Goal: Task Accomplishment & Management: Manage account settings

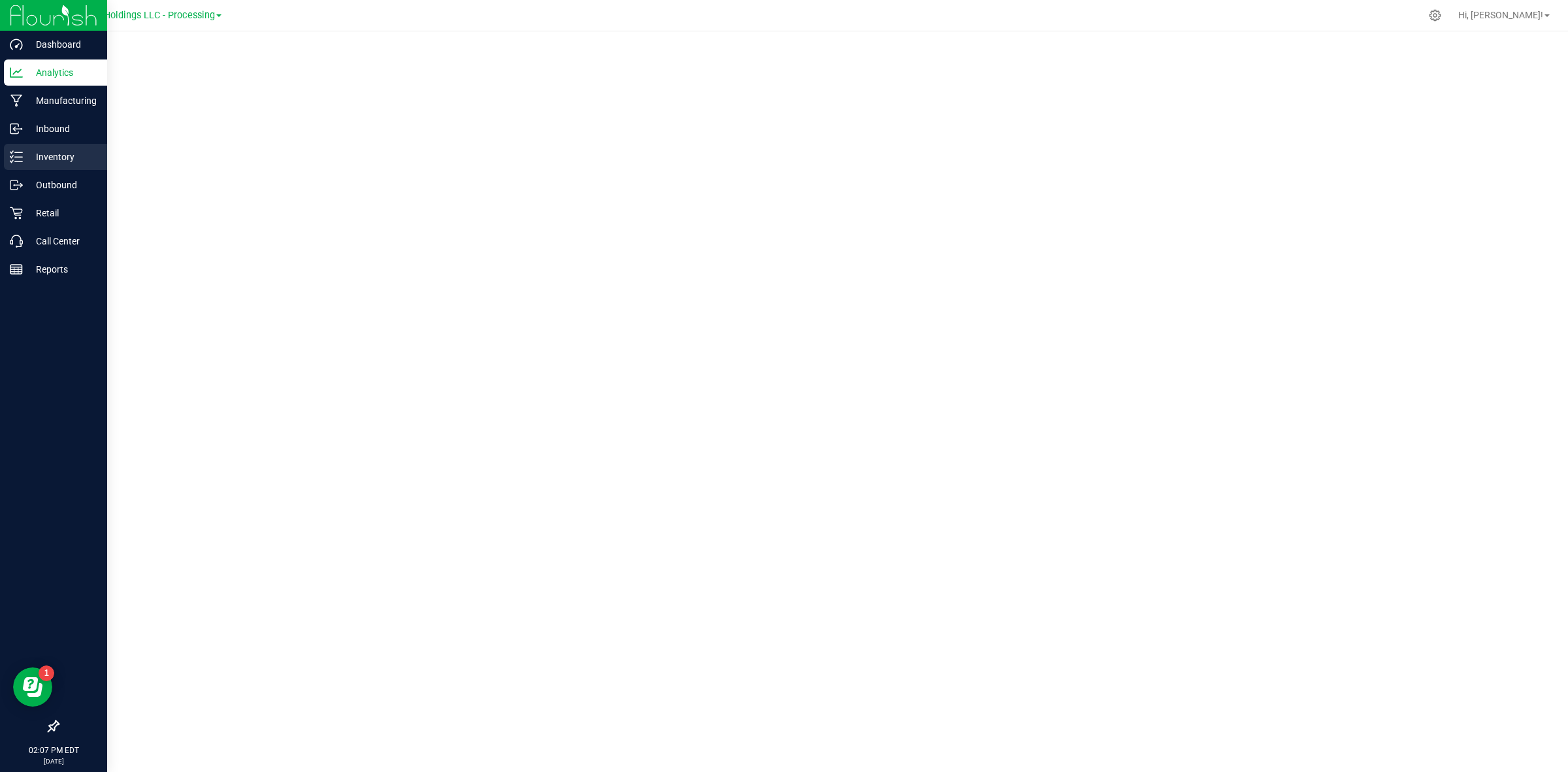
click at [26, 151] on p "Inventory" at bounding box center [62, 156] width 78 height 15
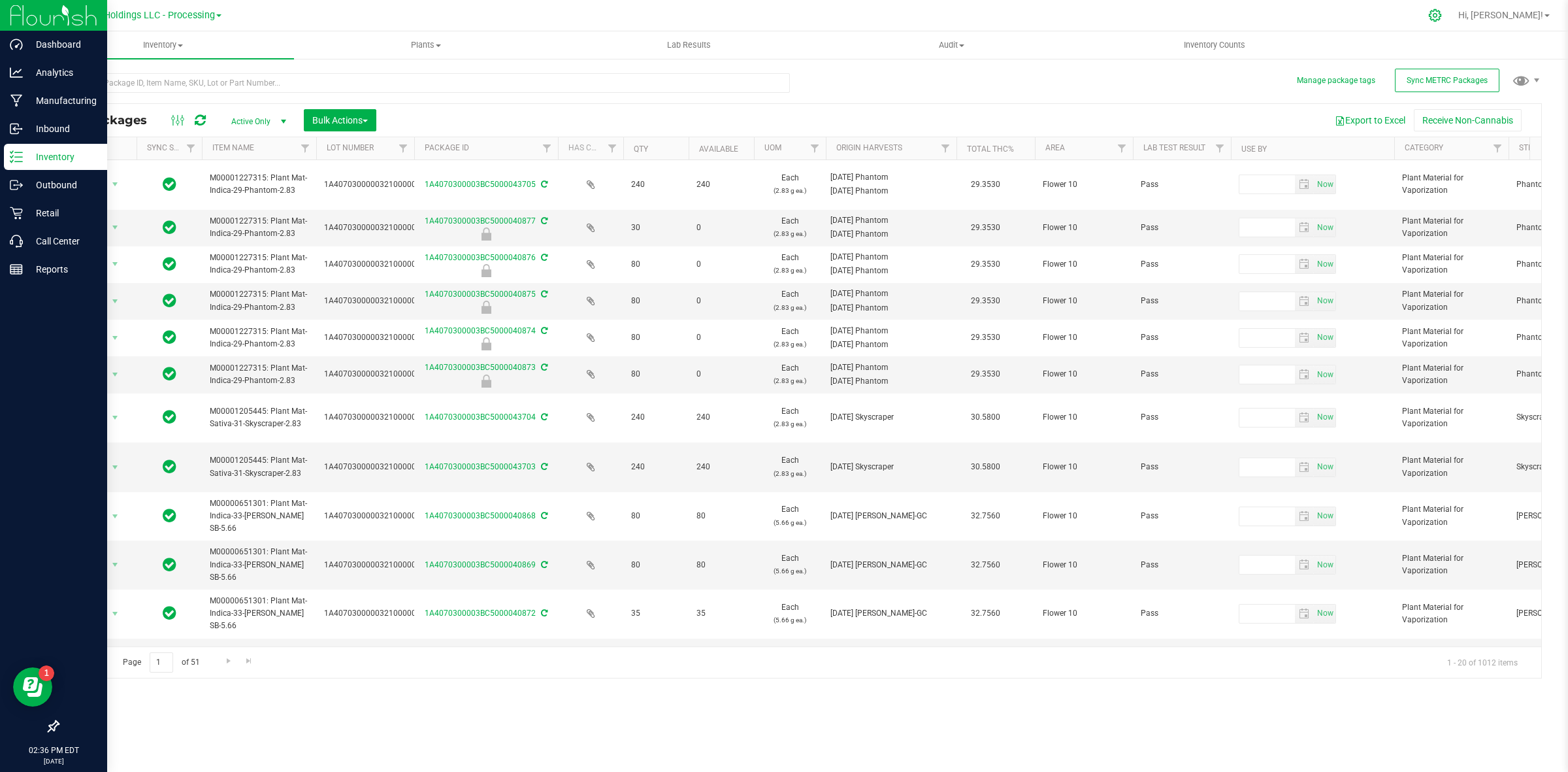
click at [1441, 14] on icon at bounding box center [1434, 15] width 13 height 13
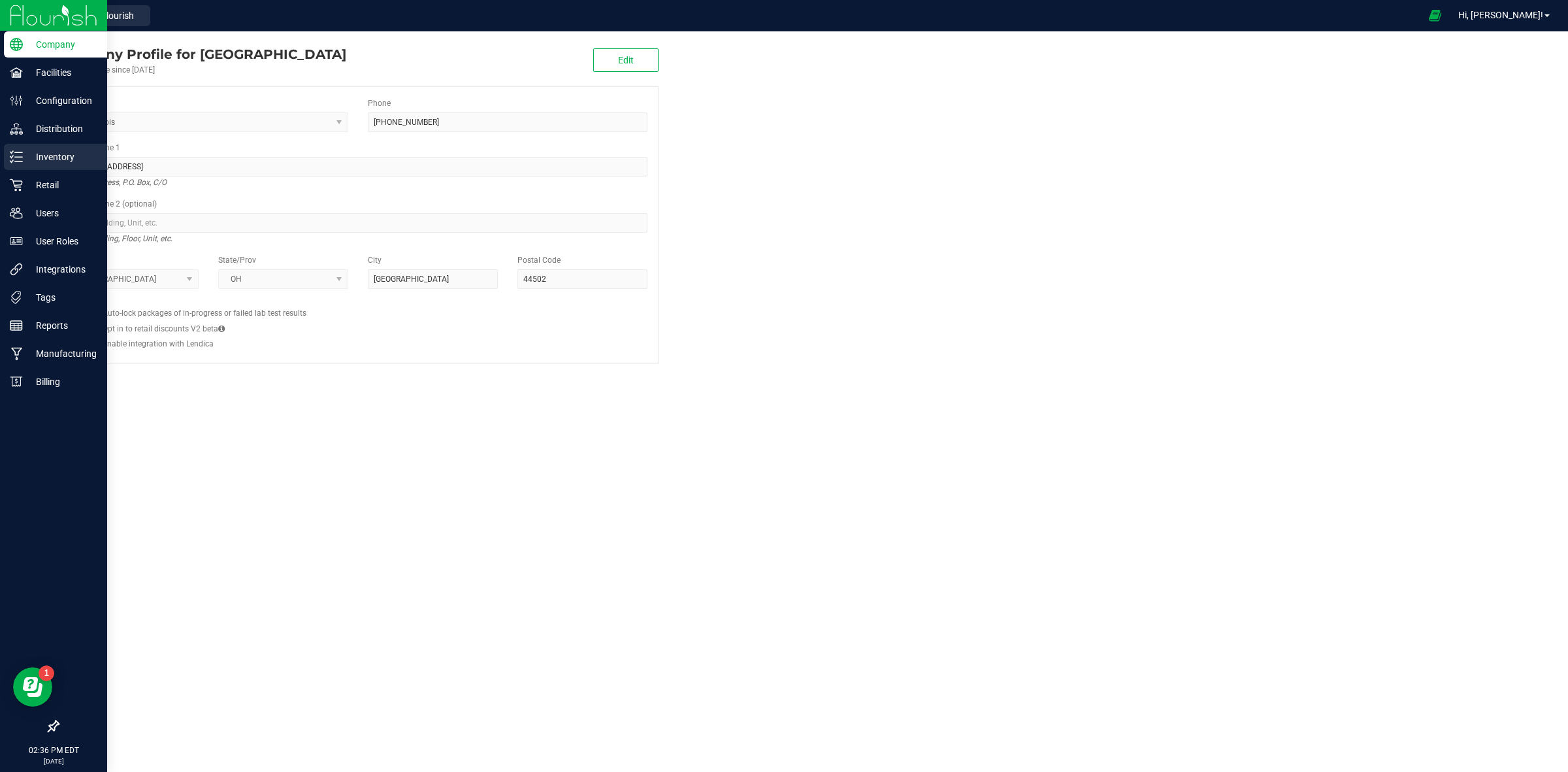
click at [27, 156] on p "Inventory" at bounding box center [62, 156] width 78 height 15
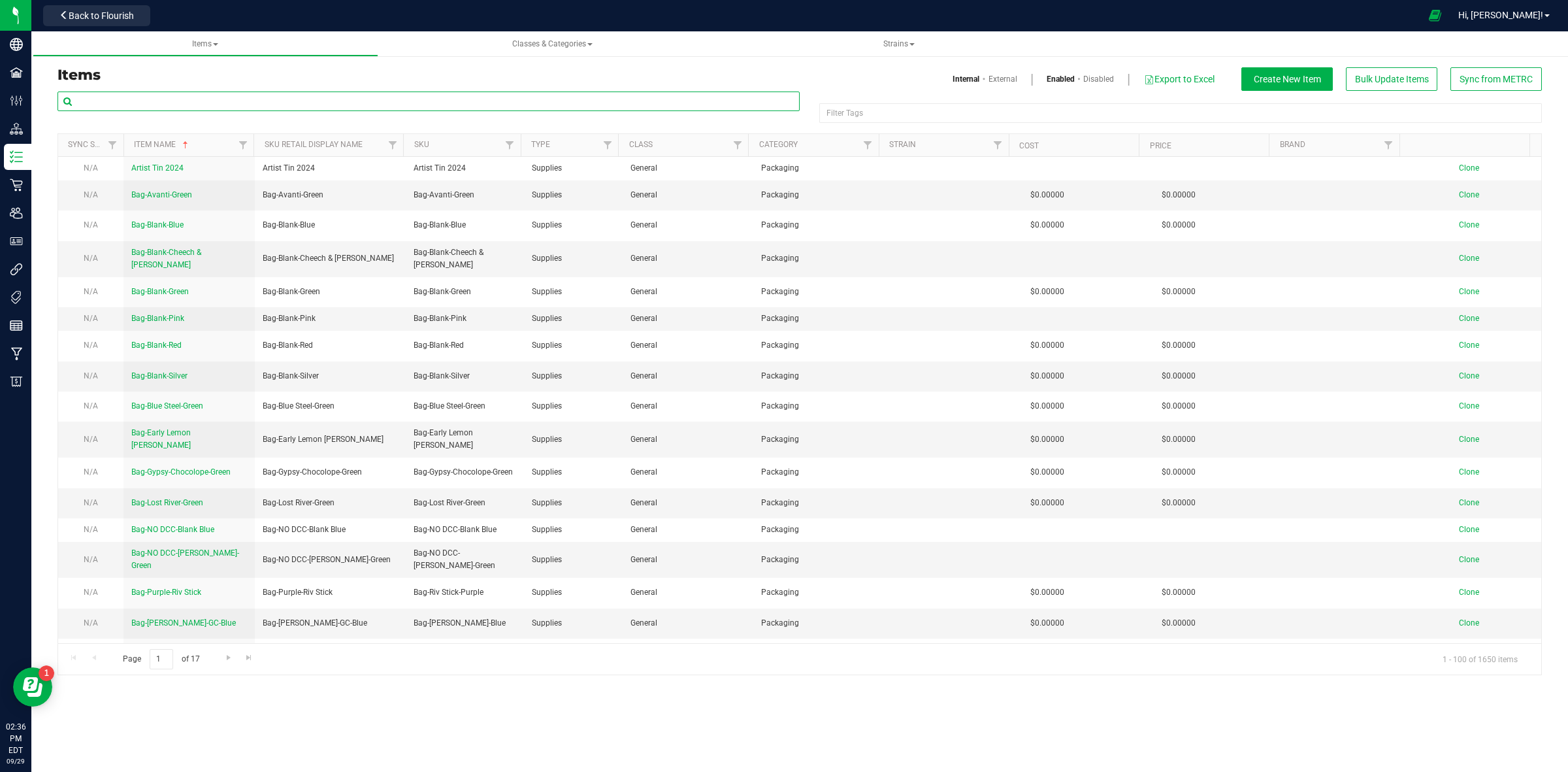
click at [149, 101] on input "text" at bounding box center [429, 101] width 742 height 20
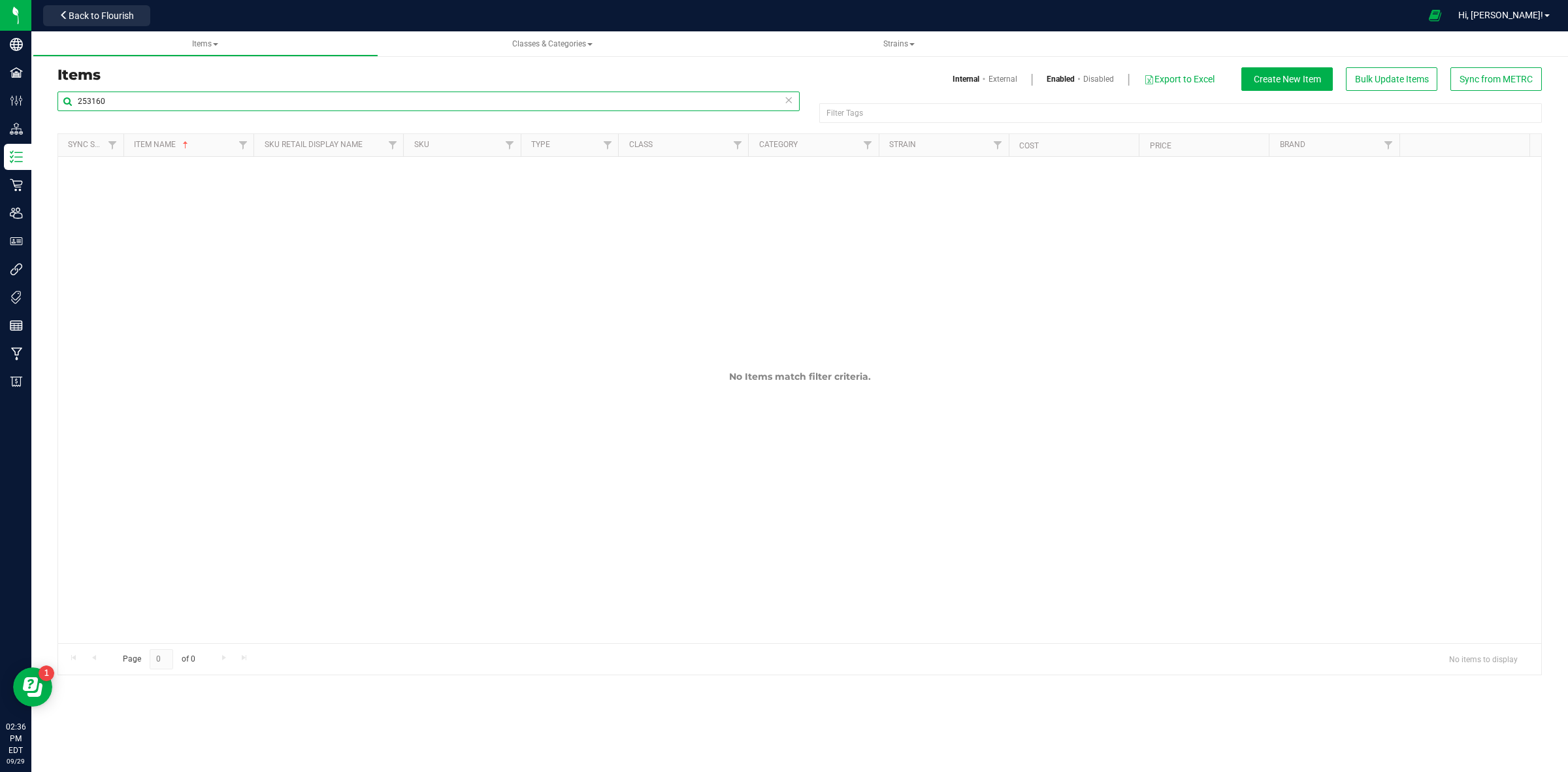
type input "253160"
click at [1510, 80] on span "Sync from METRC" at bounding box center [1496, 79] width 73 height 10
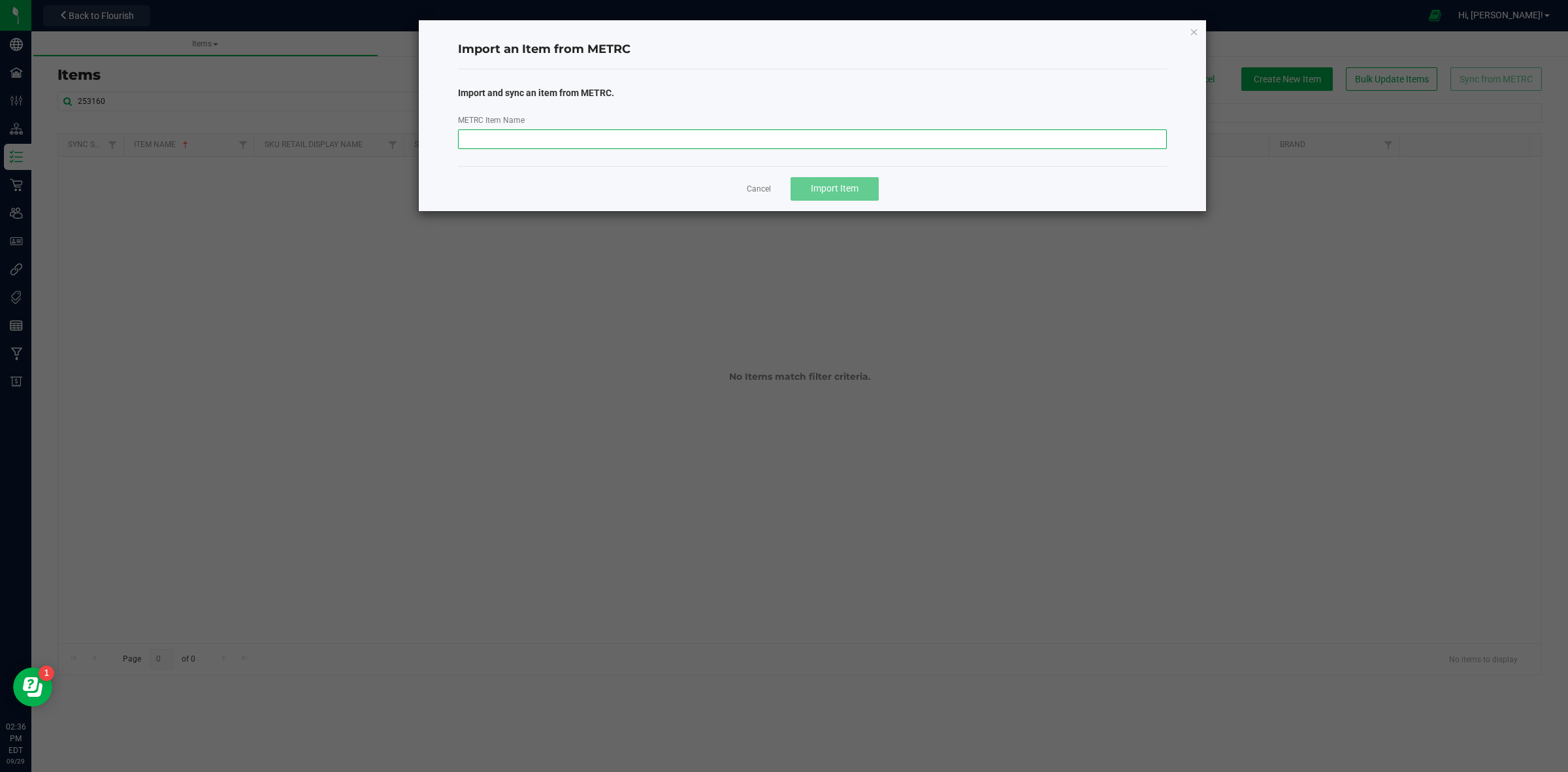
click at [573, 144] on input "METRC Item Name" at bounding box center [813, 139] width 710 height 20
paste input "M00001253160: Plant Mat-Indica-29-[PERSON_NAME] SB-5.66"
type input "M00001253160: Plant Mat-Indica-29-[PERSON_NAME] SB-5.66"
click at [874, 185] on button "Import Item" at bounding box center [835, 189] width 89 height 24
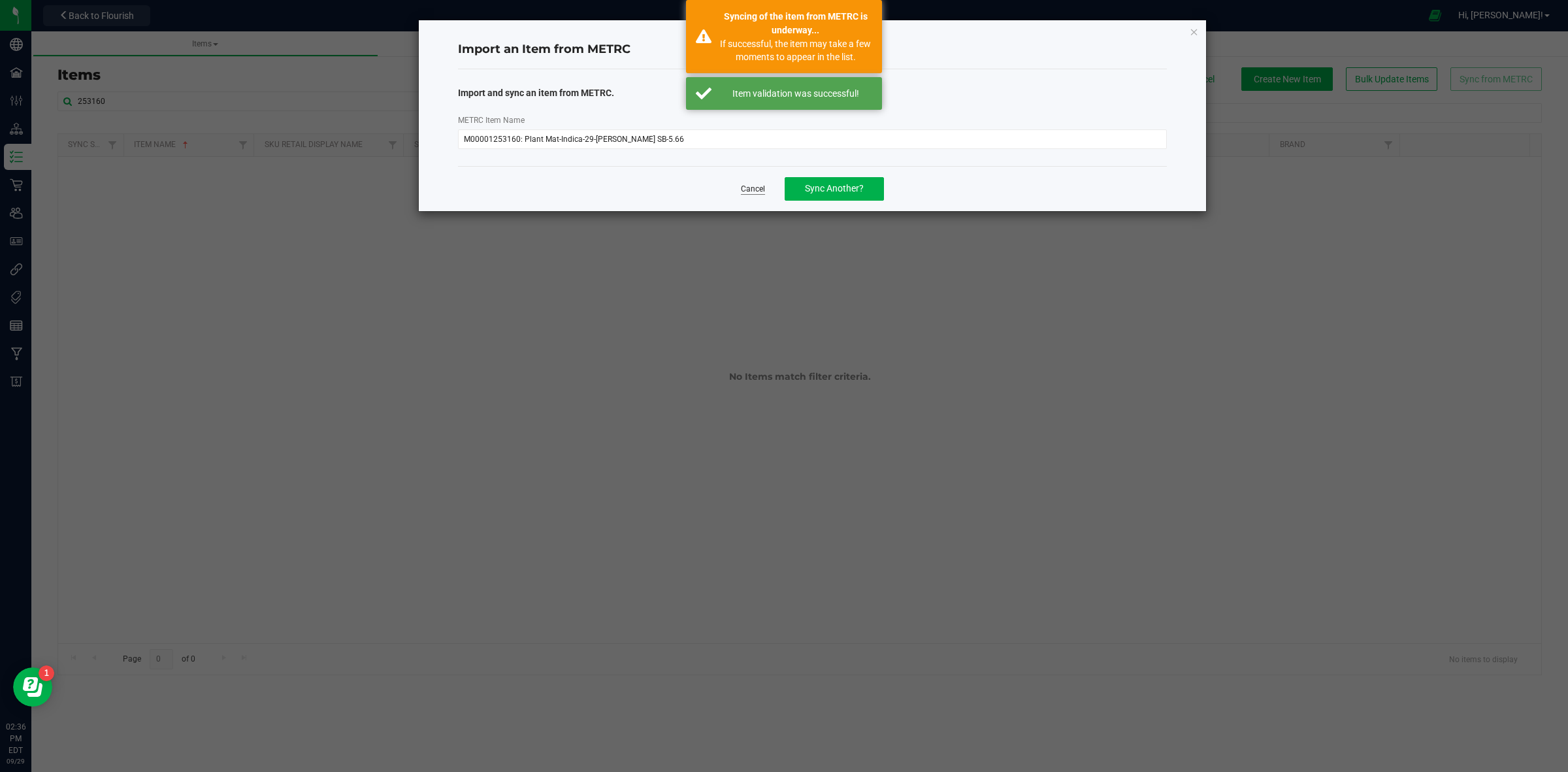
click at [750, 190] on link "Cancel" at bounding box center [753, 189] width 24 height 11
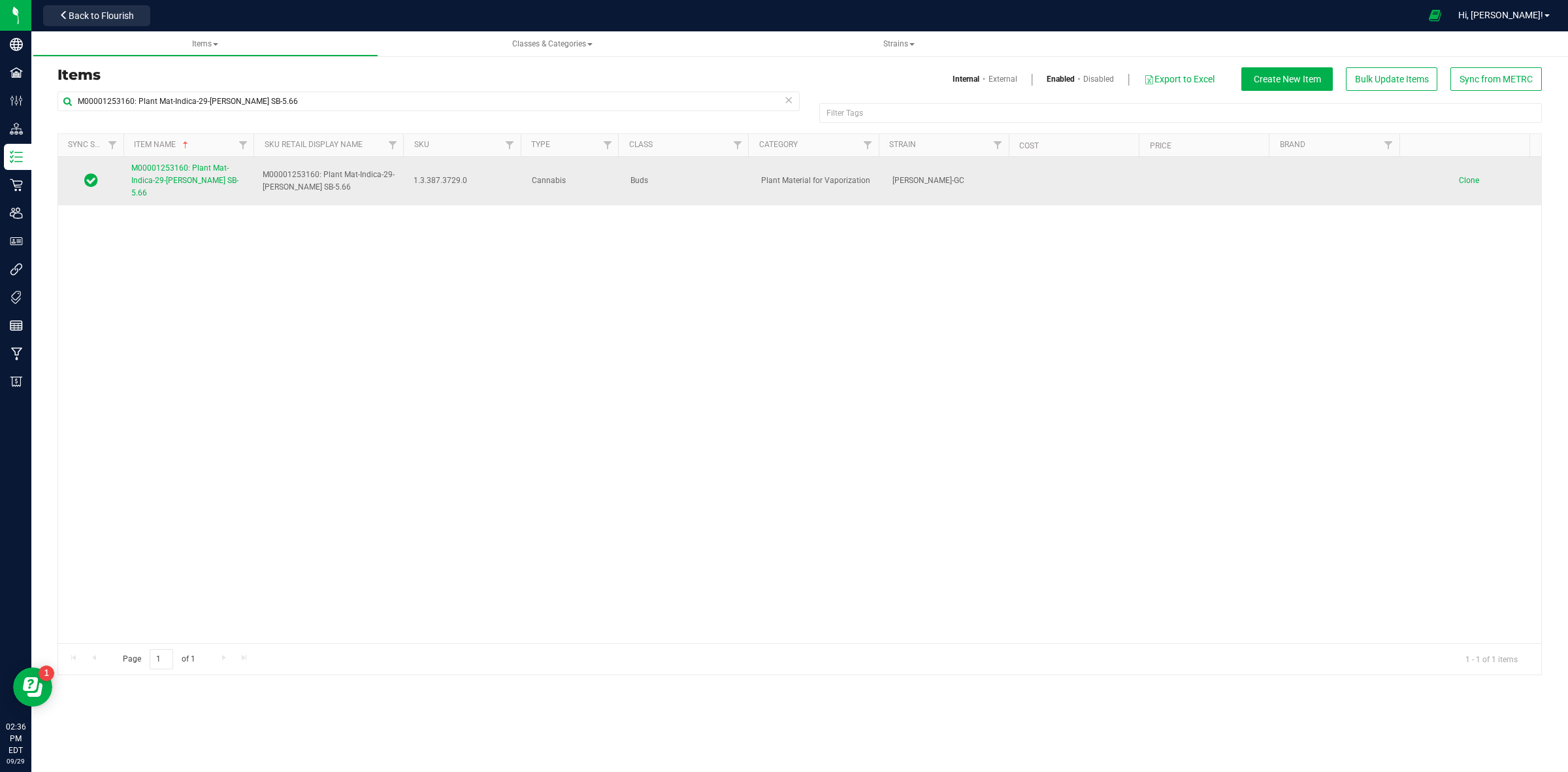
click at [183, 167] on span "M00001253160: Plant Mat-Indica-29-[PERSON_NAME] SB-5.66" at bounding box center [184, 180] width 107 height 34
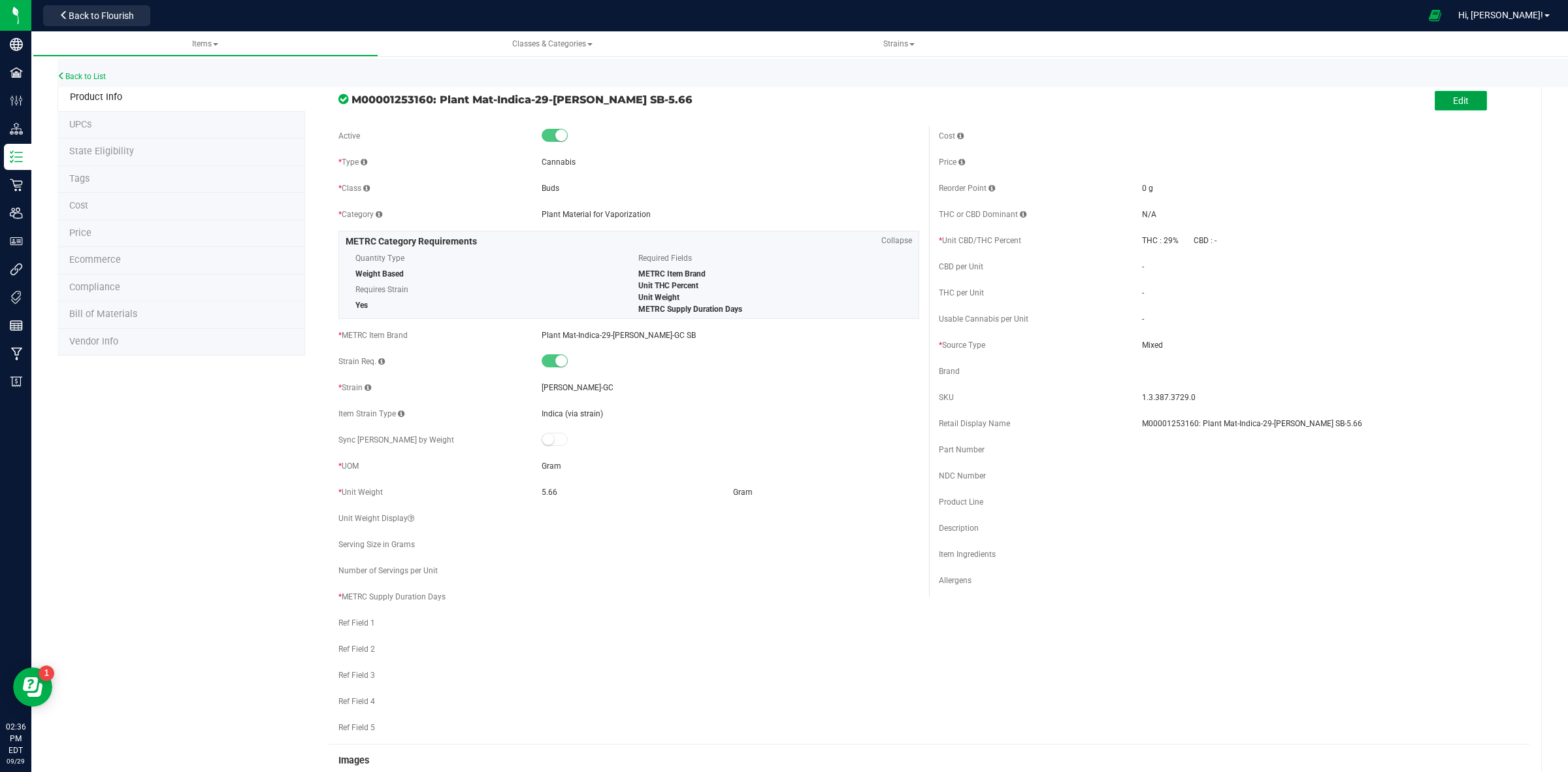
click at [1457, 103] on button "Edit" at bounding box center [1460, 100] width 52 height 20
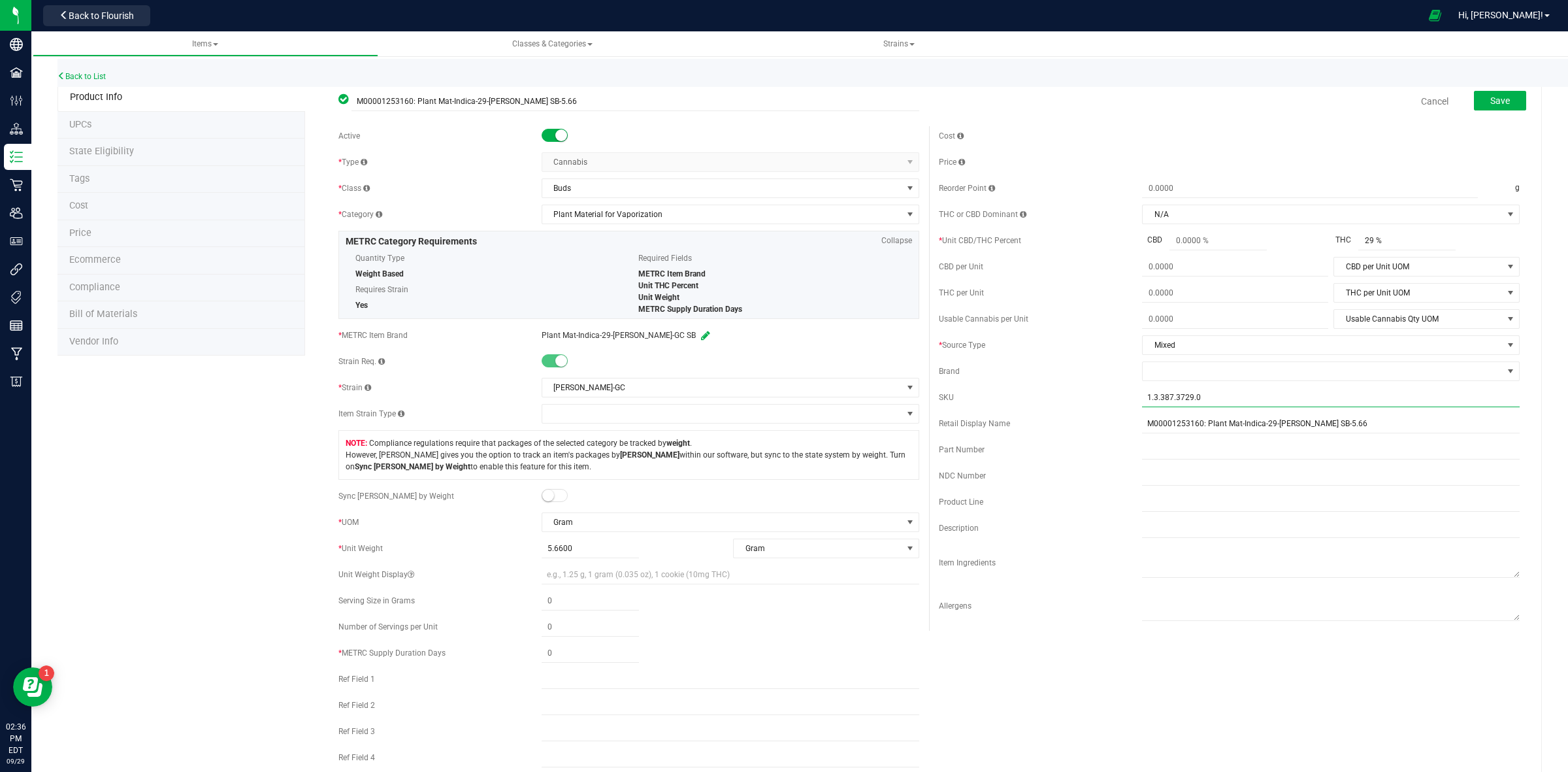
drag, startPoint x: 1217, startPoint y: 396, endPoint x: 1046, endPoint y: 416, distance: 172.2
click at [1049, 417] on div "Cost Price Reorder Point g THC or CBD Dominant" at bounding box center [1229, 379] width 601 height 505
drag, startPoint x: 1378, startPoint y: 425, endPoint x: 1268, endPoint y: 452, distance: 113.3
click at [1268, 452] on div "Cost Price Reorder Point g THC or CBD Dominant" at bounding box center [1229, 379] width 601 height 505
drag, startPoint x: 1157, startPoint y: 401, endPoint x: 1051, endPoint y: 397, distance: 106.1
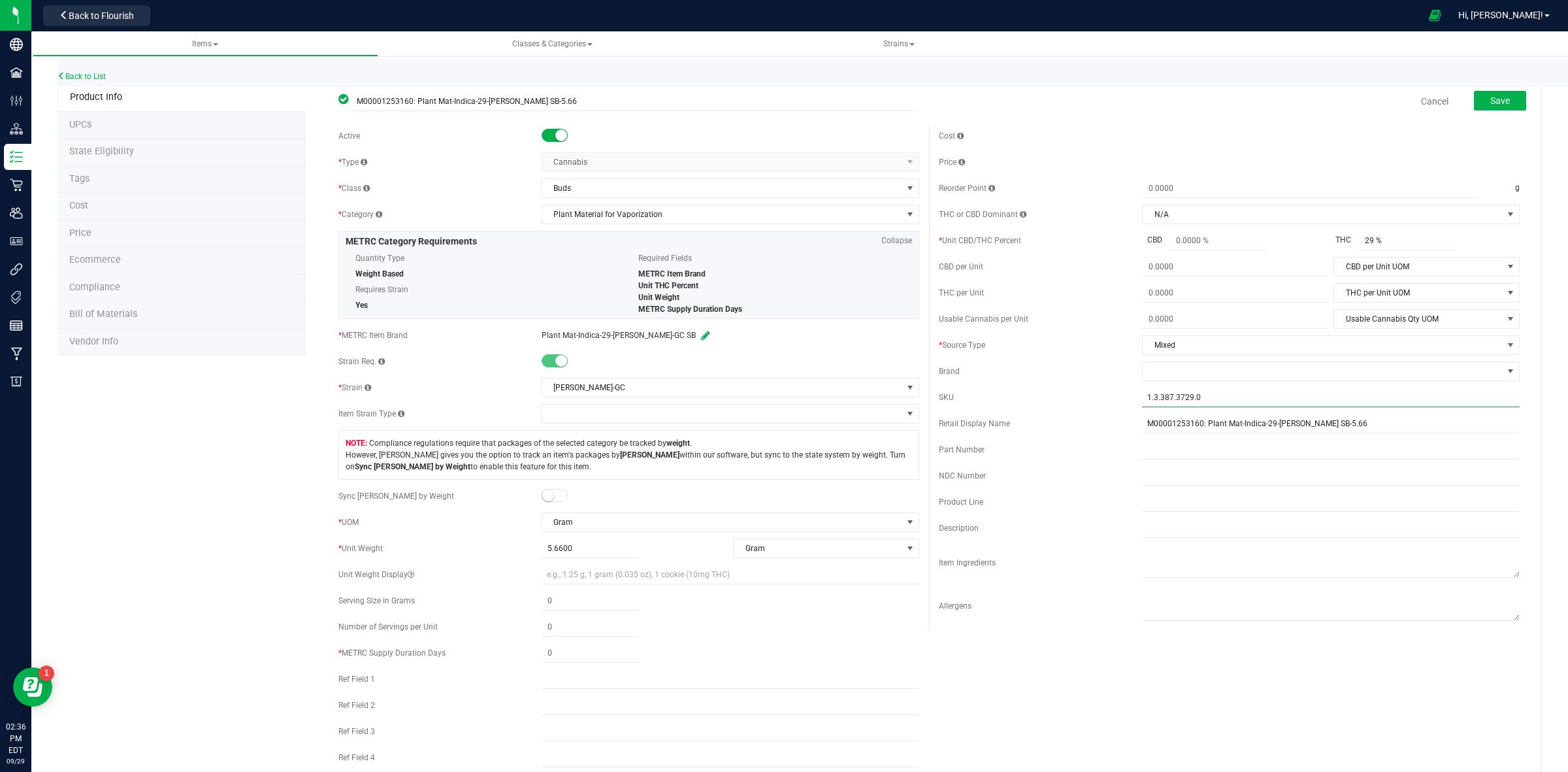
click at [1040, 401] on div "SKU 1.3.387.3729.0" at bounding box center [1229, 397] width 581 height 20
paste input "[PERSON_NAME] SB-5.66"
click at [1192, 399] on input "[PERSON_NAME] SB-5.66" at bounding box center [1331, 397] width 378 height 20
click at [1251, 399] on input "[PERSON_NAME] SB-5.66" at bounding box center [1331, 397] width 378 height 20
type input "[PERSON_NAME] SB-5.66-29%"
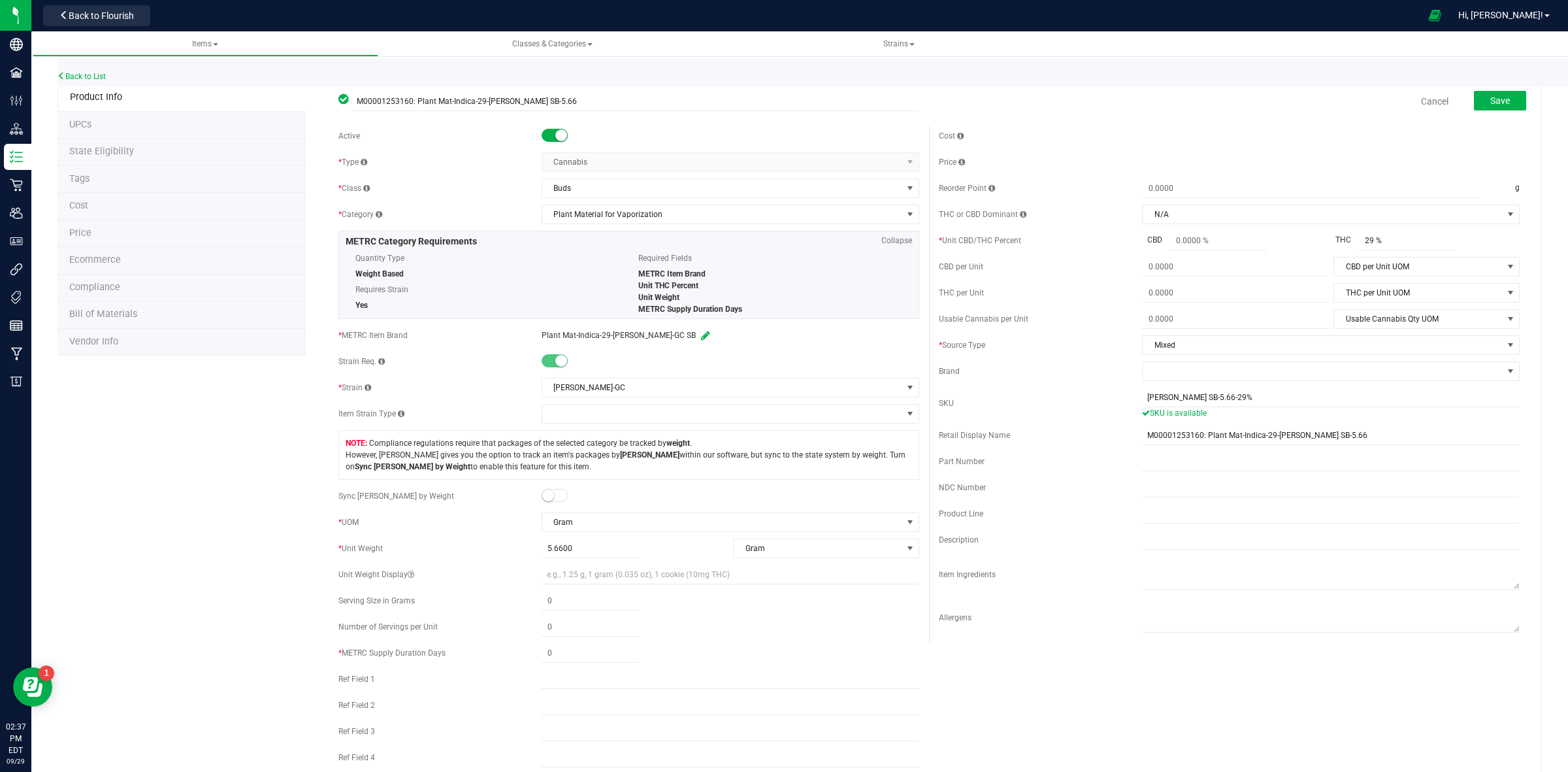
click at [1005, 373] on div "Brand" at bounding box center [1040, 371] width 203 height 12
drag, startPoint x: 1137, startPoint y: 397, endPoint x: 1086, endPoint y: 408, distance: 52.2
click at [1086, 408] on div "SKU [PERSON_NAME] SB-5.66-29% SKU is available" at bounding box center [1229, 403] width 581 height 31
click at [1080, 493] on div "NDC Number" at bounding box center [1040, 488] width 203 height 12
click at [550, 500] on small at bounding box center [548, 495] width 12 height 12
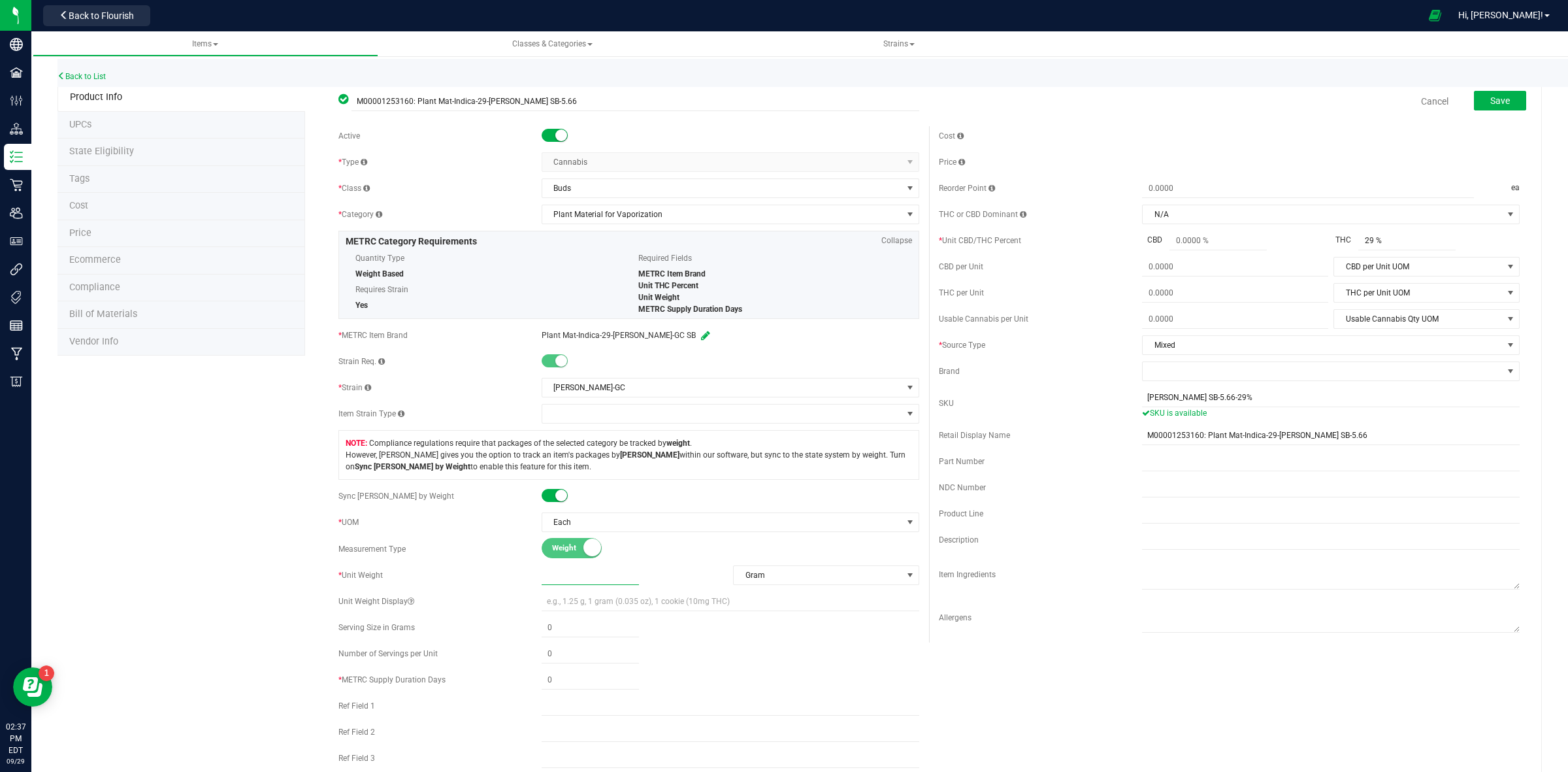
click at [569, 573] on span at bounding box center [590, 576] width 97 height 19
type input "5.66"
type input "5.6600"
click at [1227, 592] on div at bounding box center [1331, 574] width 378 height 37
drag, startPoint x: 1115, startPoint y: 678, endPoint x: 1108, endPoint y: 678, distance: 7.0
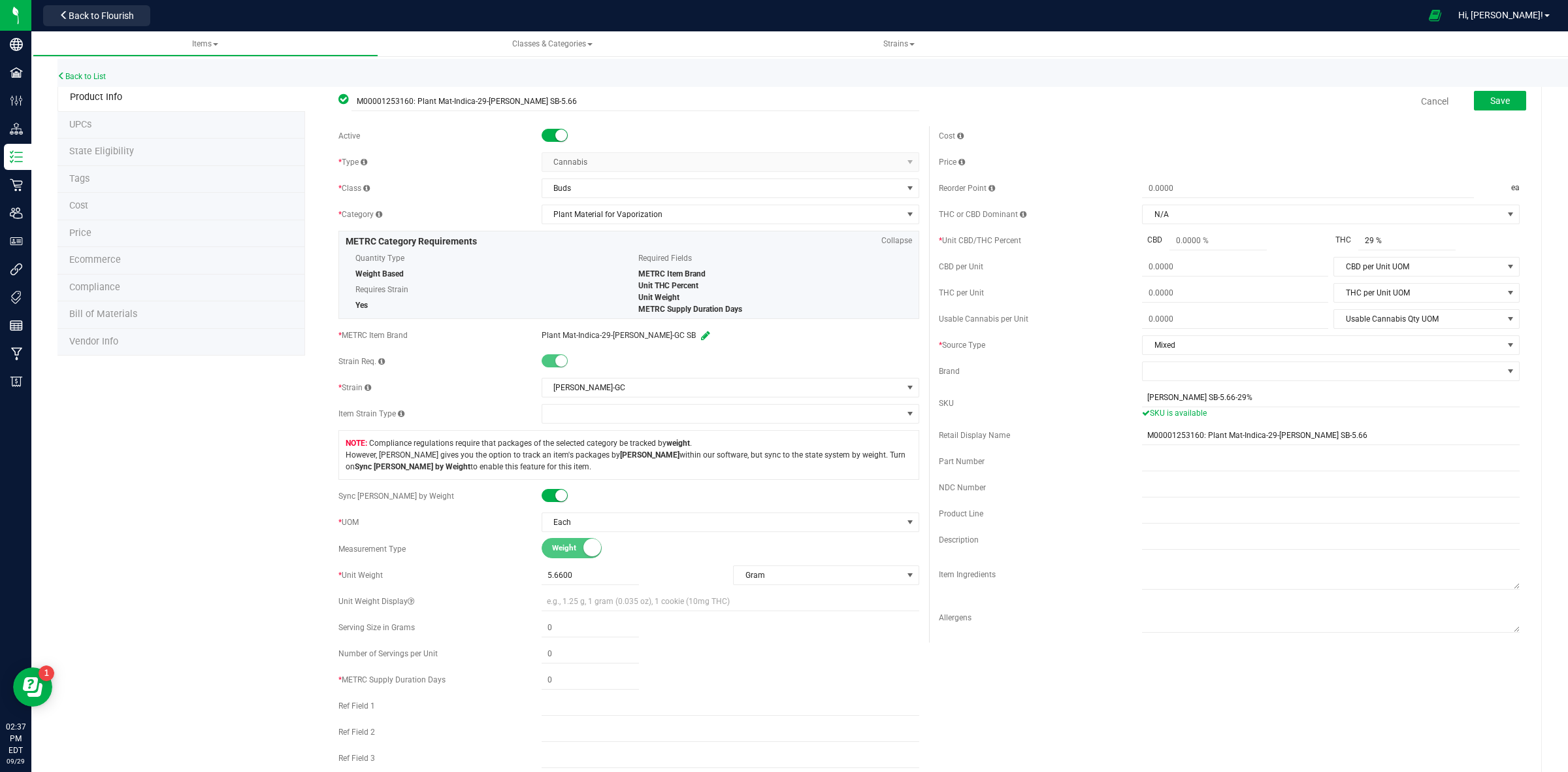
click at [1114, 678] on div "Active * Type Cannabis Select type Cannabis Non-Inventory Raw Materials Supplie…" at bounding box center [928, 476] width 1201 height 700
click at [390, 593] on div "Active * Type Cannabis Select type Cannabis Non-Inventory Raw Materials Supplie…" at bounding box center [629, 476] width 601 height 700
click at [430, 599] on div "Unit Weight Display" at bounding box center [440, 602] width 203 height 12
click at [1040, 389] on div "SKU [PERSON_NAME] SB-5.66-29% SKU is available" at bounding box center [1229, 403] width 581 height 31
drag, startPoint x: 920, startPoint y: 407, endPoint x: 951, endPoint y: 404, distance: 31.1
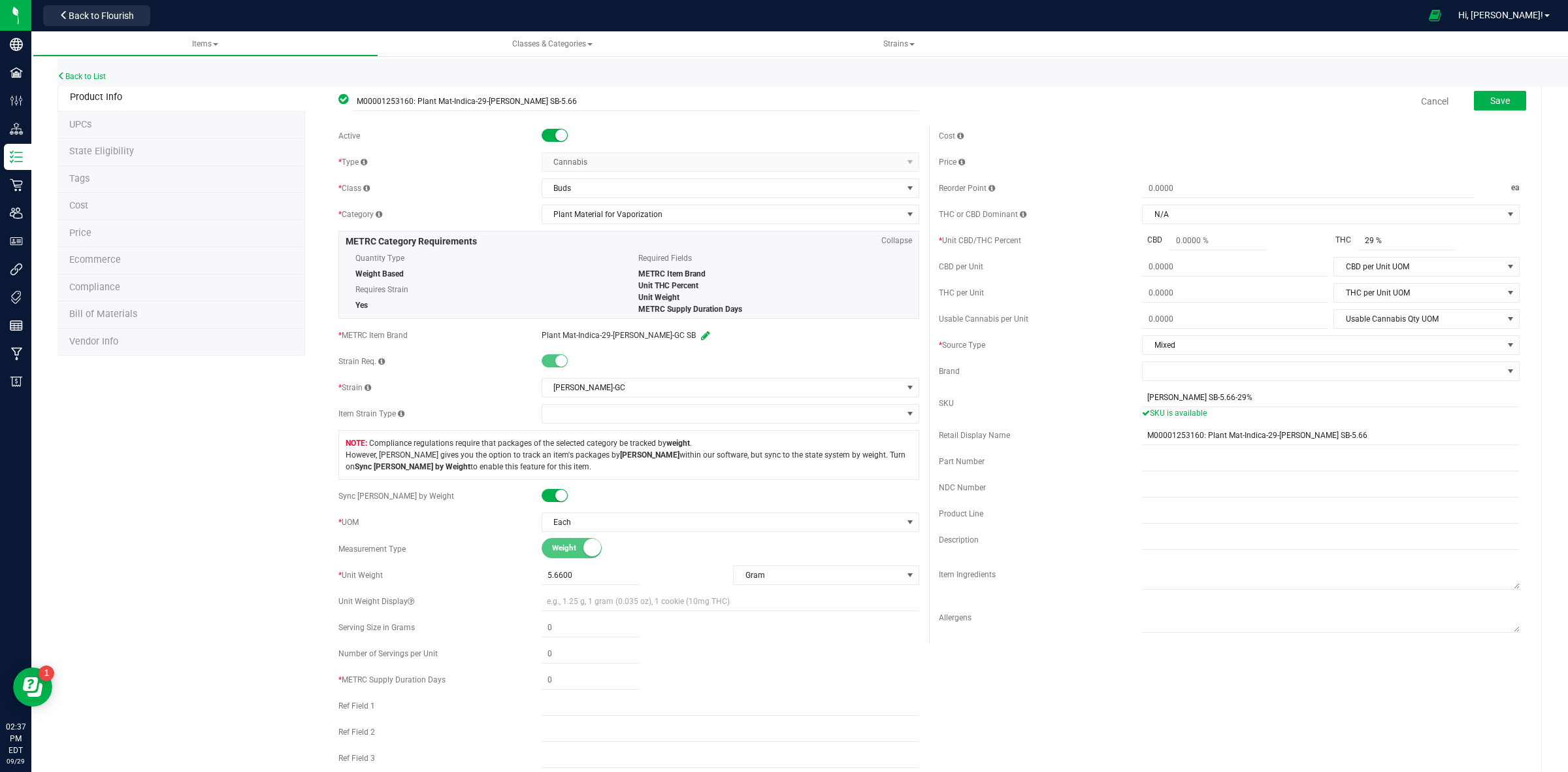
click at [911, 407] on div "Active * Type Cannabis Select type Cannabis Non-Inventory Raw Materials Supplie…" at bounding box center [629, 476] width 601 height 700
drag, startPoint x: 955, startPoint y: 404, endPoint x: 916, endPoint y: 404, distance: 39.0
click at [916, 404] on div "Active * Type Cannabis Select type Cannabis Non-Inventory Raw Materials Supplie…" at bounding box center [928, 476] width 1201 height 700
click at [961, 403] on div "SKU" at bounding box center [1040, 403] width 203 height 12
drag, startPoint x: 950, startPoint y: 399, endPoint x: 932, endPoint y: 402, distance: 18.2
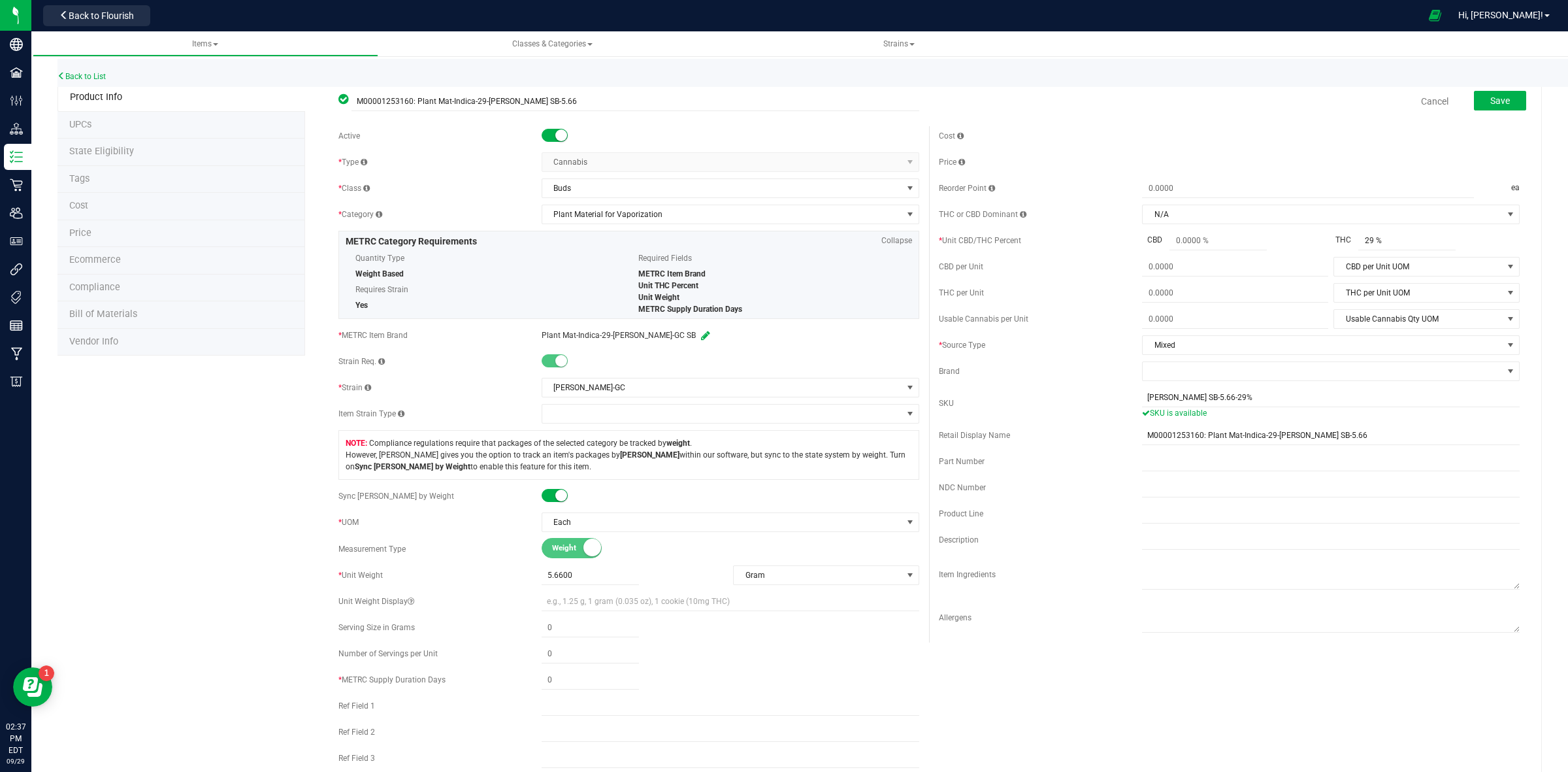
click at [939, 402] on div "SKU" at bounding box center [1040, 403] width 203 height 12
click at [939, 402] on span "SKU" at bounding box center [946, 403] width 15 height 9
click at [930, 405] on div "Cost Price Reorder Point ea THC or CBD Dominant" at bounding box center [1229, 384] width 601 height 516
click at [942, 405] on span "SKU" at bounding box center [946, 403] width 15 height 9
drag, startPoint x: 959, startPoint y: 405, endPoint x: 922, endPoint y: 406, distance: 37.0
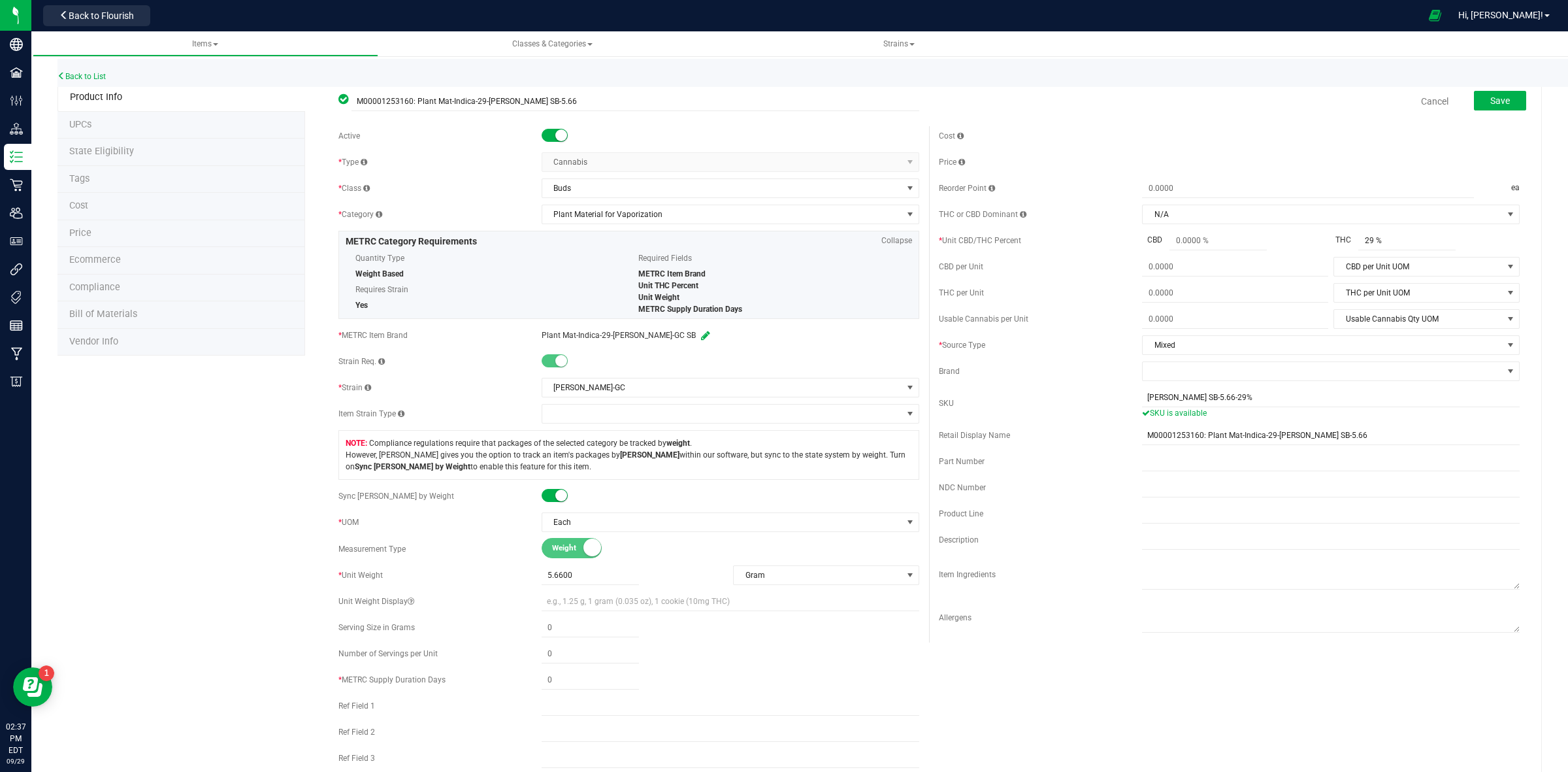
click at [929, 406] on div "Cost Price Reorder Point ea THC or CBD Dominant" at bounding box center [1229, 384] width 601 height 516
click at [939, 407] on span "SKU" at bounding box center [946, 403] width 15 height 9
drag, startPoint x: 953, startPoint y: 406, endPoint x: 926, endPoint y: 407, distance: 27.0
click at [929, 407] on div "Cost Price Reorder Point ea THC or CBD Dominant" at bounding box center [1229, 384] width 601 height 516
click at [939, 407] on span "SKU" at bounding box center [946, 403] width 15 height 9
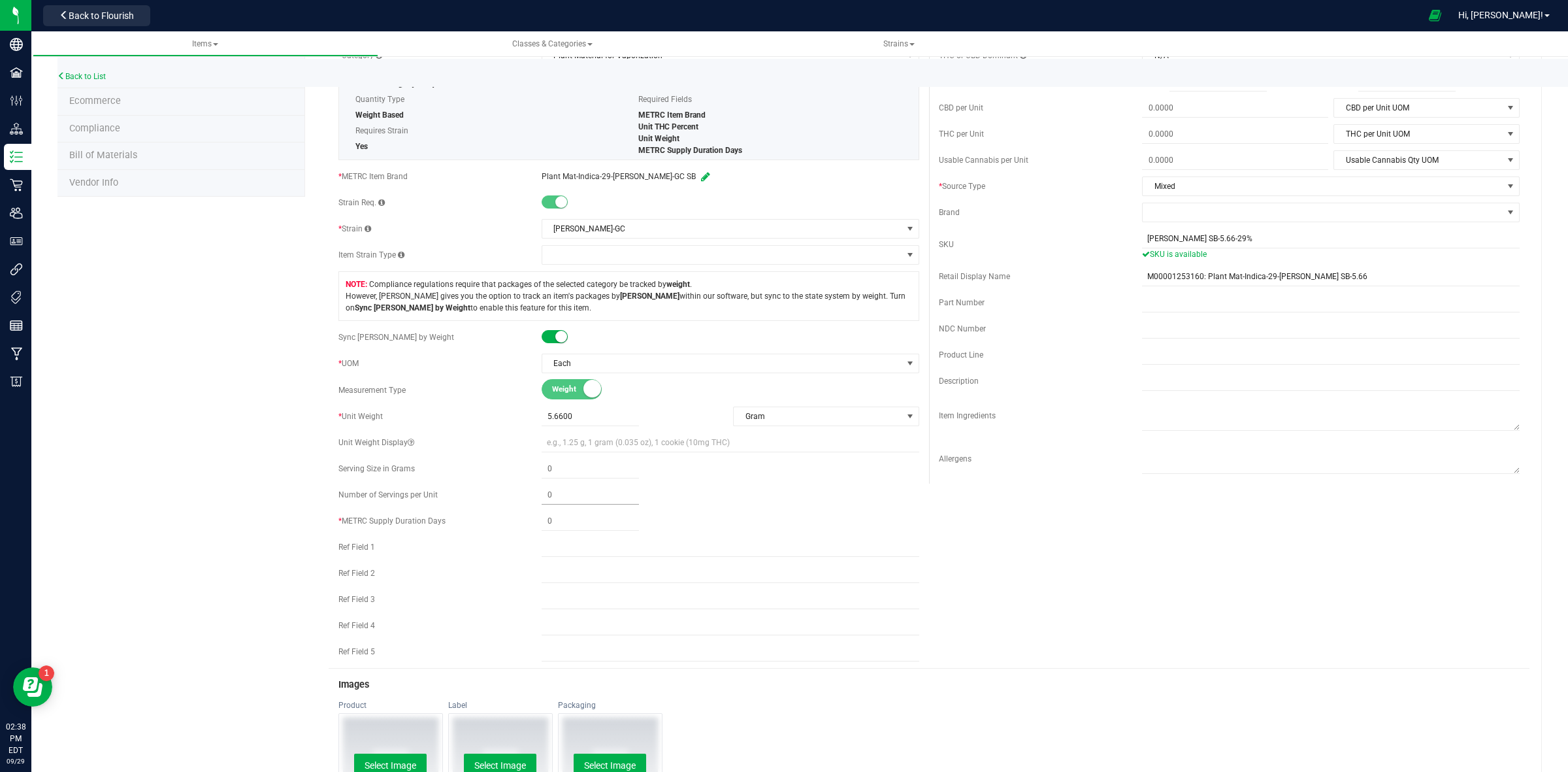
scroll to position [163, 0]
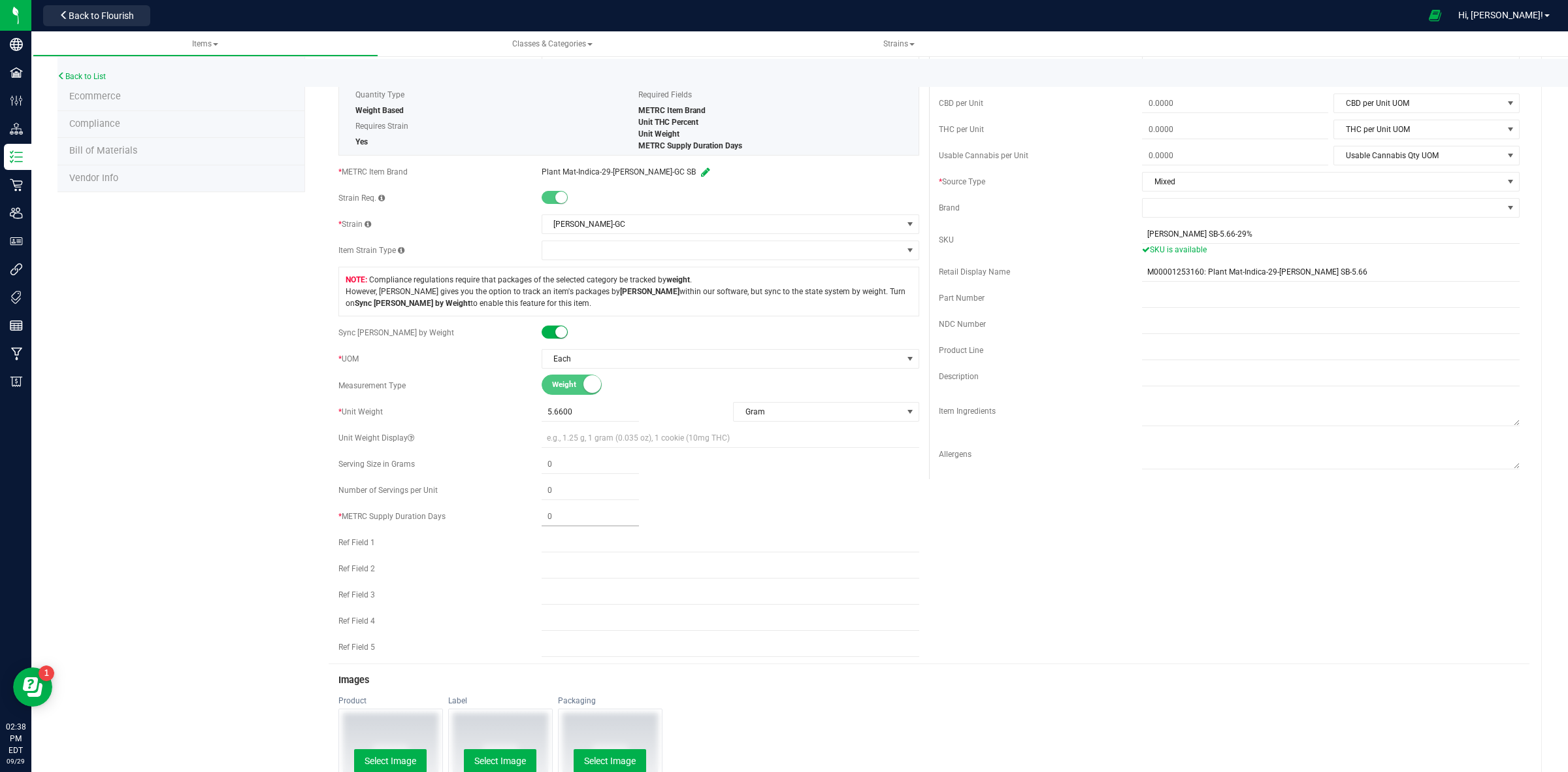
click at [585, 525] on span at bounding box center [590, 517] width 97 height 19
type input "2"
click at [726, 533] on div "Active * Type Cannabis Select type Cannabis Non-Inventory Raw Materials Supplie…" at bounding box center [629, 313] width 601 height 700
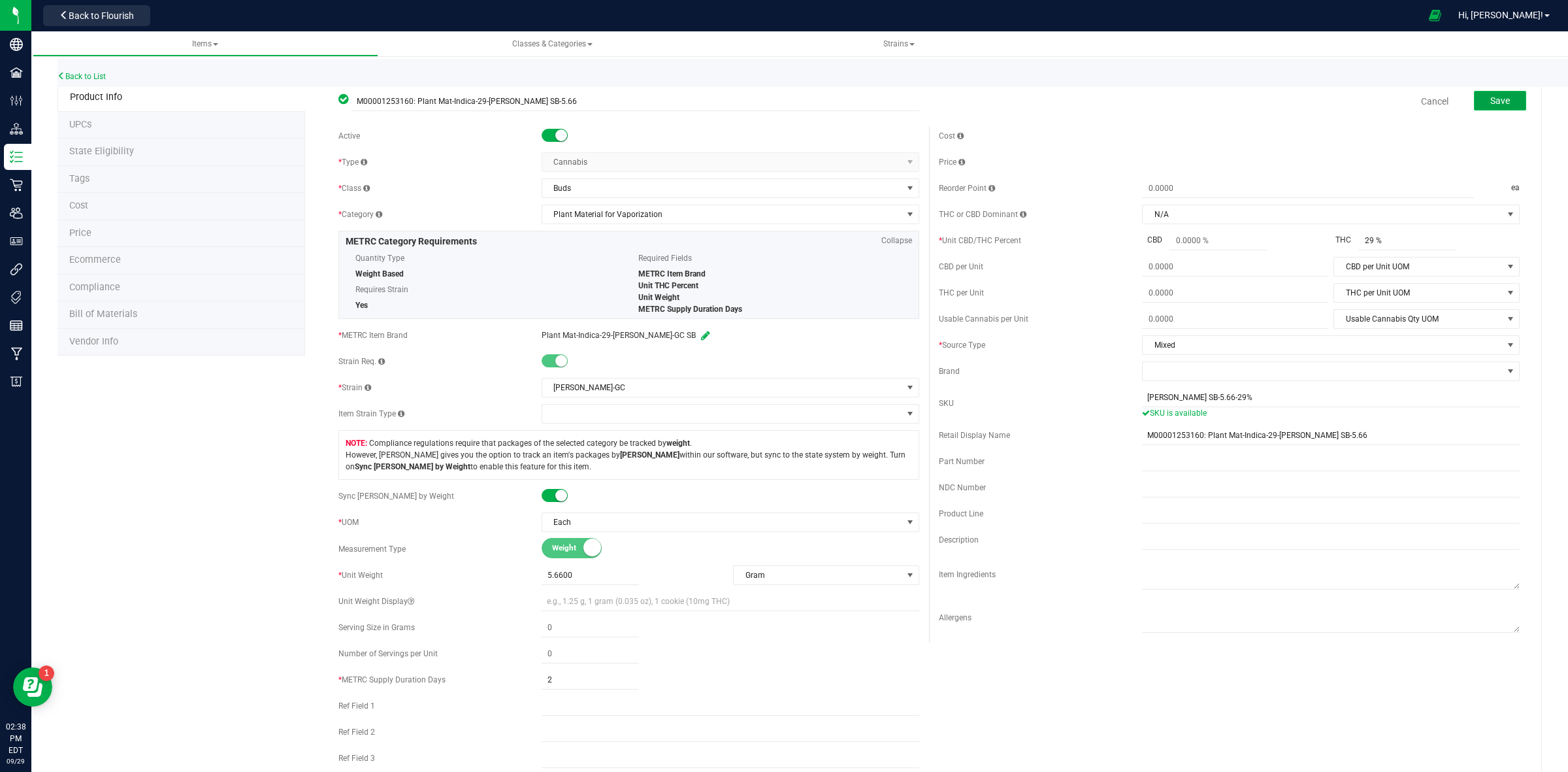
click at [1474, 95] on button "Save" at bounding box center [1499, 100] width 52 height 20
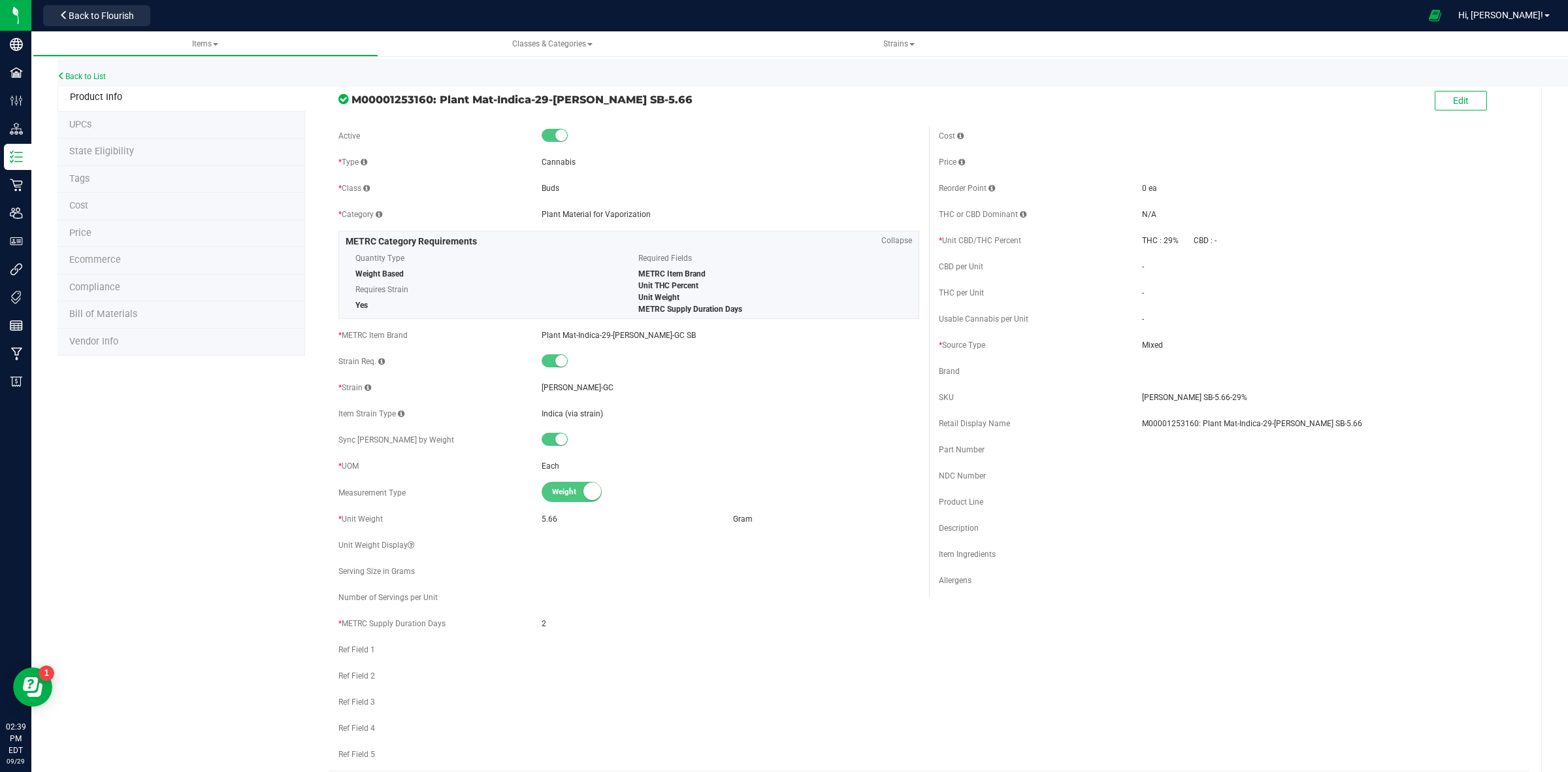
click at [100, 155] on span "State Eligibility" at bounding box center [102, 151] width 65 height 11
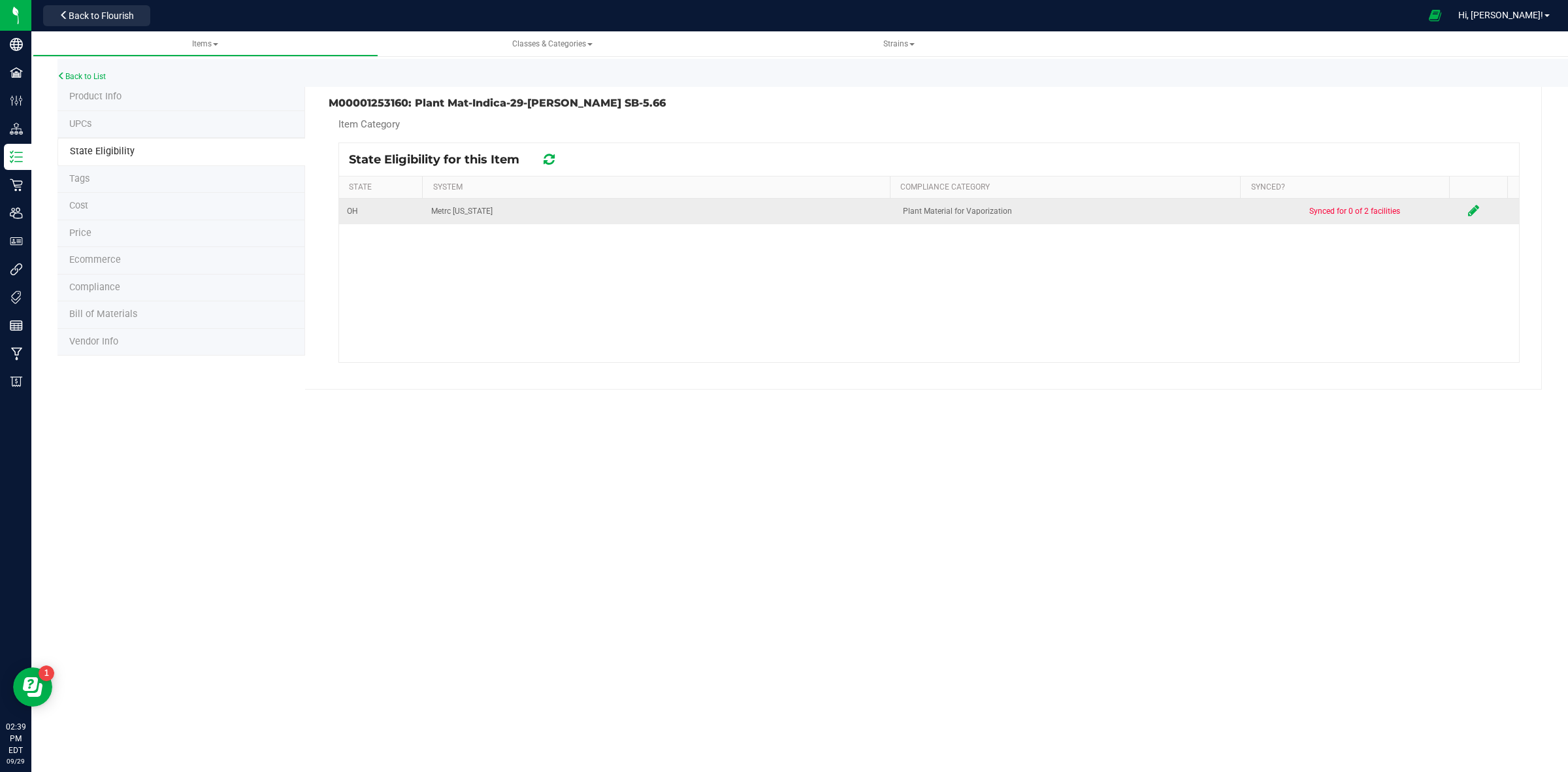
click at [1468, 204] on icon at bounding box center [1473, 210] width 11 height 13
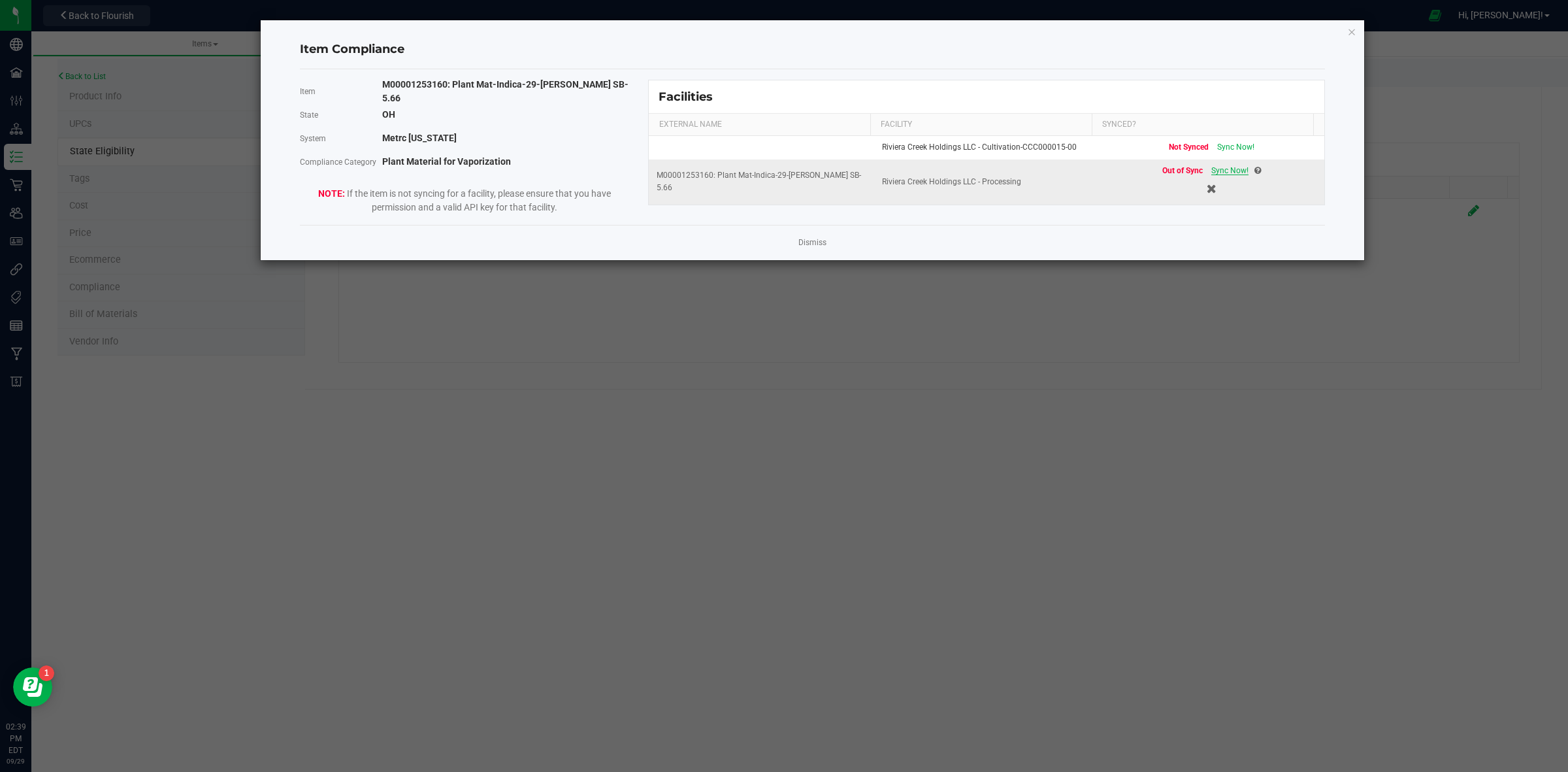
click at [1229, 174] on span "Sync Now!" at bounding box center [1230, 170] width 37 height 9
click at [818, 240] on link "Dismiss" at bounding box center [812, 242] width 28 height 11
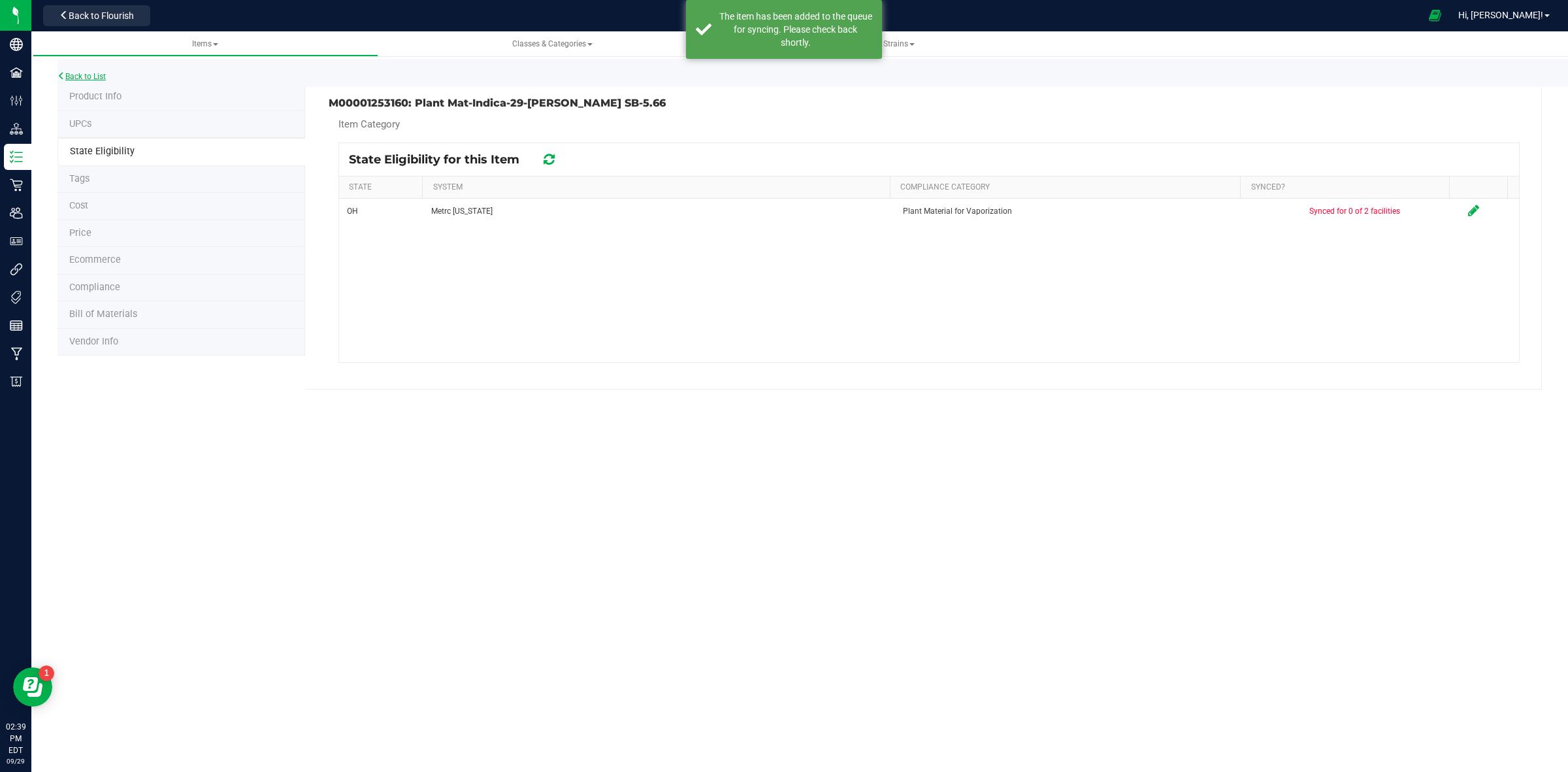
click at [96, 74] on link "Back to List" at bounding box center [82, 76] width 49 height 9
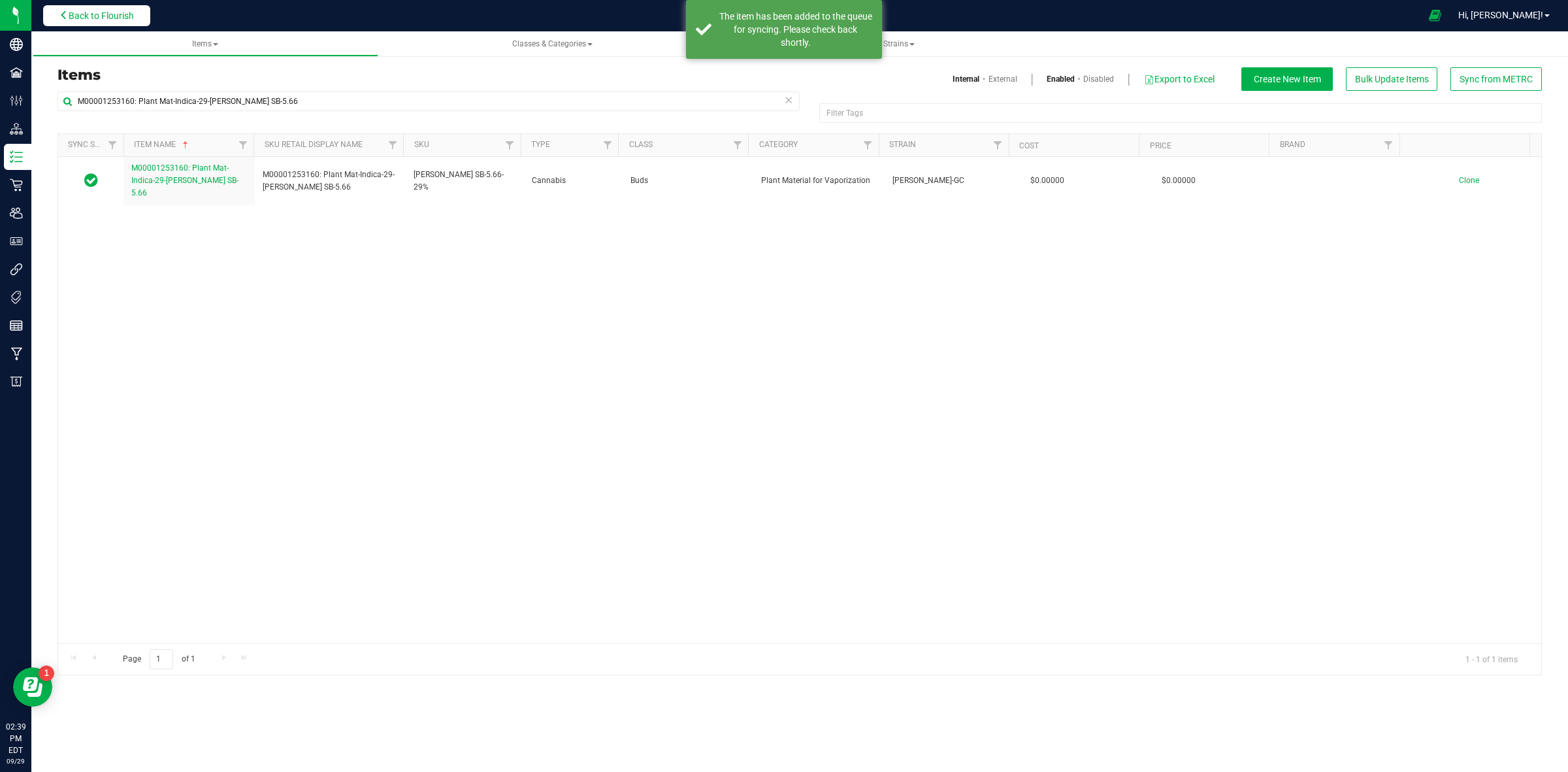
click at [102, 14] on span "Back to Flourish" at bounding box center [101, 15] width 66 height 10
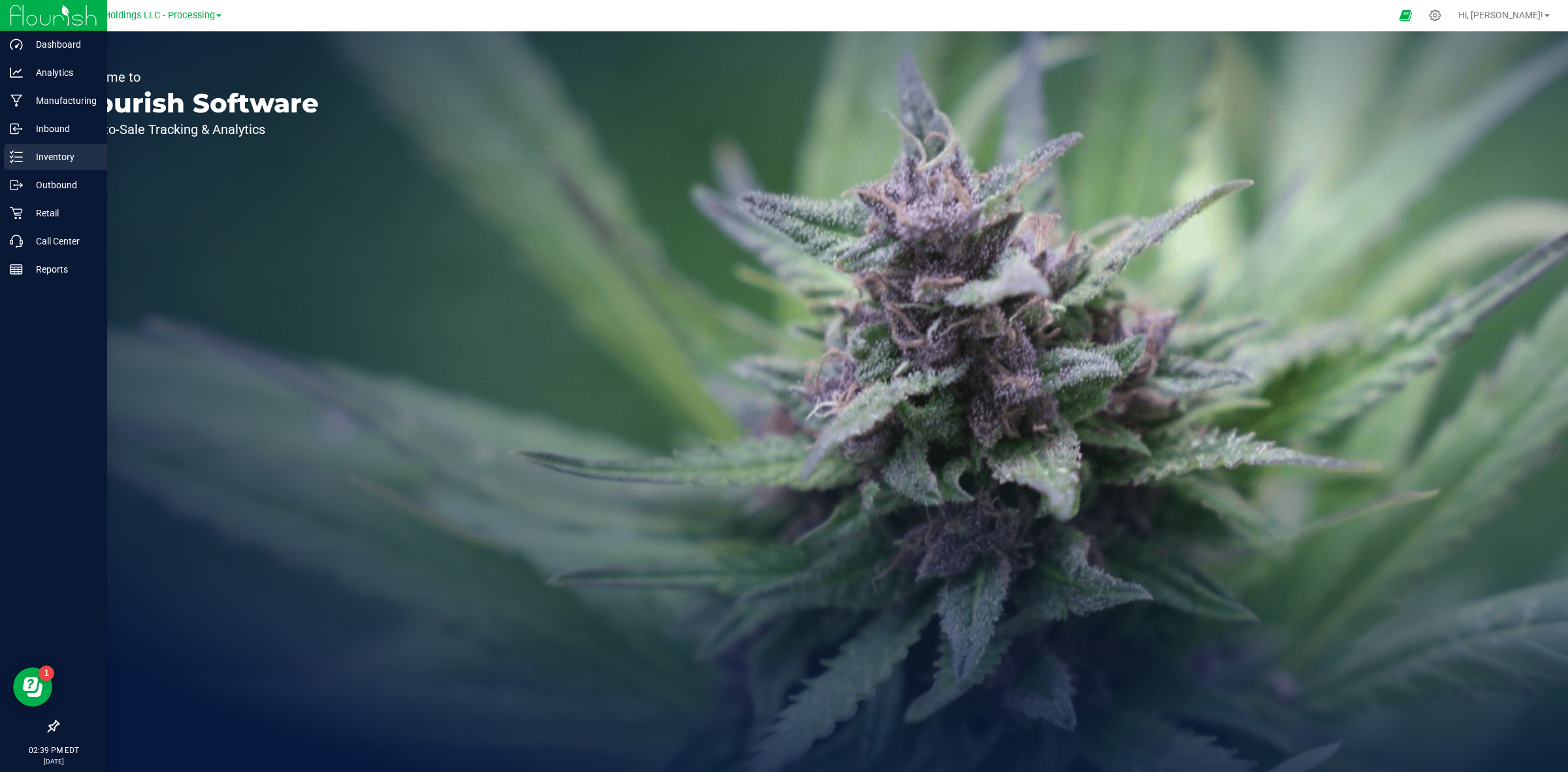
click at [43, 155] on p "Inventory" at bounding box center [62, 156] width 78 height 15
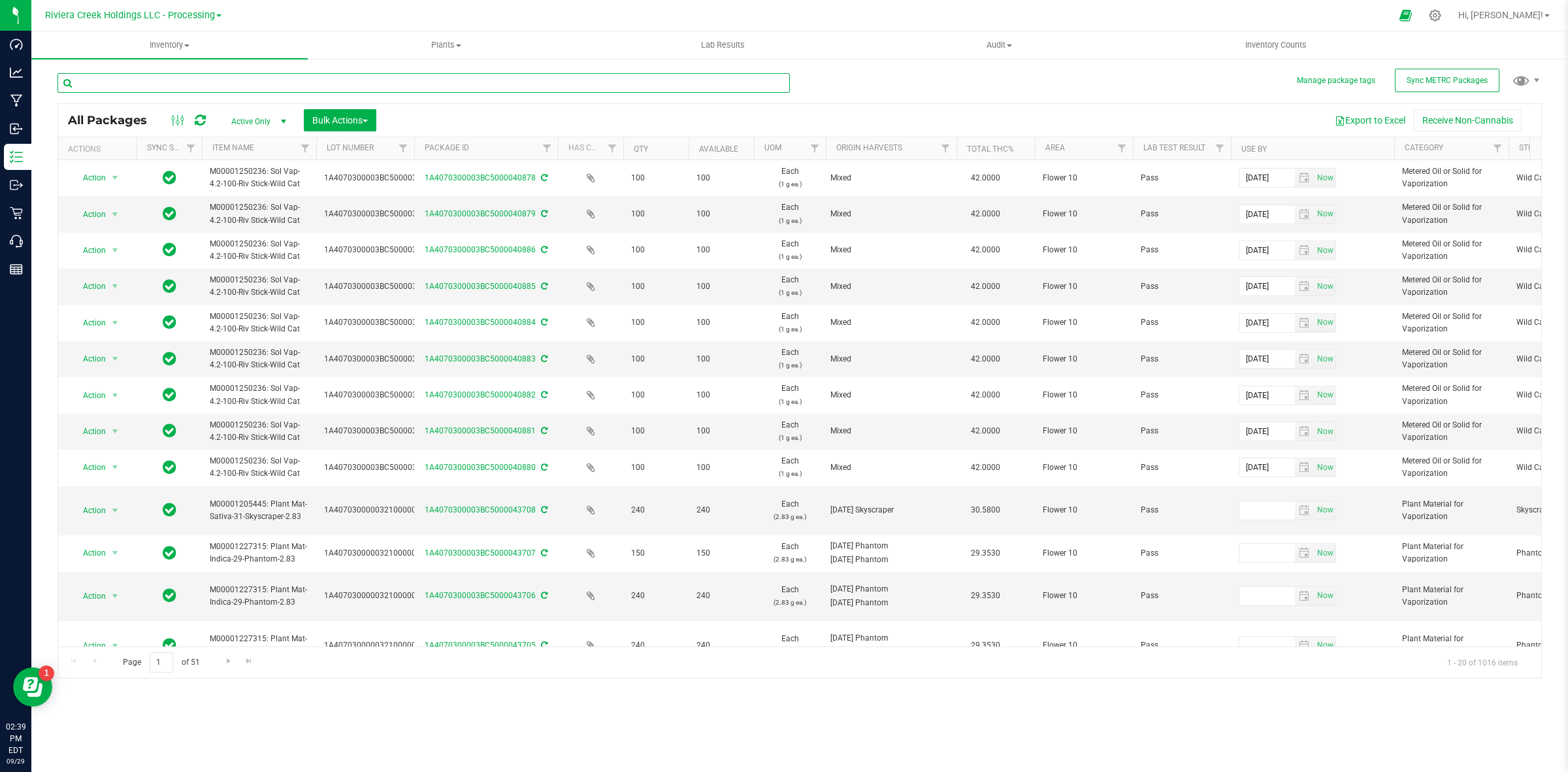
click at [243, 83] on input "text" at bounding box center [424, 83] width 733 height 20
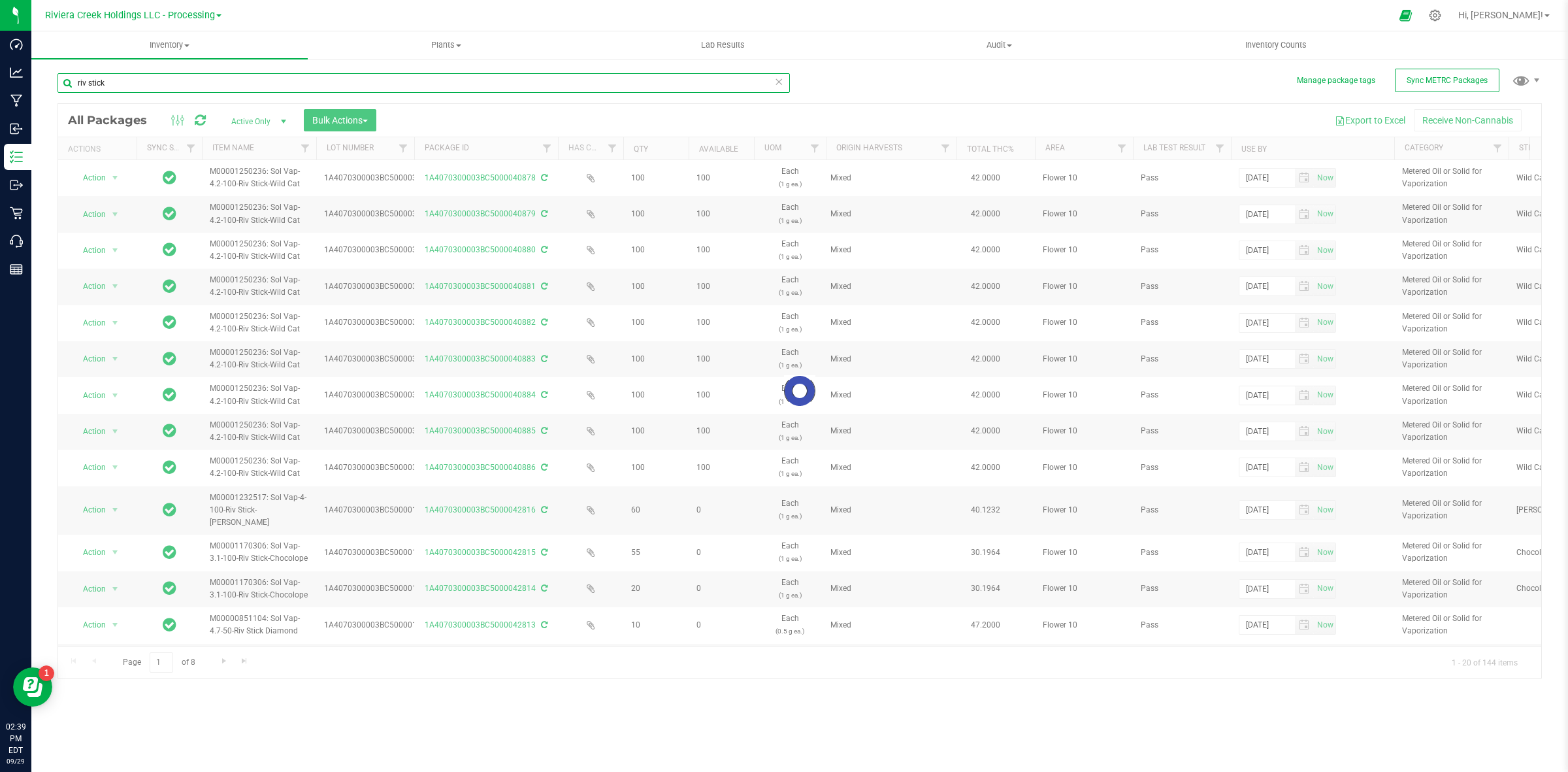
type input "riv stick"
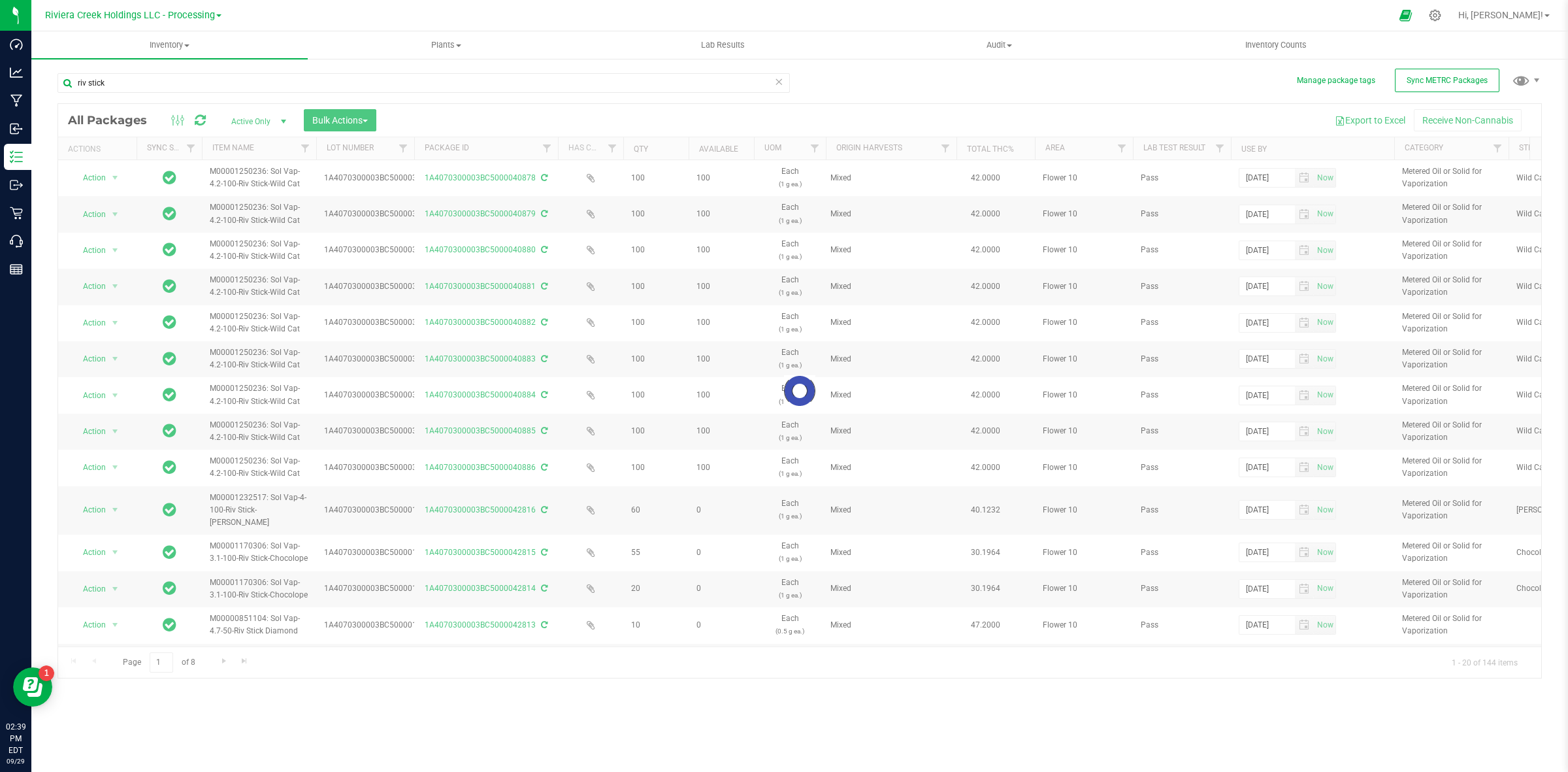
click at [1500, 148] on div at bounding box center [800, 390] width 1483 height 573
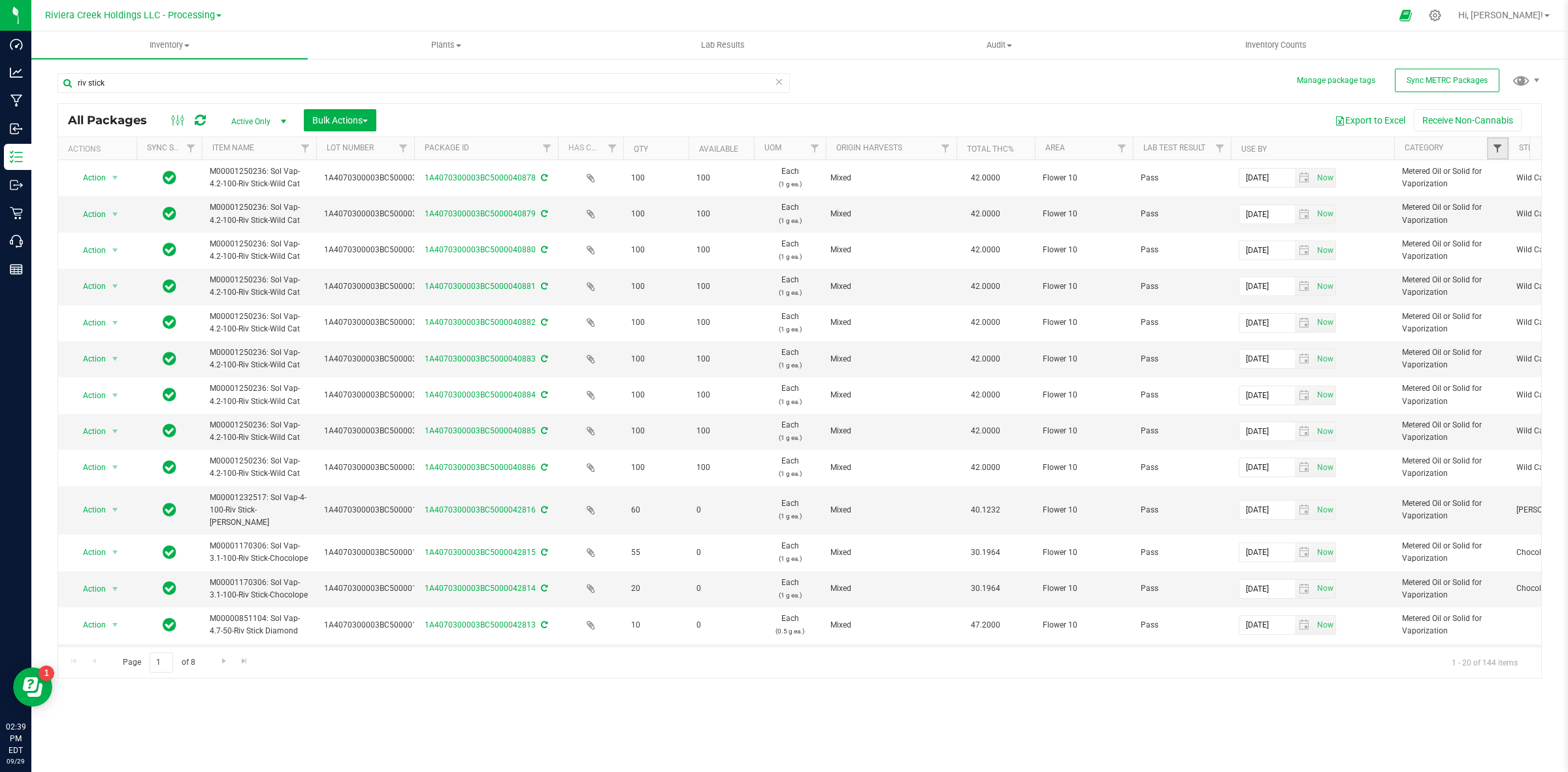
click at [1496, 148] on span "Filter" at bounding box center [1497, 148] width 10 height 10
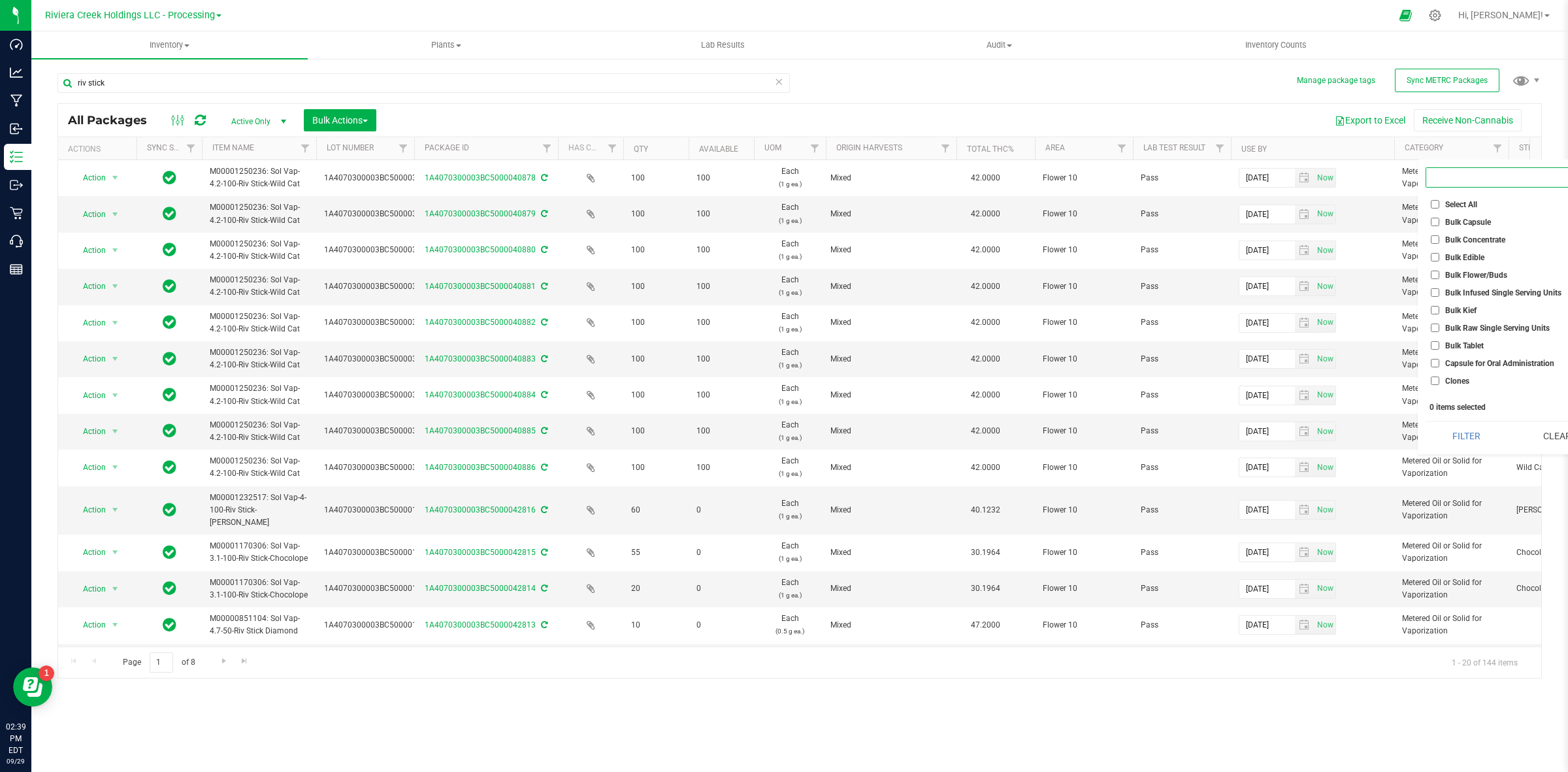
scroll to position [0, 28]
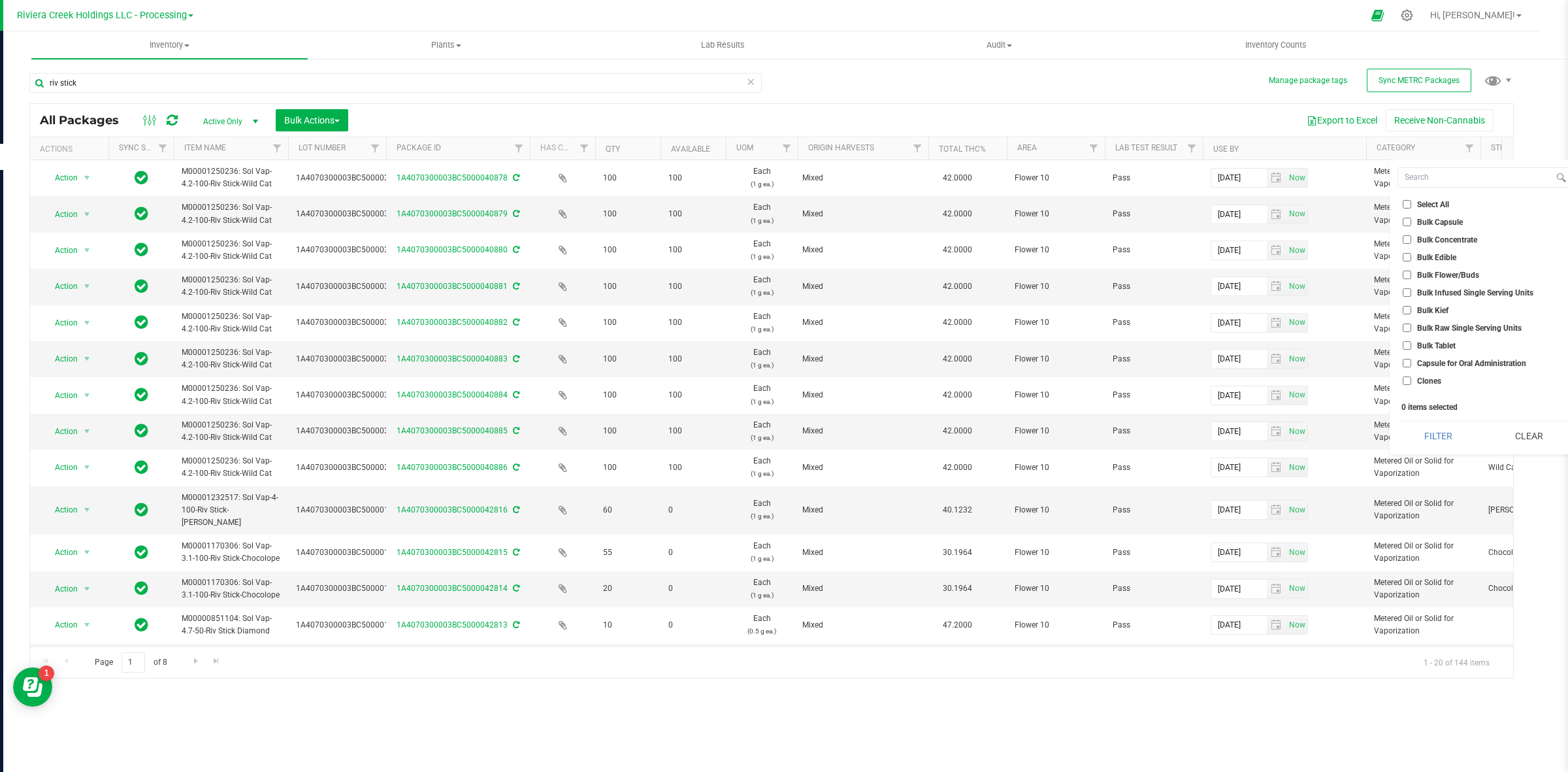
click at [1451, 234] on li "Bulk Concentrate" at bounding box center [1483, 239] width 172 height 14
click at [1433, 240] on span "Bulk Concentrate" at bounding box center [1446, 240] width 60 height 8
click at [1411, 240] on input "Bulk Concentrate" at bounding box center [1407, 240] width 9 height 9
checkbox input "true"
click at [1435, 448] on button "Filter" at bounding box center [1438, 435] width 81 height 29
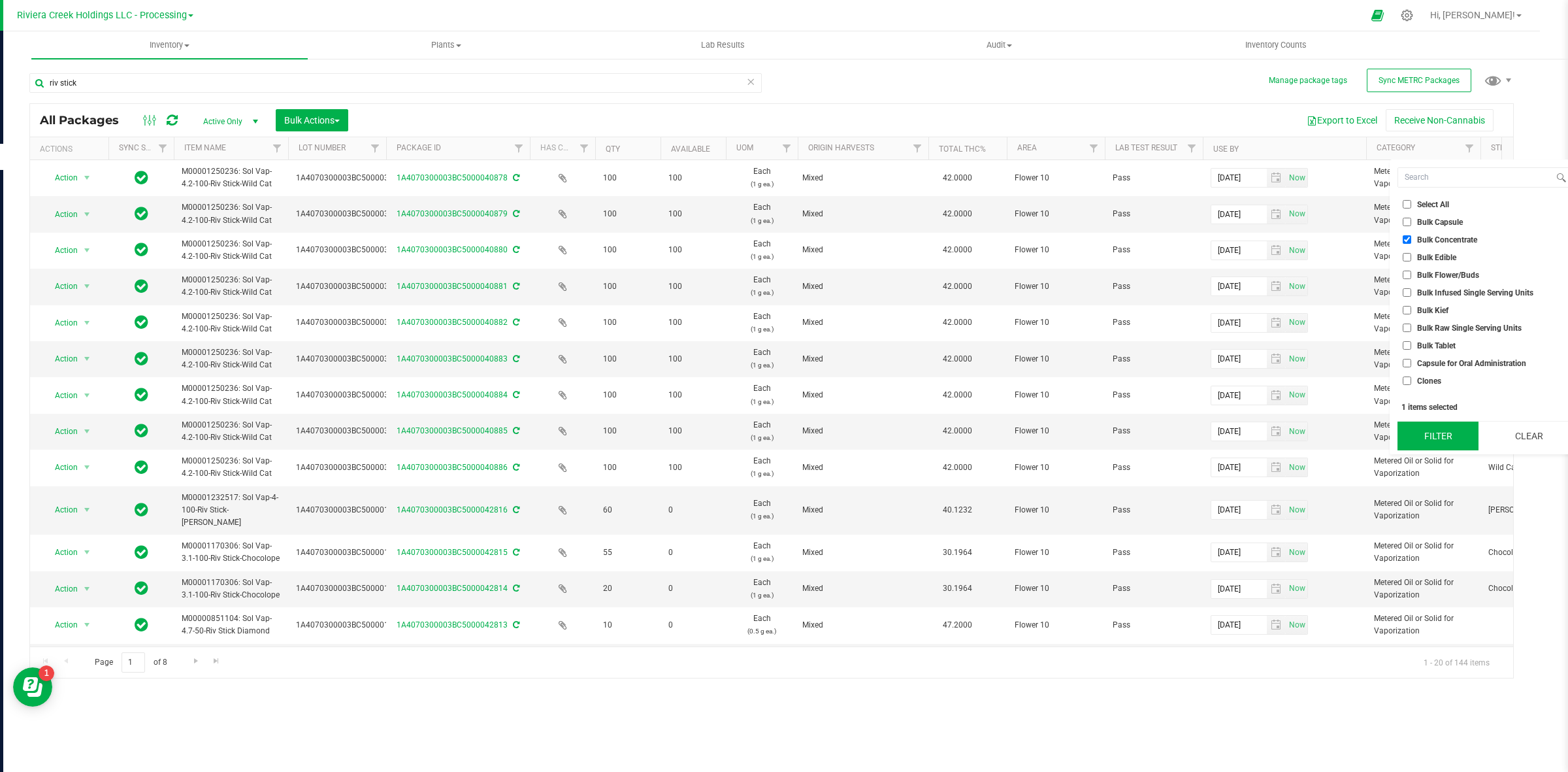
scroll to position [0, 0]
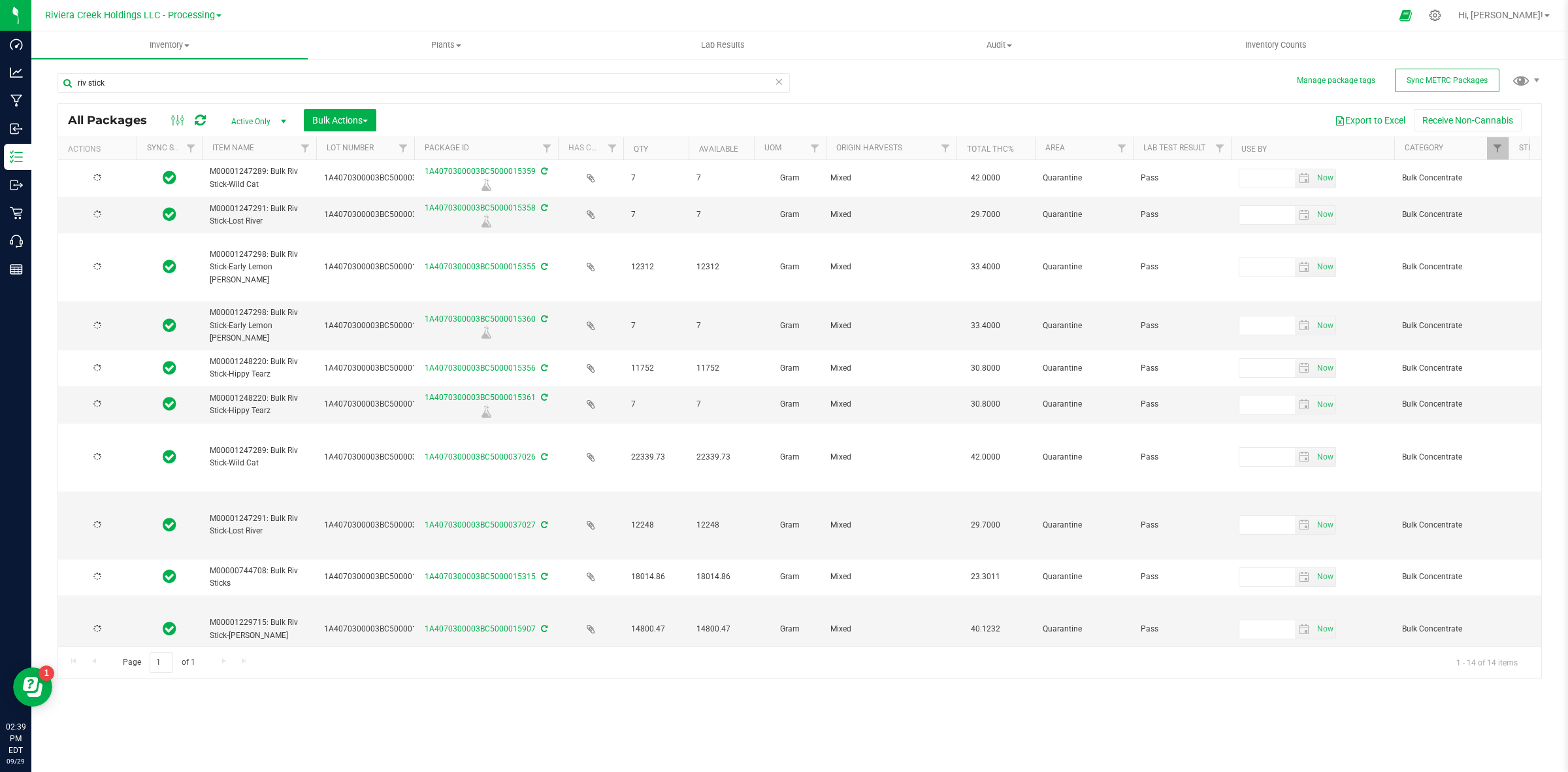
type input "[DATE]"
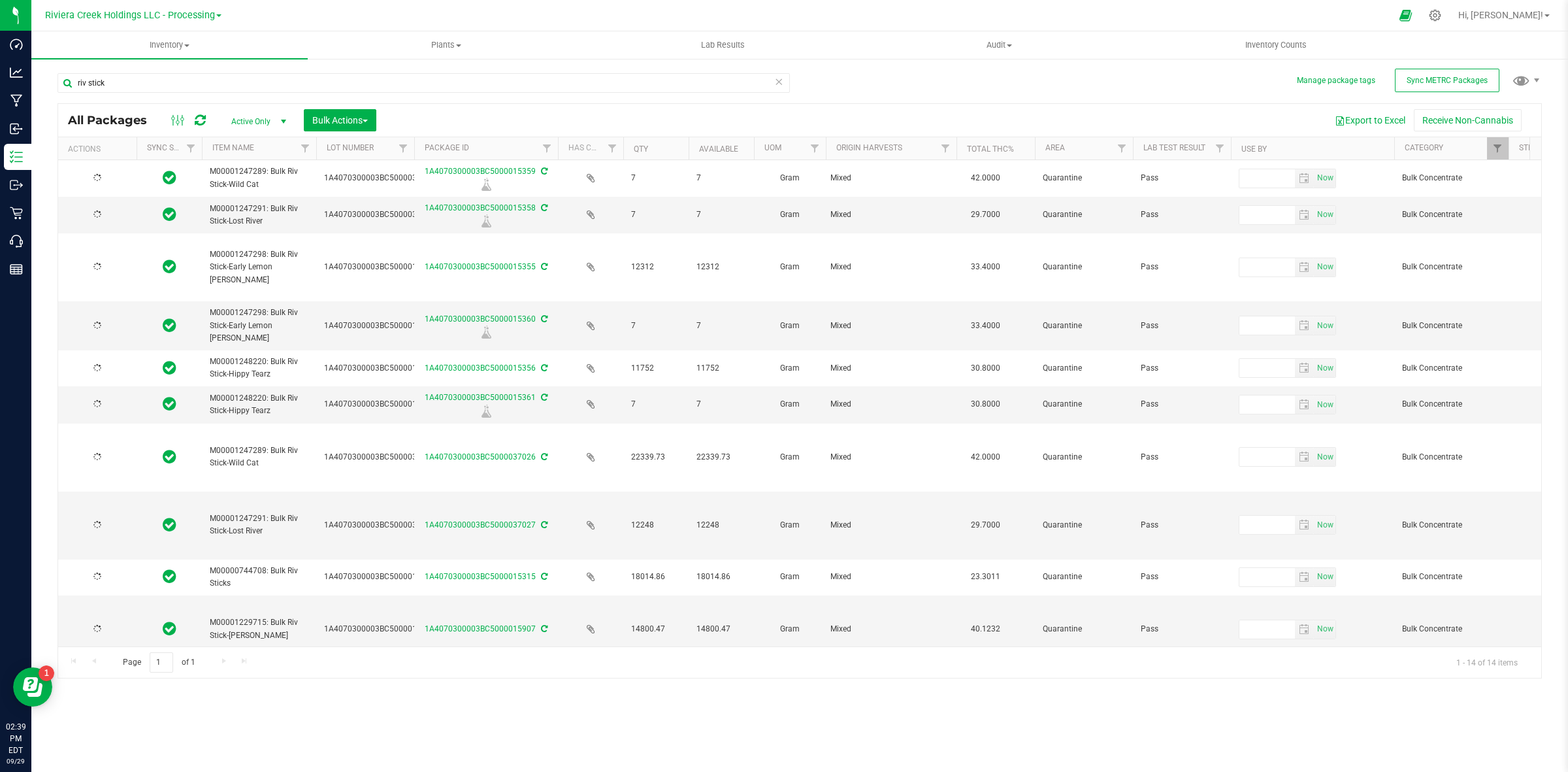
type input "[DATE]"
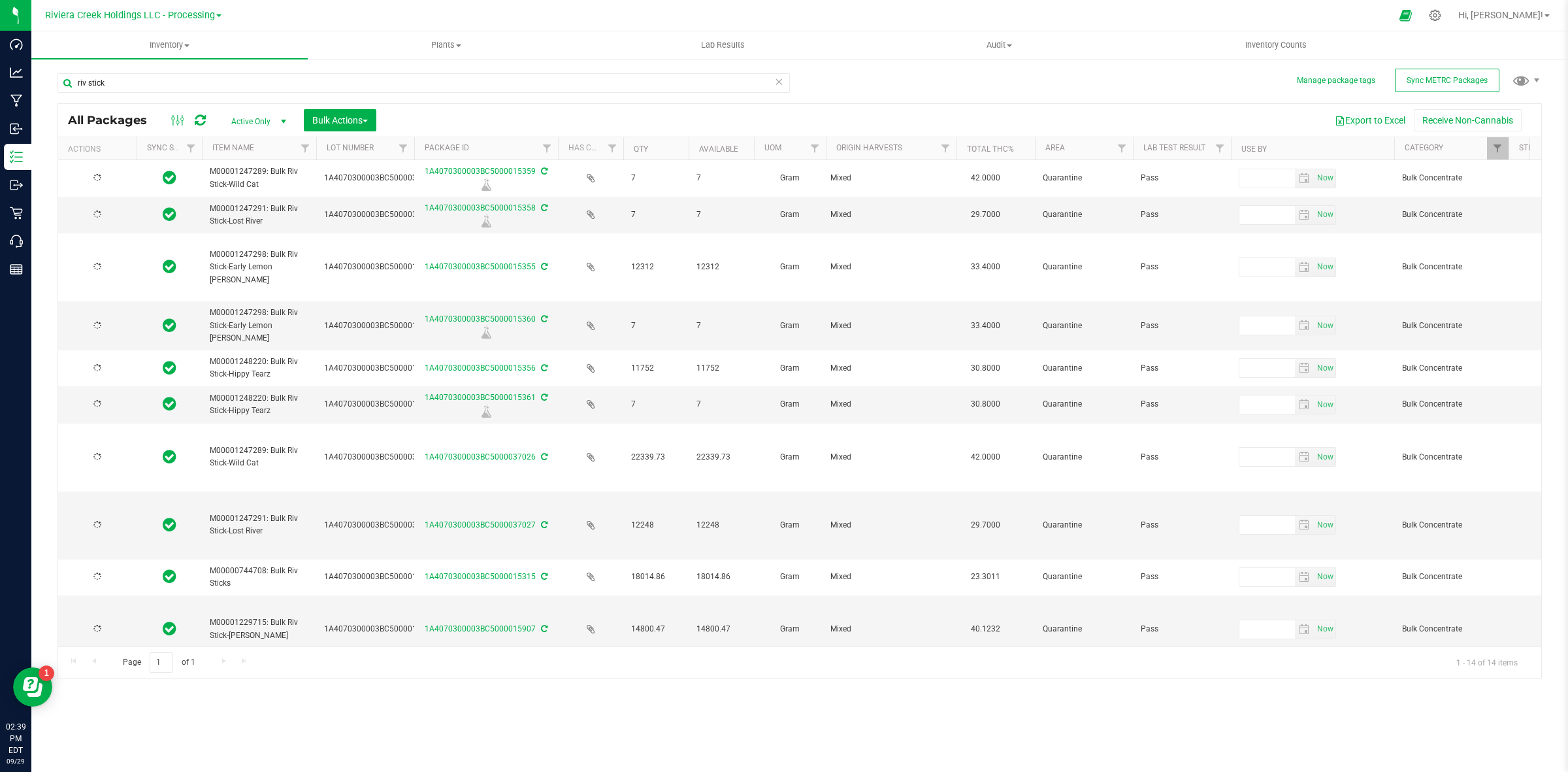
type input "[DATE]"
drag, startPoint x: 652, startPoint y: 325, endPoint x: 599, endPoint y: 323, distance: 53.0
click at [296, 405] on span "M00001248220: Bulk Riv Stick-Hippy Tearz" at bounding box center [259, 404] width 99 height 25
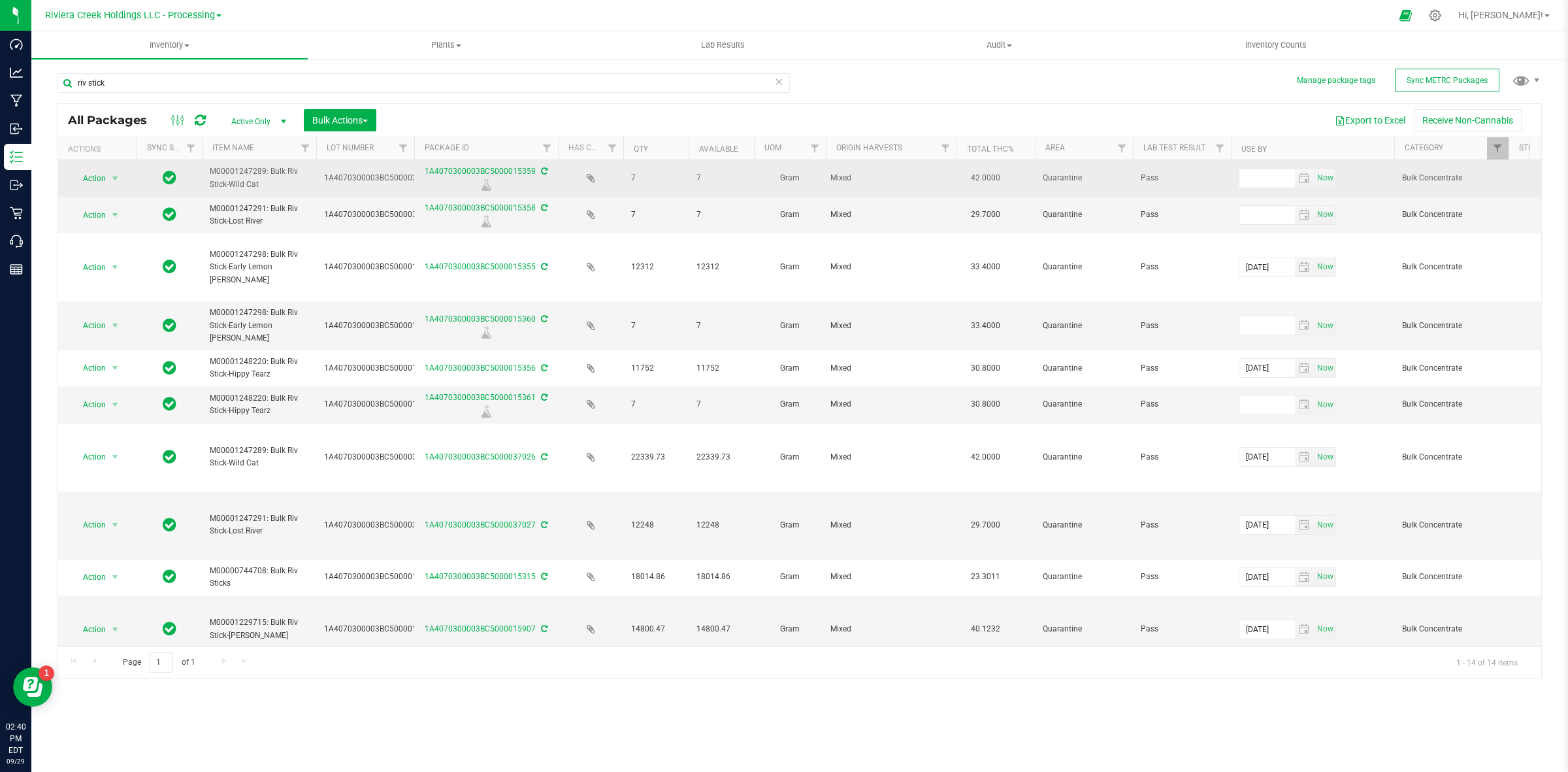
click at [541, 174] on icon at bounding box center [544, 171] width 7 height 8
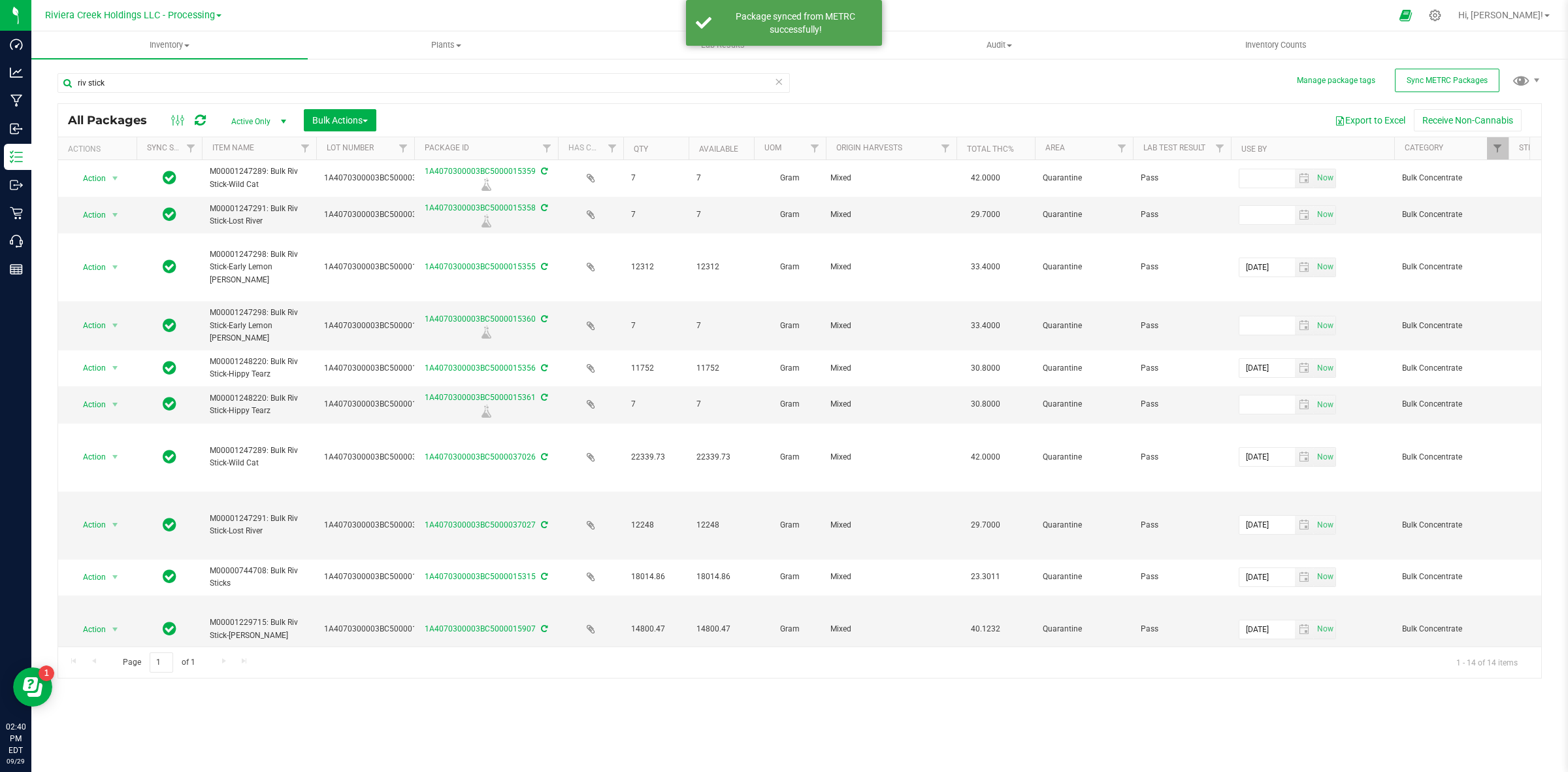
click at [197, 115] on icon at bounding box center [200, 120] width 11 height 13
click at [1480, 76] on span "Sync METRC Packages" at bounding box center [1447, 80] width 81 height 9
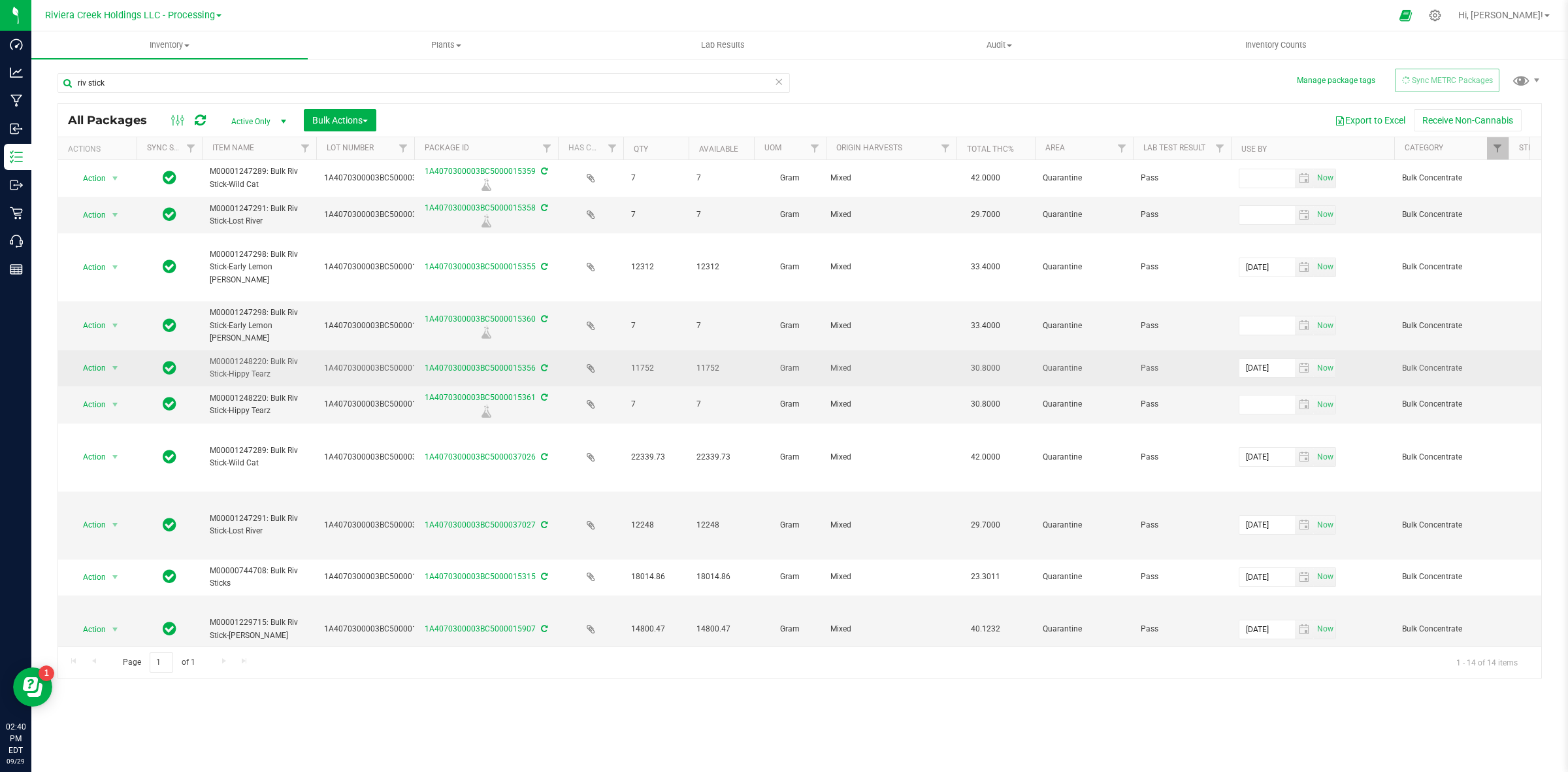
drag, startPoint x: 305, startPoint y: 362, endPoint x: 186, endPoint y: 355, distance: 119.2
click at [285, 357] on span "M00001248220: Bulk Riv Stick-Hippy Tearz" at bounding box center [259, 368] width 99 height 25
drag, startPoint x: 273, startPoint y: 365, endPoint x: 185, endPoint y: 348, distance: 89.6
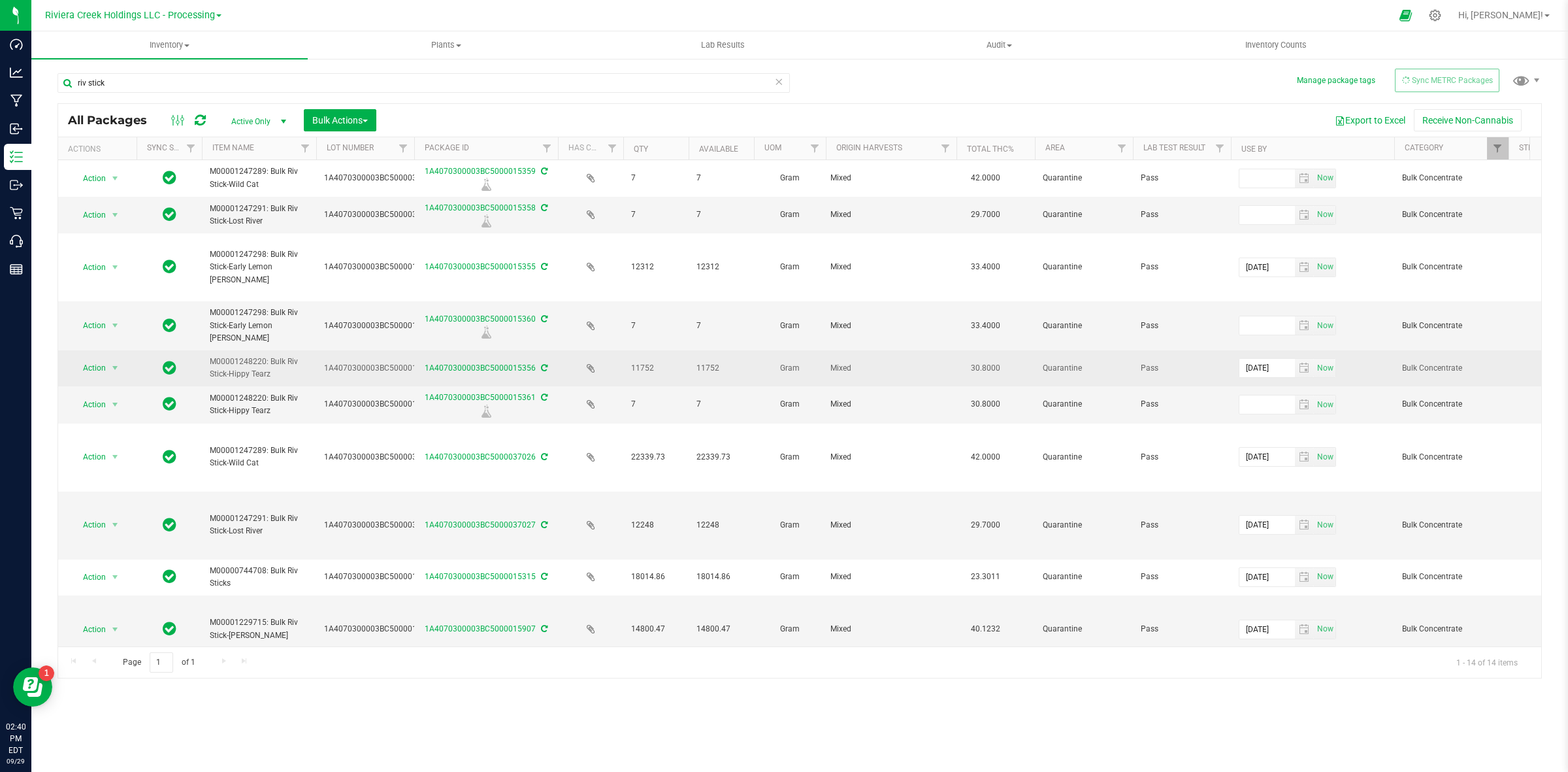
click at [219, 356] on span "M00001248220: Bulk Riv Stick-Hippy Tearz" at bounding box center [259, 368] width 99 height 25
drag, startPoint x: 291, startPoint y: 362, endPoint x: 185, endPoint y: 347, distance: 107.1
click at [216, 356] on span "M00001248220: Bulk Riv Stick-Hippy Tearz" at bounding box center [259, 368] width 99 height 25
drag, startPoint x: 277, startPoint y: 362, endPoint x: 201, endPoint y: 354, distance: 76.4
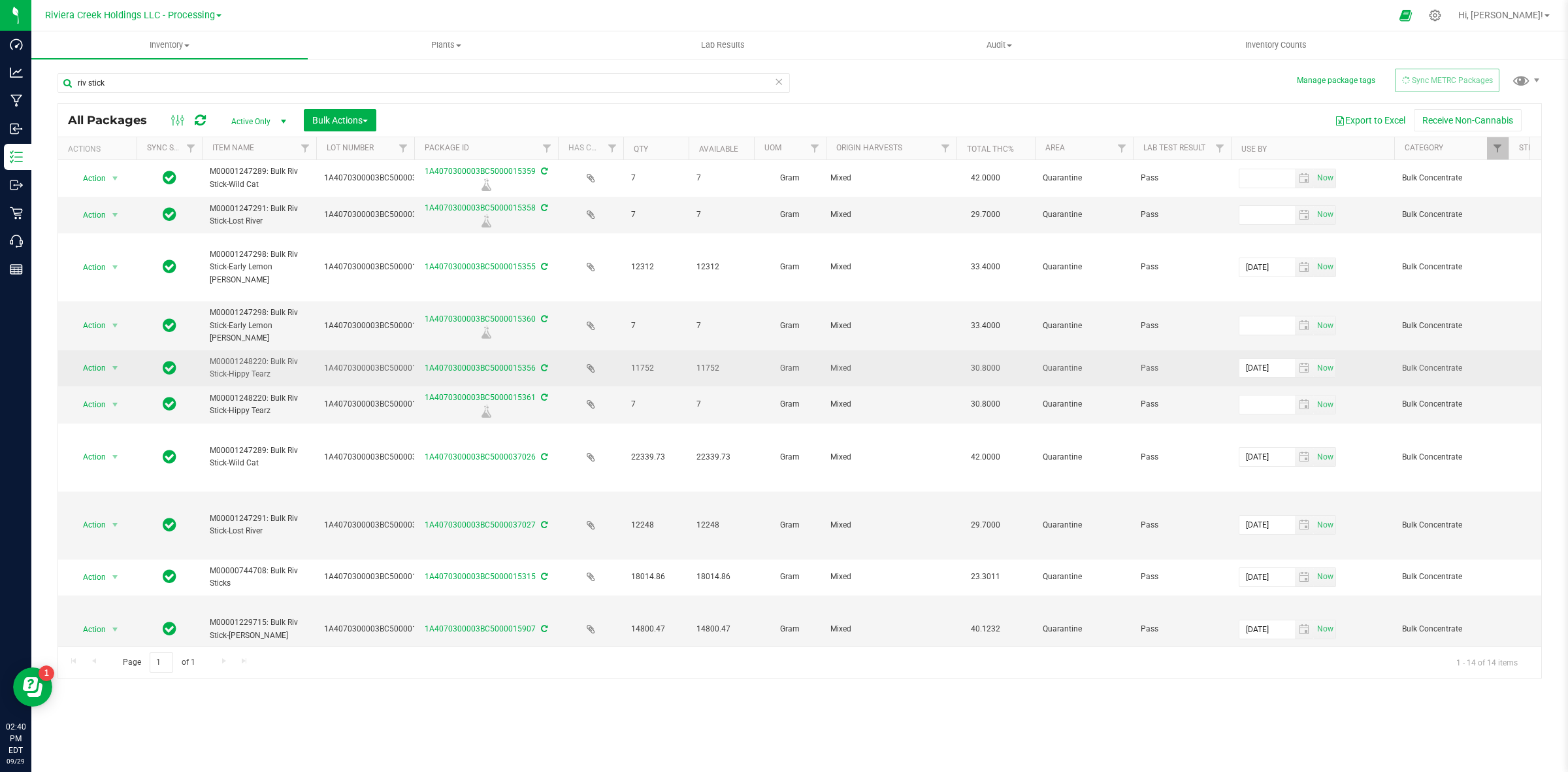
click at [215, 356] on span "M00001248220: Bulk Riv Stick-Hippy Tearz" at bounding box center [259, 368] width 99 height 25
drag, startPoint x: 908, startPoint y: 355, endPoint x: 890, endPoint y: 358, distance: 18.2
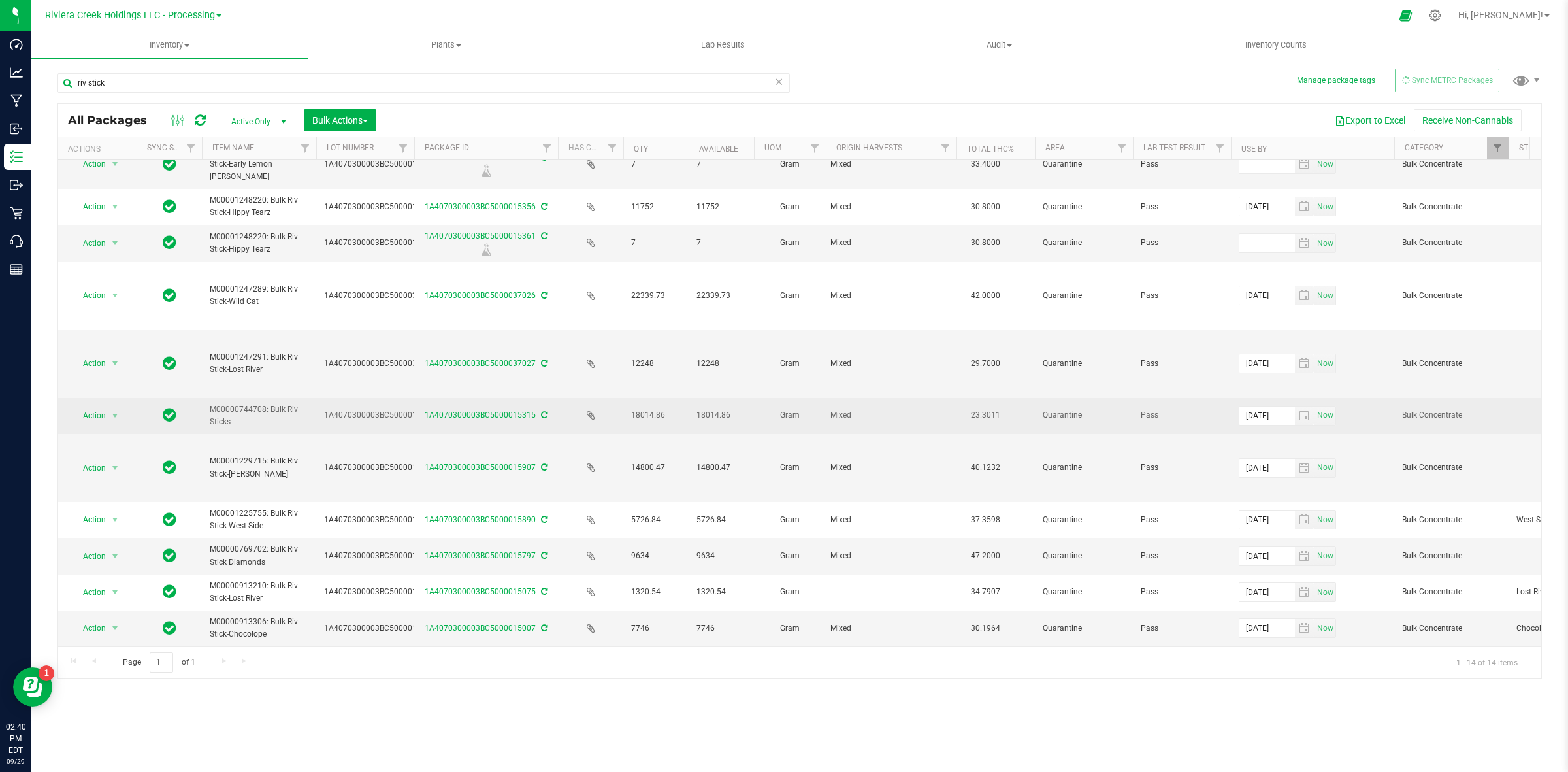
scroll to position [163, 0]
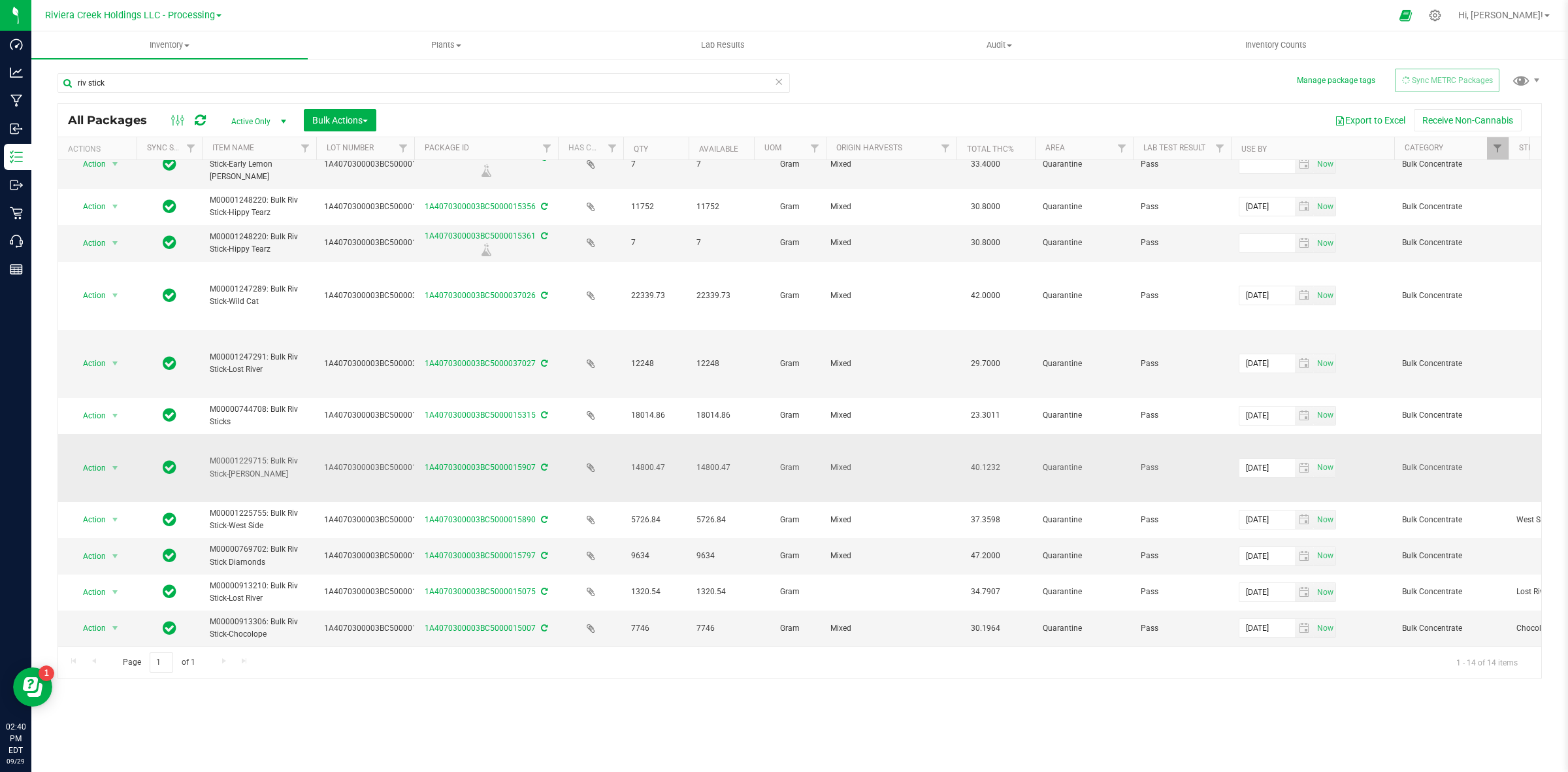
drag, startPoint x: 295, startPoint y: 461, endPoint x: 162, endPoint y: 442, distance: 134.4
drag, startPoint x: 1226, startPoint y: 446, endPoint x: 1315, endPoint y: 453, distance: 89.3
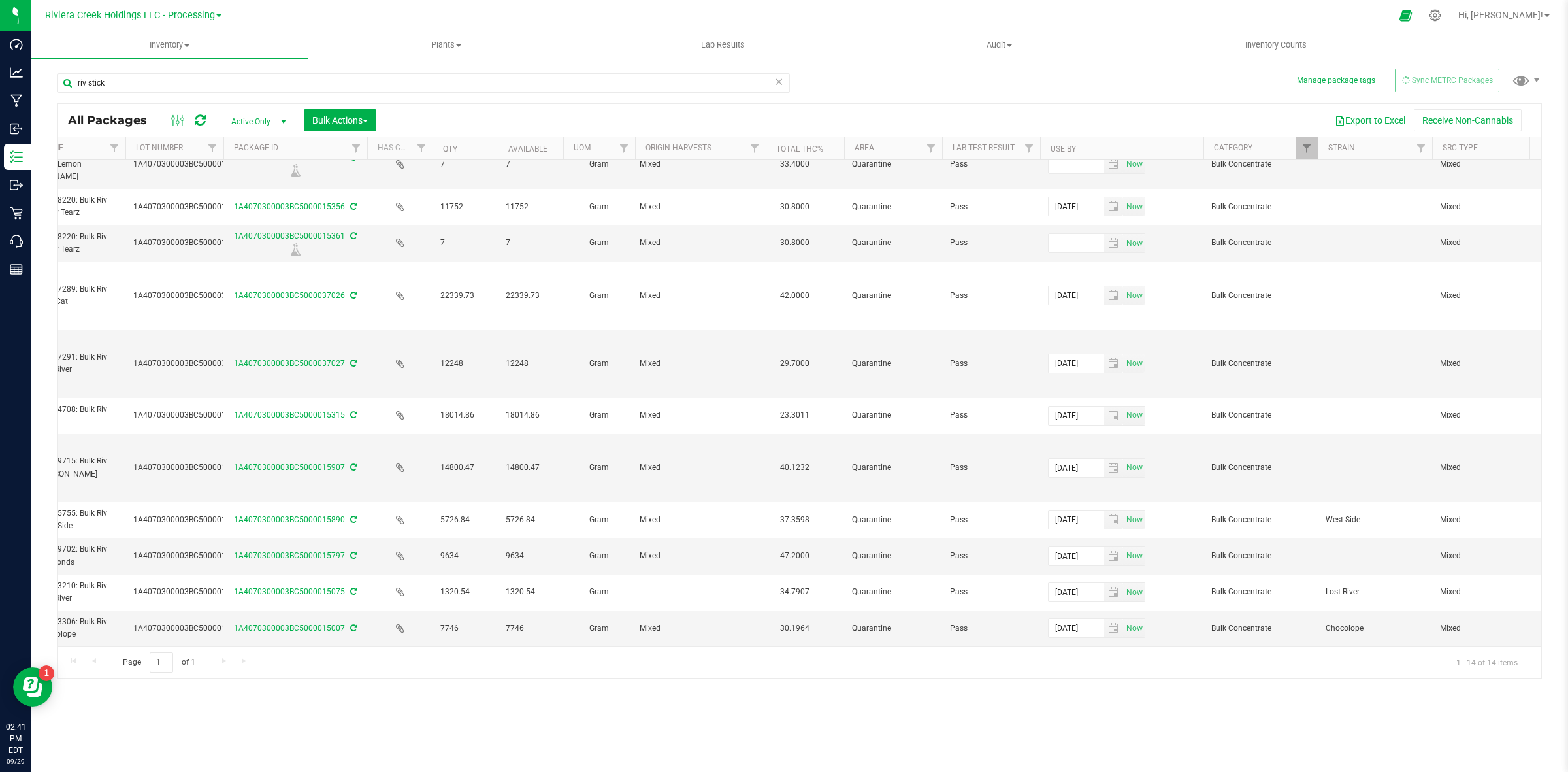
scroll to position [0, 0]
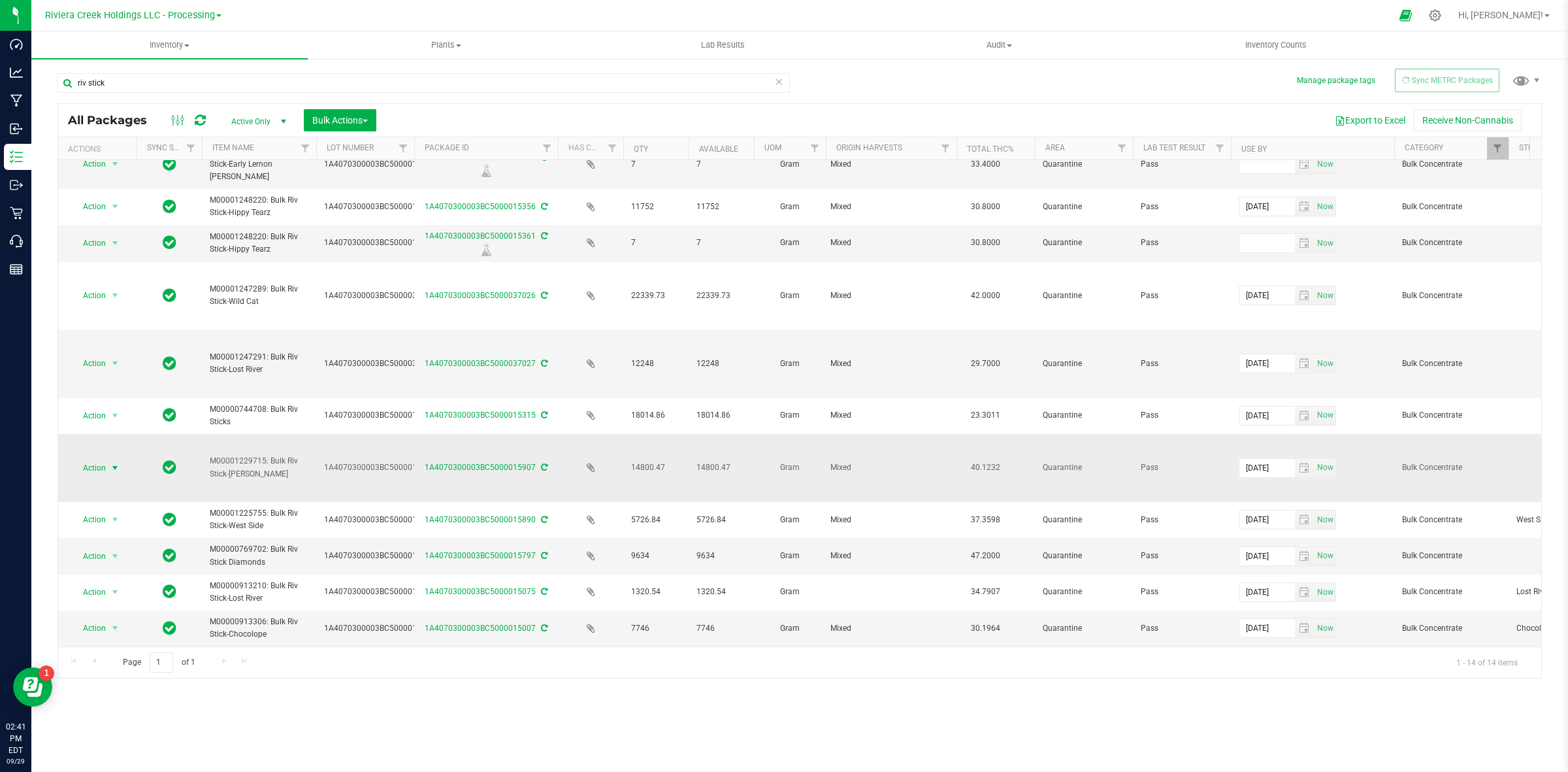
click at [108, 459] on span "select" at bounding box center [115, 468] width 16 height 18
click at [782, 724] on div "Inventory All packages All inventory Waste log Create inventory Plants All plan…" at bounding box center [799, 401] width 1536 height 740
drag, startPoint x: 263, startPoint y: 552, endPoint x: 185, endPoint y: 537, distance: 79.4
click at [269, 545] on span "M00000769702: Bulk Riv Stick Diamonds" at bounding box center [259, 556] width 99 height 25
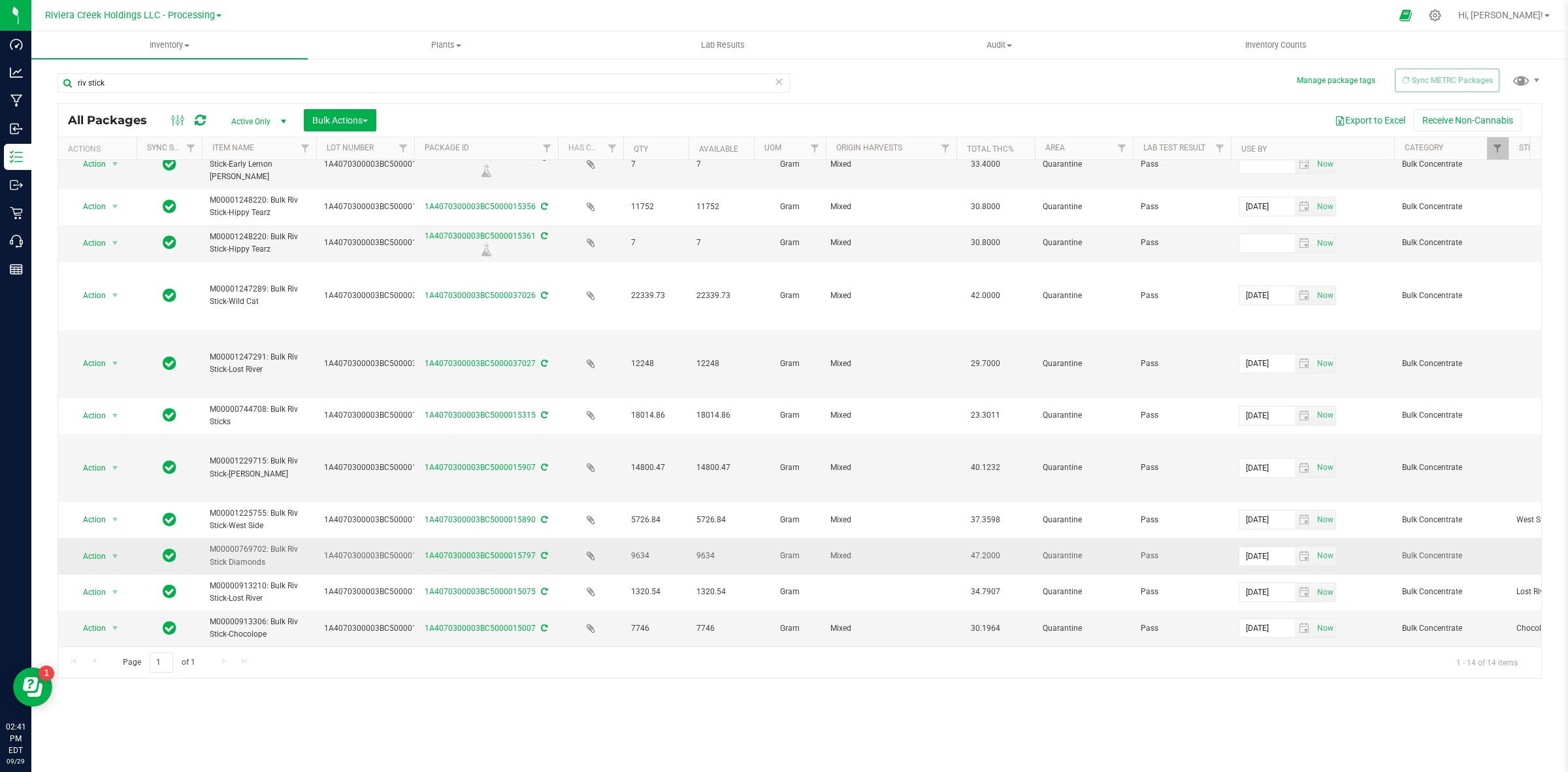
drag, startPoint x: 277, startPoint y: 546, endPoint x: 155, endPoint y: 544, distance: 122.0
click at [235, 551] on span "M00000769702: Bulk Riv Stick Diamonds" at bounding box center [259, 556] width 99 height 25
drag, startPoint x: 269, startPoint y: 553, endPoint x: 181, endPoint y: 534, distance: 90.0
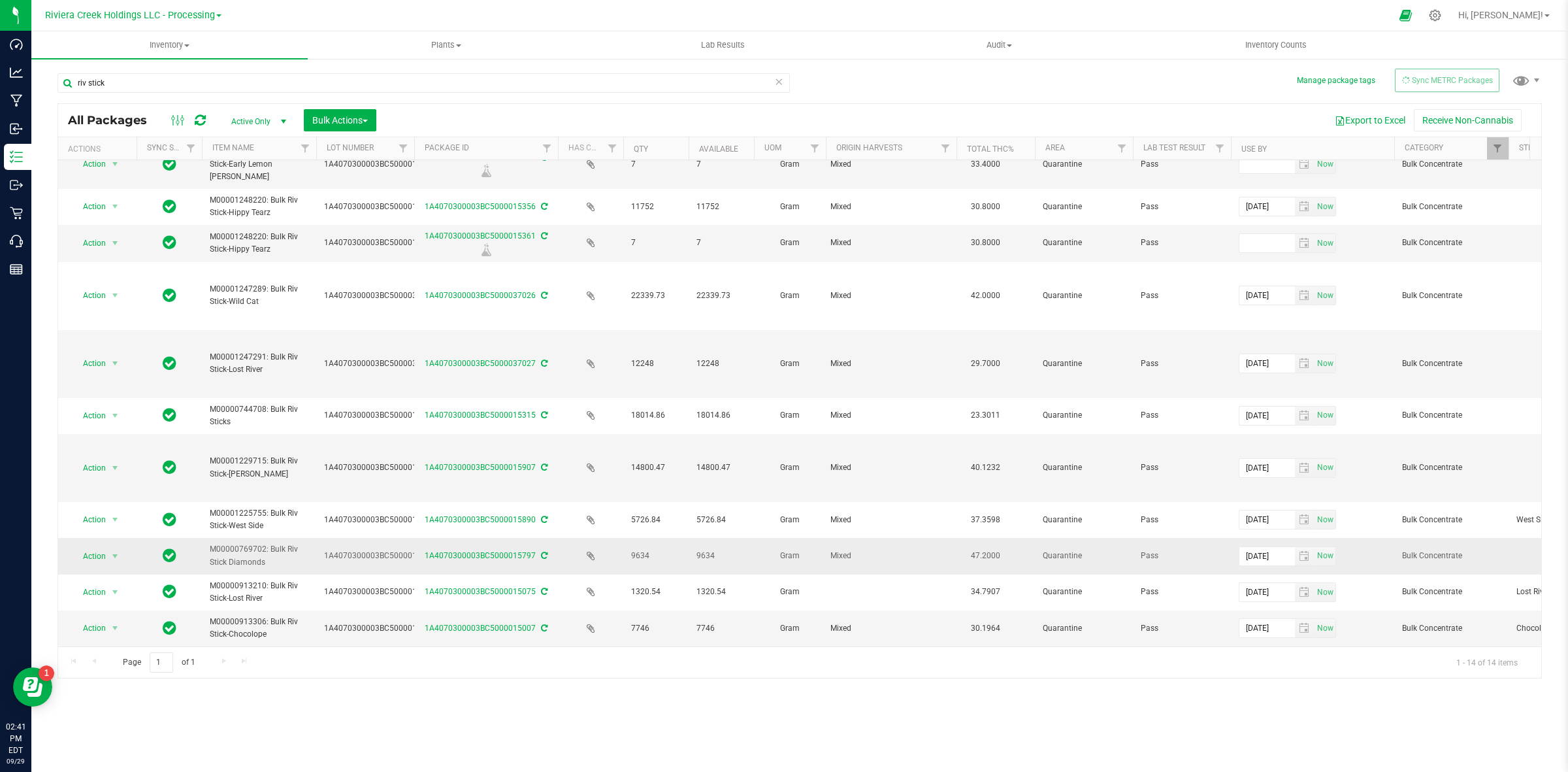
click at [219, 549] on span "M00000769702: Bulk Riv Stick Diamonds" at bounding box center [259, 556] width 99 height 25
drag, startPoint x: 272, startPoint y: 552, endPoint x: 269, endPoint y: 537, distance: 15.3
click at [269, 543] on span "M00000769702: Bulk Riv Stick Diamonds" at bounding box center [259, 556] width 99 height 25
click at [272, 543] on span "M00000769702: Bulk Riv Stick Diamonds" at bounding box center [259, 556] width 99 height 25
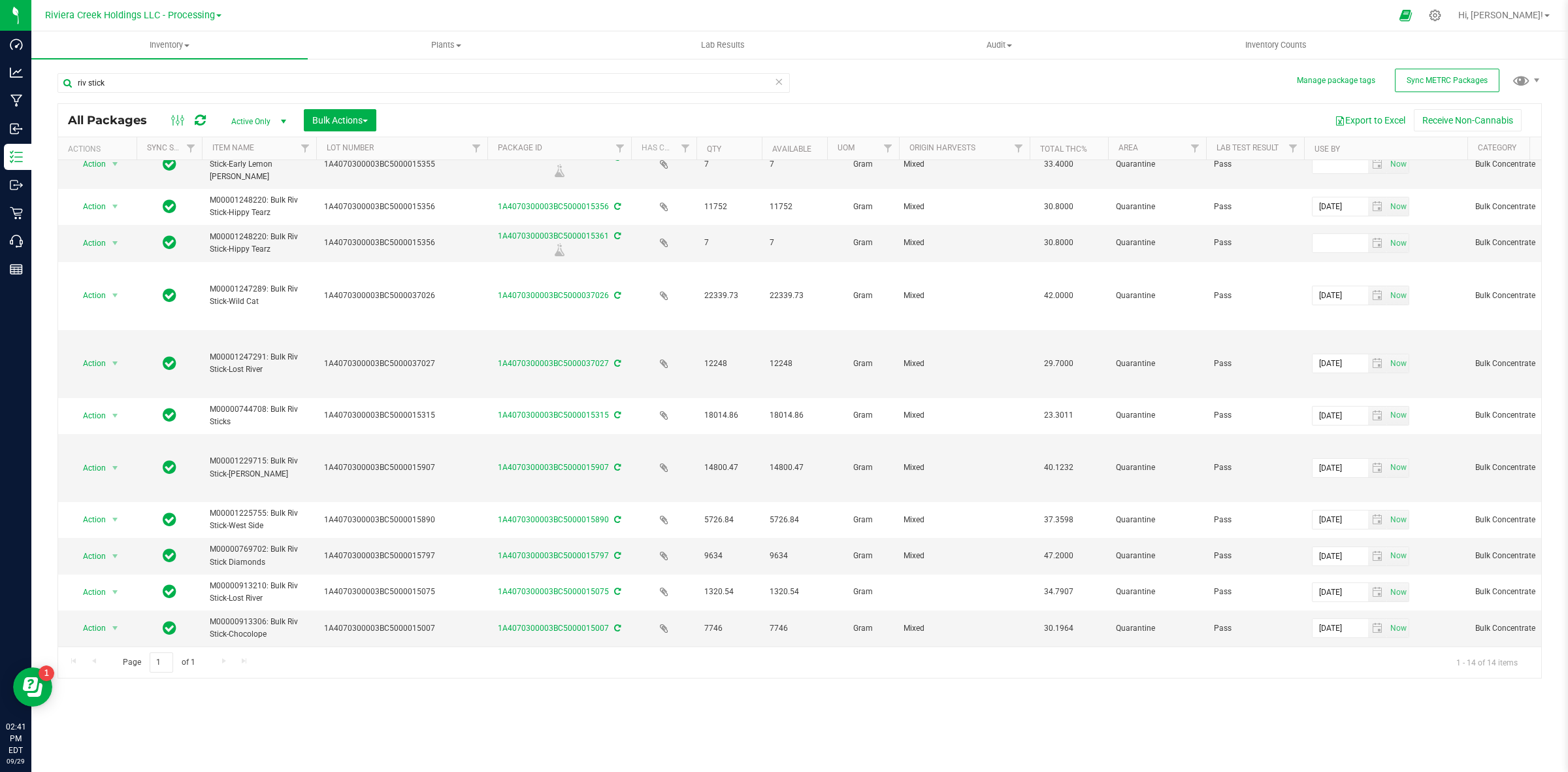
drag, startPoint x: 413, startPoint y: 147, endPoint x: 495, endPoint y: 154, distance: 82.3
click at [495, 154] on div "Actions Sync Status Item Name Lot Number Package ID Has COA Qty Available UOM O…" at bounding box center [794, 148] width 1472 height 22
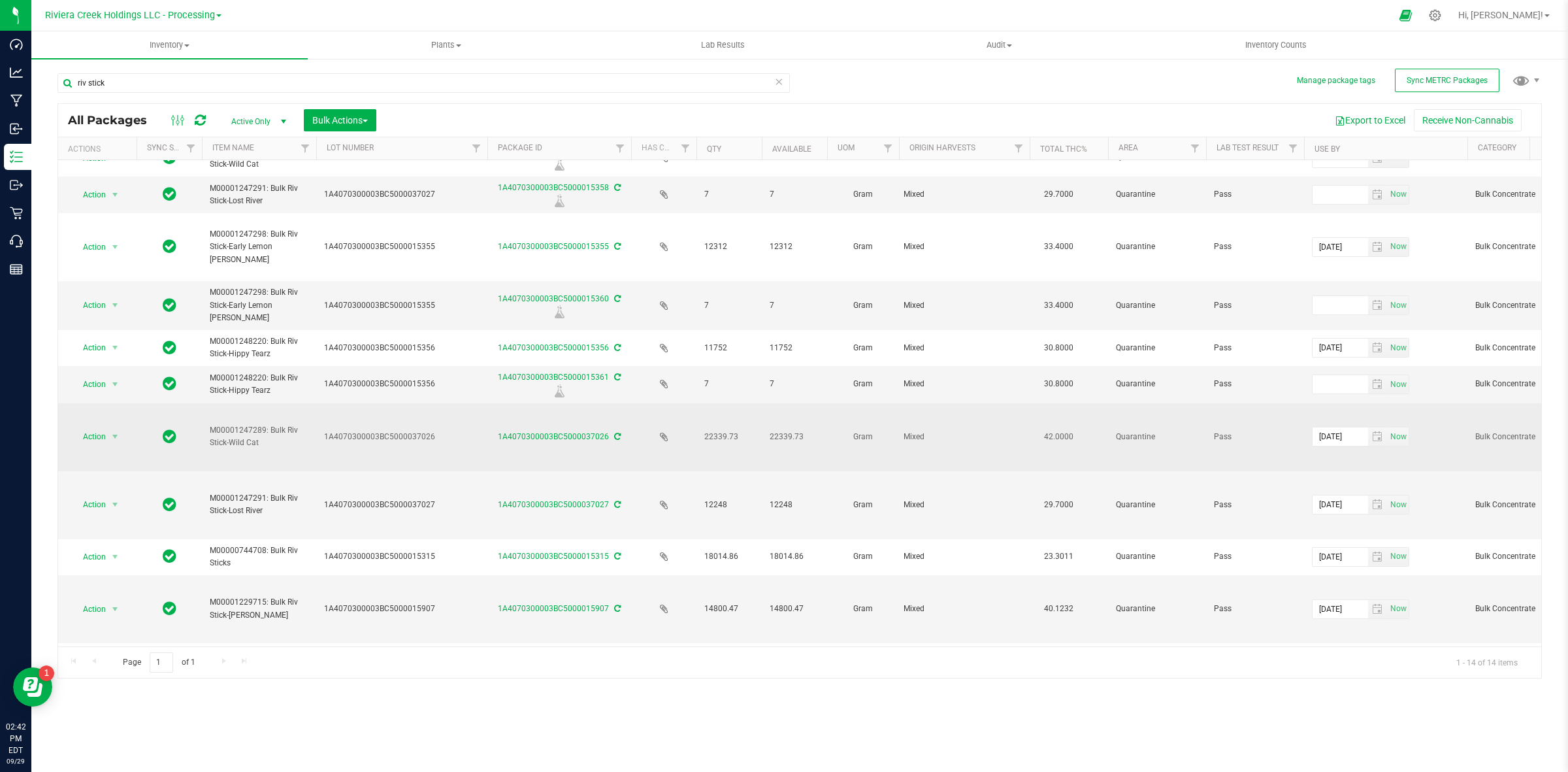
scroll to position [82, 0]
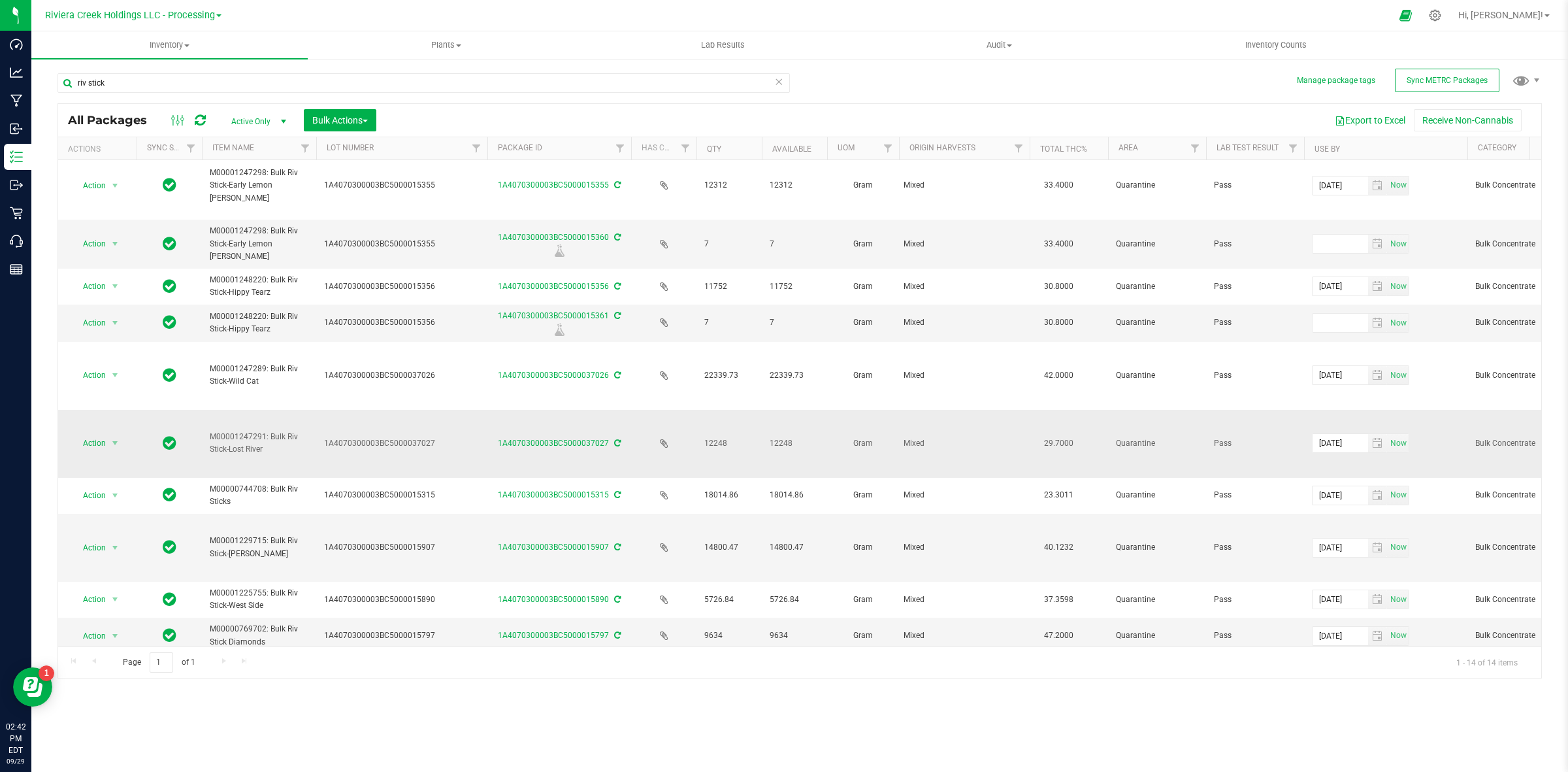
drag, startPoint x: 281, startPoint y: 439, endPoint x: 204, endPoint y: 417, distance: 80.1
click at [204, 417] on td "M00001247291: Bulk Riv Stick-Lost River" at bounding box center [259, 444] width 114 height 68
click at [271, 442] on span "M00001247291: Bulk Riv Stick-Lost River" at bounding box center [259, 443] width 99 height 25
drag, startPoint x: 282, startPoint y: 442, endPoint x: 184, endPoint y: 419, distance: 100.7
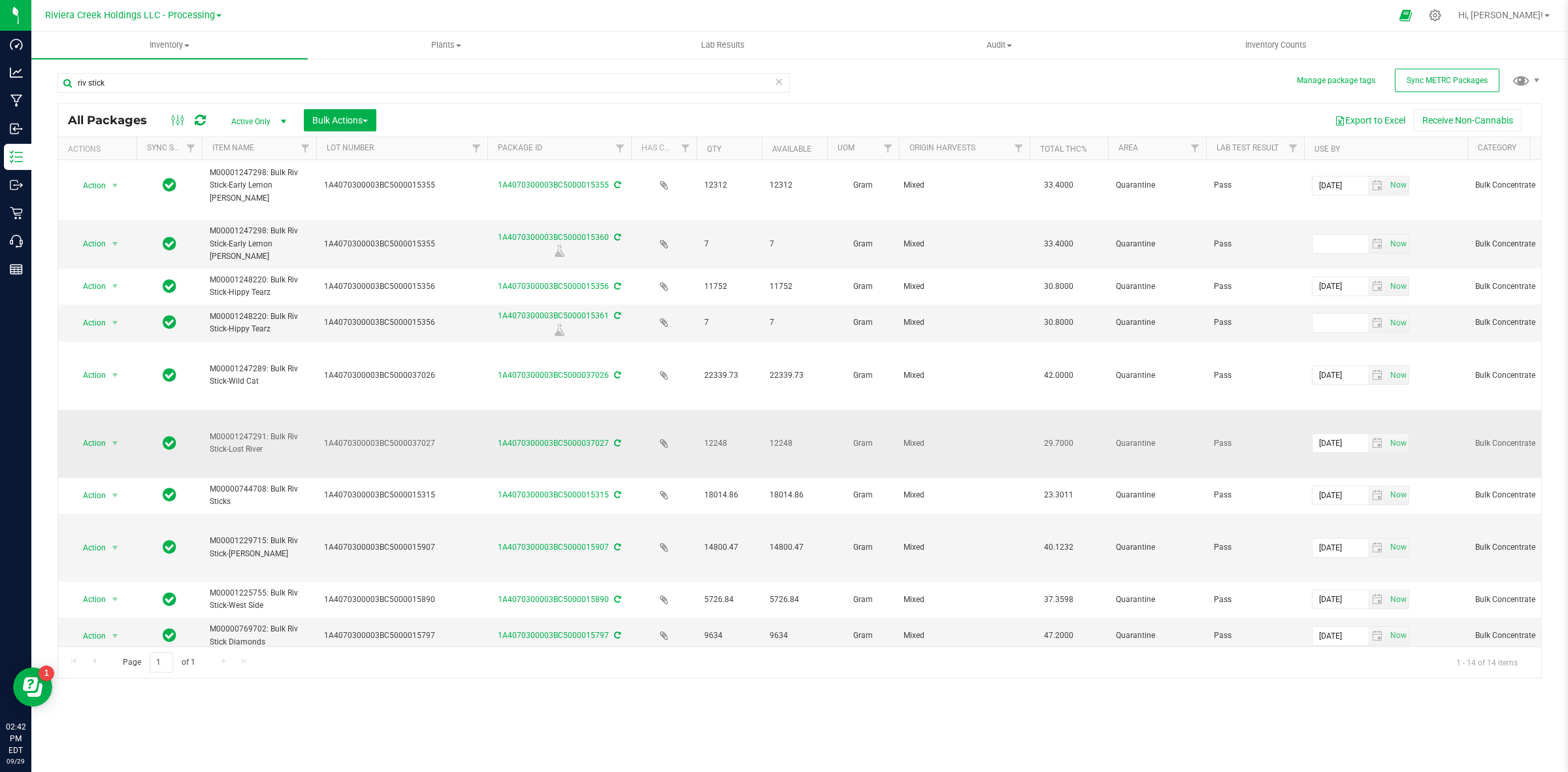
click at [239, 433] on span "M00001247291: Bulk Riv Stick-Lost River" at bounding box center [259, 443] width 99 height 25
drag, startPoint x: 288, startPoint y: 445, endPoint x: 193, endPoint y: 419, distance: 98.5
click at [227, 435] on span "M00001247291: Bulk Riv Stick-Lost River" at bounding box center [259, 443] width 99 height 25
drag, startPoint x: 300, startPoint y: 441, endPoint x: 204, endPoint y: 406, distance: 102.2
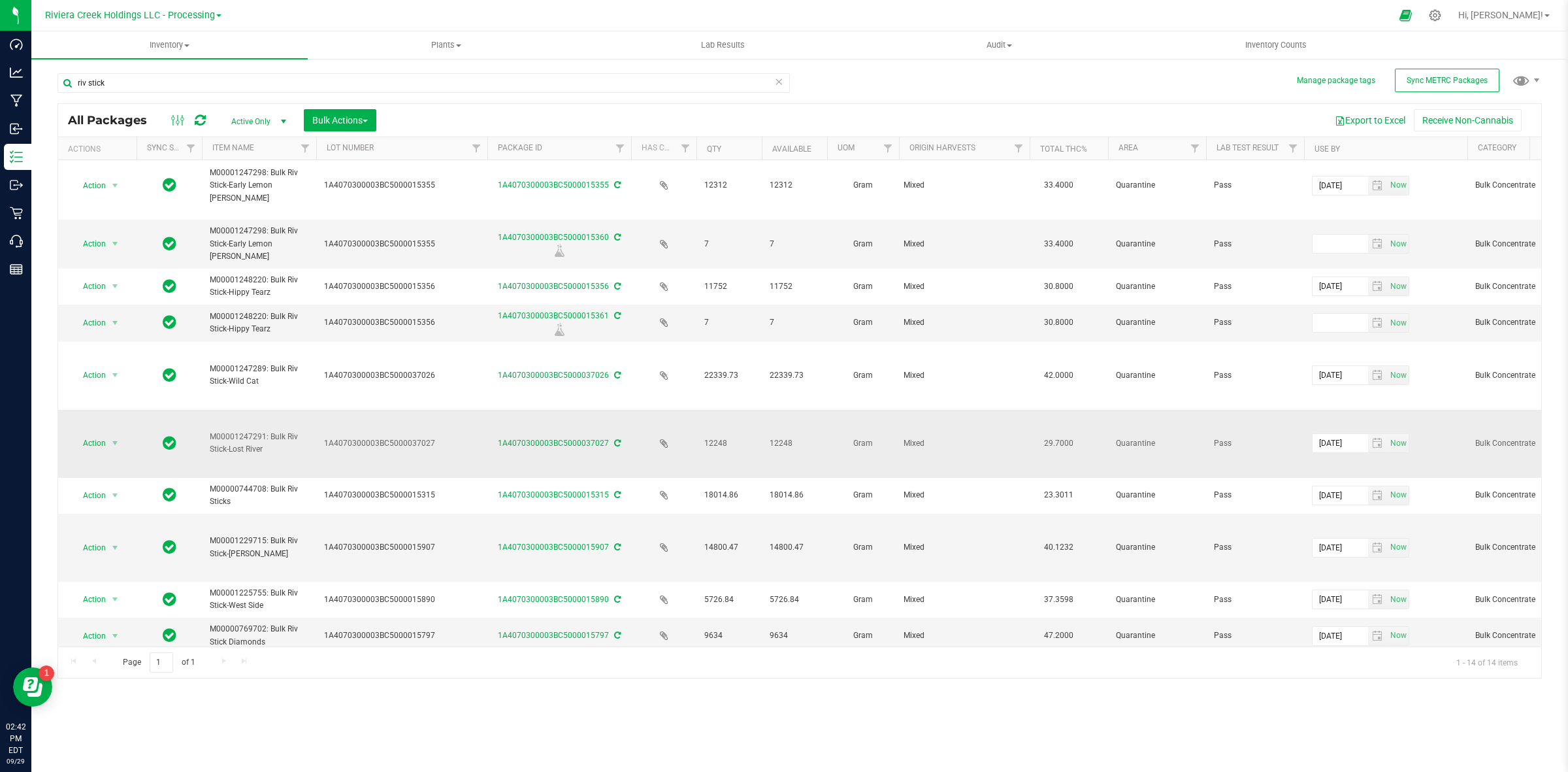
click at [204, 410] on td "M00001247291: Bulk Riv Stick-Lost River" at bounding box center [259, 444] width 114 height 68
click at [243, 419] on td "M00001247291: Bulk Riv Stick-Lost River" at bounding box center [259, 444] width 114 height 68
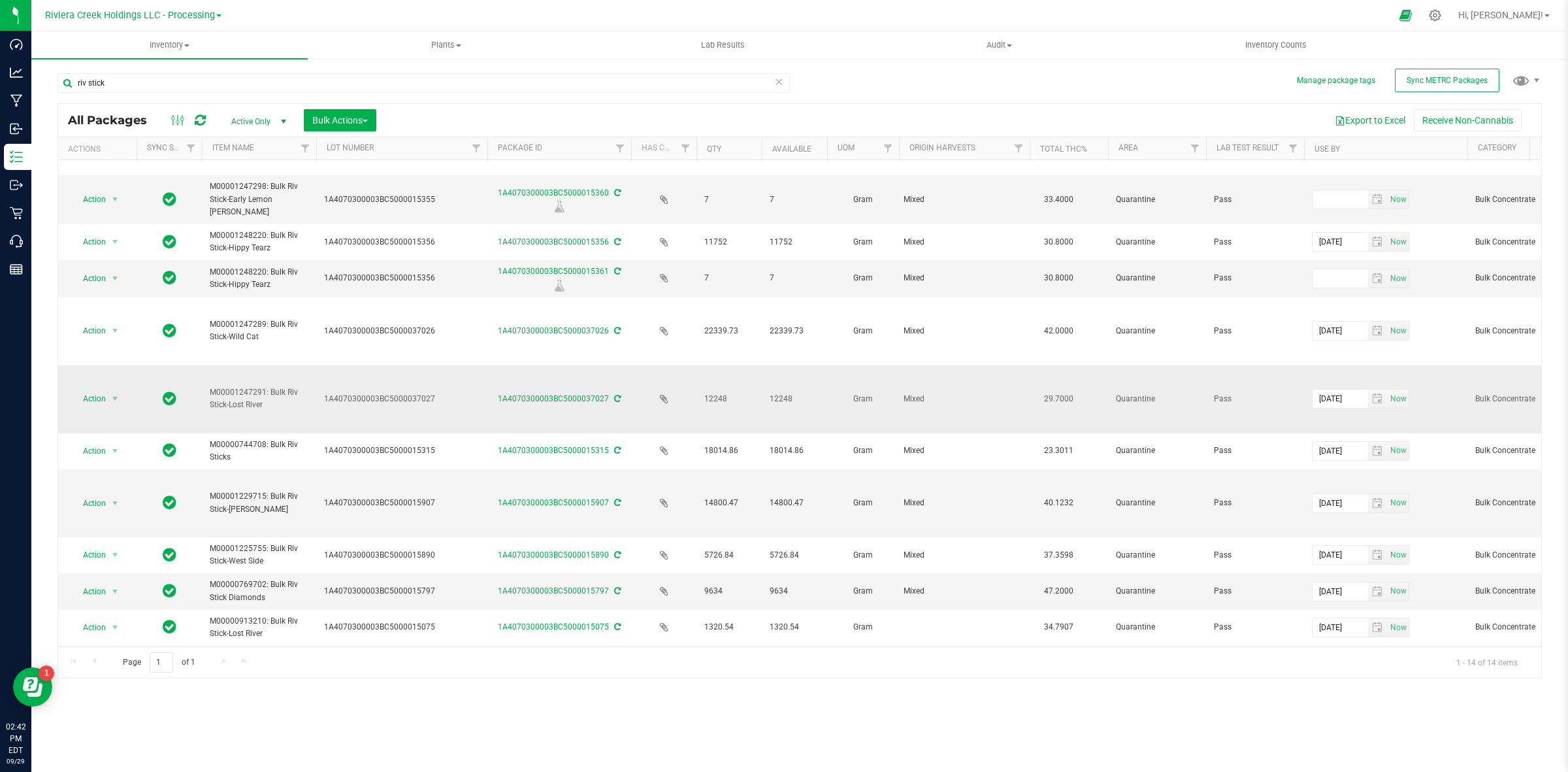
scroll to position [163, 0]
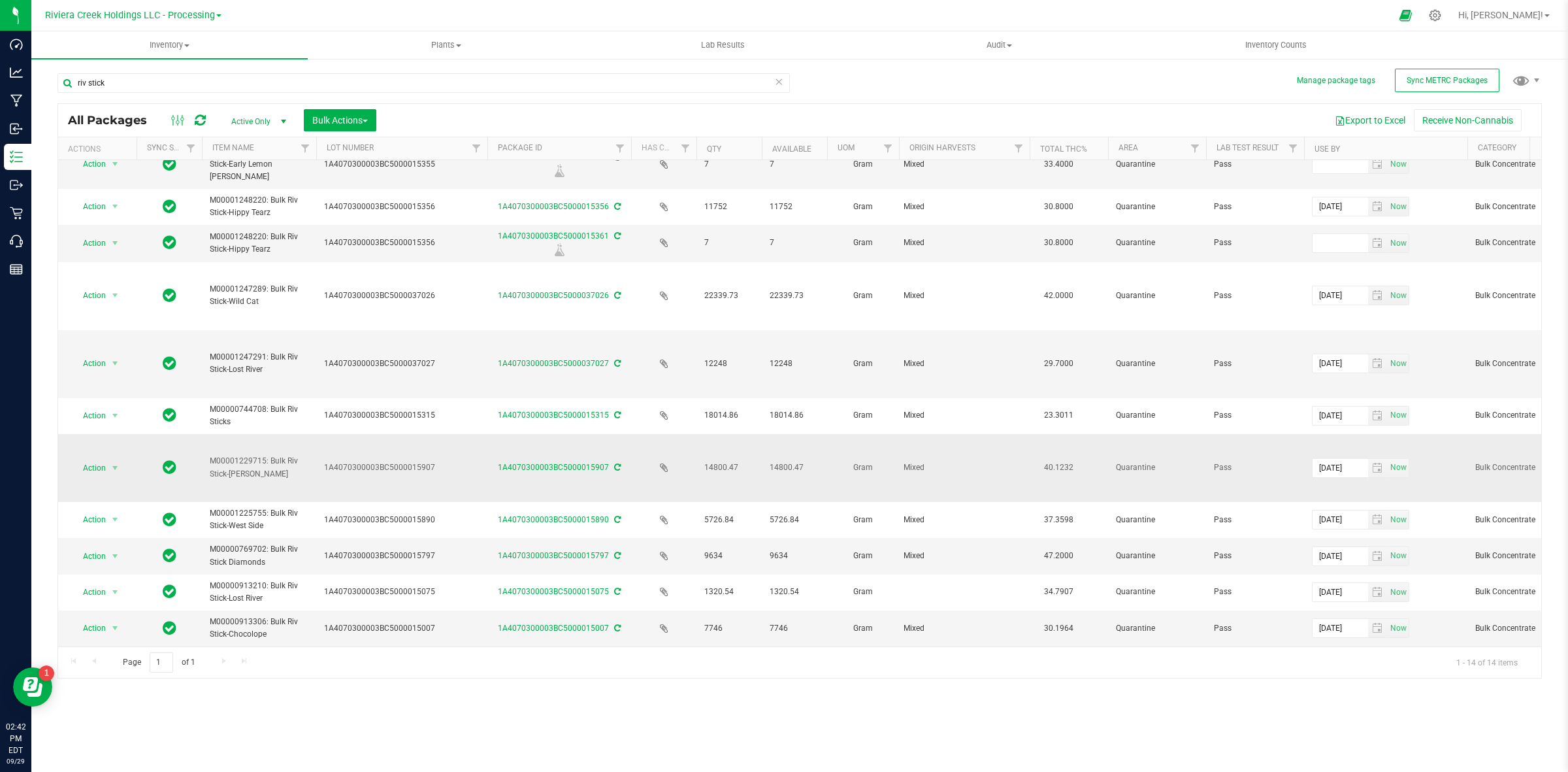
drag, startPoint x: 286, startPoint y: 465, endPoint x: 197, endPoint y: 449, distance: 90.4
click at [213, 455] on span "M00001229715: Bulk Riv Stick-[PERSON_NAME]" at bounding box center [259, 467] width 99 height 25
drag, startPoint x: 210, startPoint y: 448, endPoint x: 297, endPoint y: 464, distance: 88.5
click at [297, 464] on span "M00001229715: Bulk Riv Stick-[PERSON_NAME]" at bounding box center [259, 467] width 99 height 25
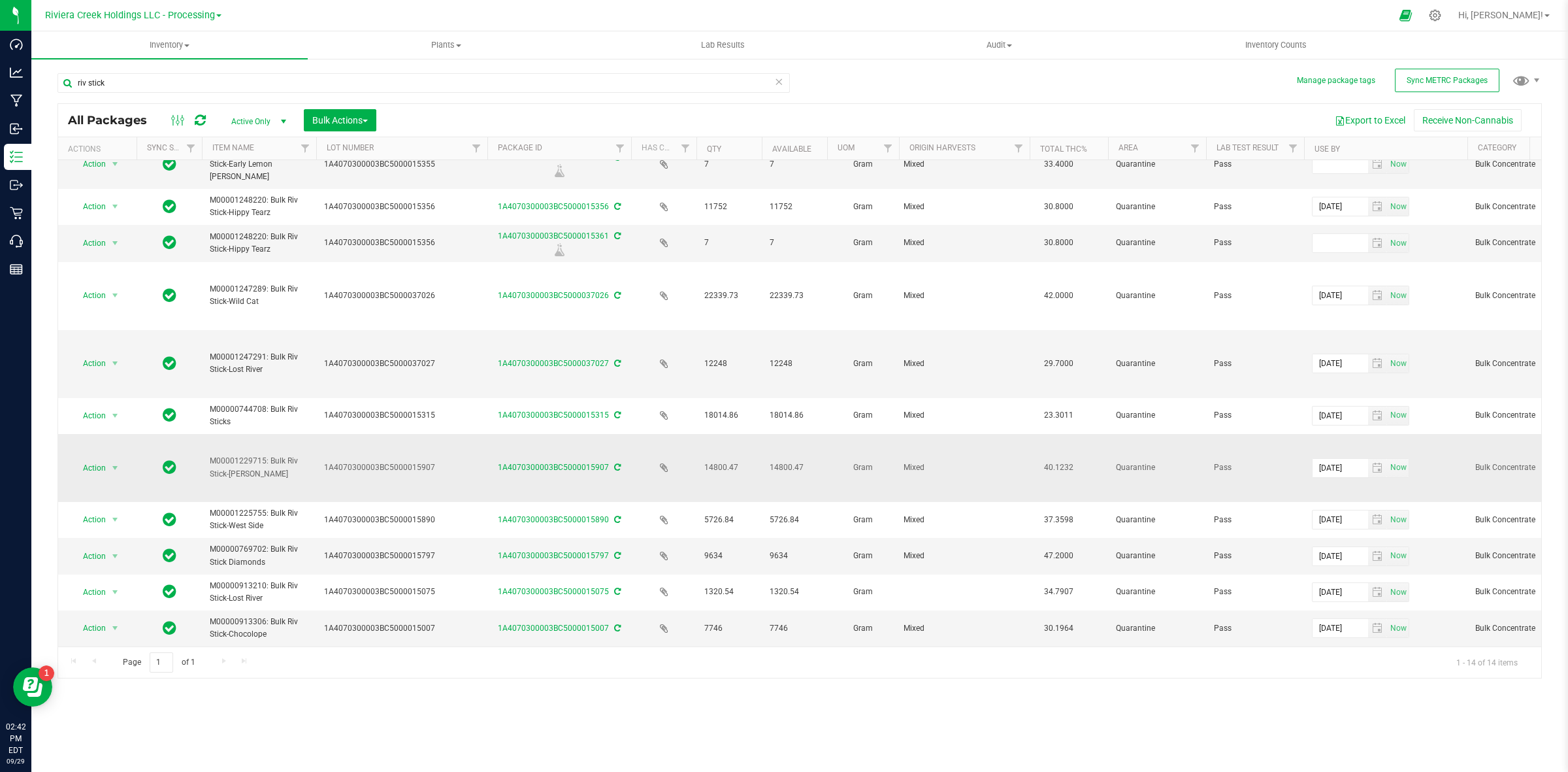
click at [289, 467] on span "M00001229715: Bulk Riv Stick-[PERSON_NAME]" at bounding box center [259, 467] width 99 height 25
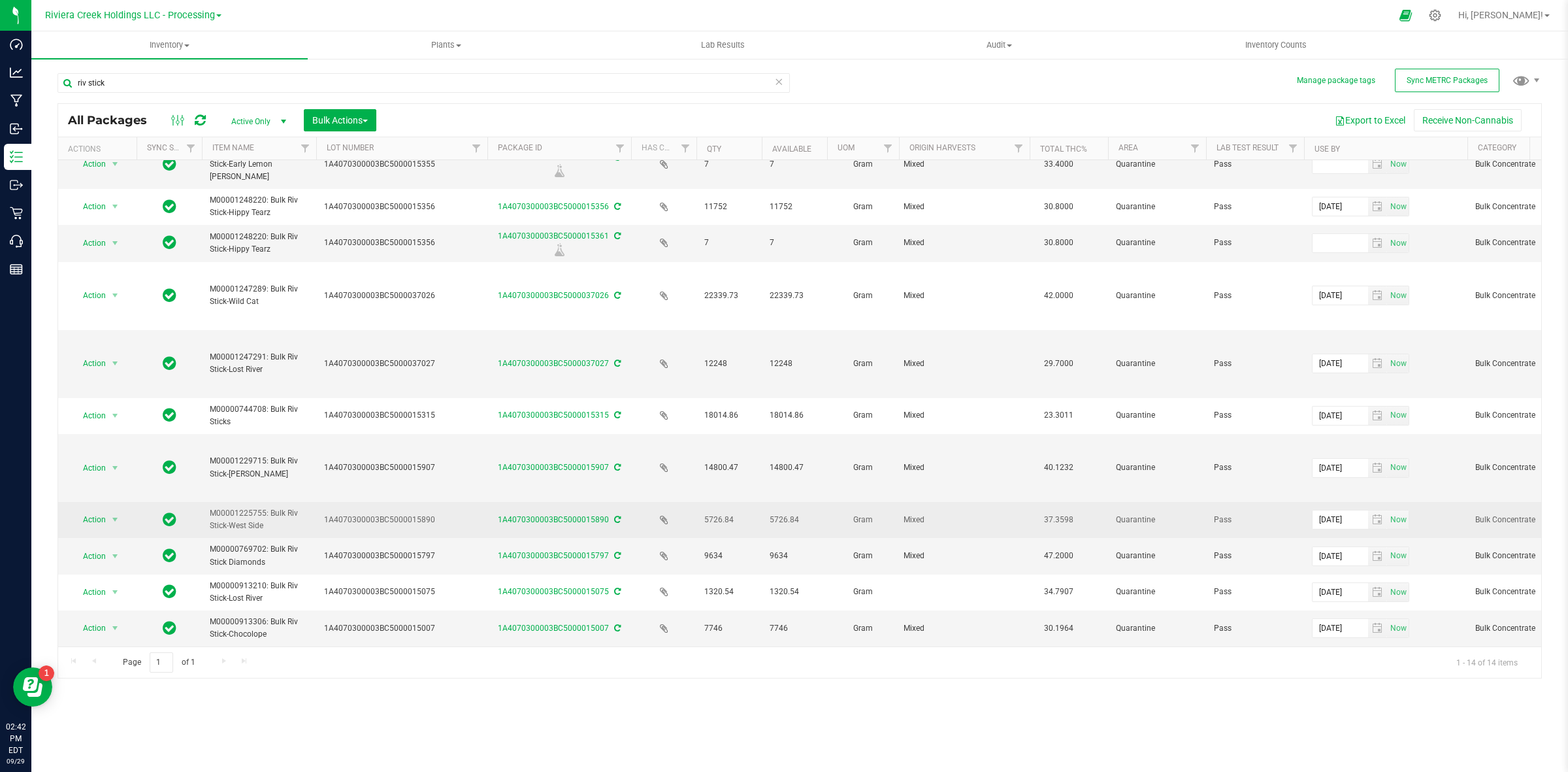
click at [274, 508] on span "M00001225755: Bulk Riv Stick-West Side" at bounding box center [259, 520] width 99 height 25
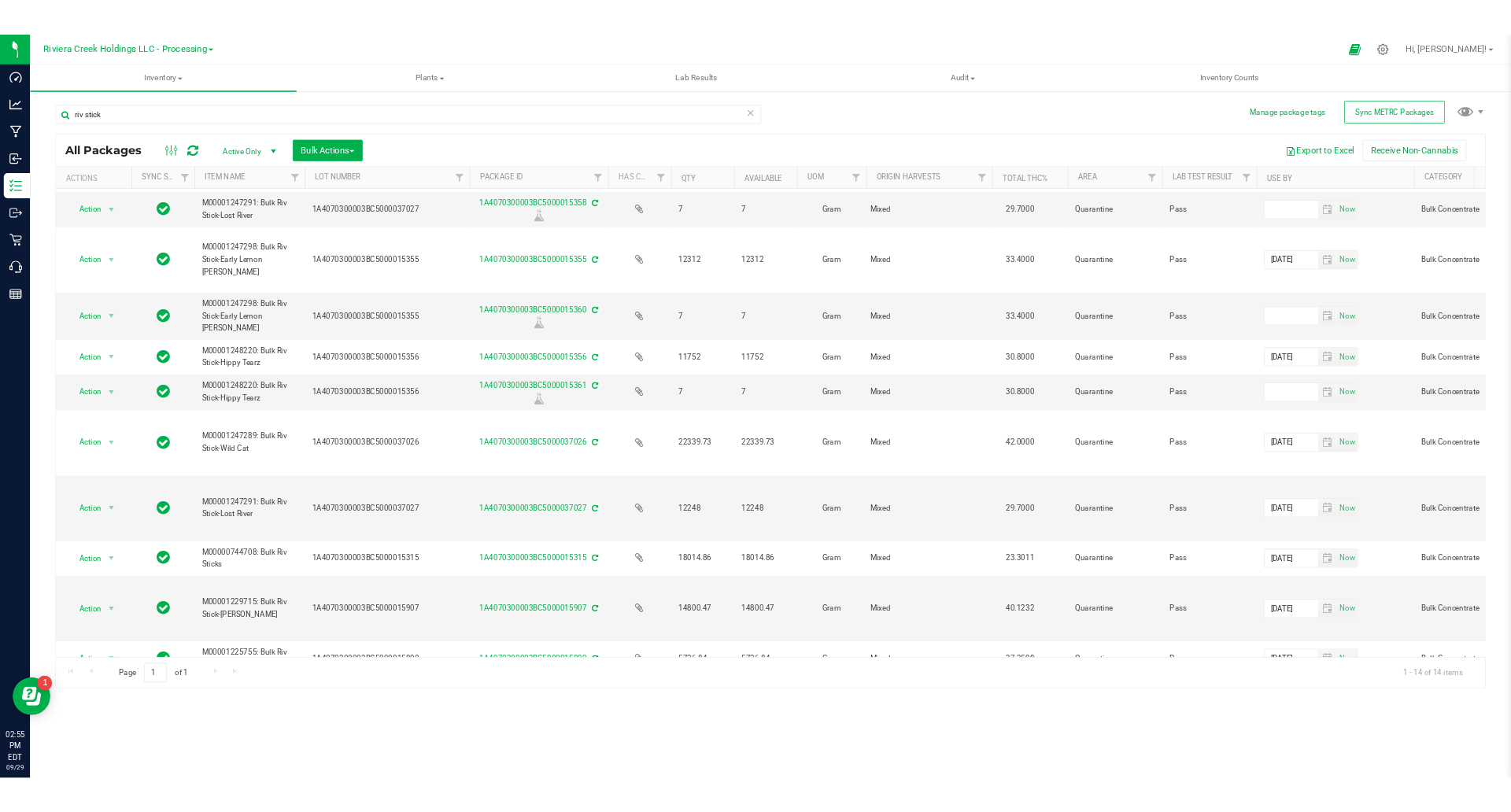
scroll to position [0, 0]
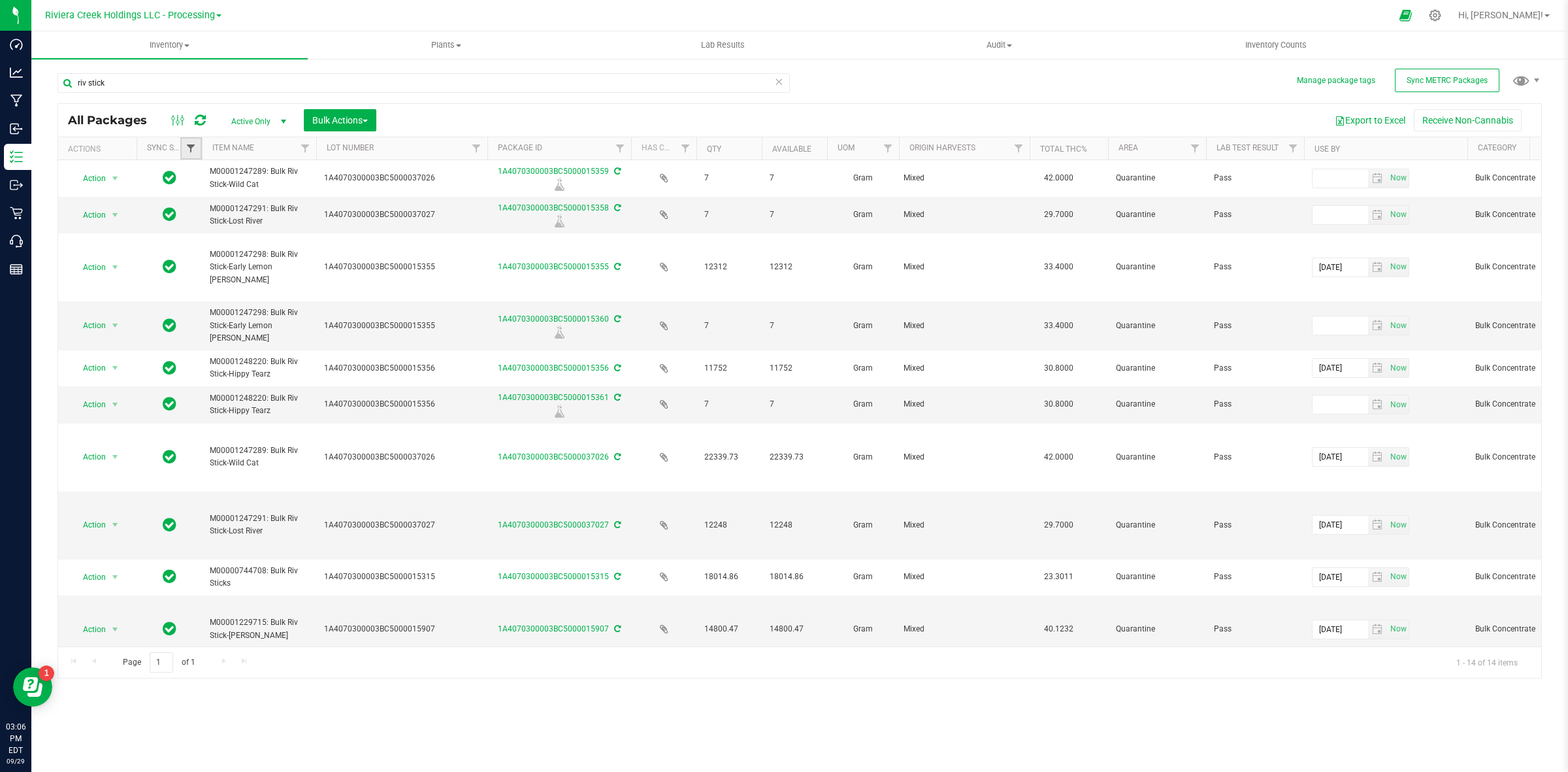
click at [193, 148] on span "Filter" at bounding box center [190, 148] width 10 height 10
click at [227, 256] on span "Out of sync" at bounding box center [228, 258] width 40 height 8
click at [202, 256] on input "Out of sync" at bounding box center [198, 258] width 9 height 9
checkbox input "true"
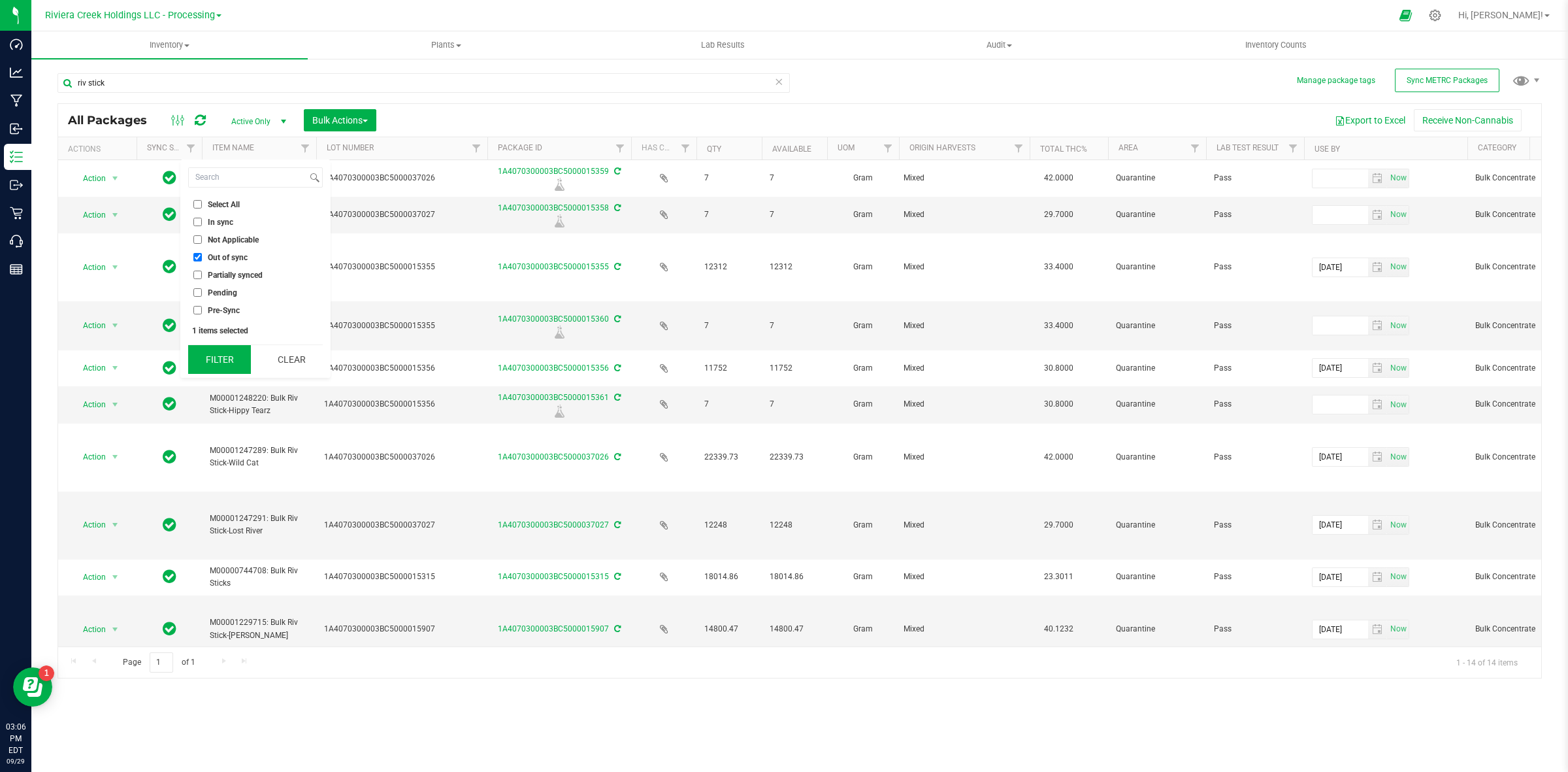
click at [221, 361] on button "Filter" at bounding box center [219, 359] width 63 height 29
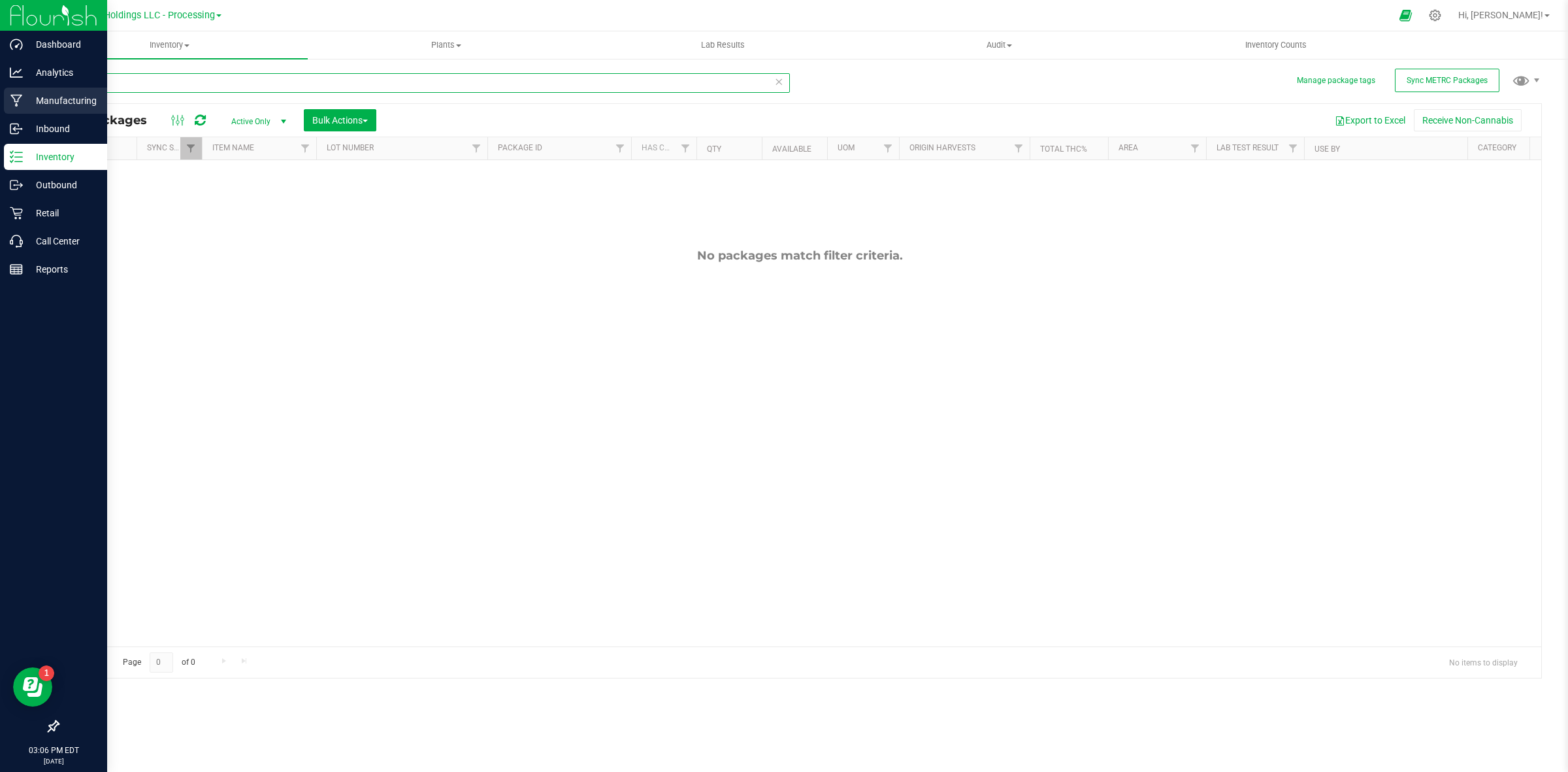
drag, startPoint x: 125, startPoint y: 83, endPoint x: 0, endPoint y: 101, distance: 126.3
click at [0, 101] on div "Dashboard Analytics Manufacturing Inbound Inventory Outbound Retail Call Center…" at bounding box center [784, 386] width 1568 height 772
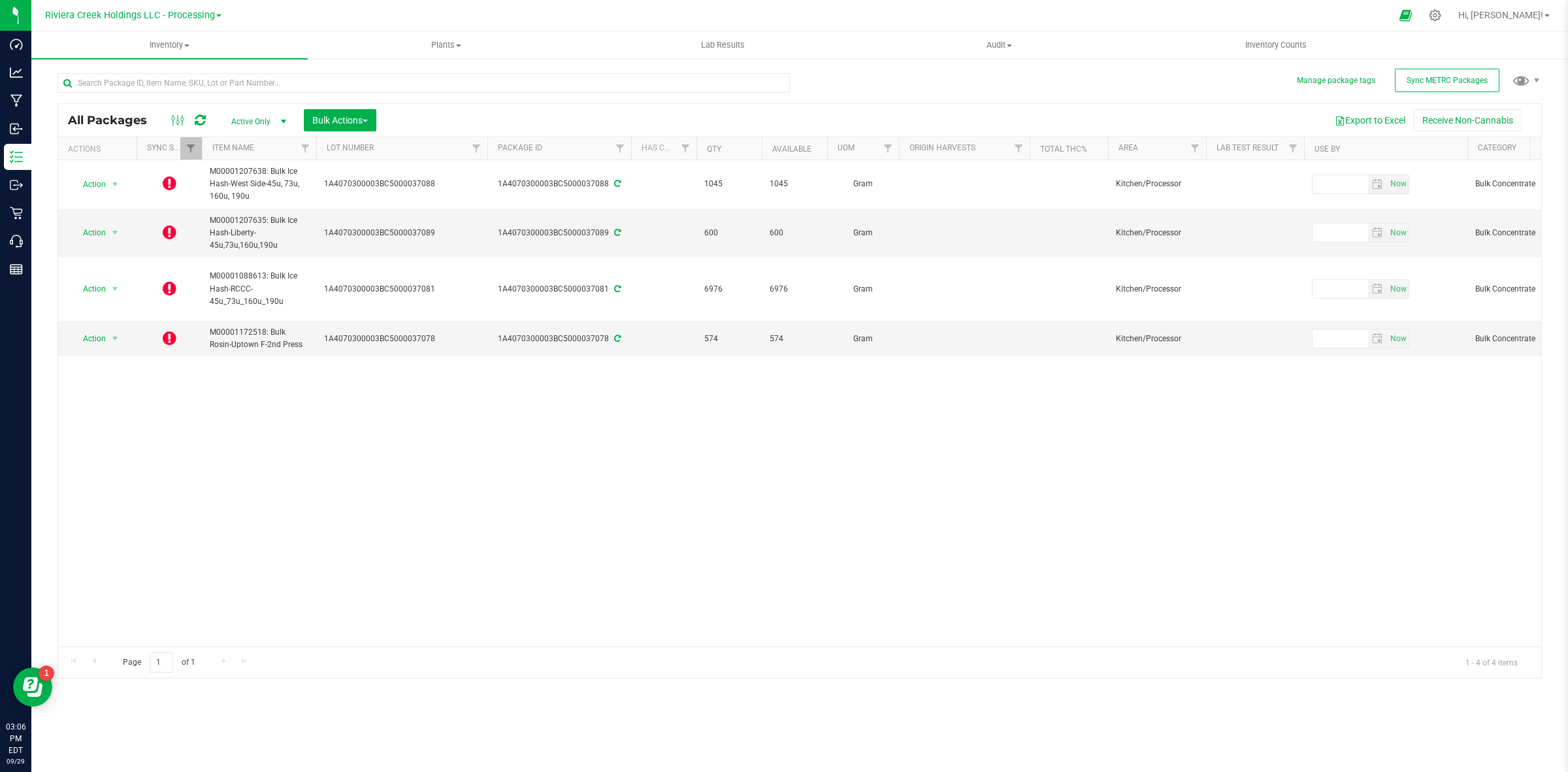
click at [249, 427] on div "Action Action Edit attributes Global inventory Lock package Package audit log P…" at bounding box center [800, 403] width 1483 height 486
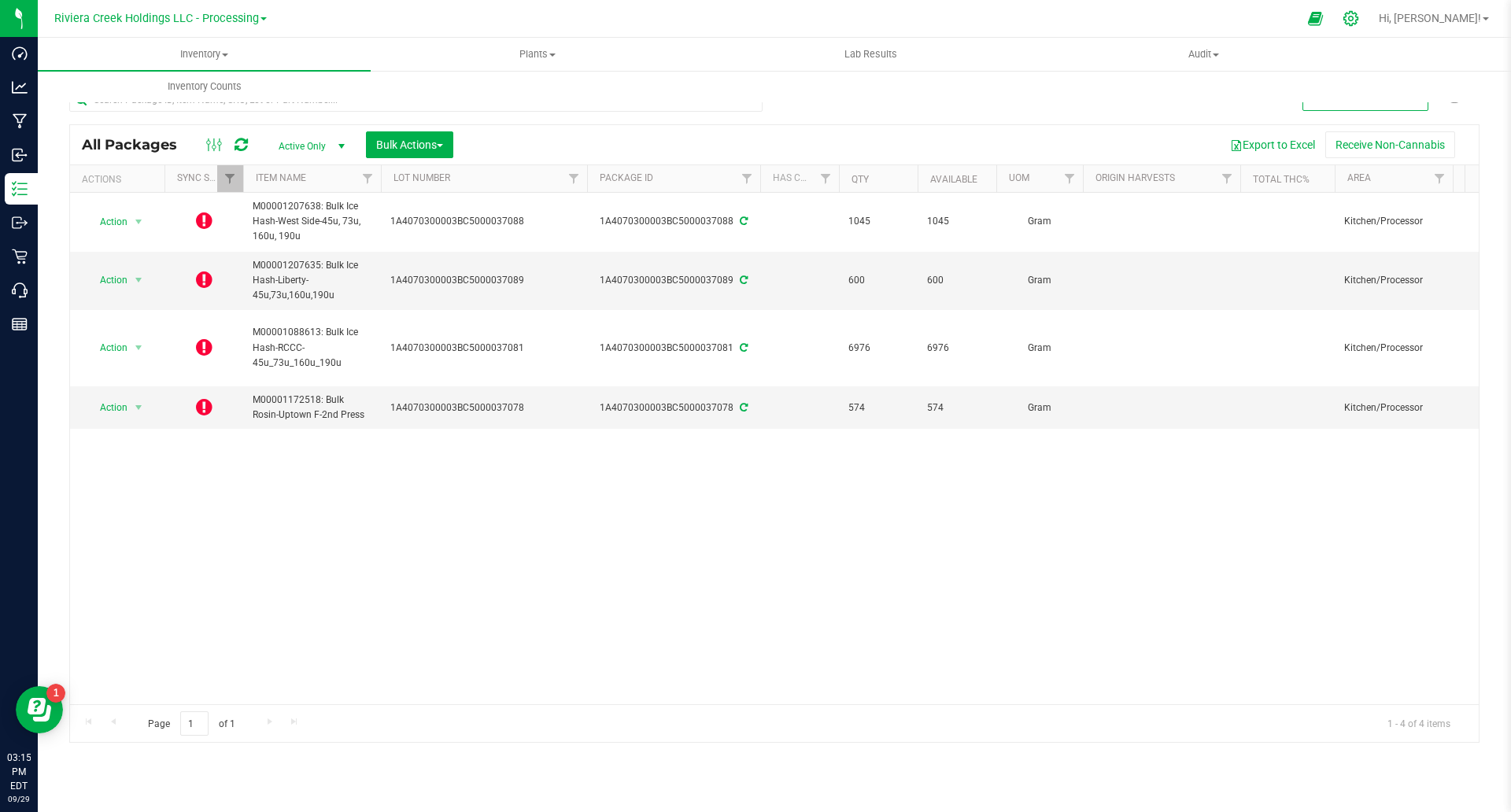
click at [1359, 16] on icon at bounding box center [1350, 19] width 17 height 17
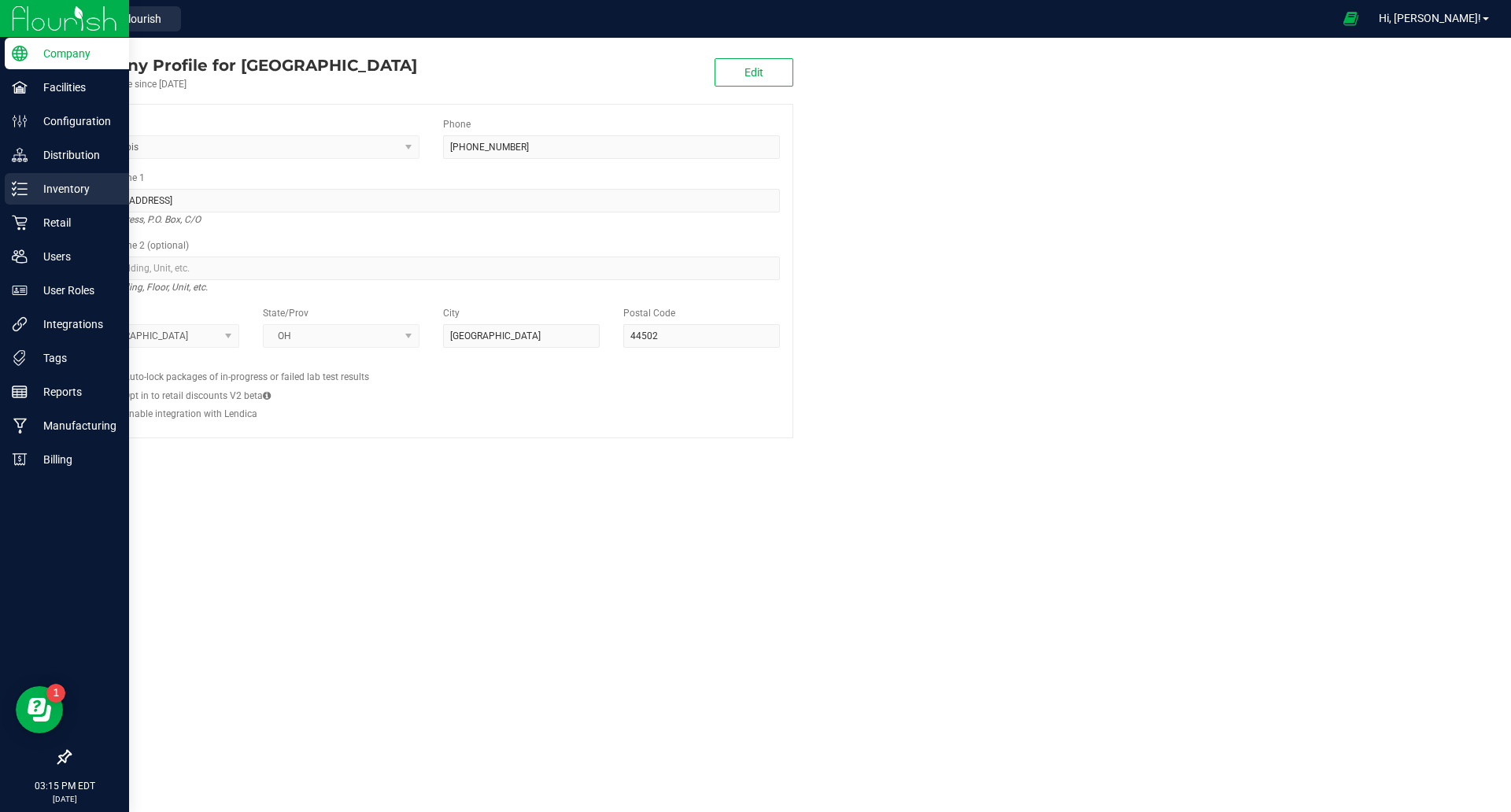
click at [33, 195] on p "Inventory" at bounding box center [75, 188] width 94 height 19
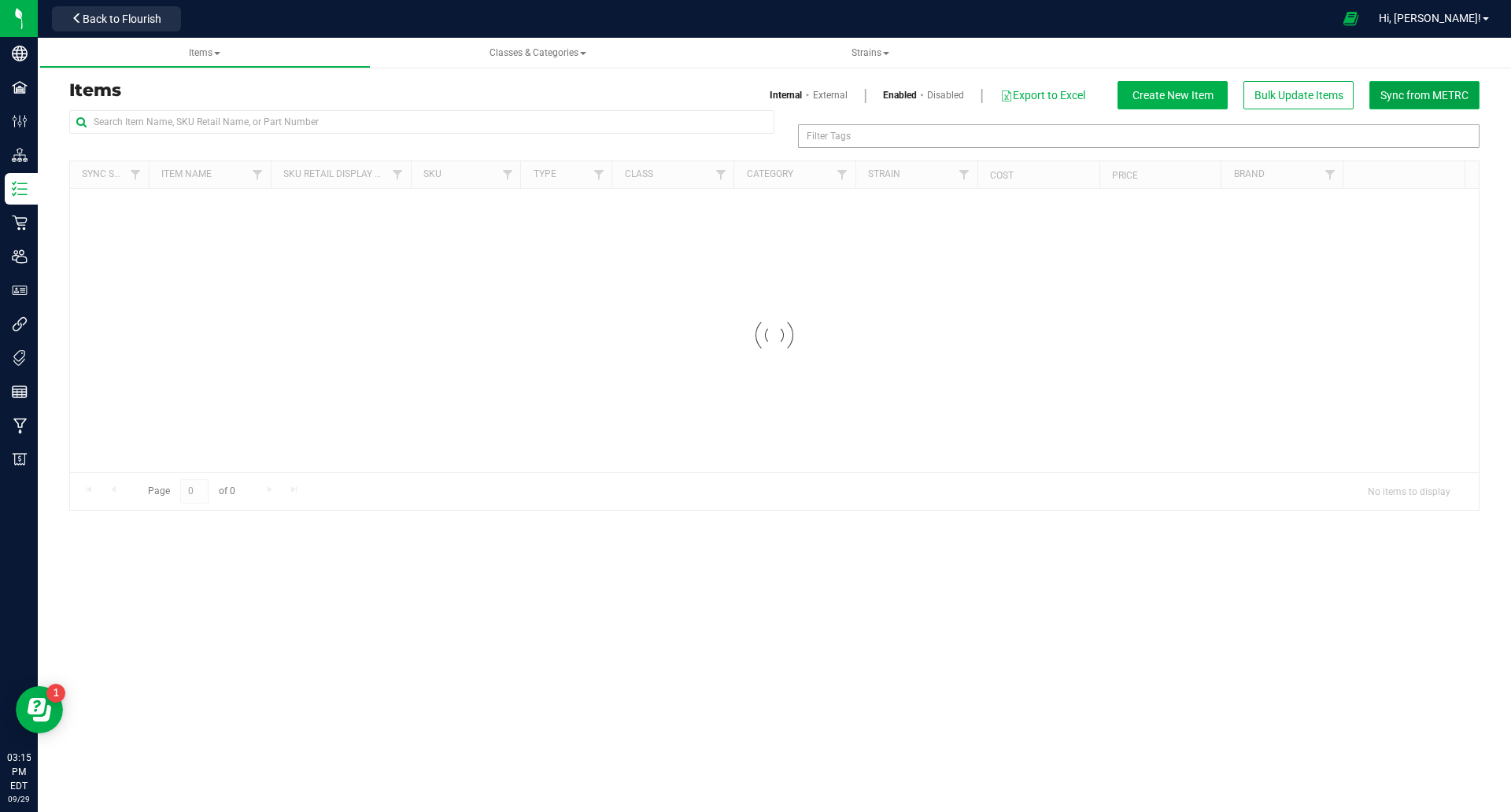
click at [1397, 84] on button "Sync from METRC" at bounding box center [1425, 95] width 110 height 28
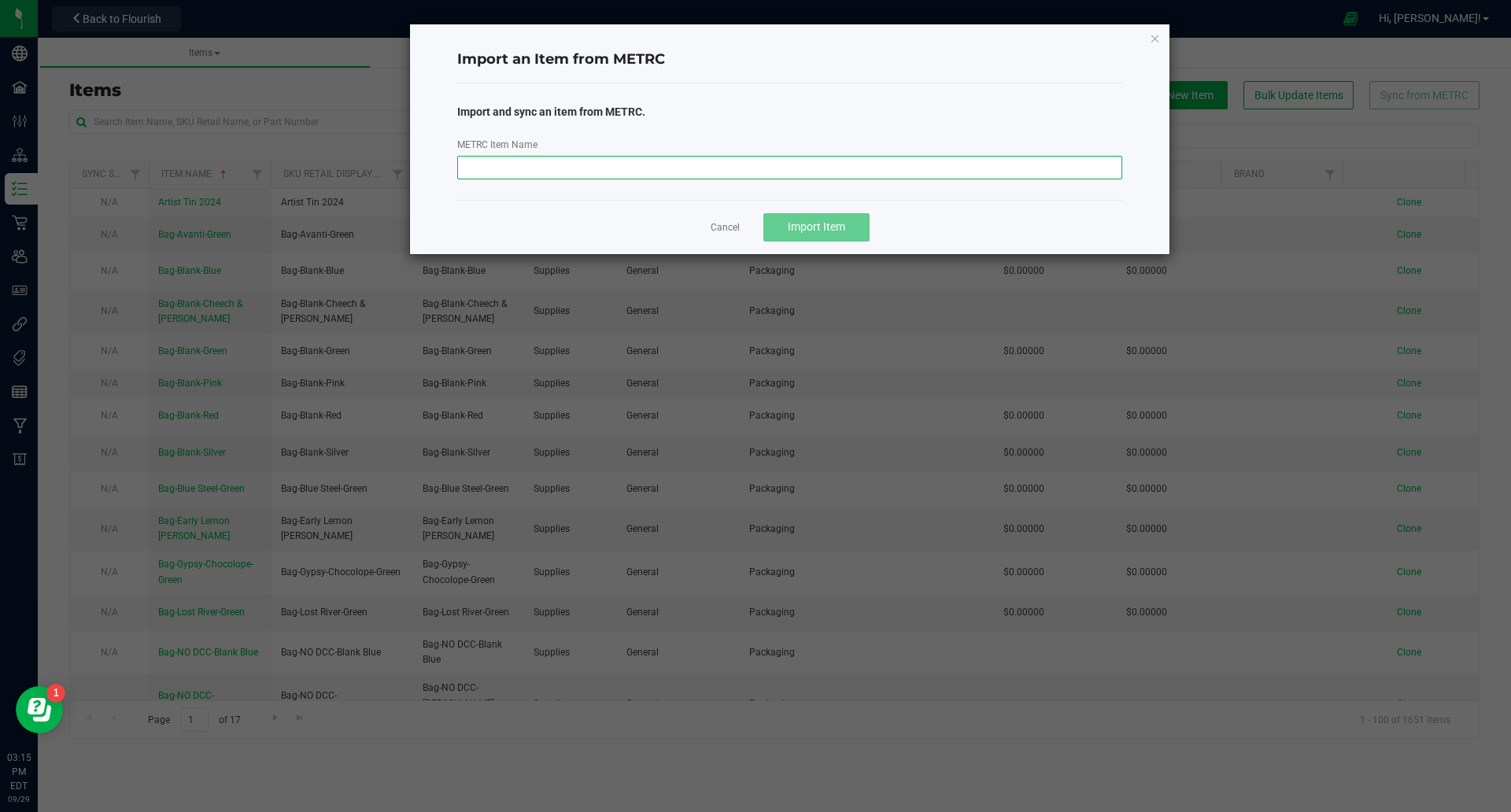
click at [660, 176] on input "METRC Item Name" at bounding box center [789, 167] width 666 height 24
paste input "M00001253161: Plant Mat-Sativa-27-Sohio-2.83"
type input "M00001253161: Plant Mat-Sativa-27-Sohio-2.83"
click at [820, 216] on button "Import Item" at bounding box center [817, 227] width 107 height 28
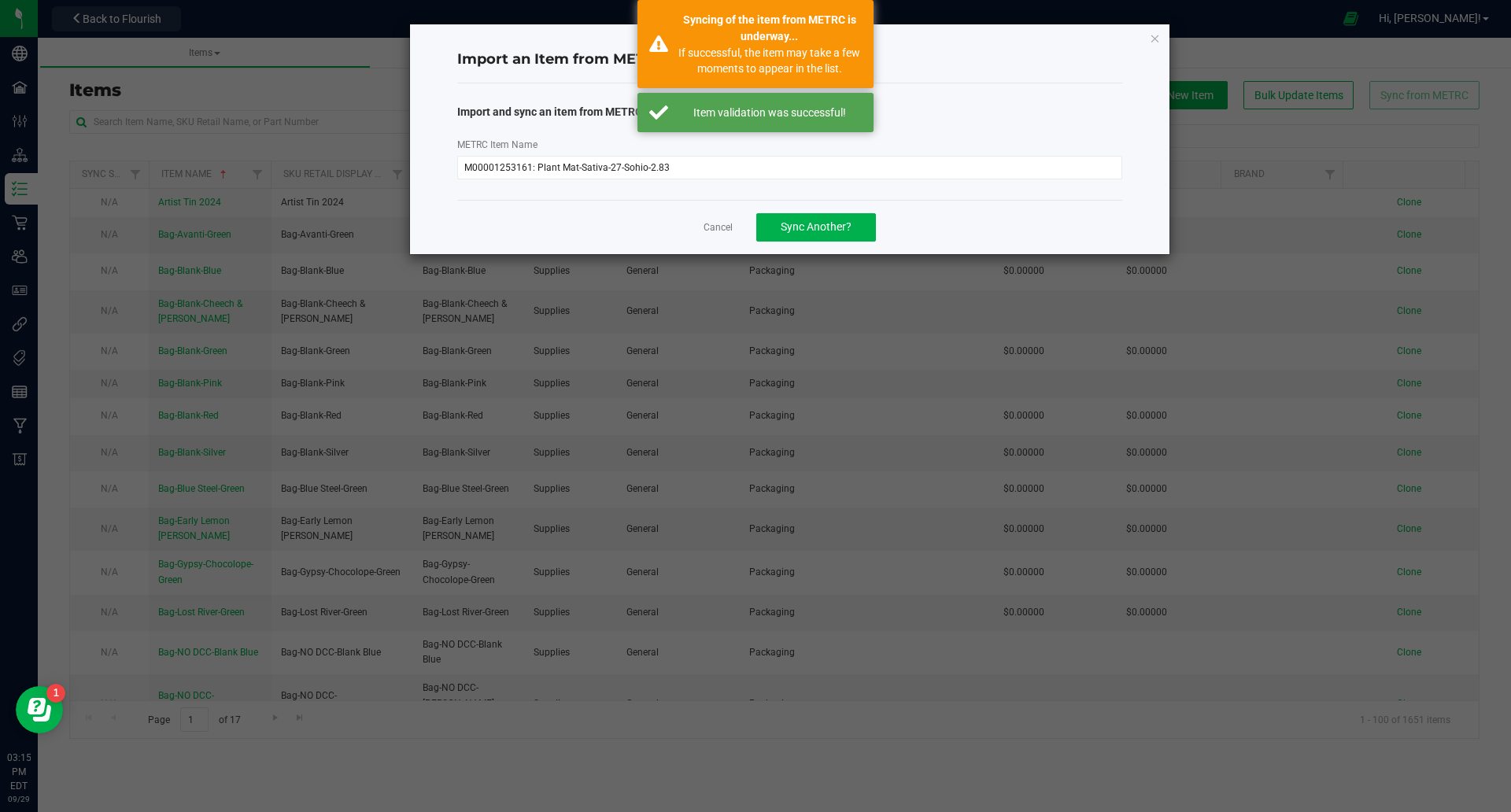
click at [723, 219] on app-cancel-button "Cancel" at bounding box center [718, 227] width 29 height 17
click at [727, 223] on link "Cancel" at bounding box center [718, 227] width 29 height 13
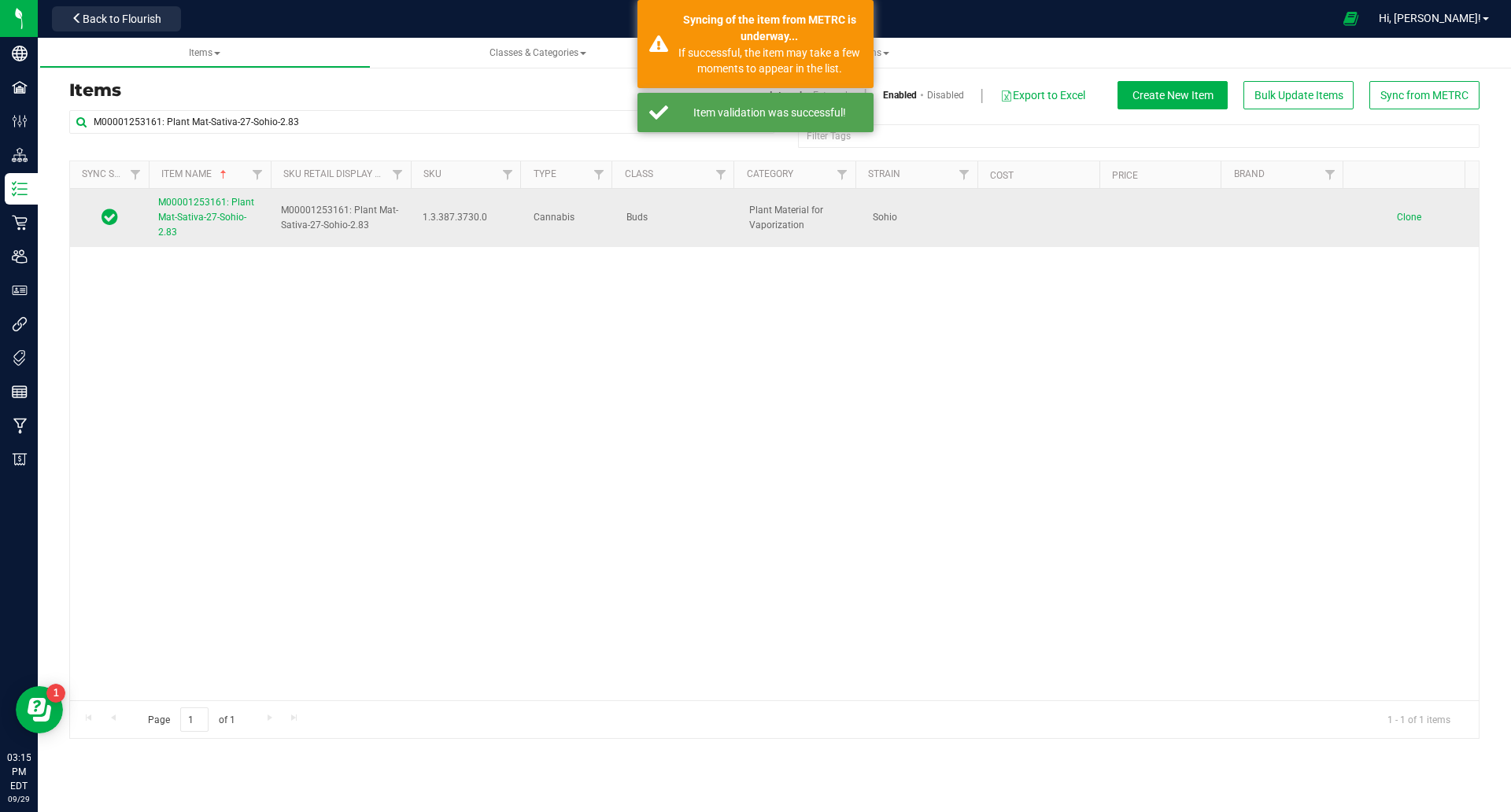
click at [200, 223] on link "M00001253161: Plant Mat-Sativa-27-Sohio-2.83" at bounding box center [210, 218] width 104 height 45
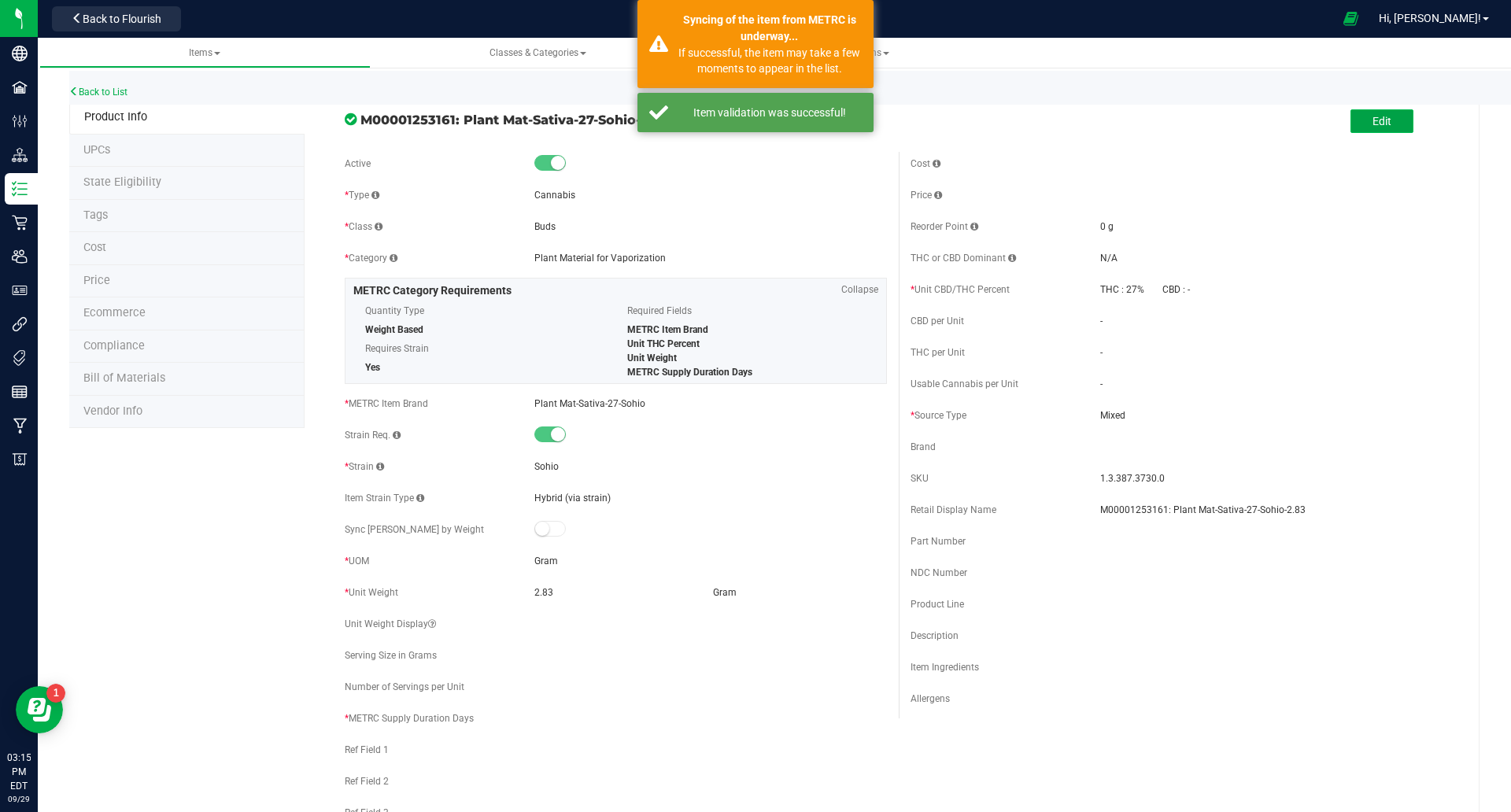
click at [1368, 111] on button "Edit" at bounding box center [1381, 121] width 63 height 24
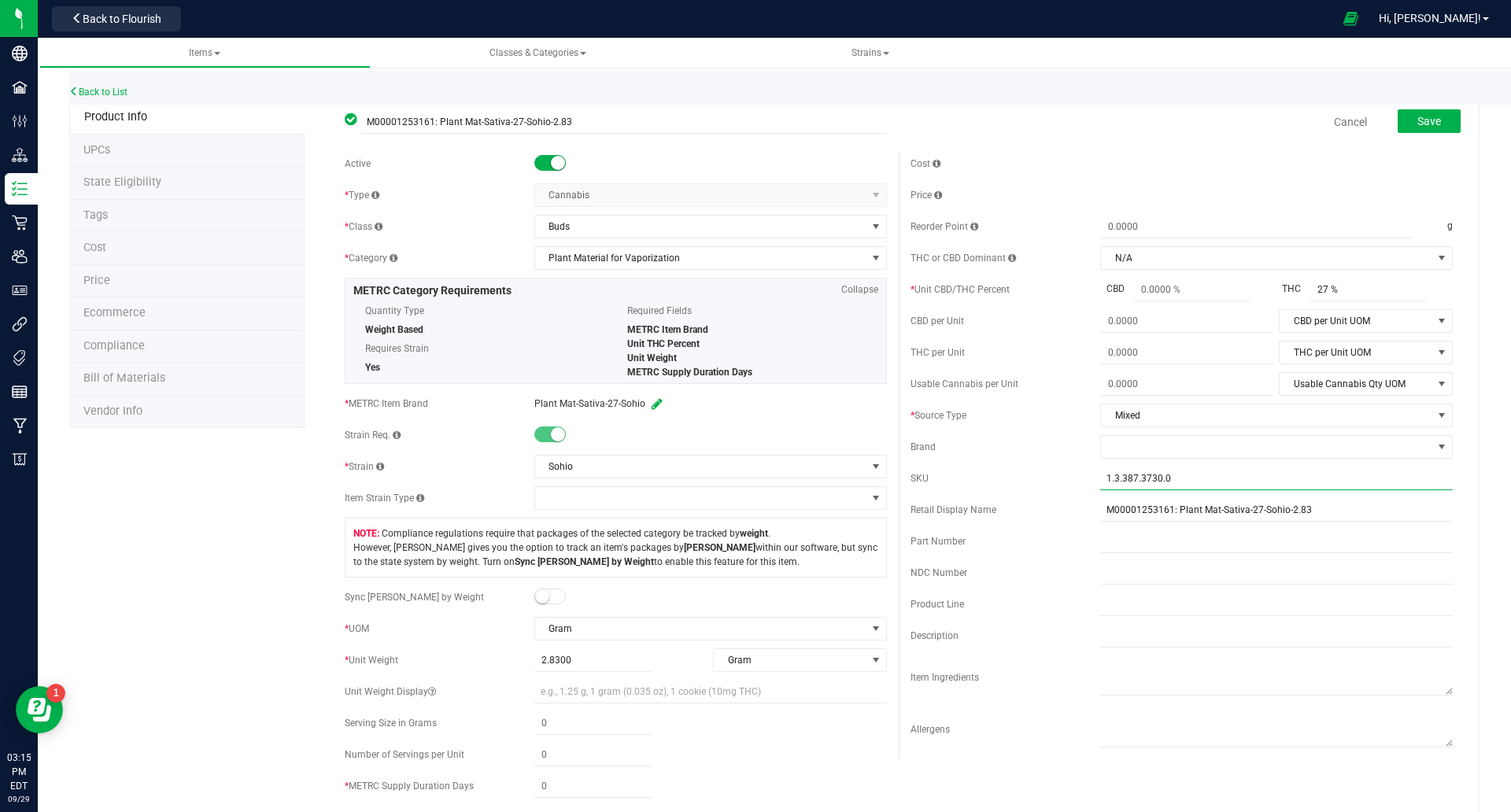
drag, startPoint x: 1273, startPoint y: 474, endPoint x: 872, endPoint y: 480, distance: 401.0
click at [871, 482] on div "Active * Type Cannabis Select type Cannabis Non-Inventory Raw Materials Supplie…" at bounding box center [899, 557] width 1131 height 811
type input "Sohio-2.83-27%"
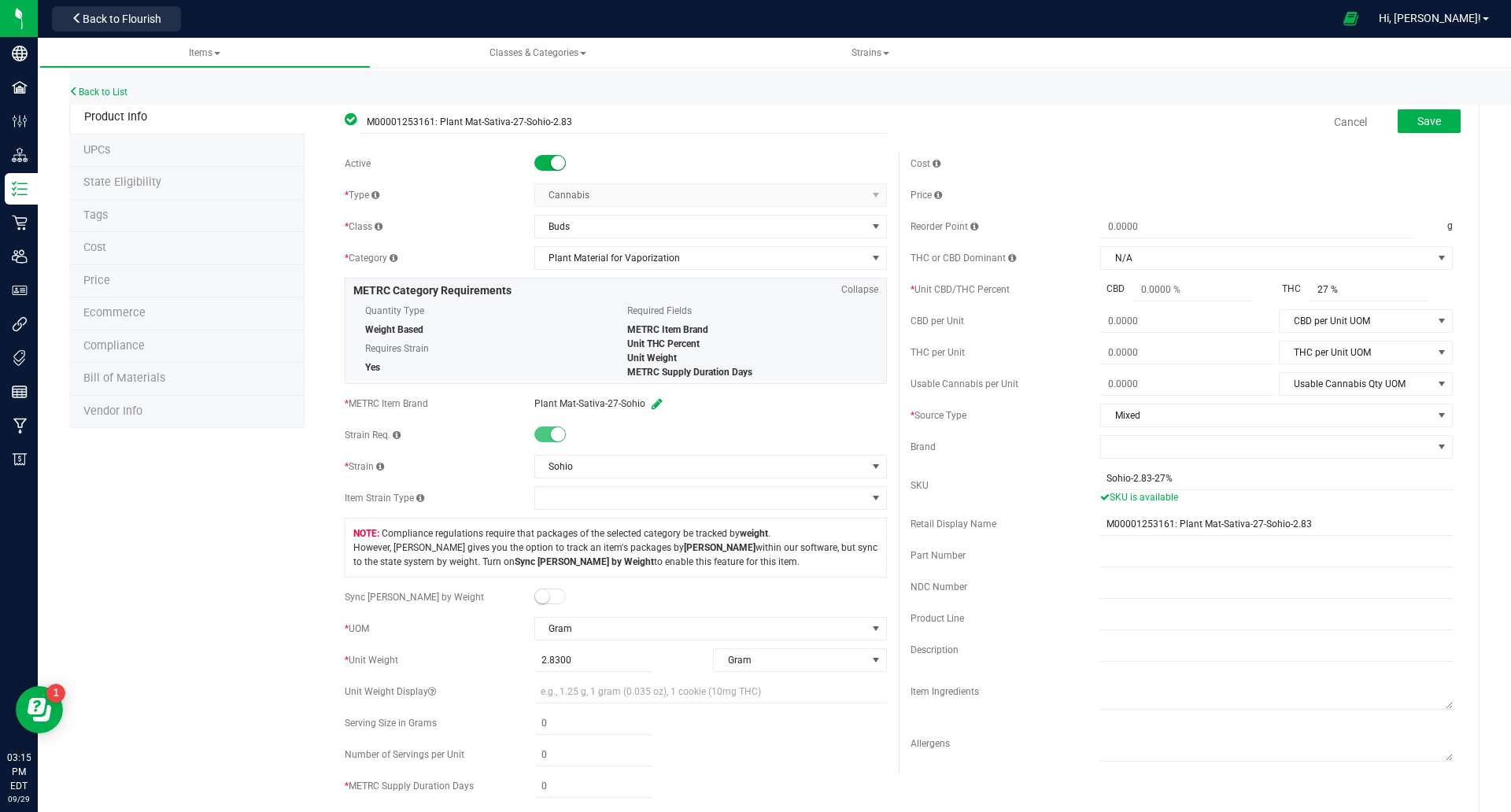
click at [546, 593] on span at bounding box center [549, 596] width 31 height 16
click at [572, 689] on span at bounding box center [593, 693] width 117 height 23
type input "2.83"
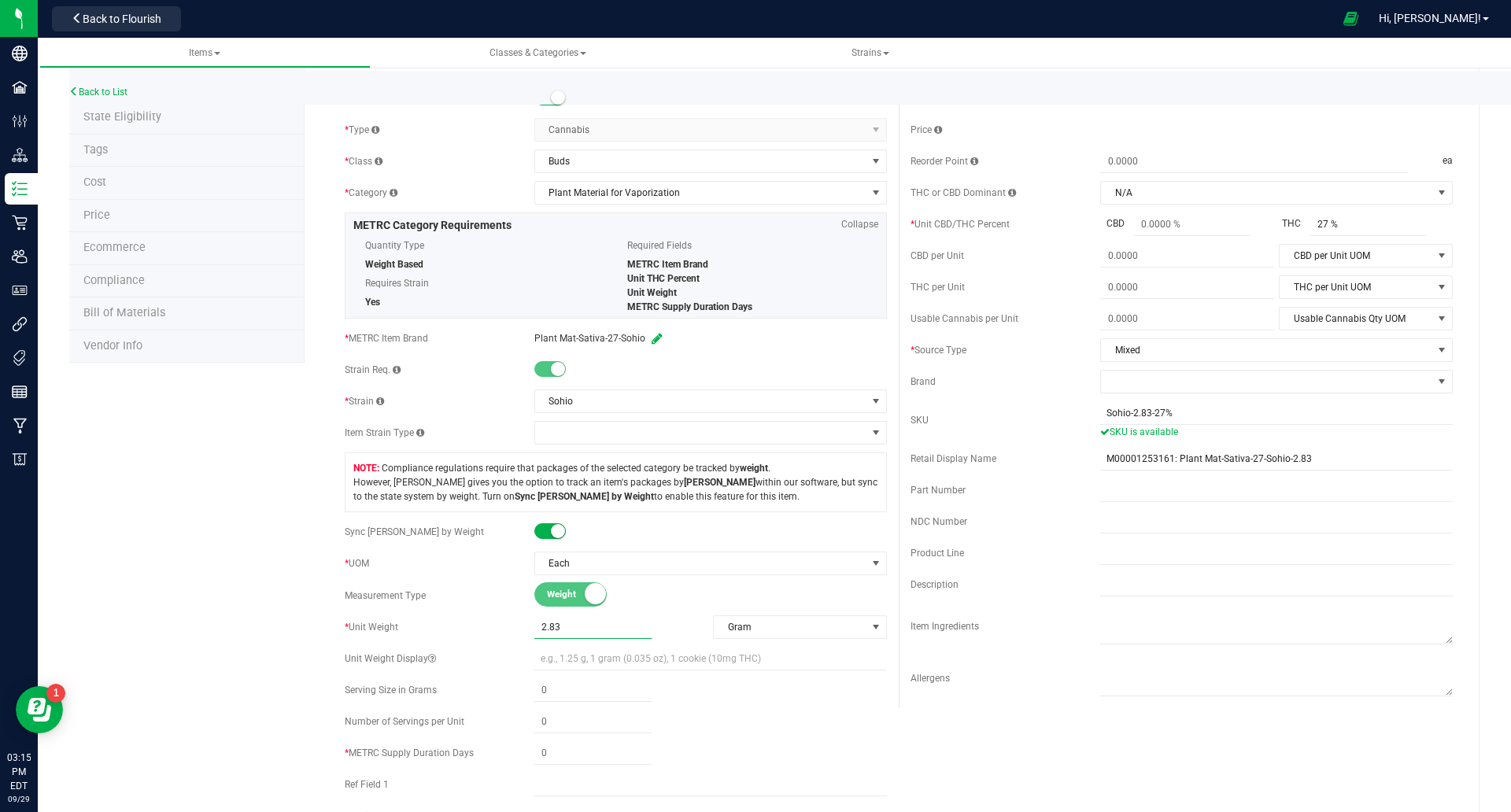
scroll to position [99, 0]
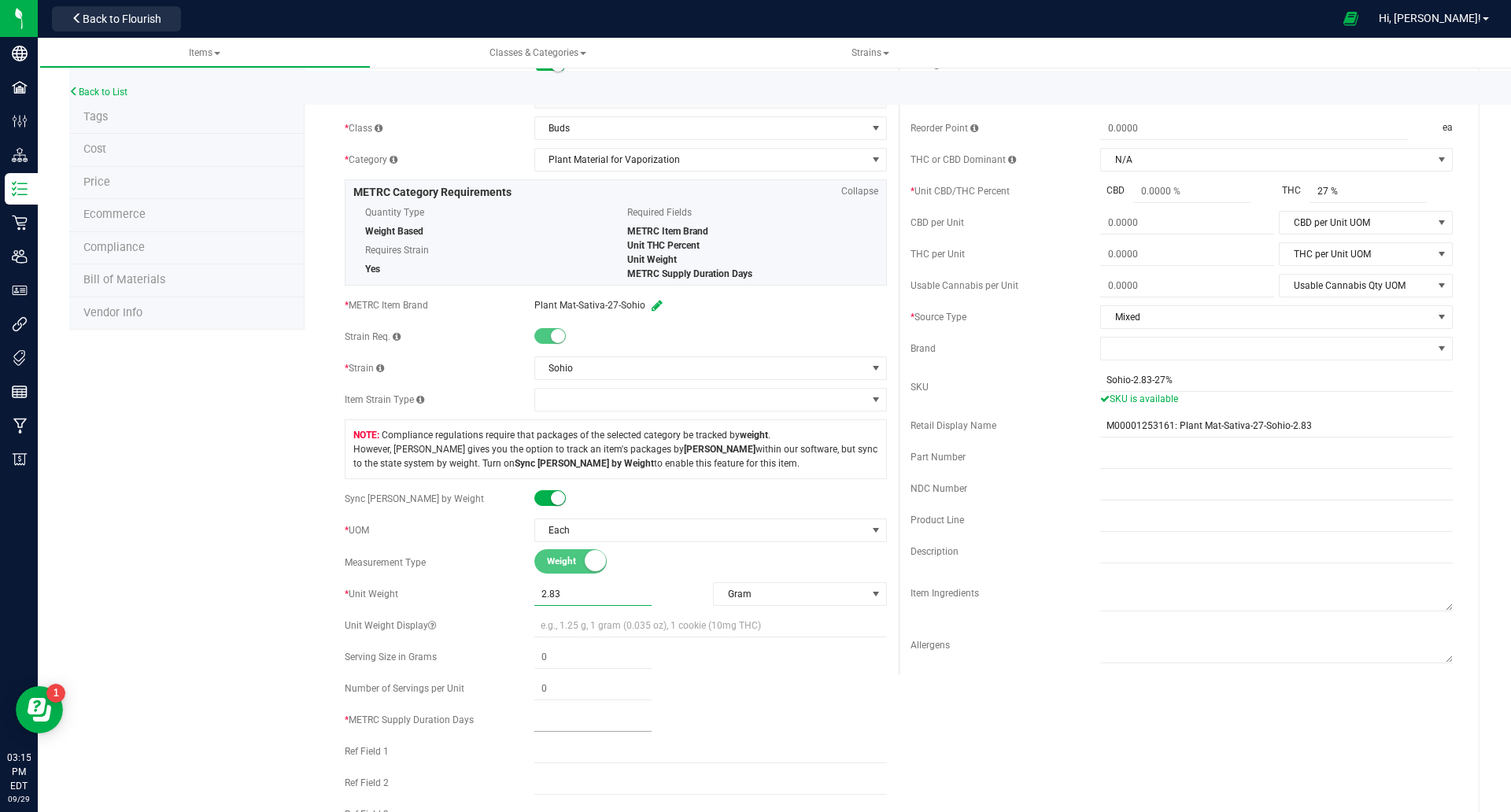
type input "2.8300"
click at [547, 721] on span at bounding box center [593, 720] width 117 height 23
type input "1"
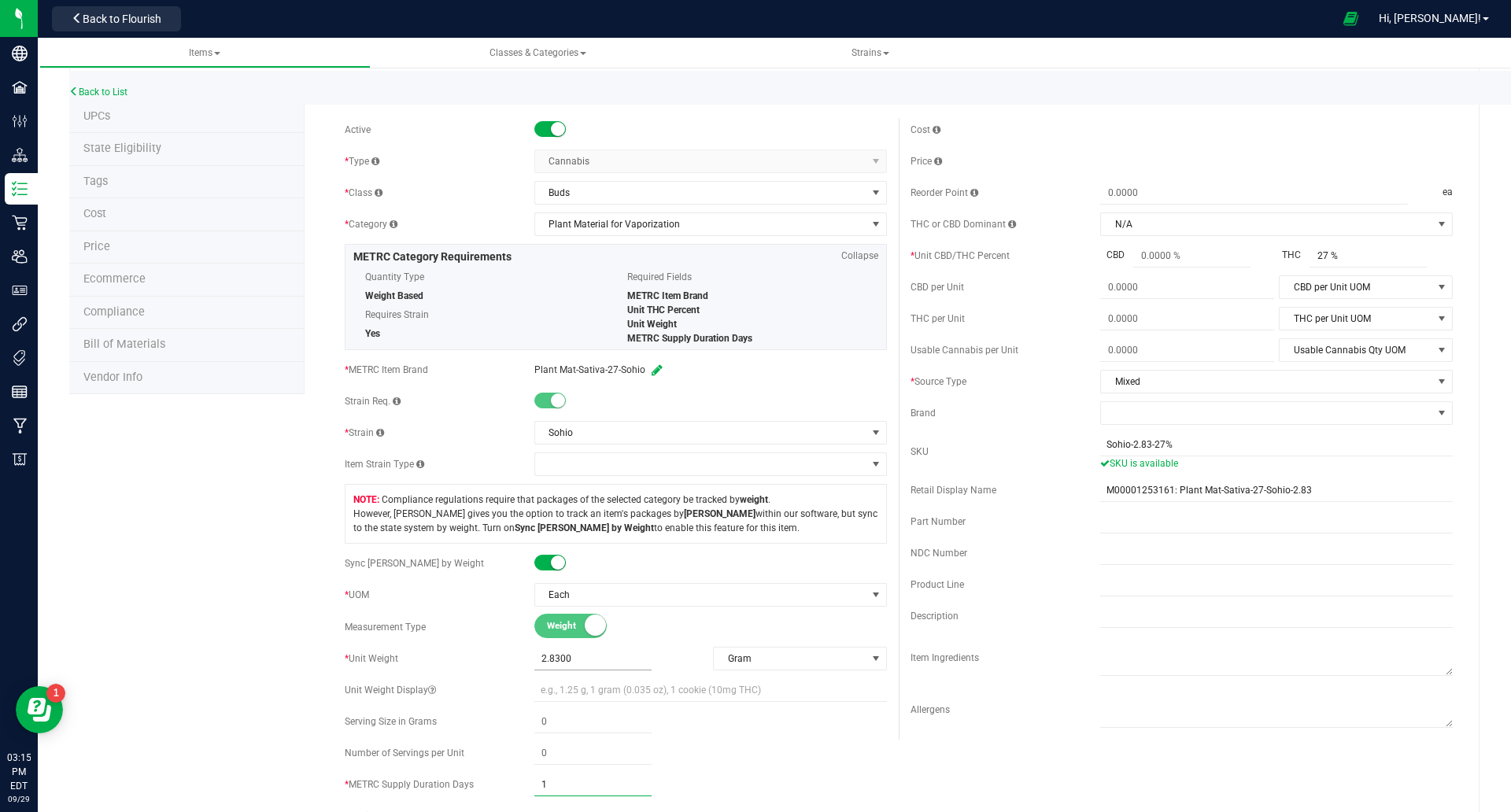
scroll to position [0, 0]
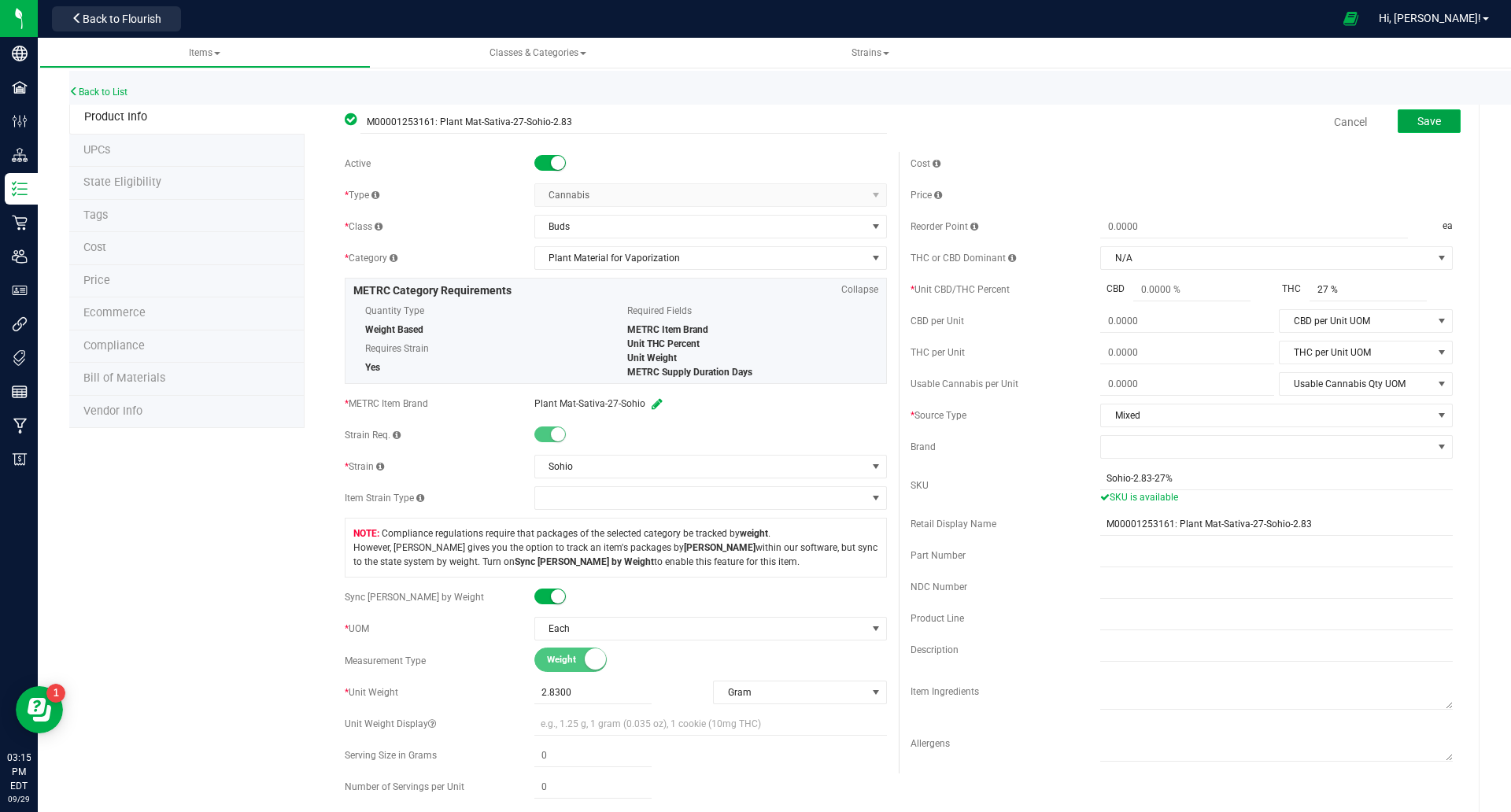
type input "1"
click at [1427, 122] on button "Save" at bounding box center [1428, 121] width 63 height 24
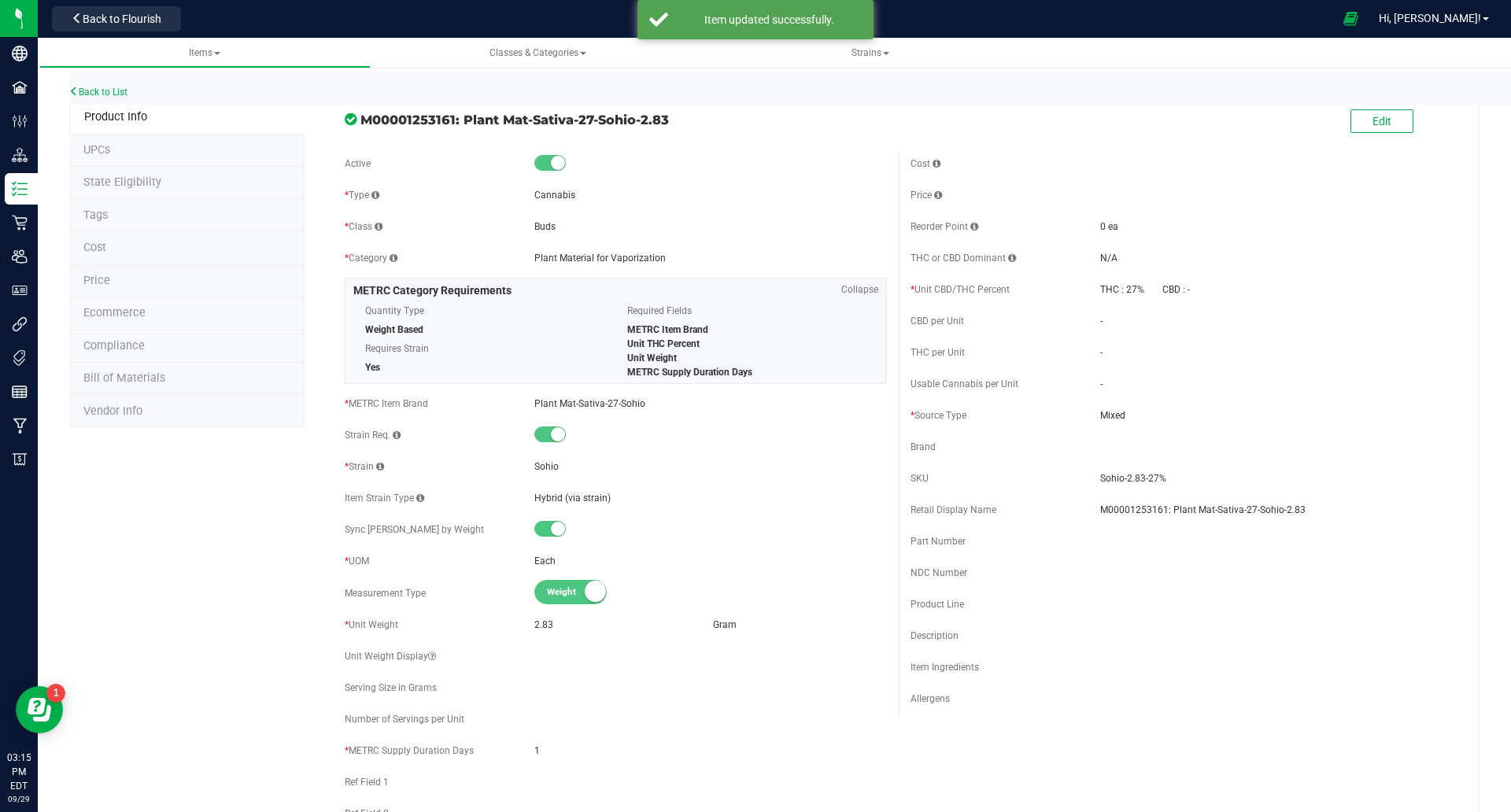
click at [213, 174] on li "State Eligibility" at bounding box center [187, 183] width 236 height 33
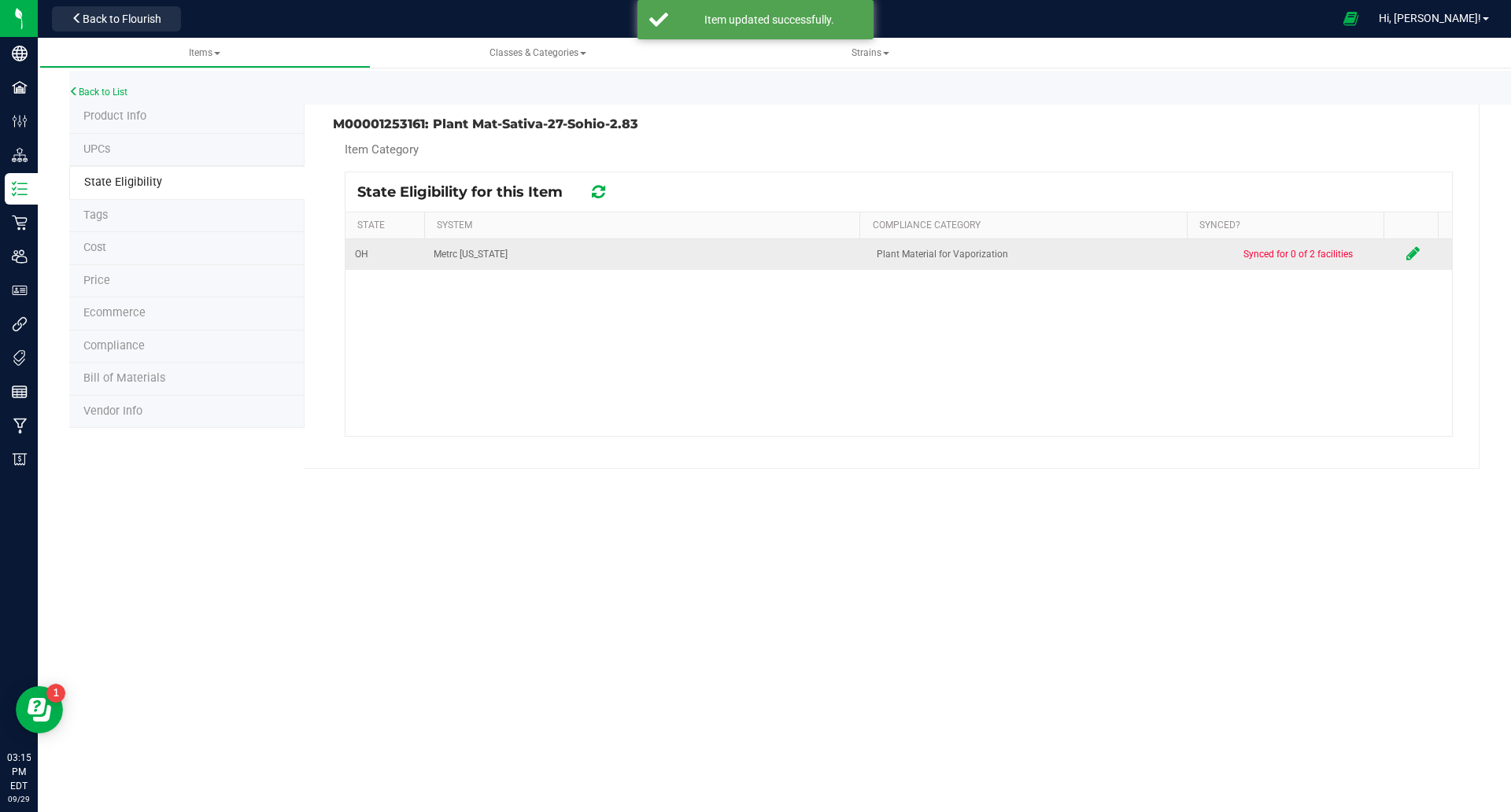
click at [1397, 243] on td at bounding box center [1425, 254] width 55 height 31
click at [1407, 251] on td at bounding box center [1425, 254] width 55 height 31
click at [1406, 251] on icon at bounding box center [1412, 253] width 13 height 16
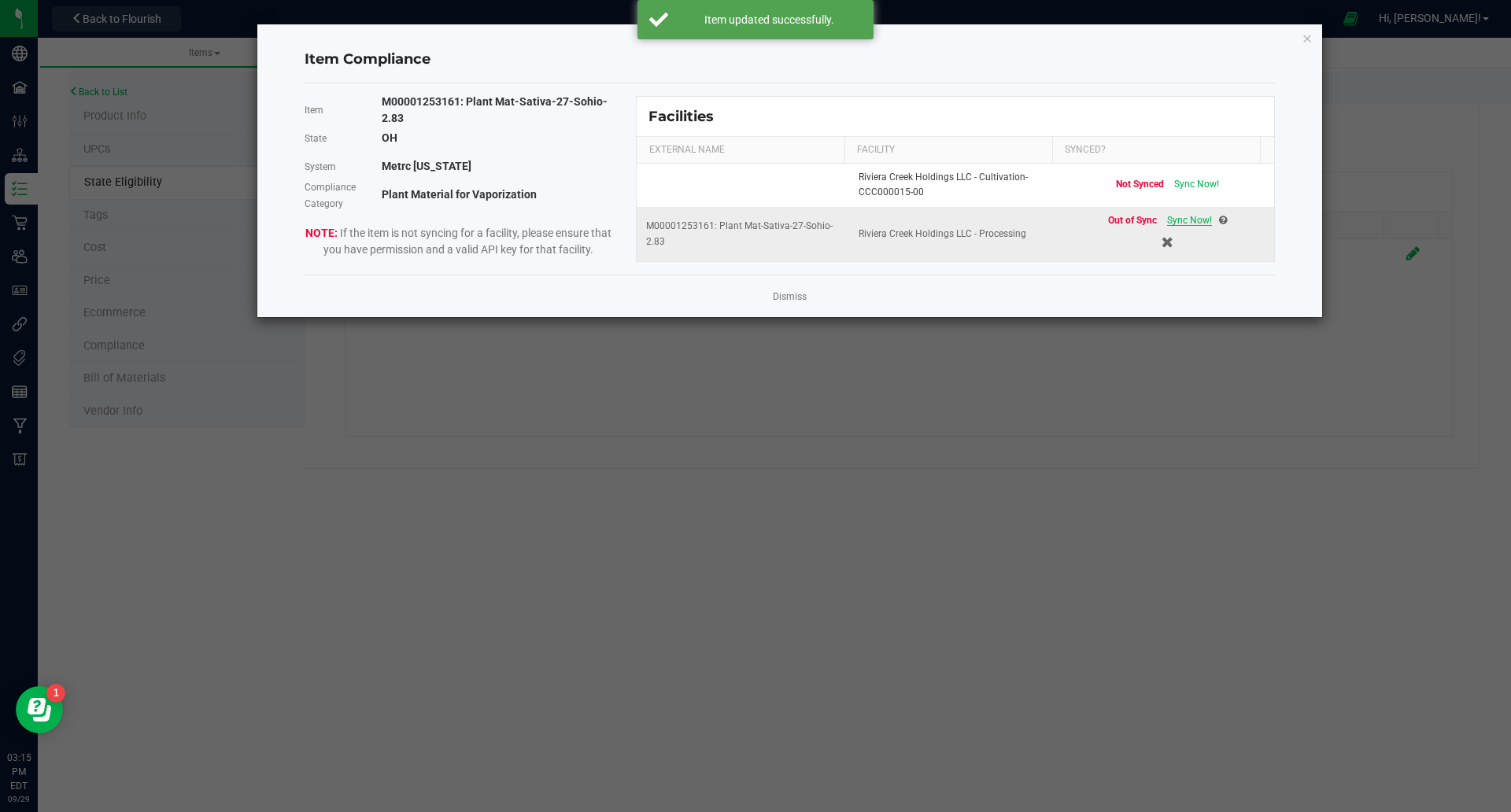
click at [1170, 219] on span "Sync Now!" at bounding box center [1189, 220] width 44 height 11
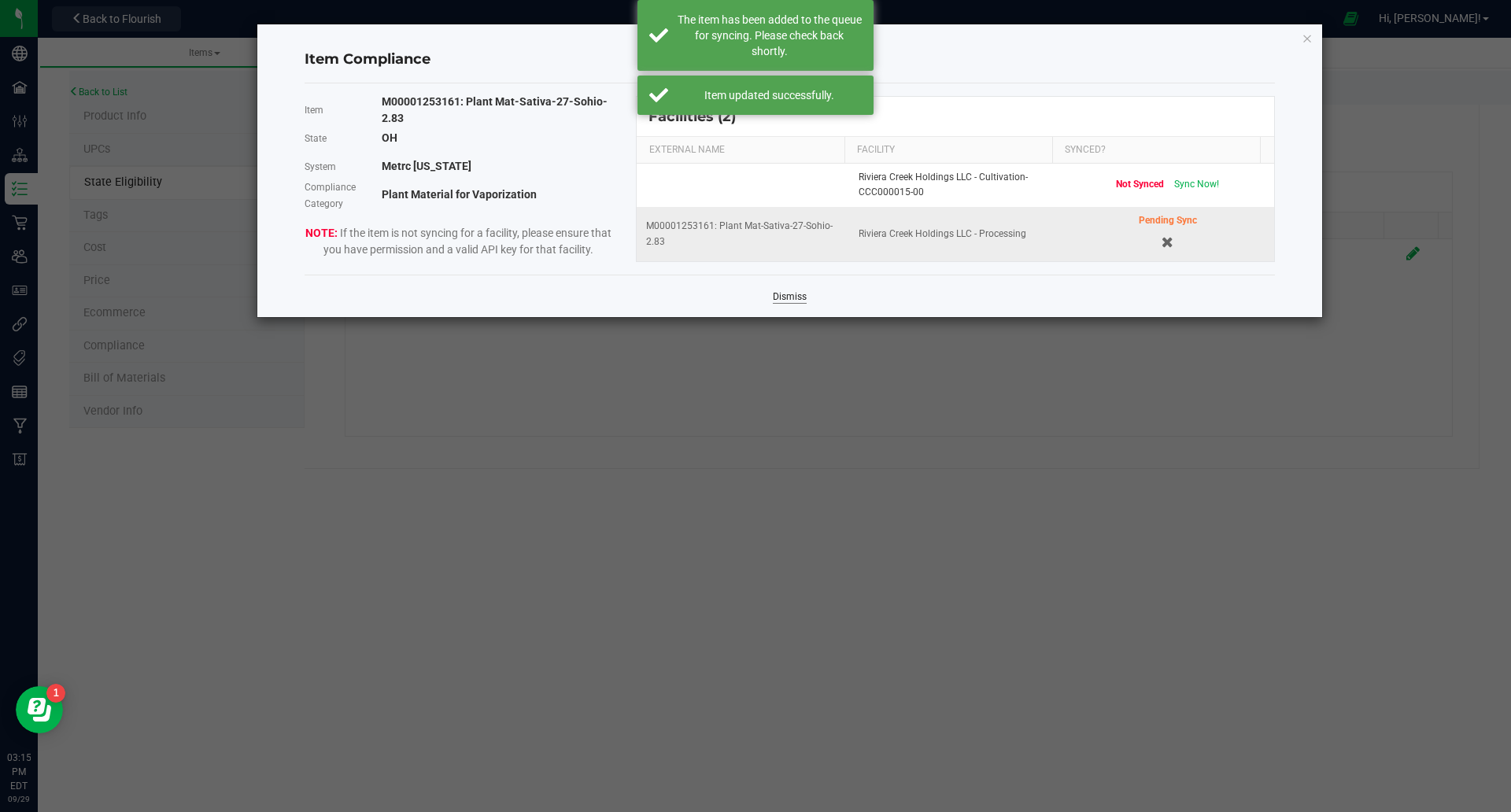
click at [780, 299] on link "Dismiss" at bounding box center [789, 297] width 34 height 13
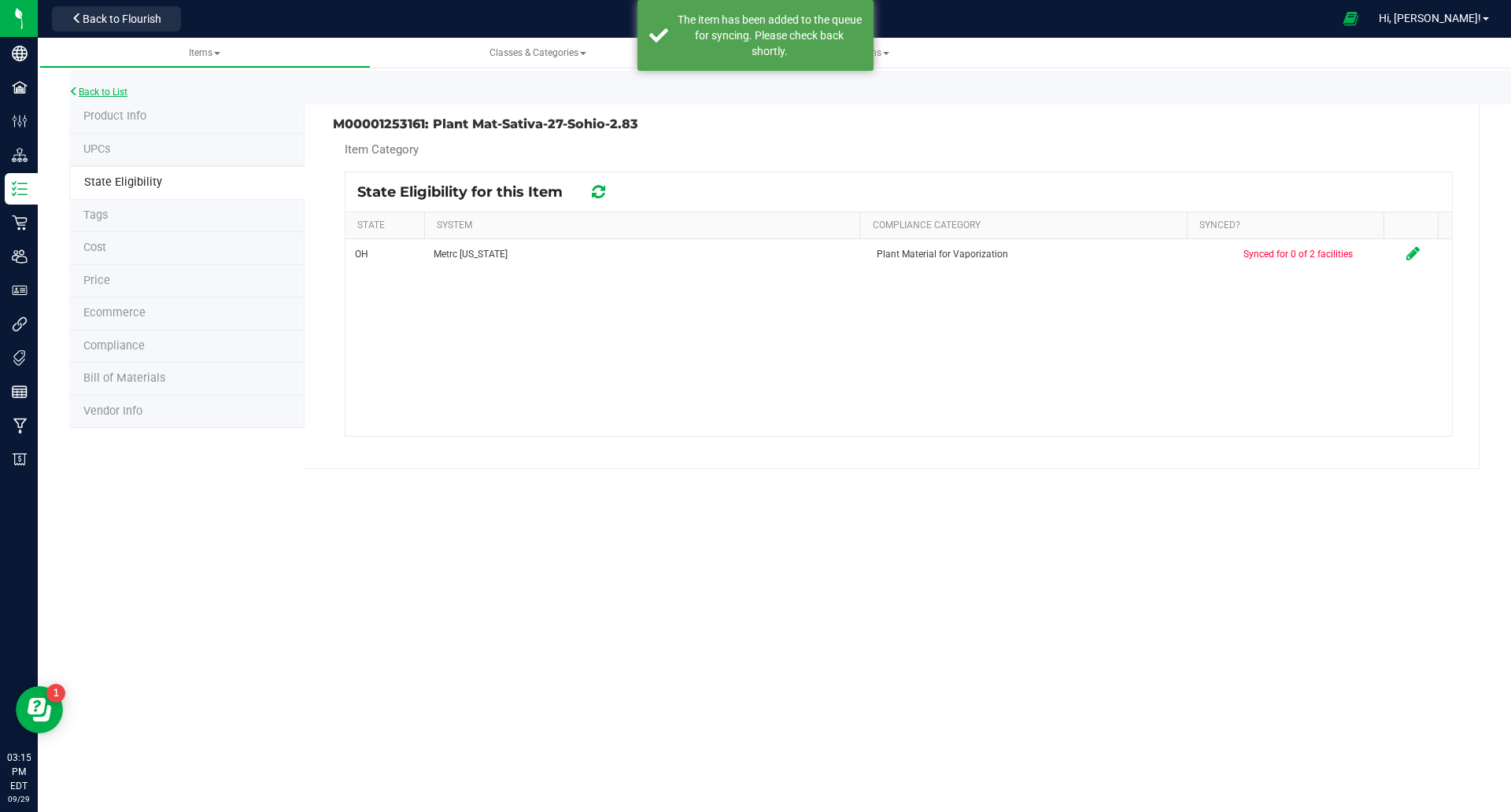
click at [110, 94] on link "Back to List" at bounding box center [99, 92] width 59 height 11
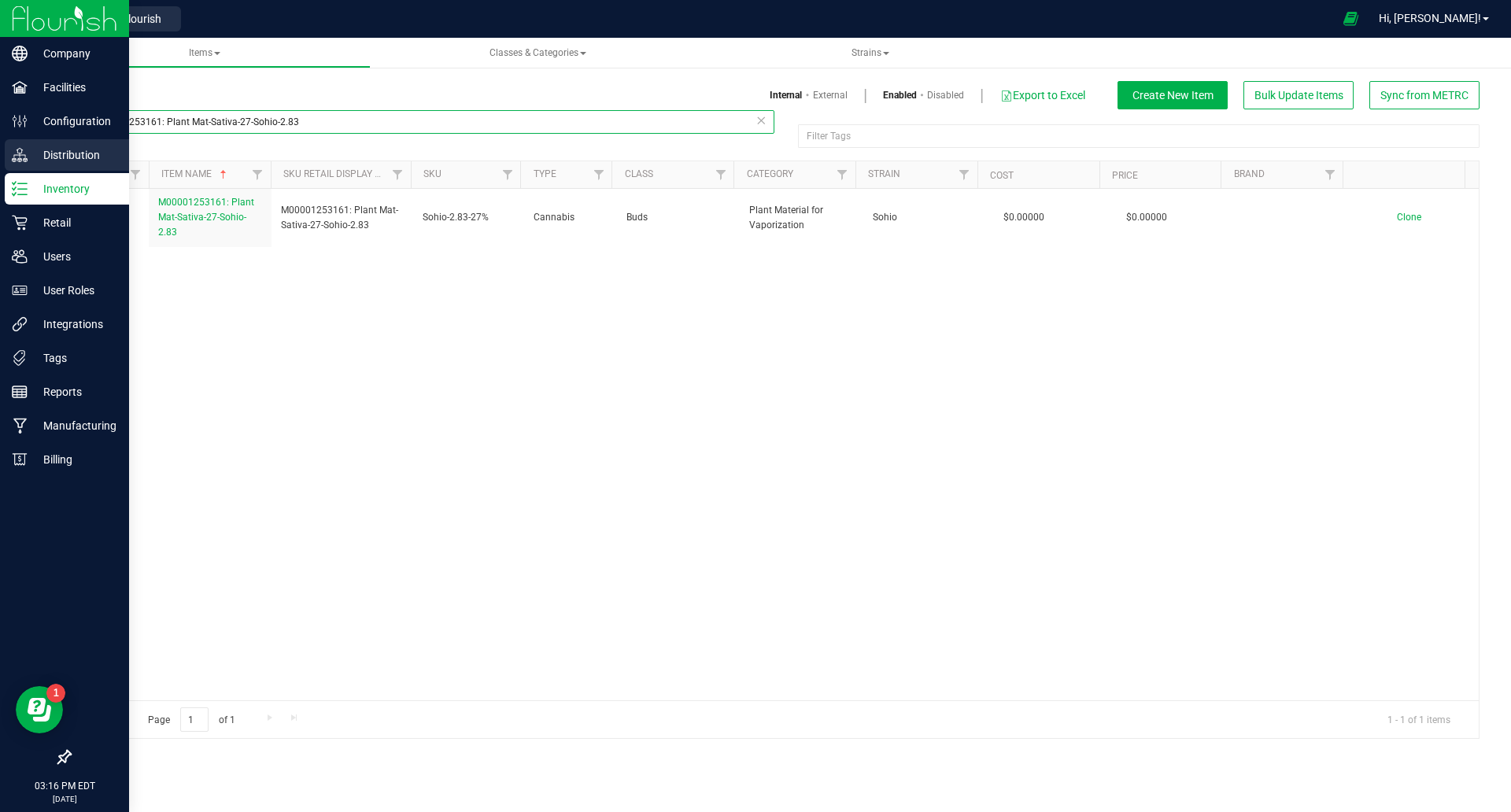
drag, startPoint x: 372, startPoint y: 123, endPoint x: 0, endPoint y: 151, distance: 373.1
click at [0, 147] on div "Company Facilities Configuration Distribution Inventory Retail Users User Roles…" at bounding box center [756, 406] width 1511 height 812
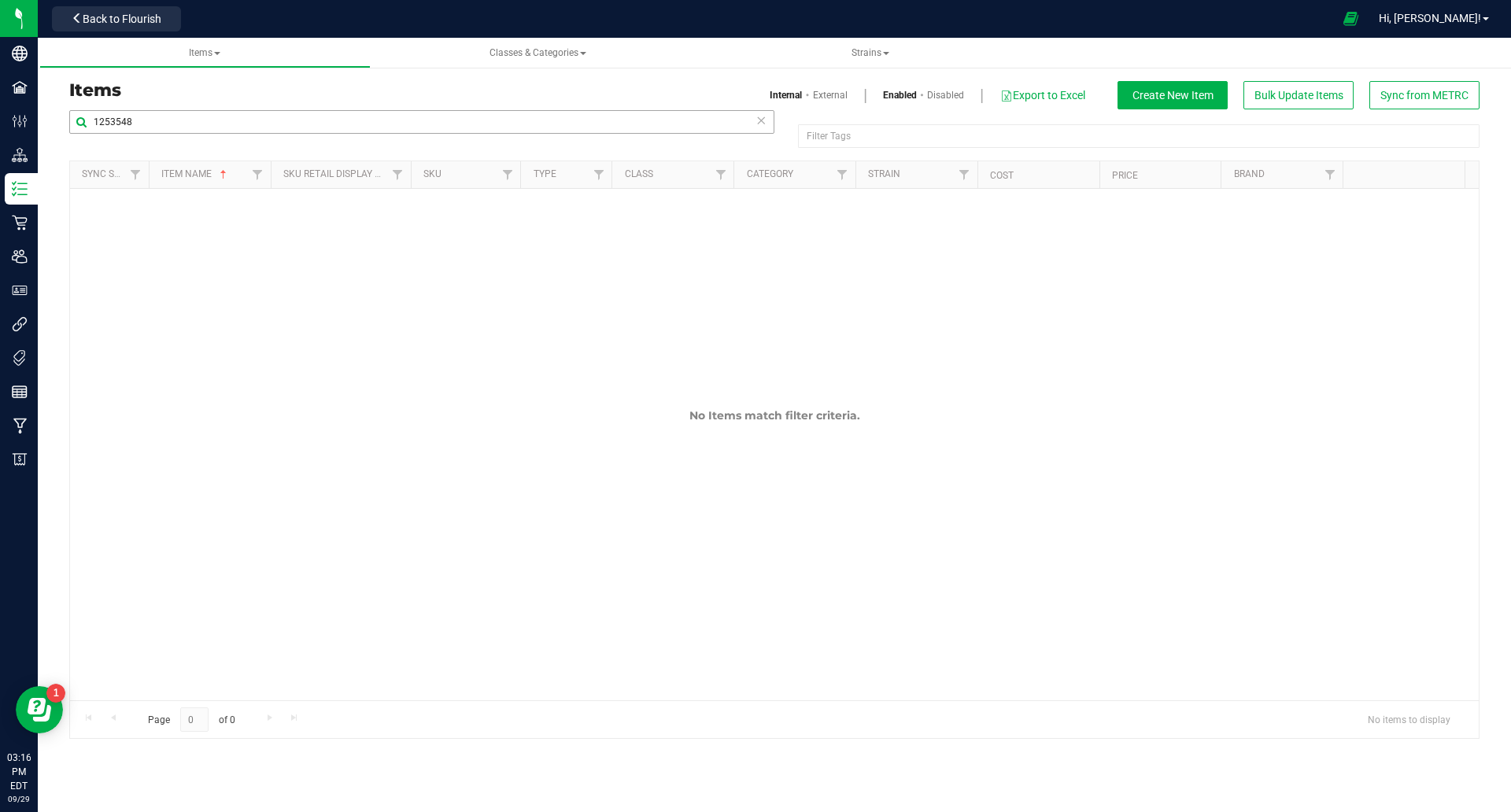
click at [155, 129] on div "1253548" at bounding box center [421, 128] width 705 height 36
drag, startPoint x: 157, startPoint y: 122, endPoint x: 115, endPoint y: 131, distance: 43.0
click at [115, 131] on input "1253548" at bounding box center [421, 122] width 705 height 24
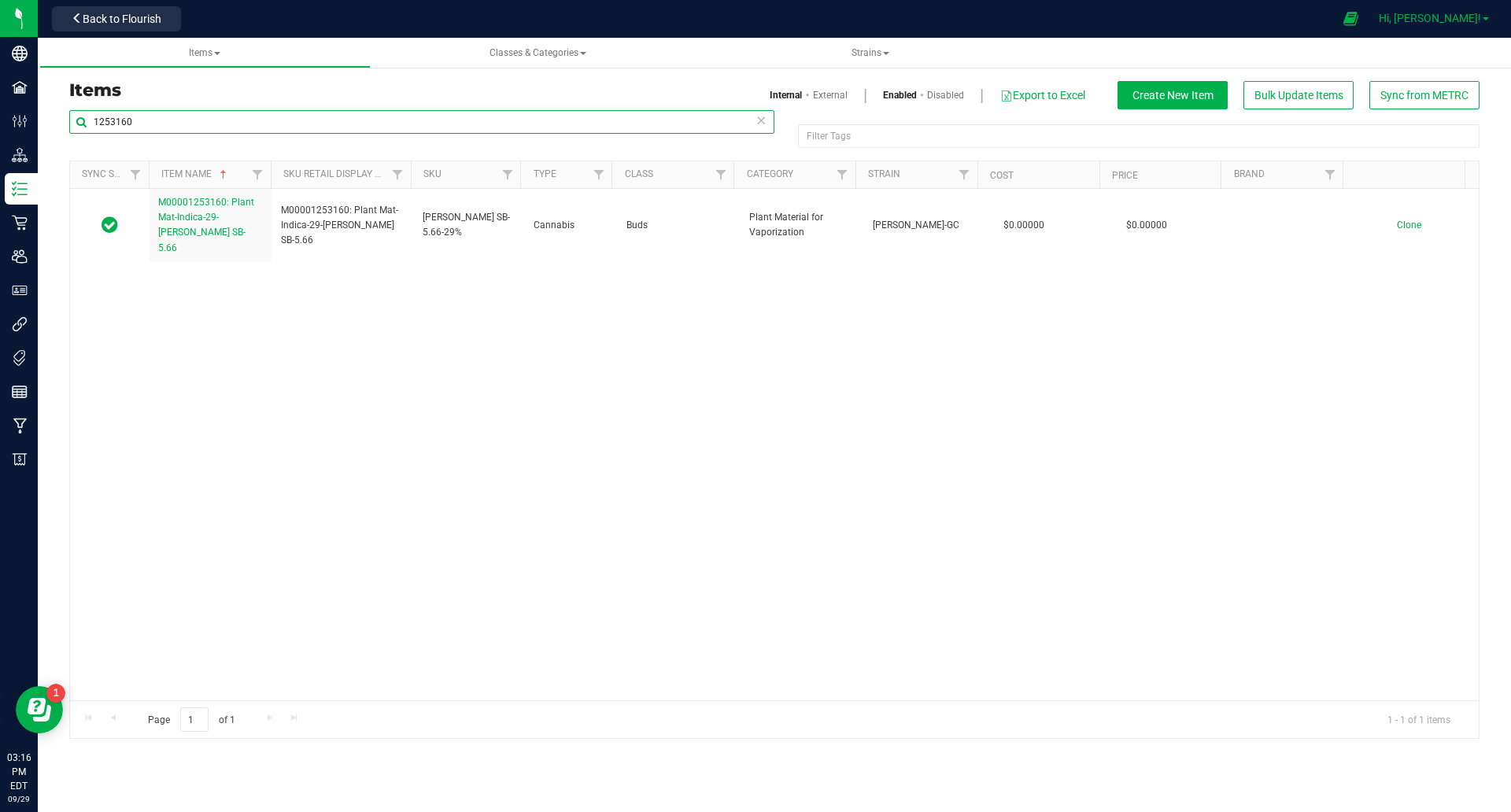
type input "1253160"
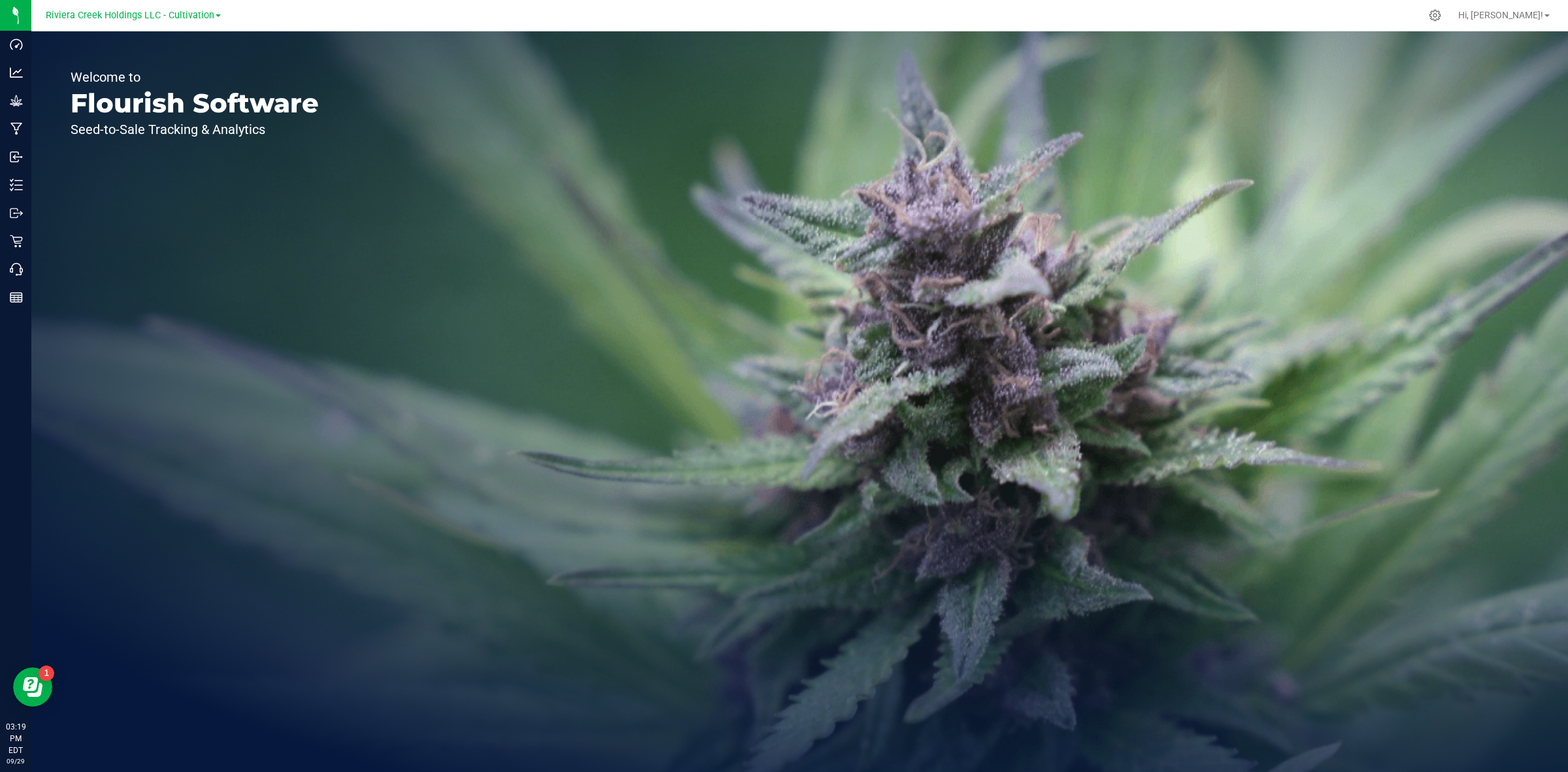
click at [152, 9] on link "Riviera Creek Holdings LLC - Cultivation" at bounding box center [133, 15] width 175 height 13
click at [165, 59] on link "Riviera Creek Holdings LLC - Processing" at bounding box center [133, 63] width 191 height 18
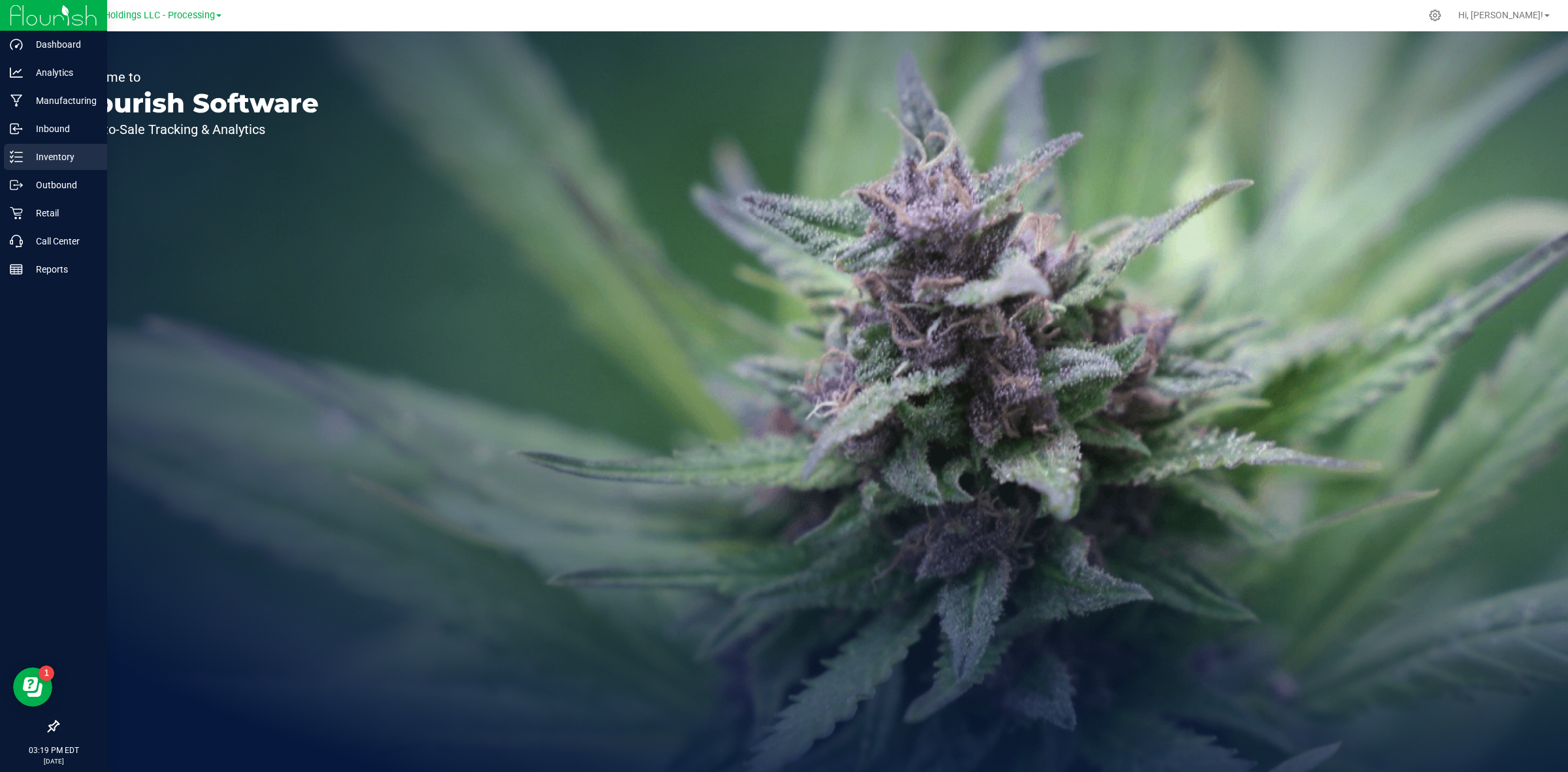
click at [7, 159] on div "Inventory" at bounding box center [55, 156] width 103 height 26
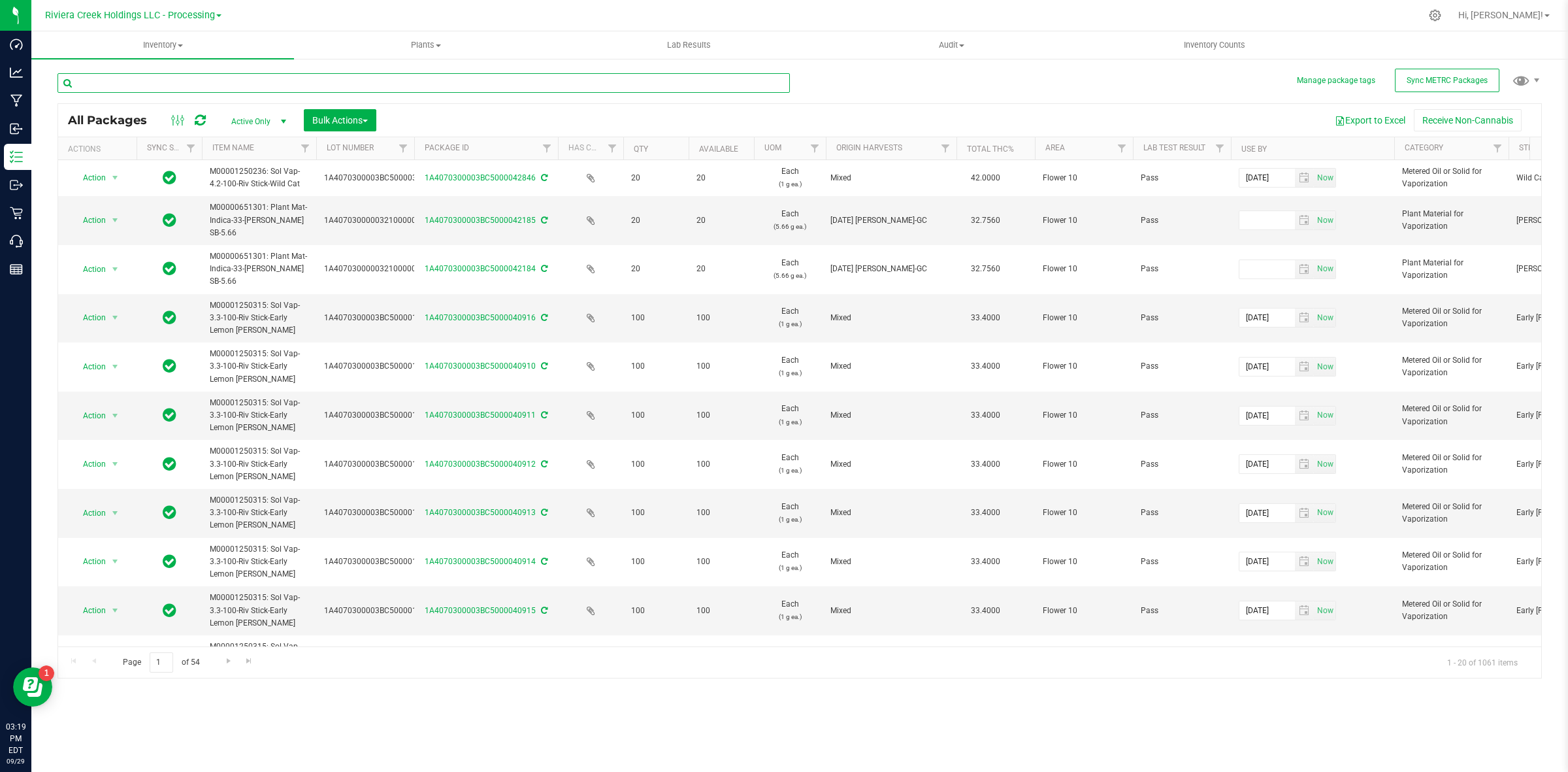
click at [129, 86] on input "text" at bounding box center [424, 83] width 733 height 20
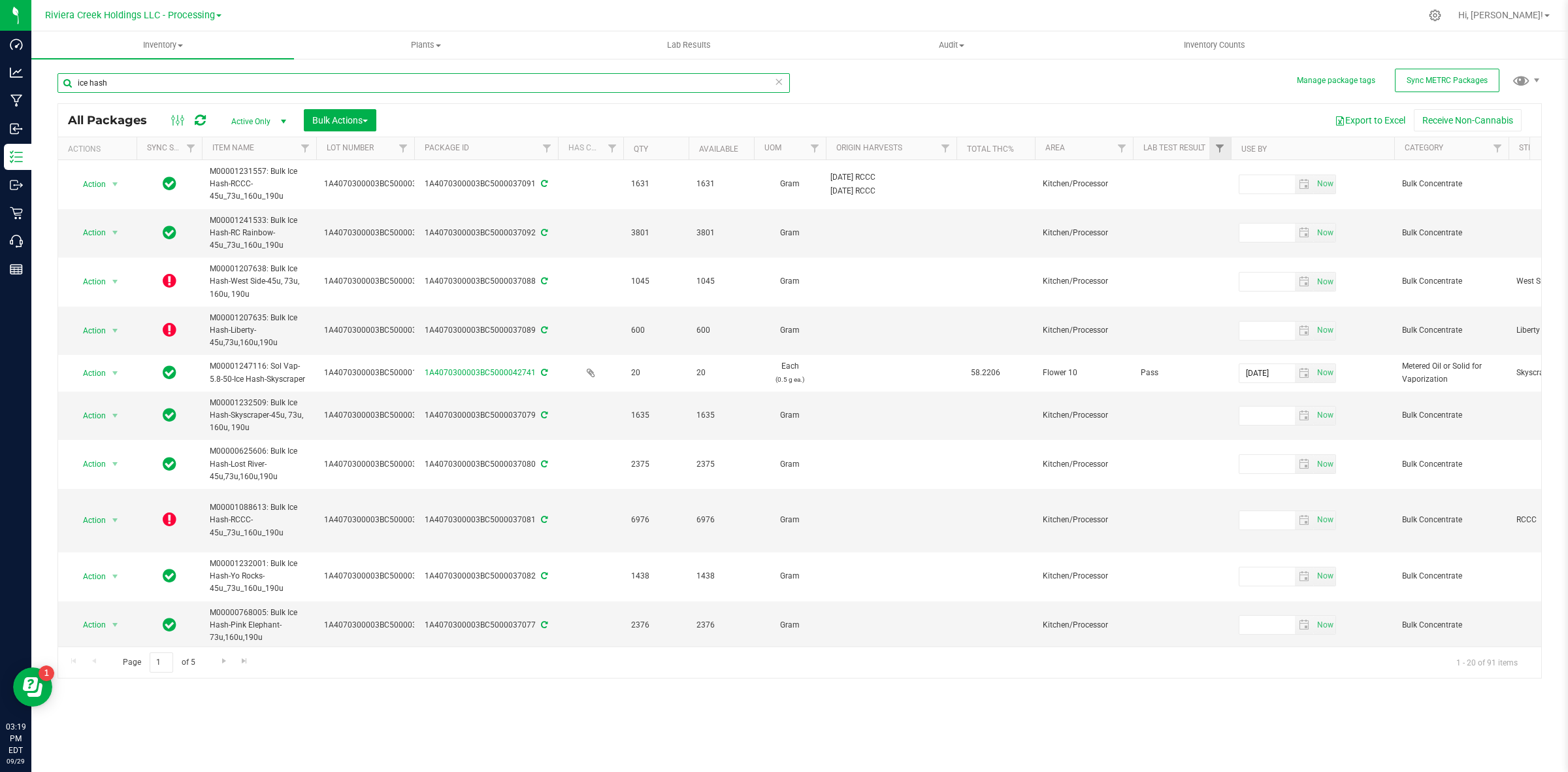
type input "ice hash"
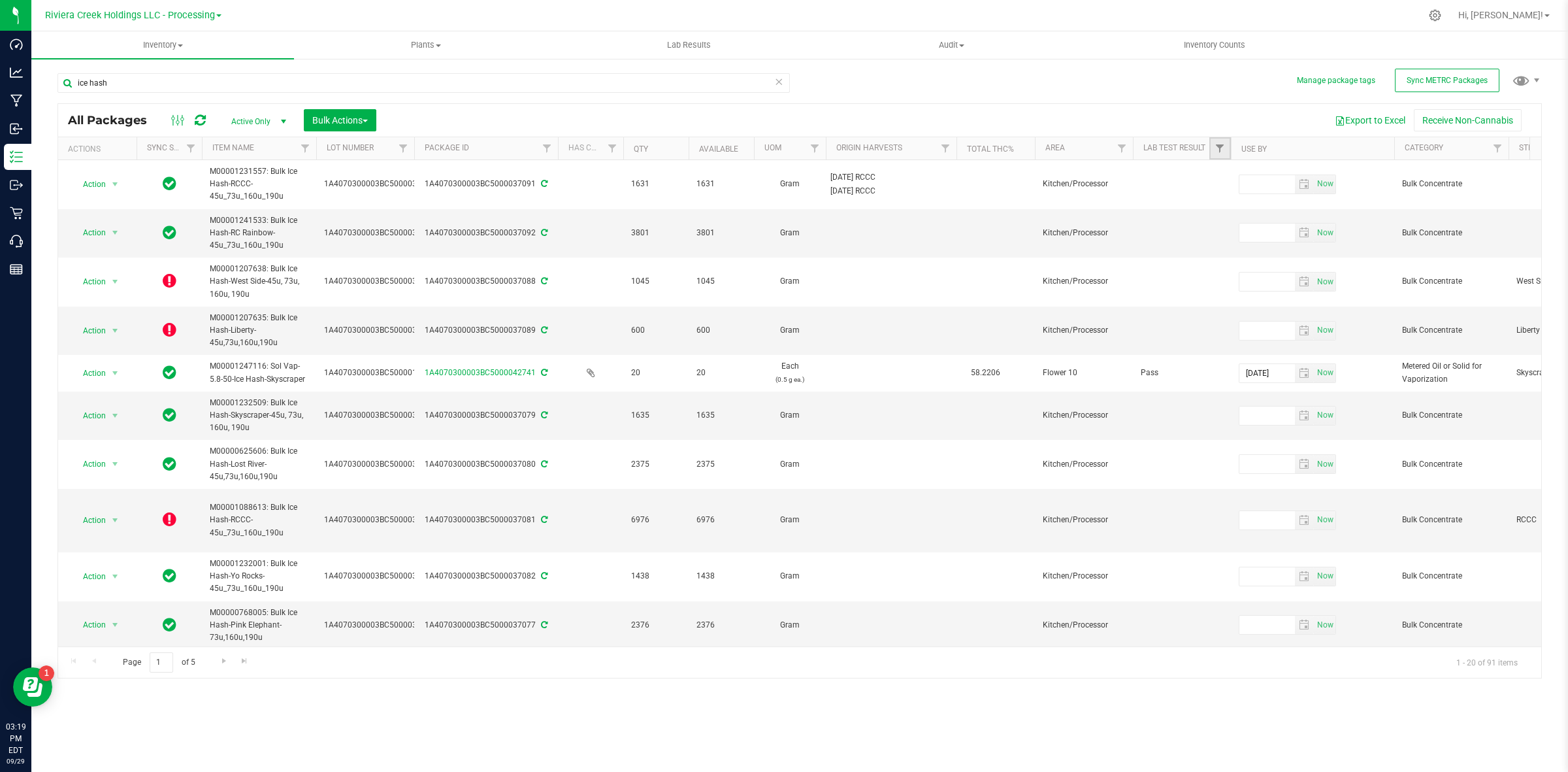
click at [1212, 147] on link "Filter" at bounding box center [1220, 148] width 21 height 22
click at [1245, 241] on span "Pass" at bounding box center [1245, 240] width 17 height 8
click at [1231, 241] on input "Pass" at bounding box center [1227, 240] width 9 height 9
checkbox input "true"
click at [1246, 300] on button "Filter" at bounding box center [1248, 306] width 63 height 29
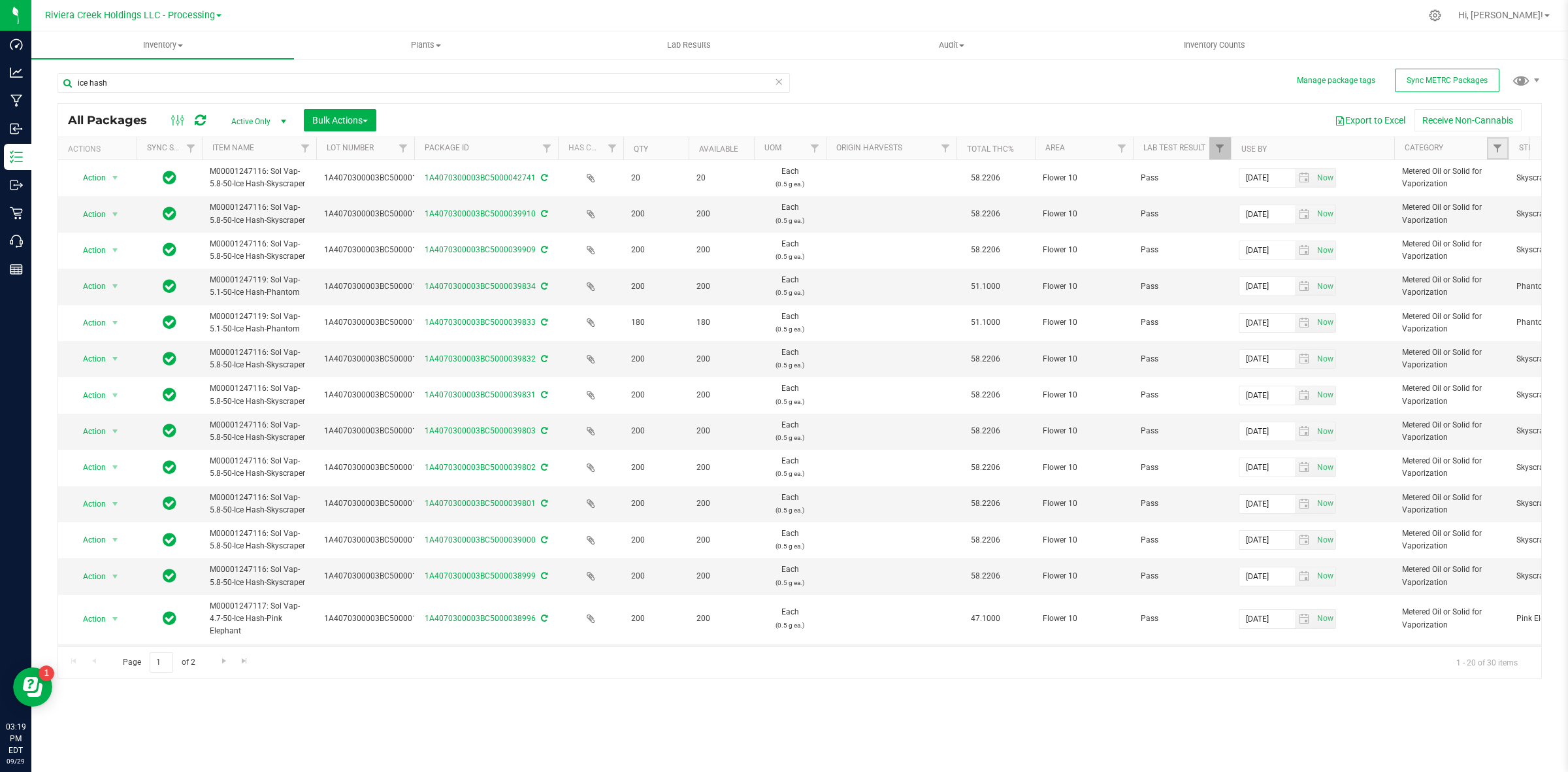
click at [1503, 142] on link "Filter" at bounding box center [1497, 148] width 21 height 22
click at [1497, 149] on span "Filter" at bounding box center [1497, 148] width 10 height 10
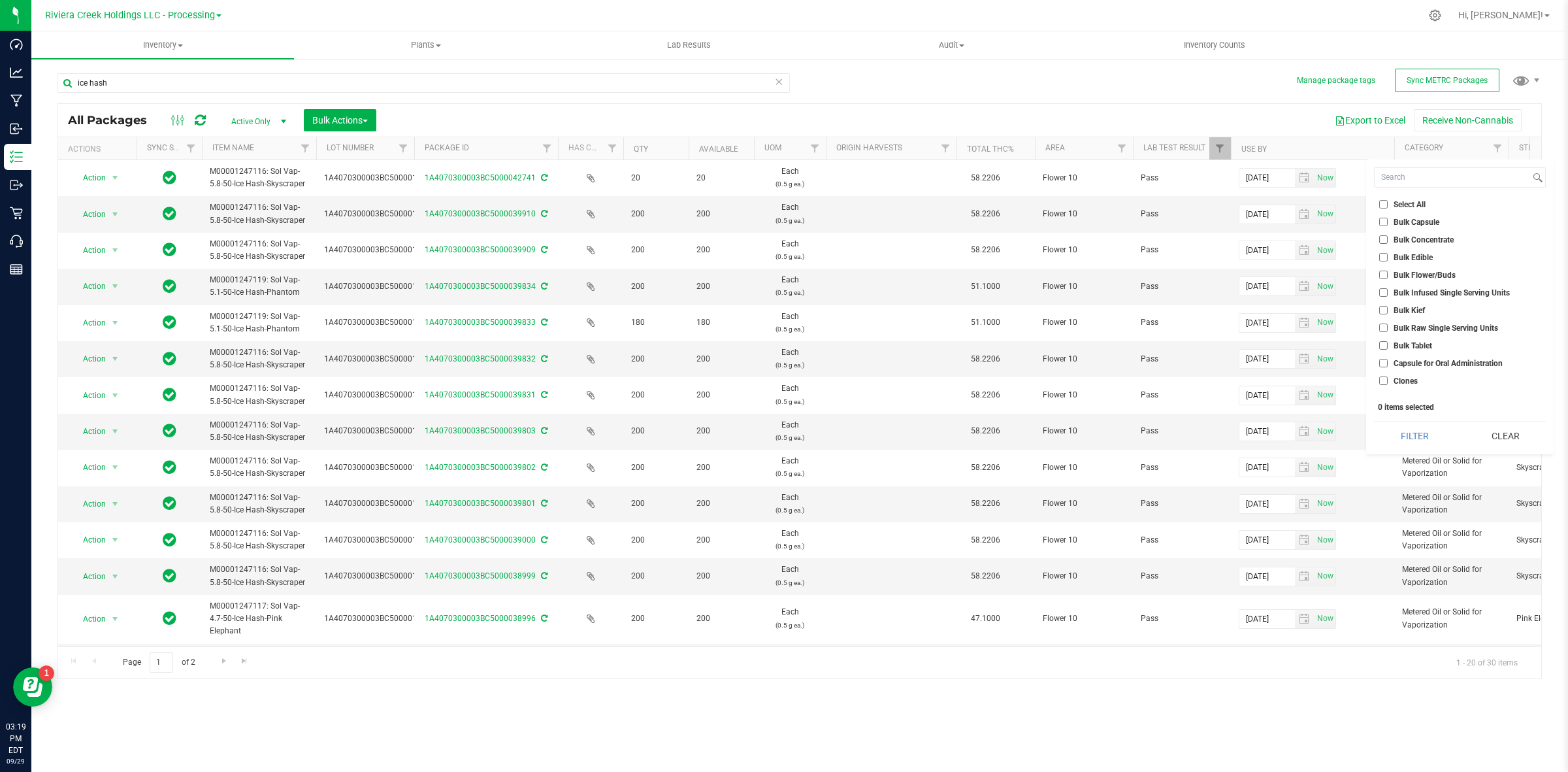
click at [1413, 238] on span "Bulk Concentrate" at bounding box center [1423, 240] width 60 height 8
click at [1388, 238] on input "Bulk Concentrate" at bounding box center [1384, 240] width 9 height 9
checkbox input "true"
click at [1395, 440] on button "Filter" at bounding box center [1415, 435] width 81 height 29
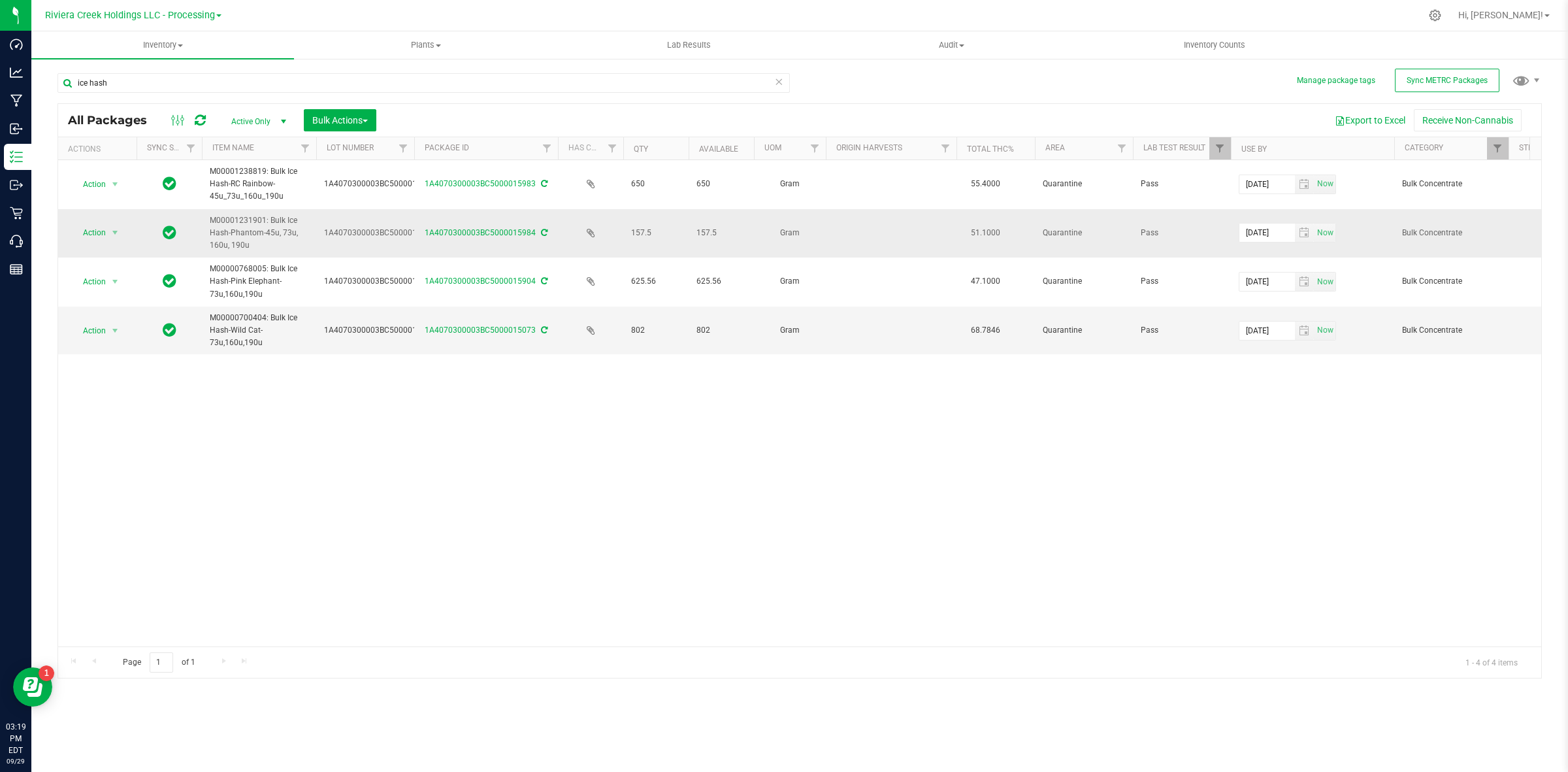
drag, startPoint x: 663, startPoint y: 235, endPoint x: 595, endPoint y: 230, distance: 68.2
click at [632, 449] on div "Action Action Adjust qty Create package Edit attributes Global inventory Locate…" at bounding box center [800, 403] width 1483 height 486
drag, startPoint x: 277, startPoint y: 250, endPoint x: 269, endPoint y: 244, distance: 10.0
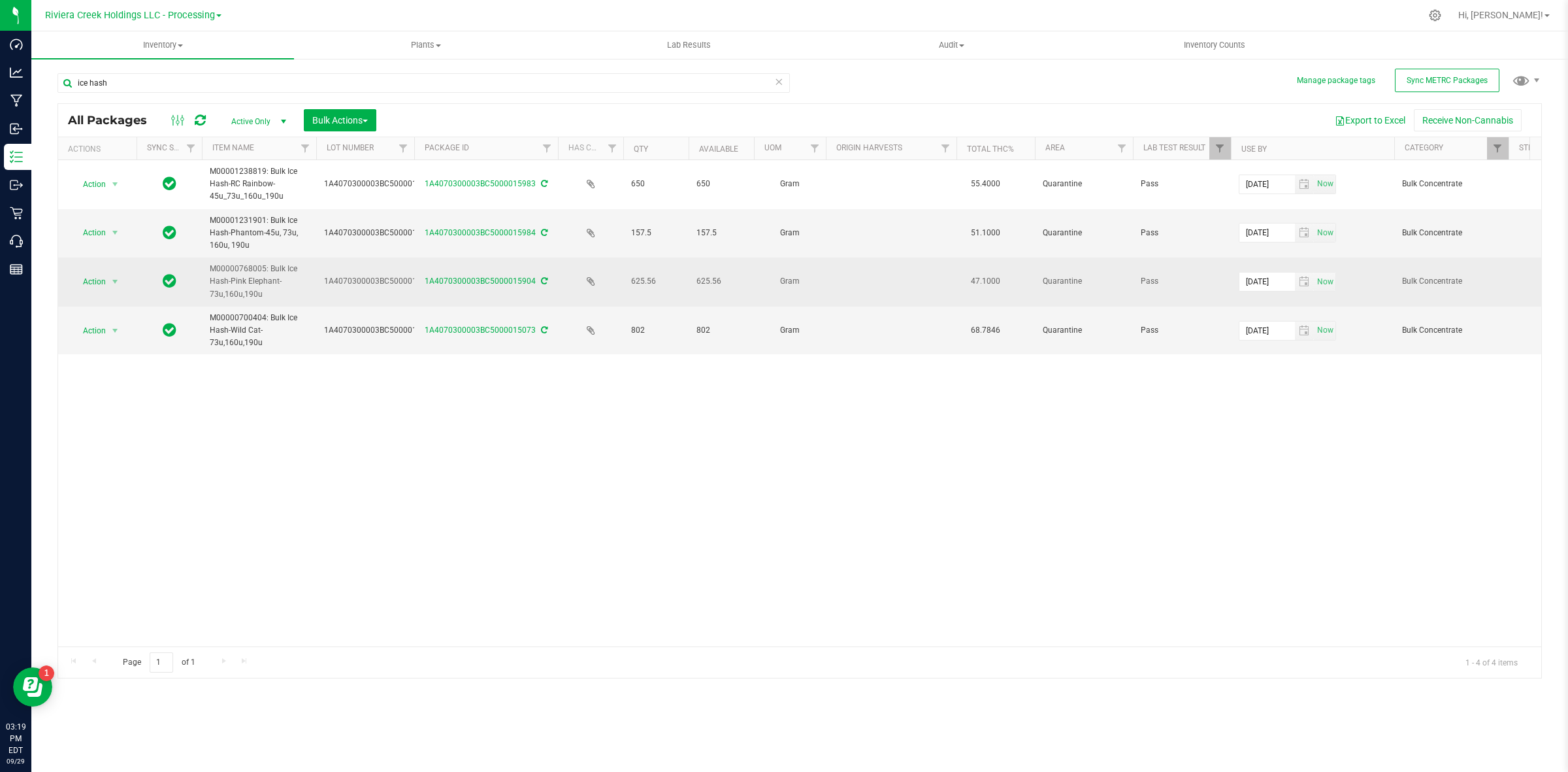
click at [302, 262] on td "M00000768005: Bulk Ice Hash-Pink Elephant-73u,160u,190u" at bounding box center [259, 282] width 114 height 49
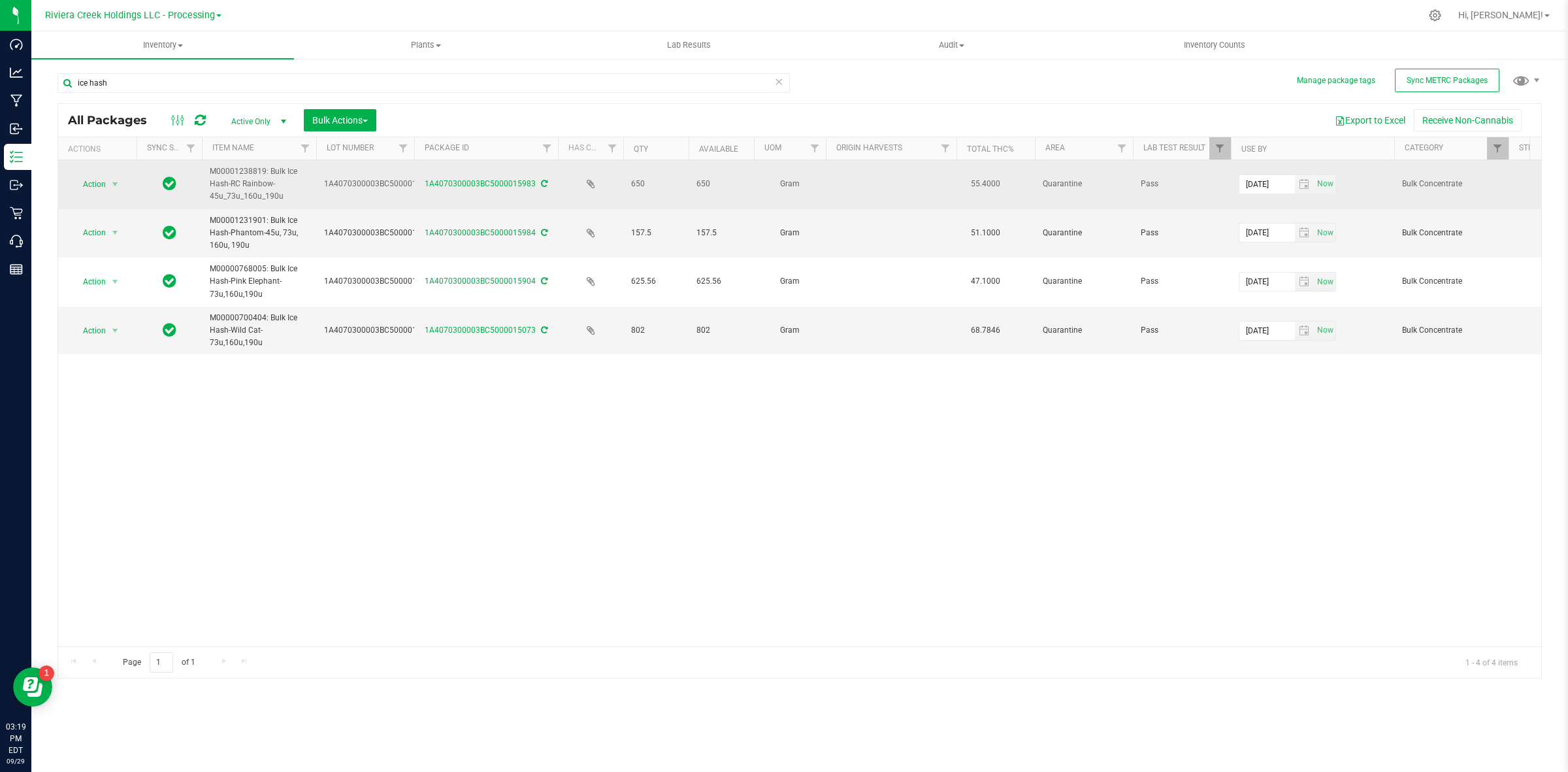
drag, startPoint x: 282, startPoint y: 242, endPoint x: 163, endPoint y: 206, distance: 124.3
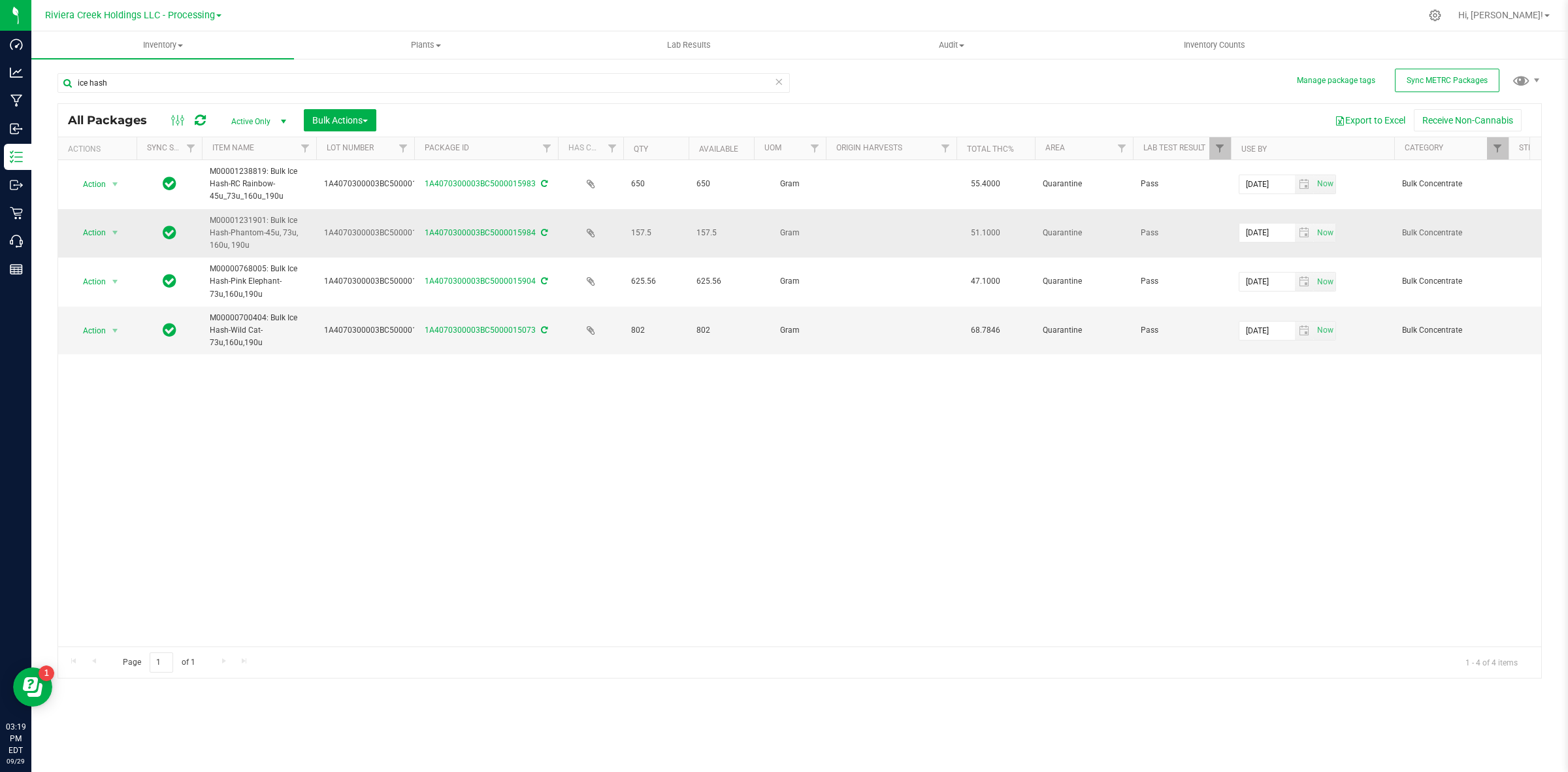
click at [289, 242] on span "M00001231901: Bulk Ice Hash-Phantom-45u, 73u, 160u, 190u" at bounding box center [259, 232] width 99 height 38
drag, startPoint x: 260, startPoint y: 242, endPoint x: 190, endPoint y: 219, distance: 73.7
click at [232, 235] on span "M00001231901: Bulk Ice Hash-Phantom-45u, 73u, 160u, 190u" at bounding box center [259, 232] width 99 height 38
drag, startPoint x: 239, startPoint y: 243, endPoint x: 196, endPoint y: 230, distance: 44.9
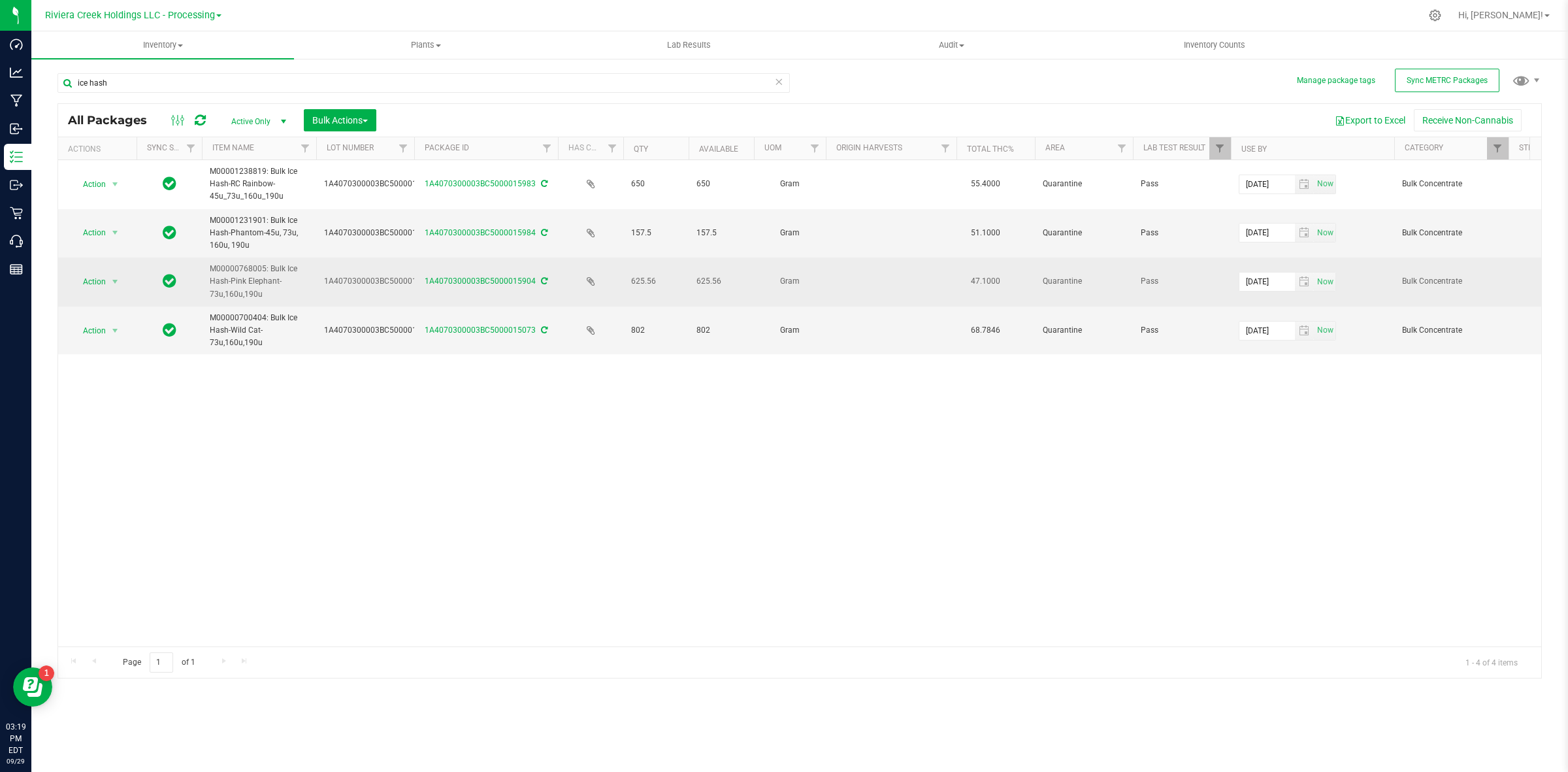
click at [305, 259] on td "M00000768005: Bulk Ice Hash-Pink Elephant-73u,160u,190u" at bounding box center [259, 282] width 114 height 49
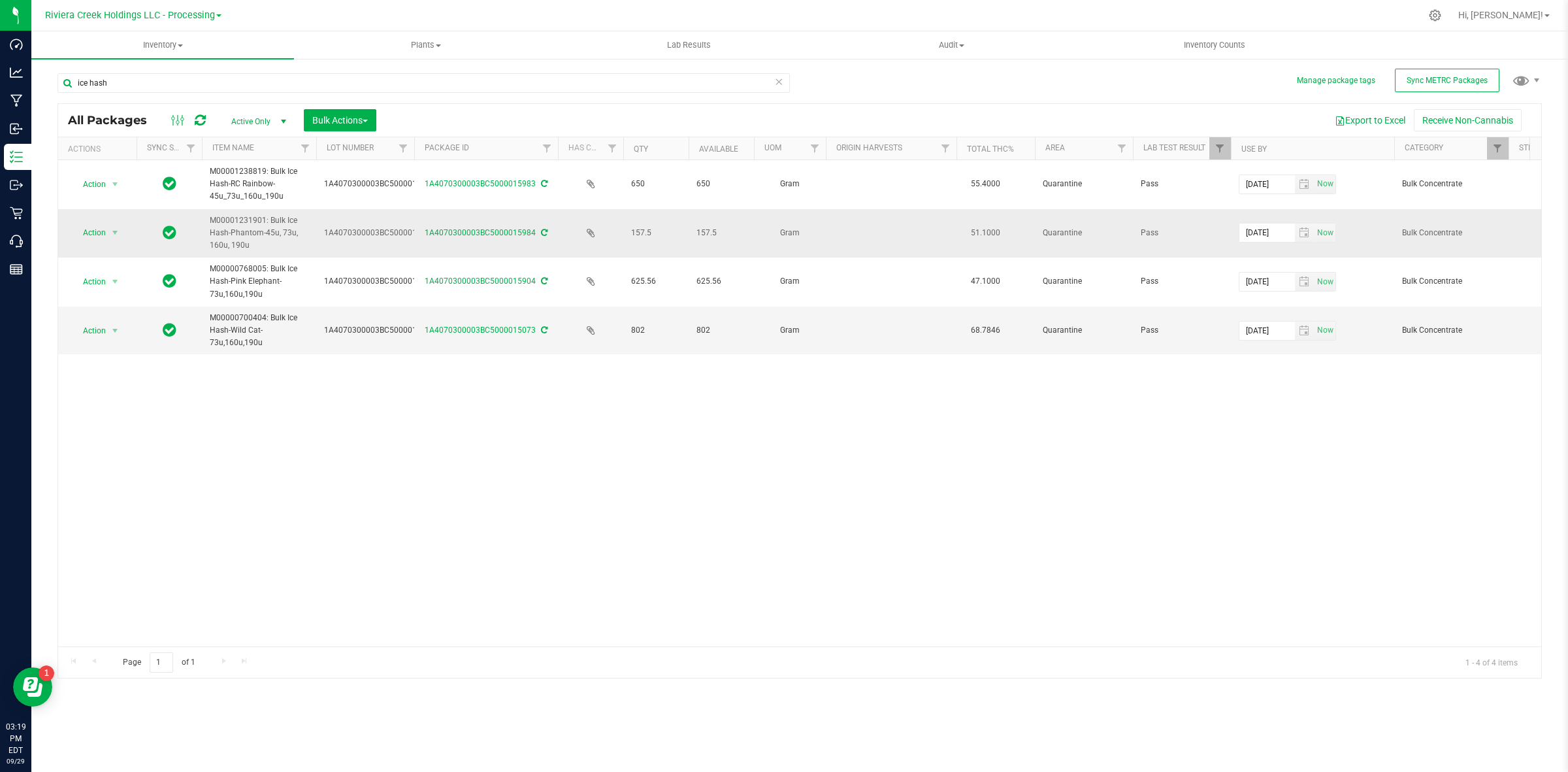
drag, startPoint x: 266, startPoint y: 252, endPoint x: 282, endPoint y: 252, distance: 16.0
click at [281, 252] on span "M00001231901: Bulk Ice Hash-Phantom-45u, 73u, 160u, 190u" at bounding box center [259, 232] width 99 height 38
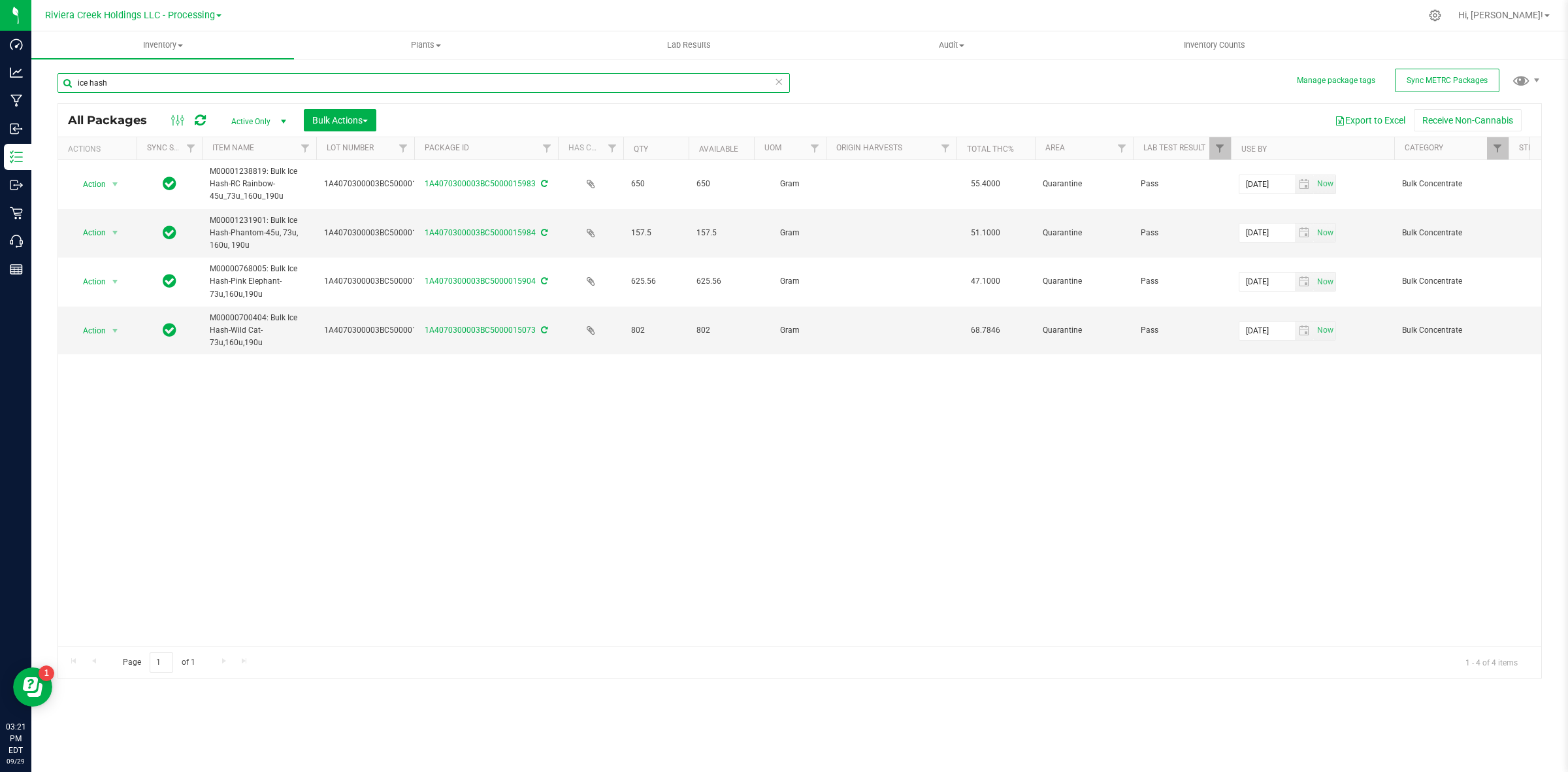
drag, startPoint x: 148, startPoint y: 89, endPoint x: 60, endPoint y: 100, distance: 88.7
click at [60, 100] on div "ice hash" at bounding box center [424, 88] width 733 height 30
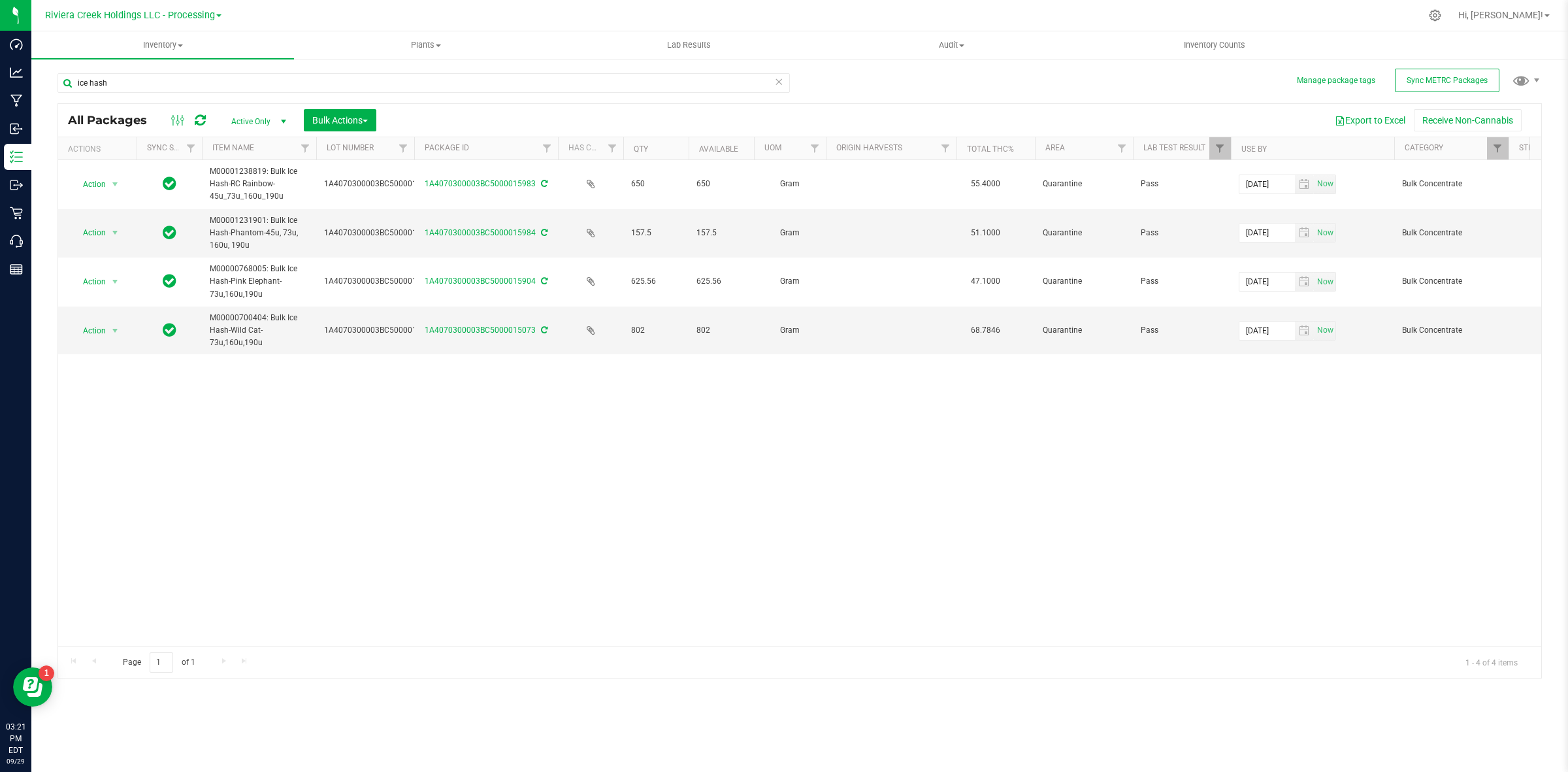
click at [442, 513] on div "Action Action Adjust qty Create package Edit attributes Global inventory Locate…" at bounding box center [800, 403] width 1483 height 486
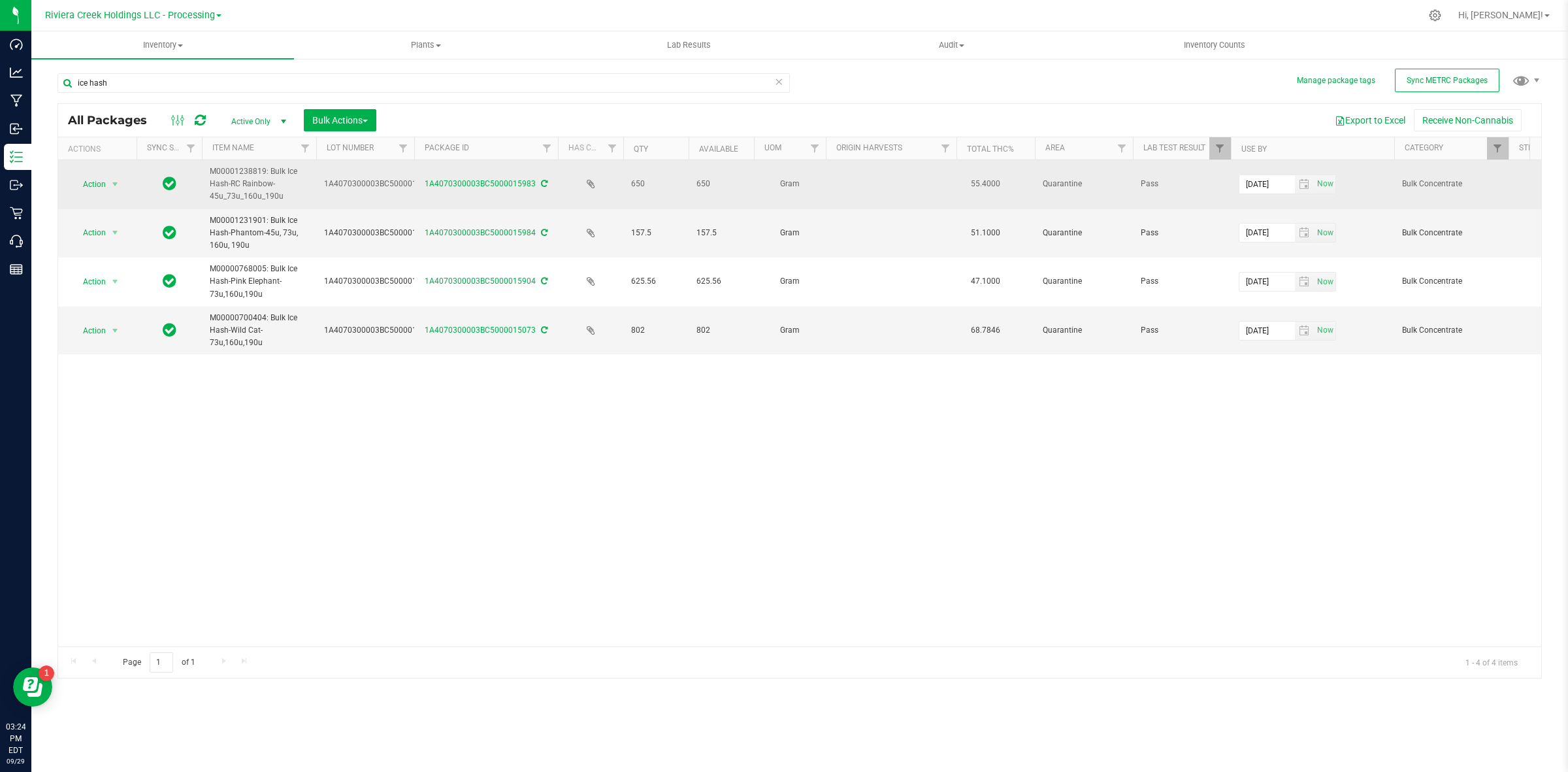
click at [249, 182] on span "M00001238819: Bulk Ice Hash-RC Rainbow-45u_73u_160u_190u" at bounding box center [259, 184] width 99 height 38
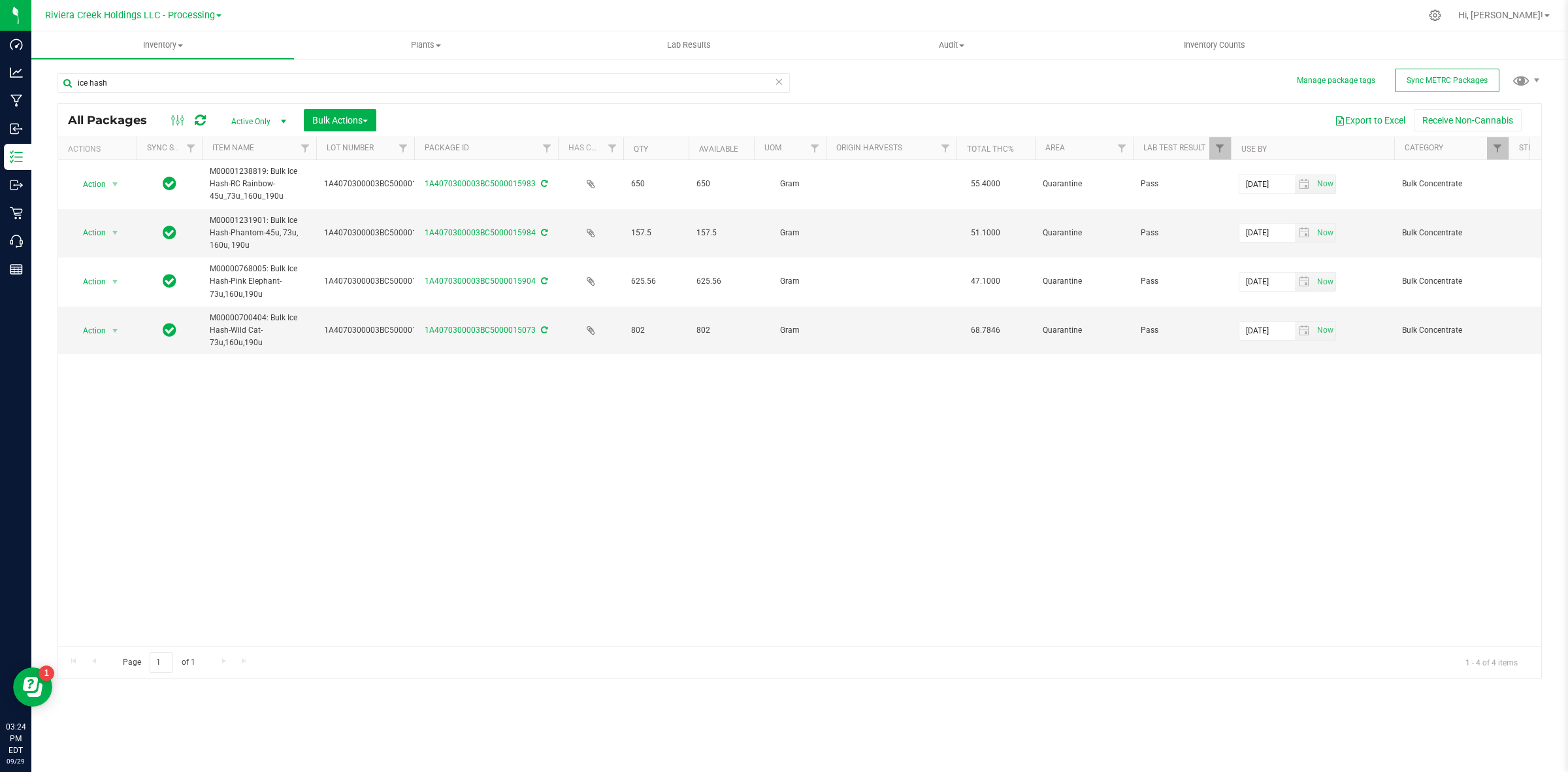
click at [367, 421] on div "Action Action Adjust qty Create package Edit attributes Global inventory Locate…" at bounding box center [800, 403] width 1483 height 486
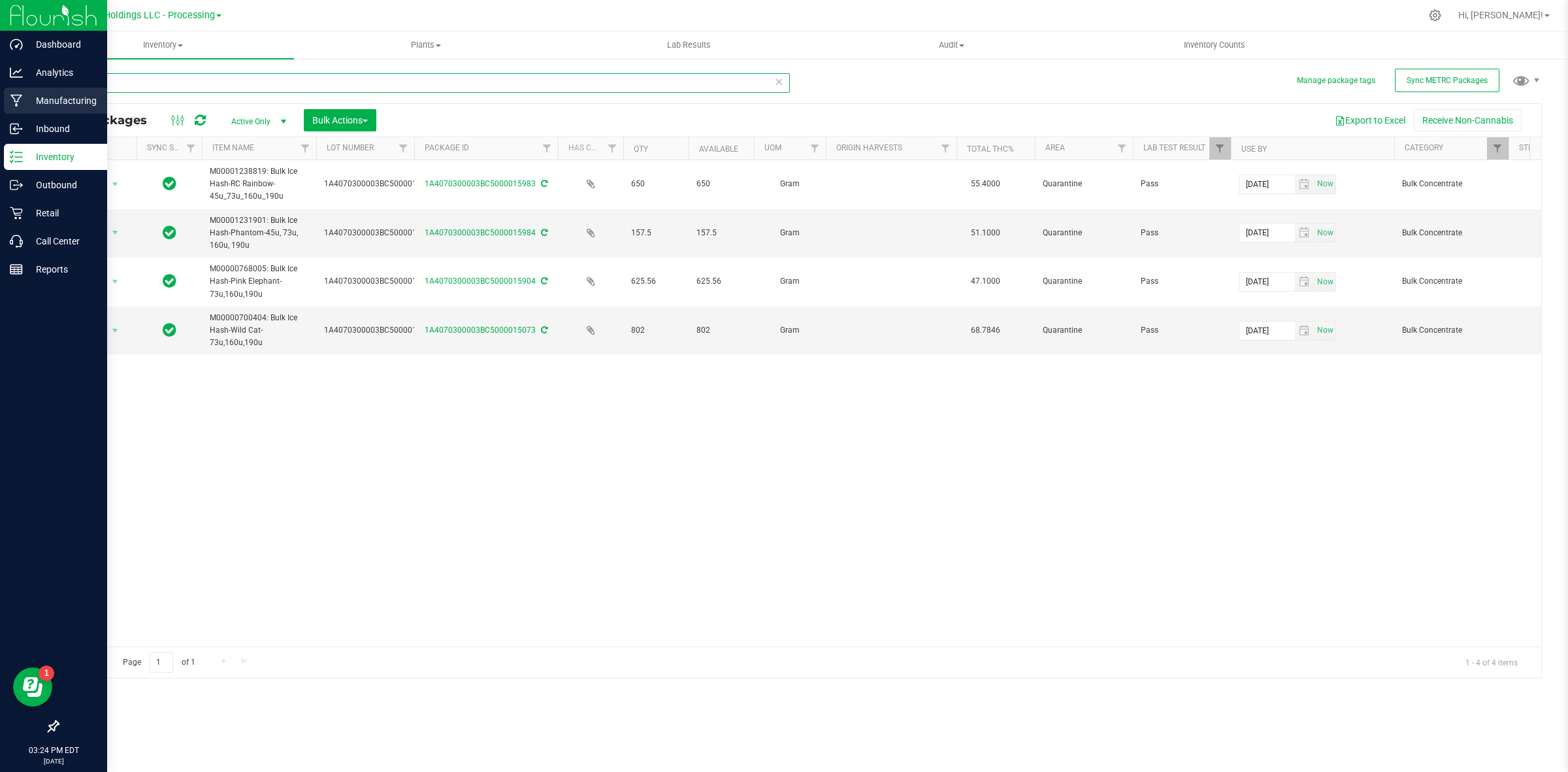
drag, startPoint x: 142, startPoint y: 83, endPoint x: 0, endPoint y: 98, distance: 142.8
click at [0, 92] on div "Dashboard Analytics Manufacturing Inbound Inventory Outbound Retail Call Center…" at bounding box center [784, 386] width 1568 height 772
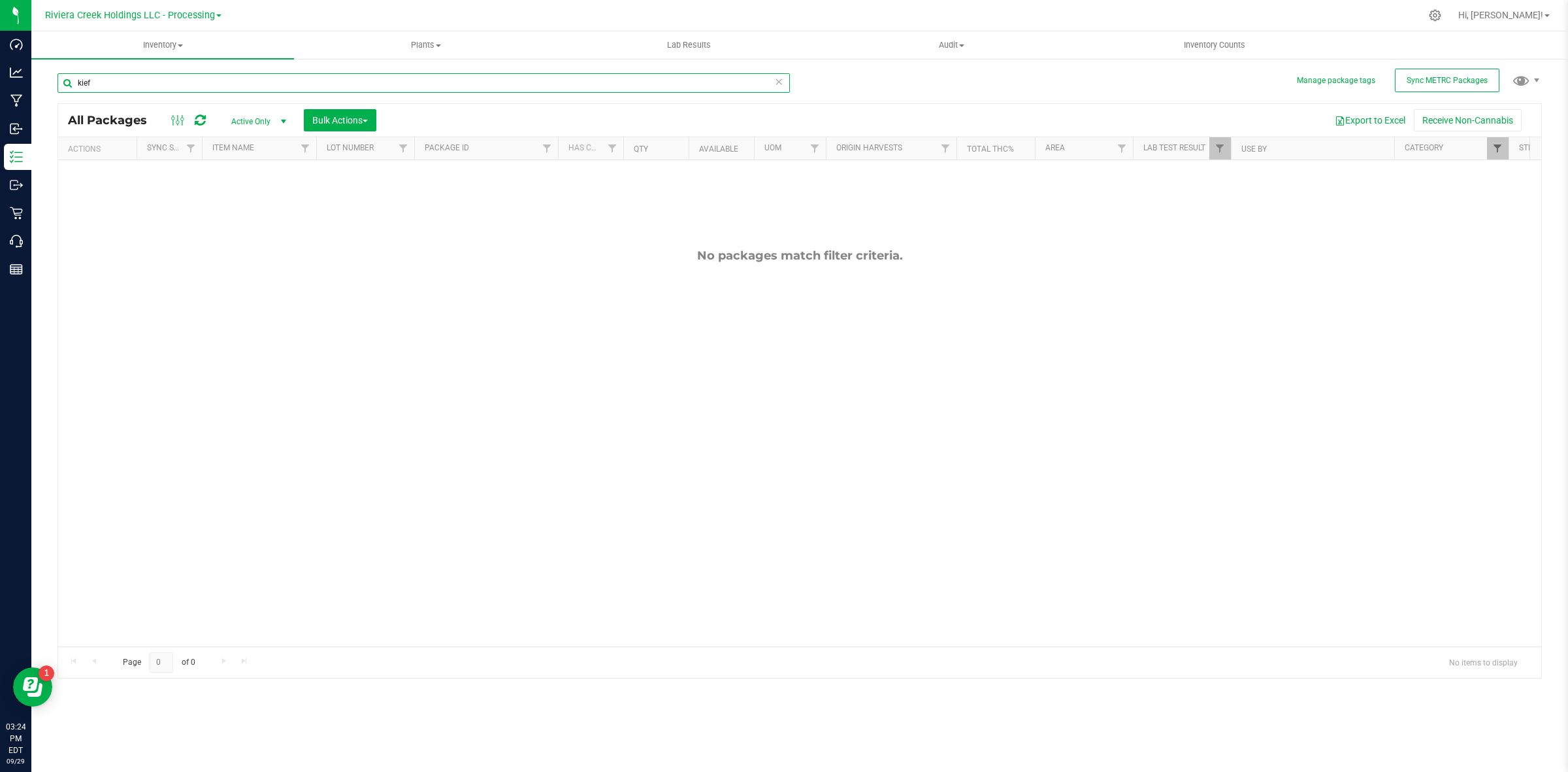
type input "kief"
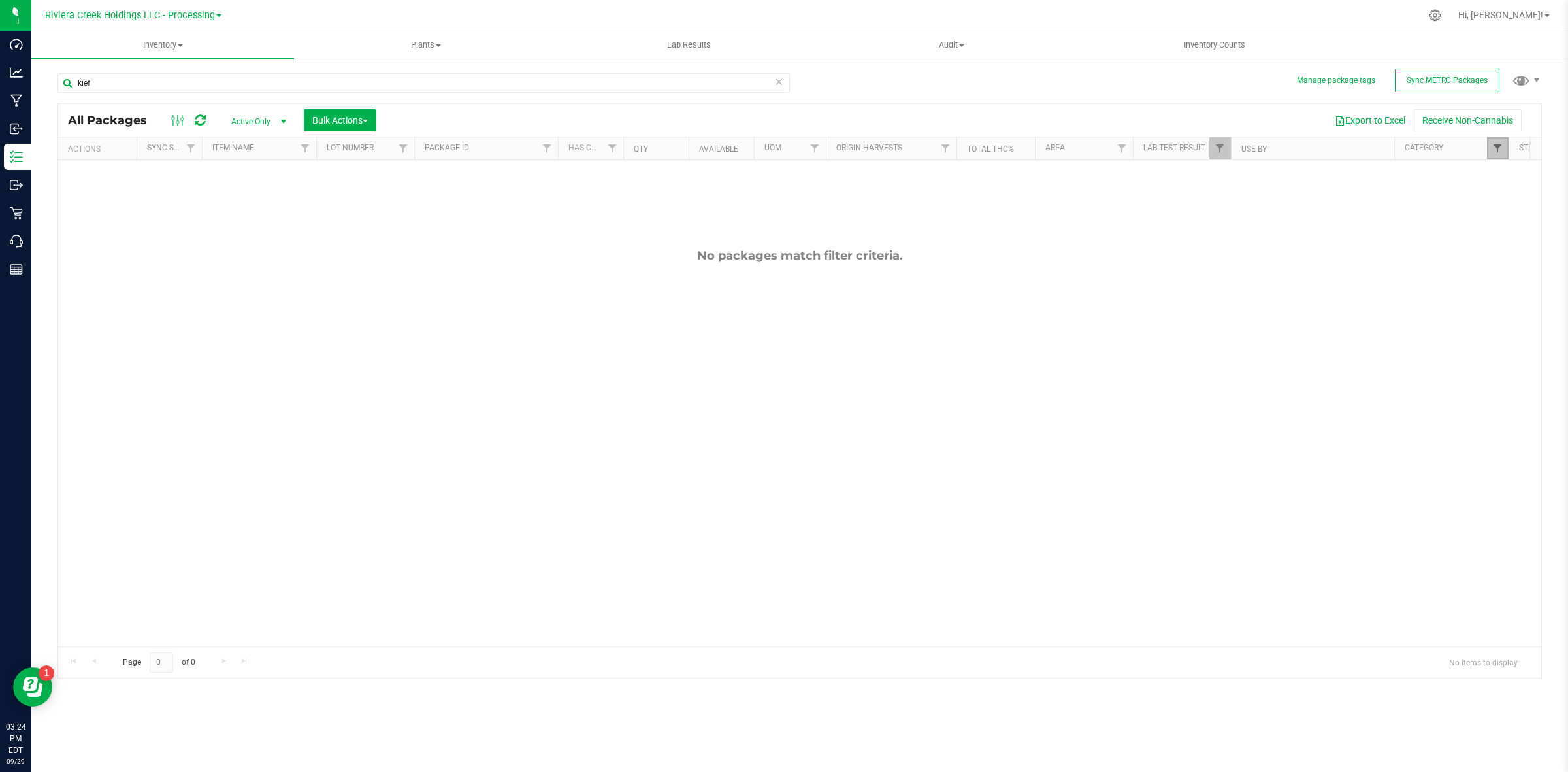
click at [1498, 145] on span "Filter" at bounding box center [1497, 148] width 10 height 10
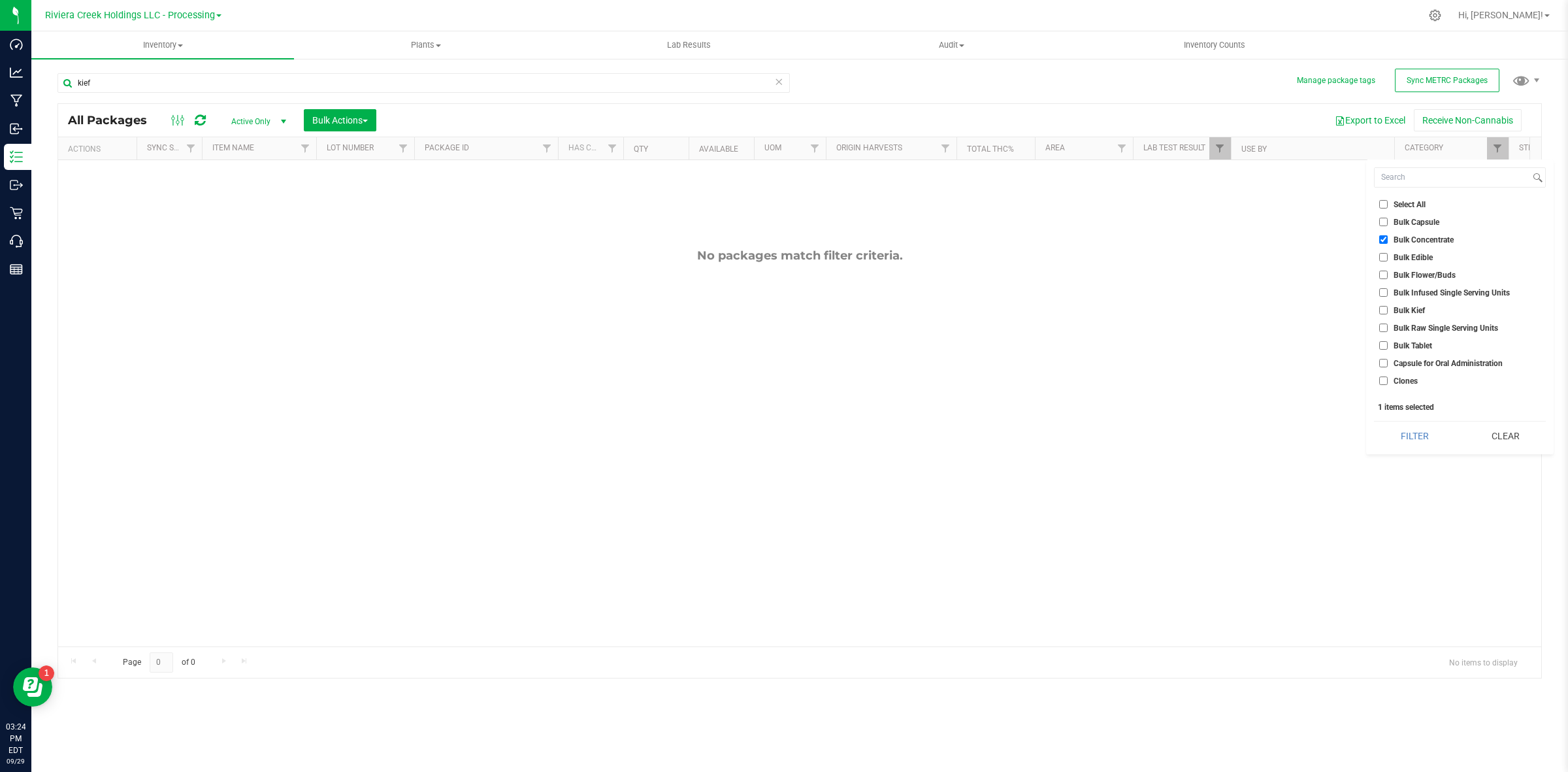
click at [1410, 242] on span "Bulk Concentrate" at bounding box center [1423, 240] width 60 height 8
click at [1388, 242] on input "Bulk Concentrate" at bounding box center [1384, 240] width 9 height 9
checkbox input "false"
click at [1395, 311] on span "Bulk Kief" at bounding box center [1409, 310] width 31 height 8
click at [1388, 311] on input "Bulk Kief" at bounding box center [1384, 310] width 9 height 9
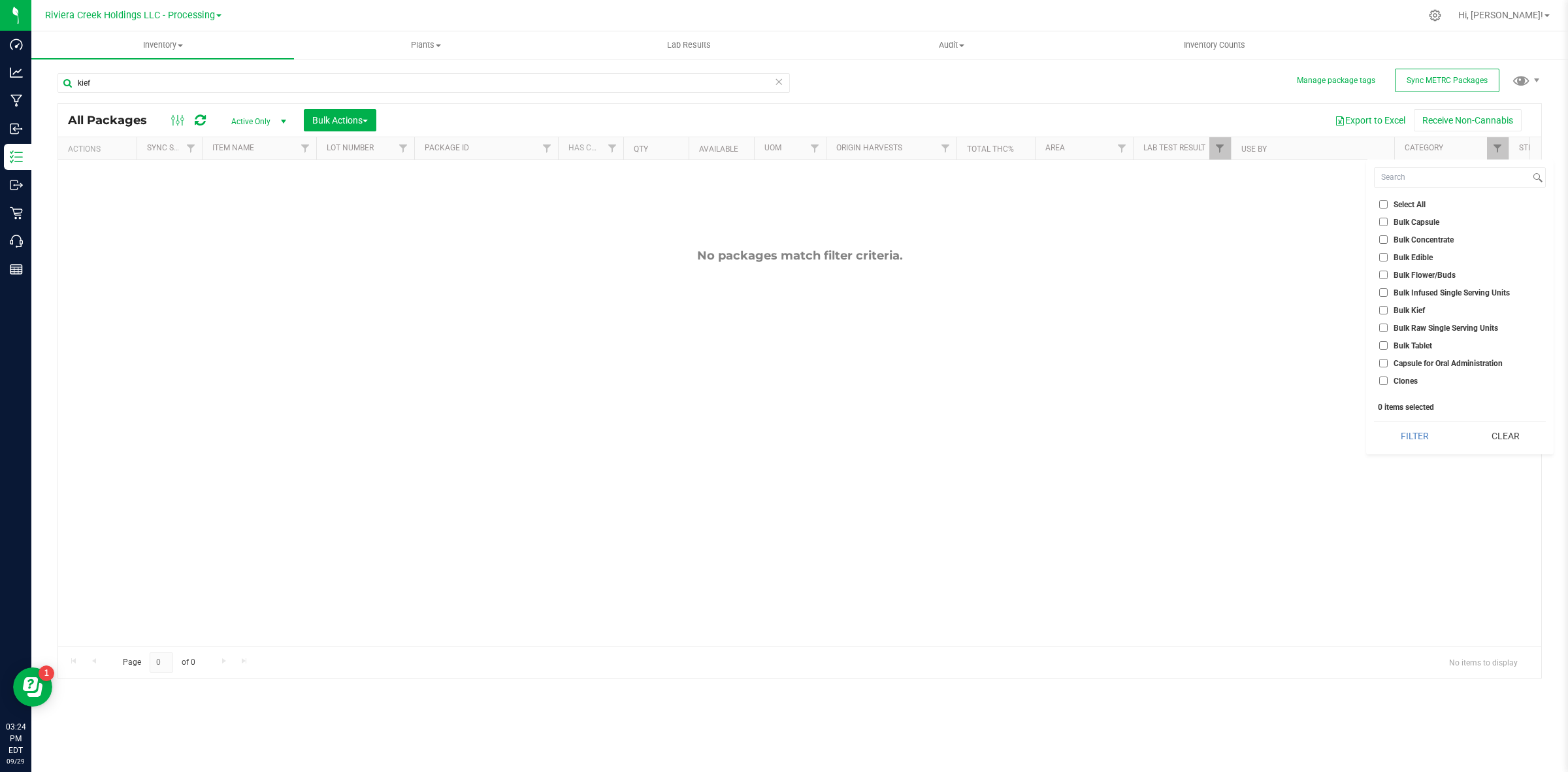
checkbox input "true"
click at [1408, 435] on button "Filter" at bounding box center [1415, 435] width 81 height 29
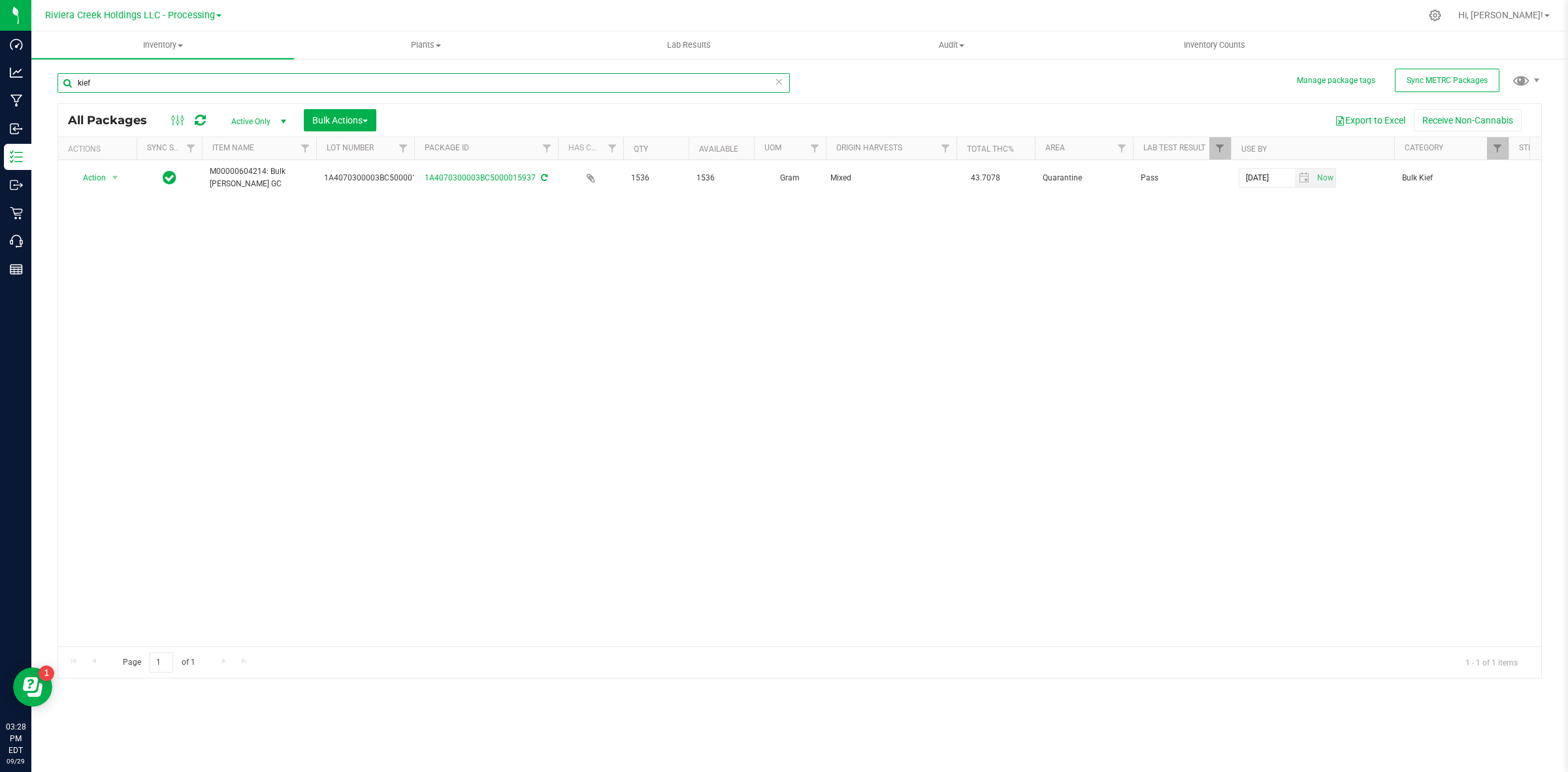
click at [41, 94] on div "Manage package tags Sync METRC Packages kief All Packages Active Only Active On…" at bounding box center [799, 257] width 1536 height 399
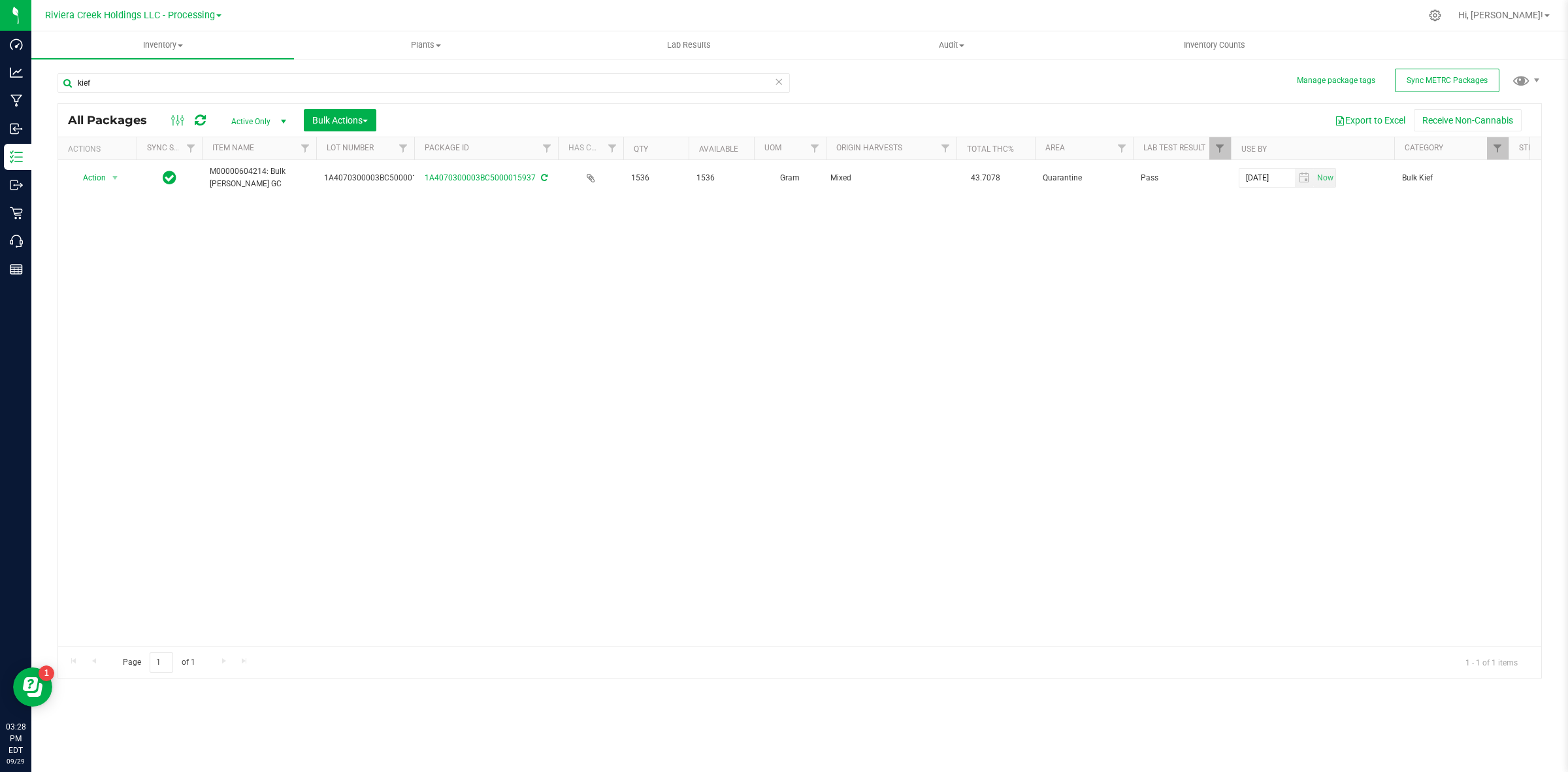
click at [41, 94] on div "Manage package tags Sync METRC Packages kief All Packages Active Only Active On…" at bounding box center [799, 257] width 1536 height 399
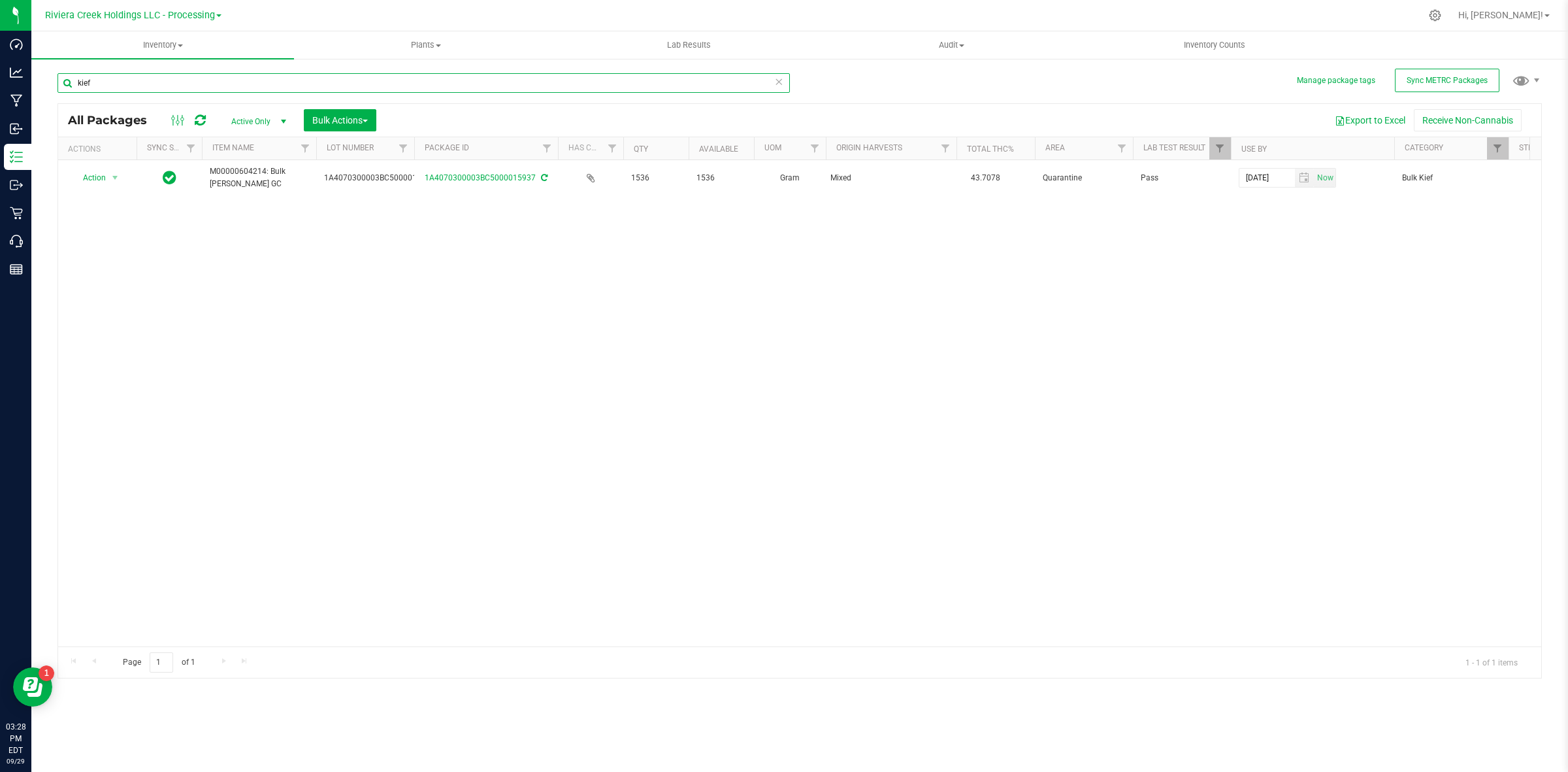
click at [134, 80] on input "kief" at bounding box center [424, 83] width 733 height 20
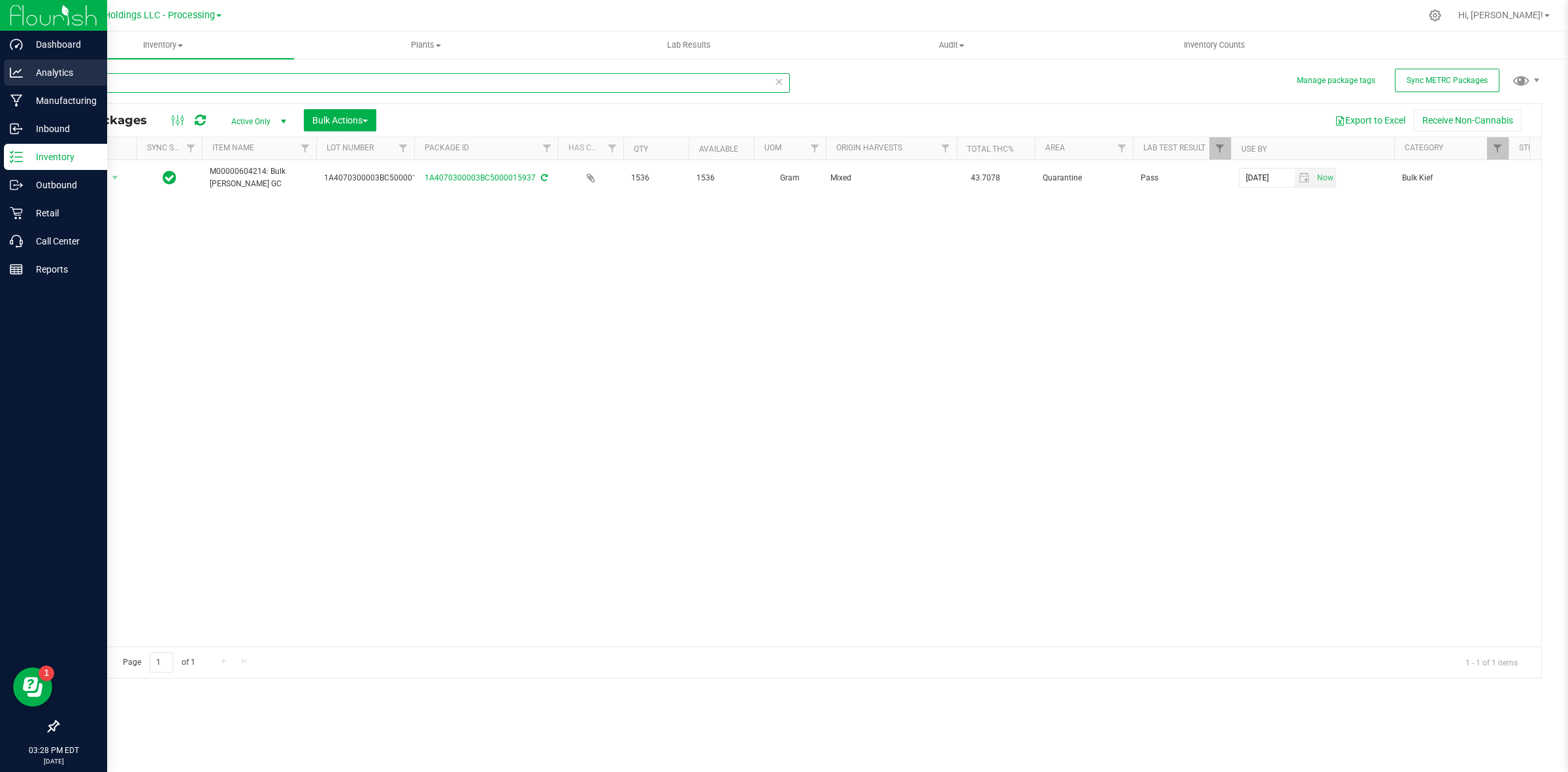
drag, startPoint x: 136, startPoint y: 80, endPoint x: 0, endPoint y: 66, distance: 136.7
click at [0, 66] on div "Dashboard Analytics Manufacturing Inbound Inventory Outbound Retail Call Center…" at bounding box center [784, 386] width 1568 height 772
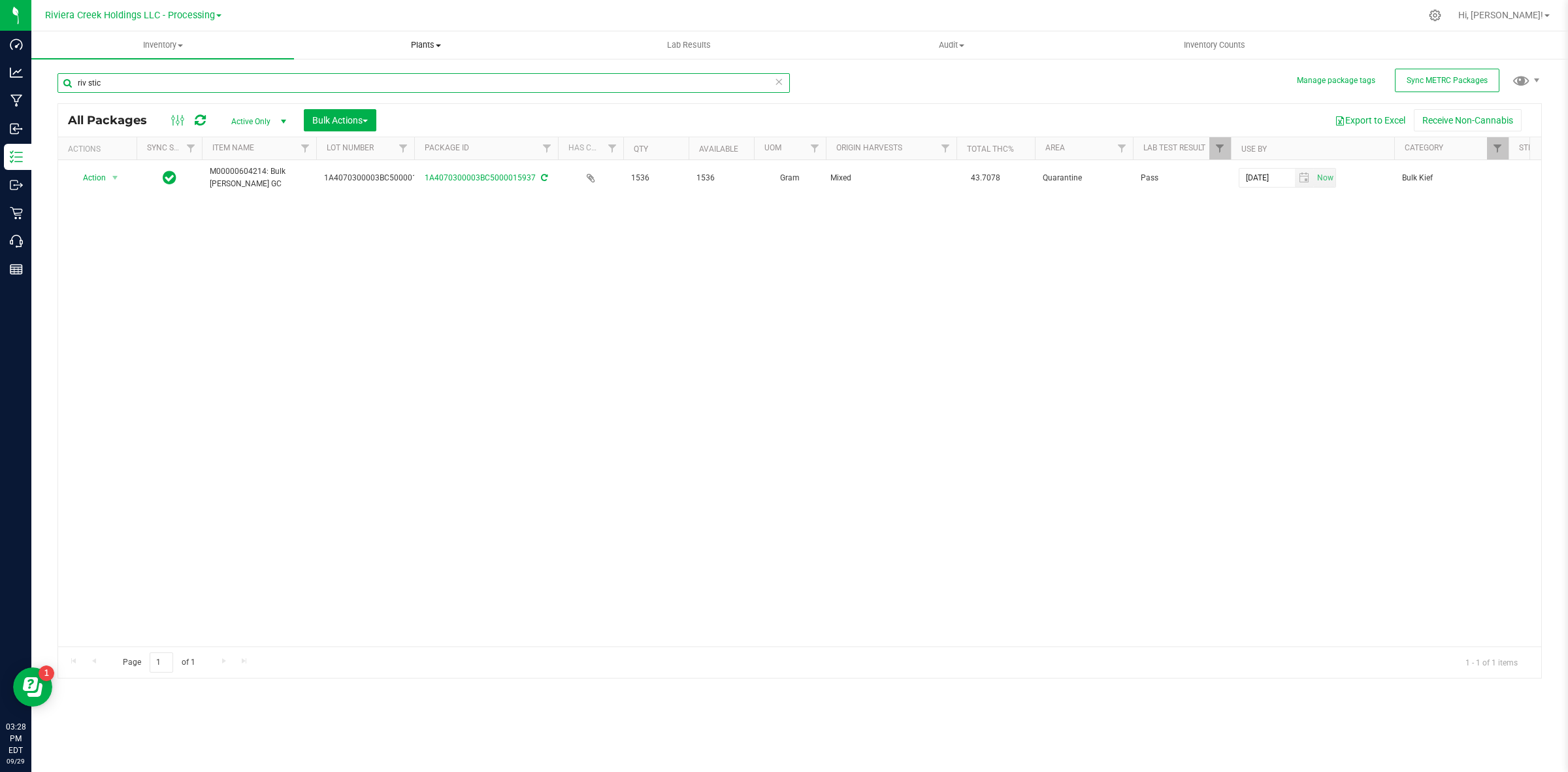
type input "riv stick"
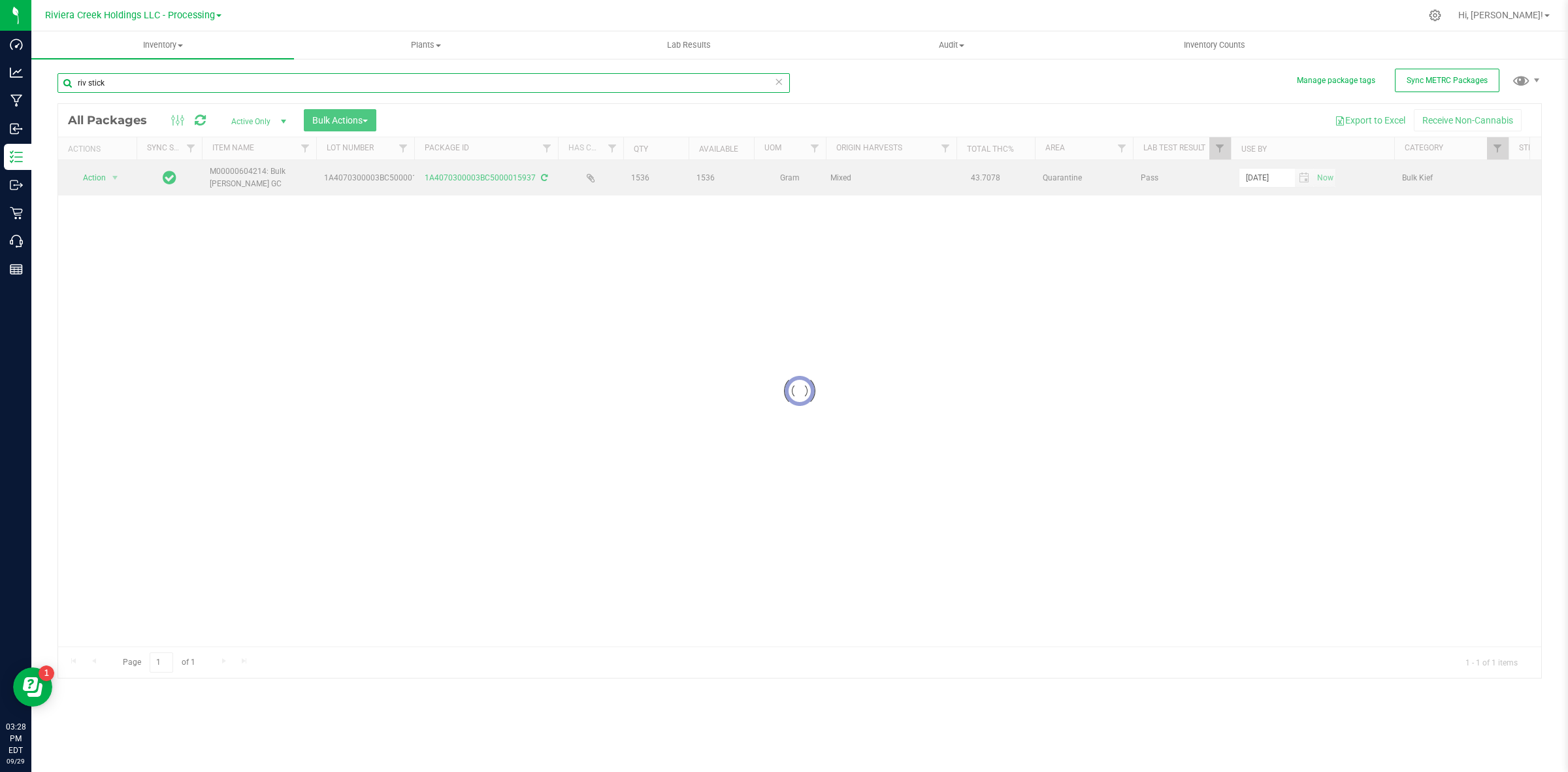
checkbox input "true"
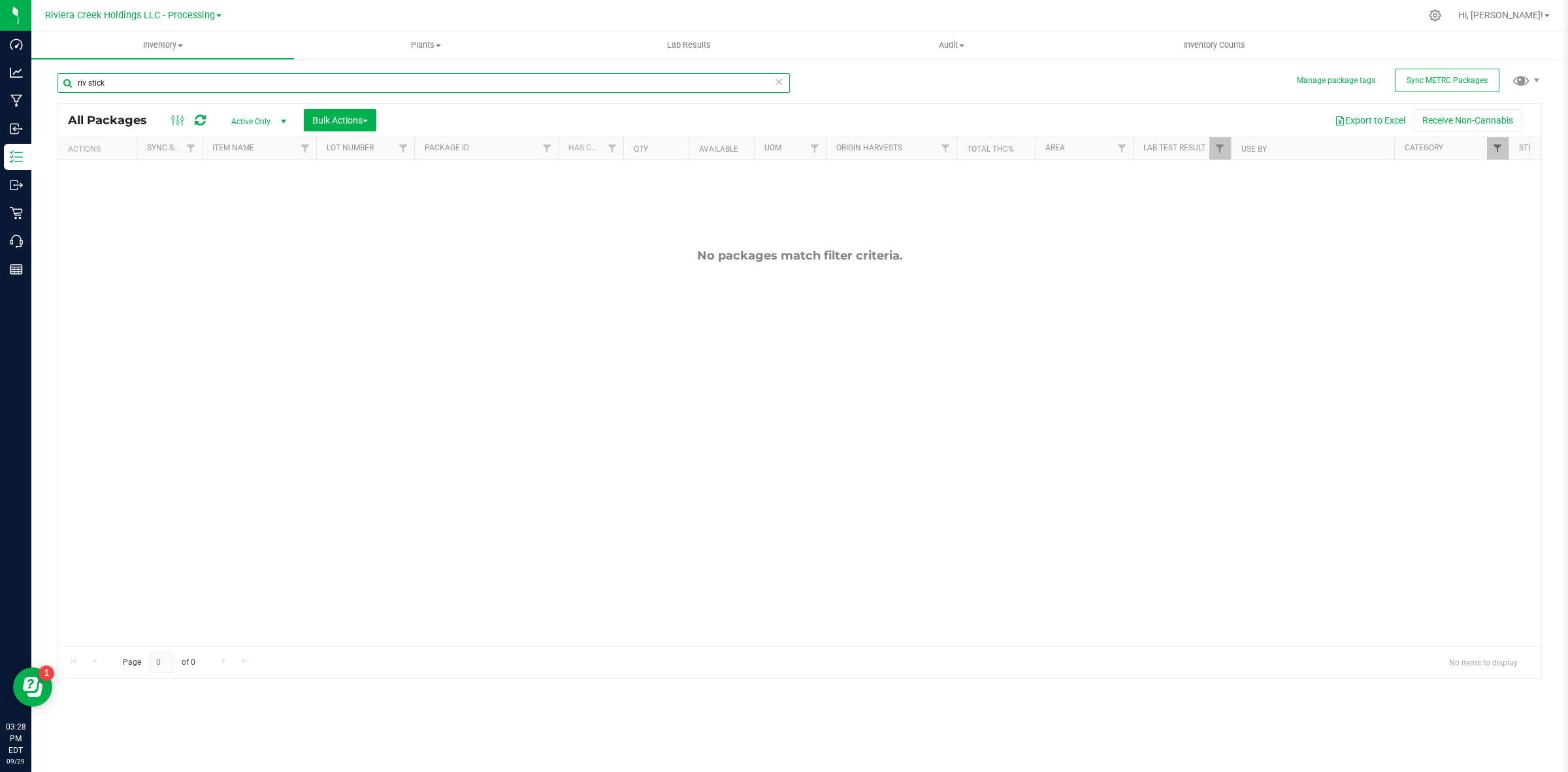
type input "riv stick"
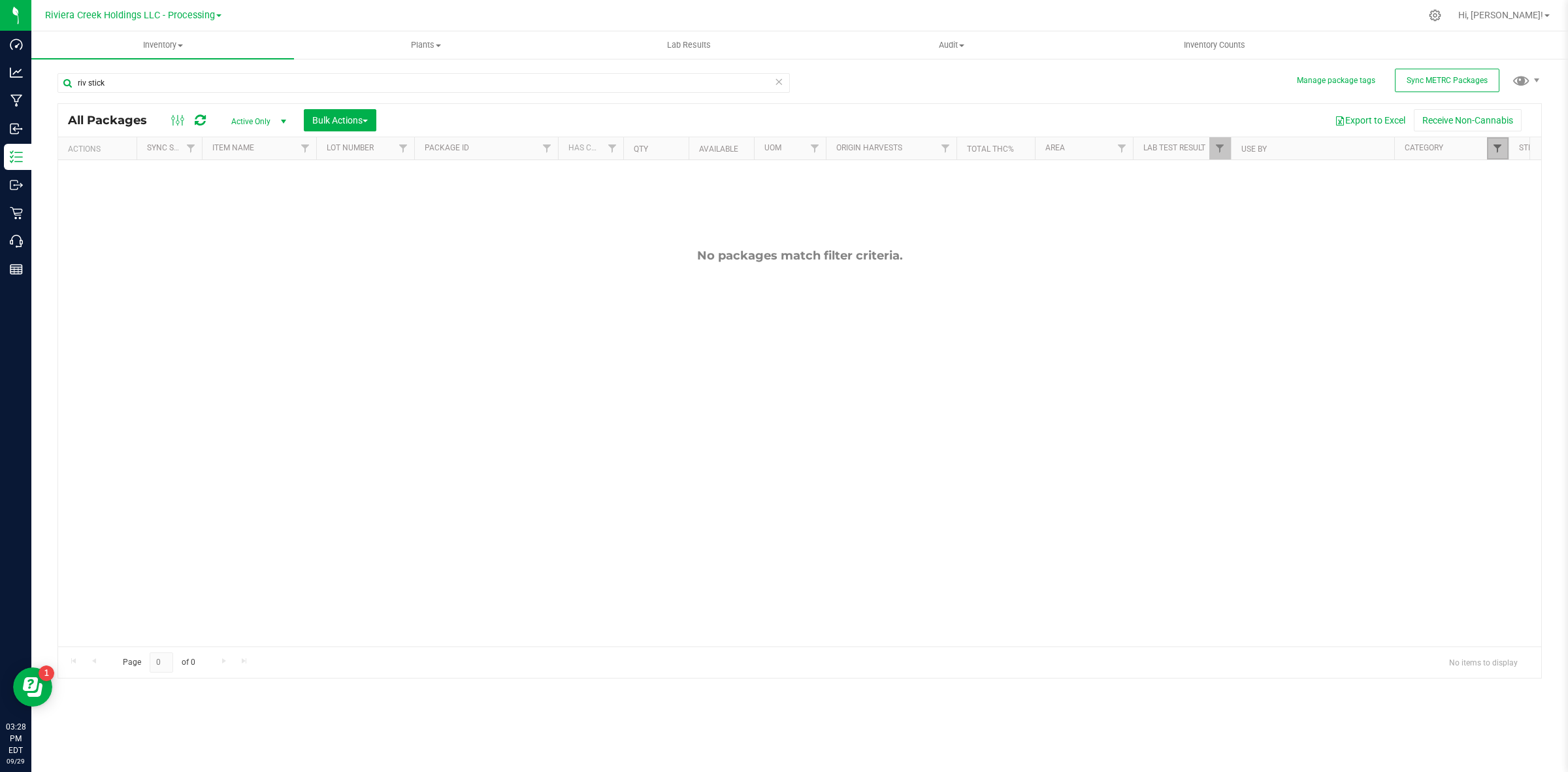
click at [1497, 145] on span "Filter" at bounding box center [1497, 148] width 10 height 10
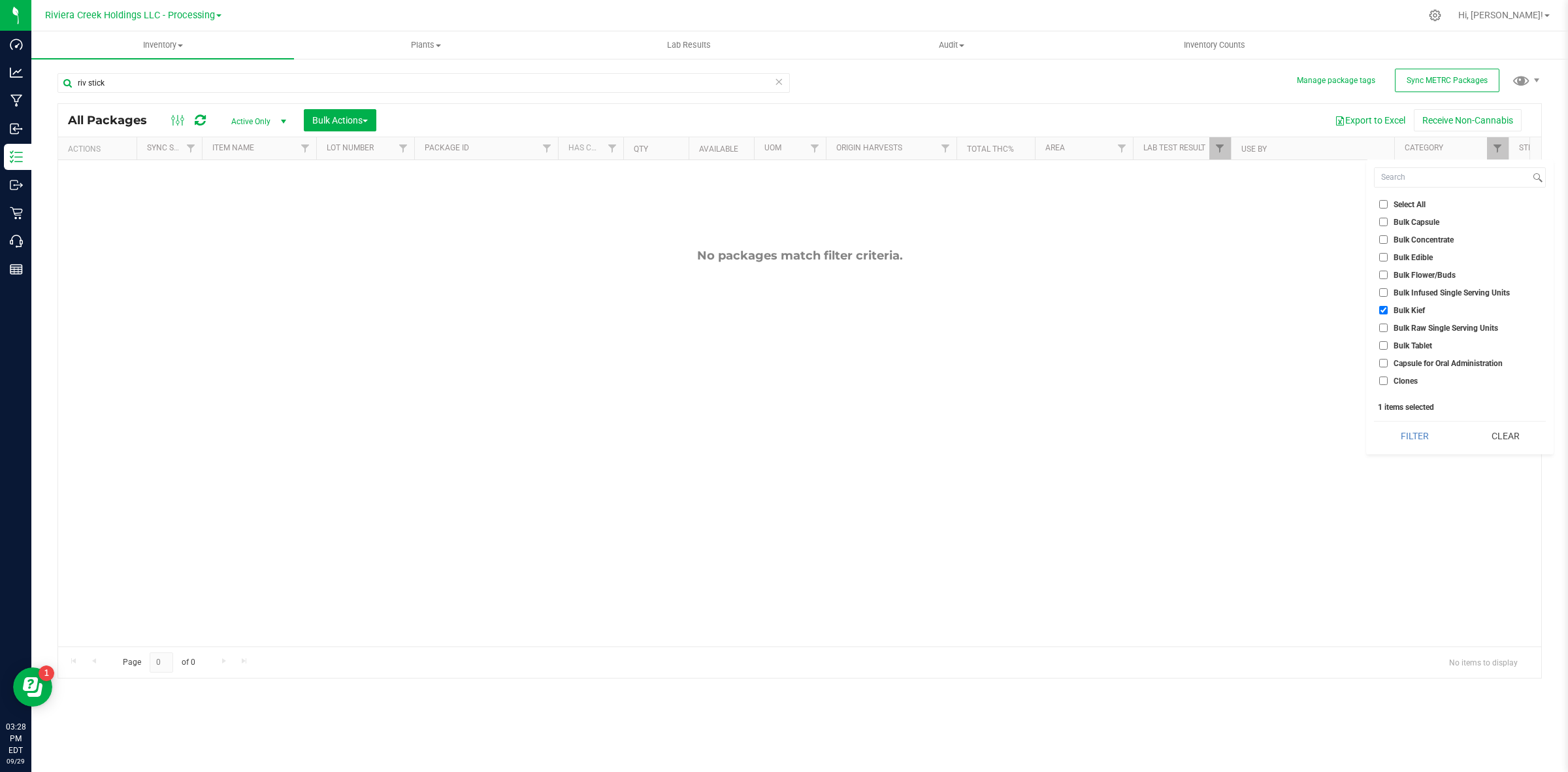
click at [1417, 311] on span "Bulk Kief" at bounding box center [1409, 310] width 31 height 8
click at [1388, 311] on input "Bulk Kief" at bounding box center [1384, 310] width 9 height 9
checkbox input "false"
click at [1438, 243] on span "Bulk Concentrate" at bounding box center [1423, 240] width 60 height 8
click at [1388, 243] on input "Bulk Concentrate" at bounding box center [1384, 240] width 9 height 9
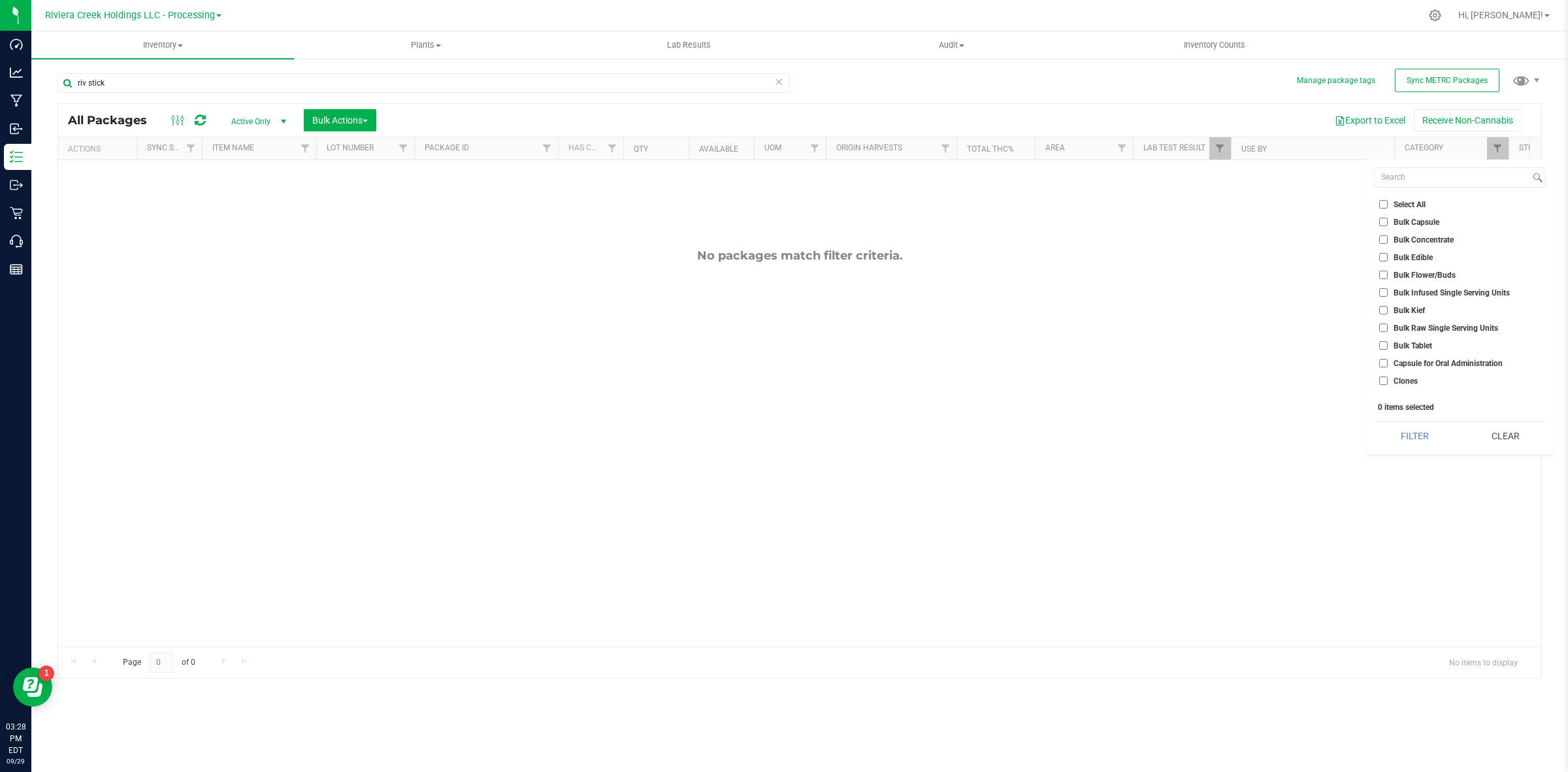
checkbox input "true"
click at [1397, 438] on button "Filter" at bounding box center [1415, 435] width 81 height 29
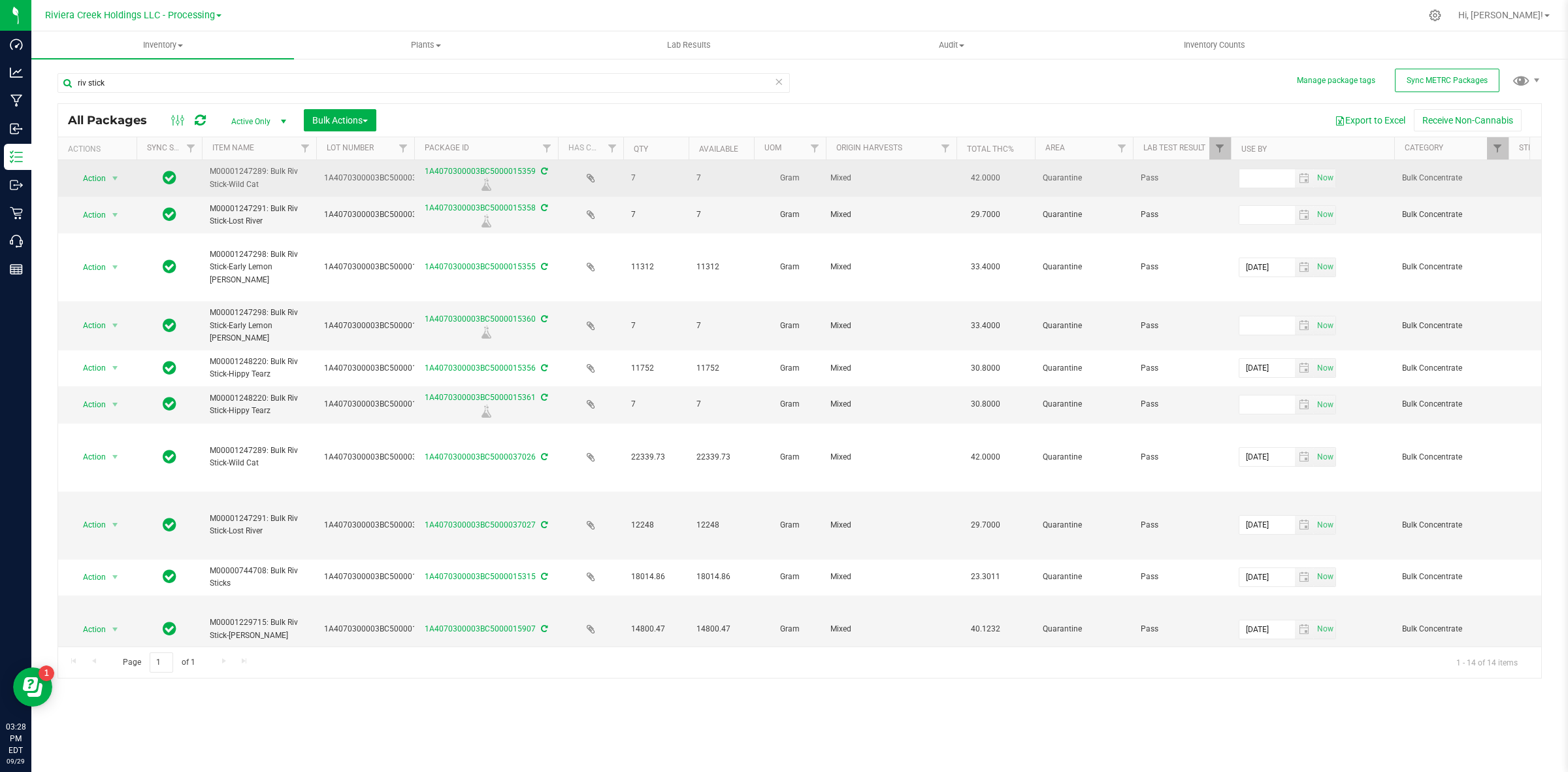
click at [542, 170] on icon at bounding box center [544, 171] width 7 height 8
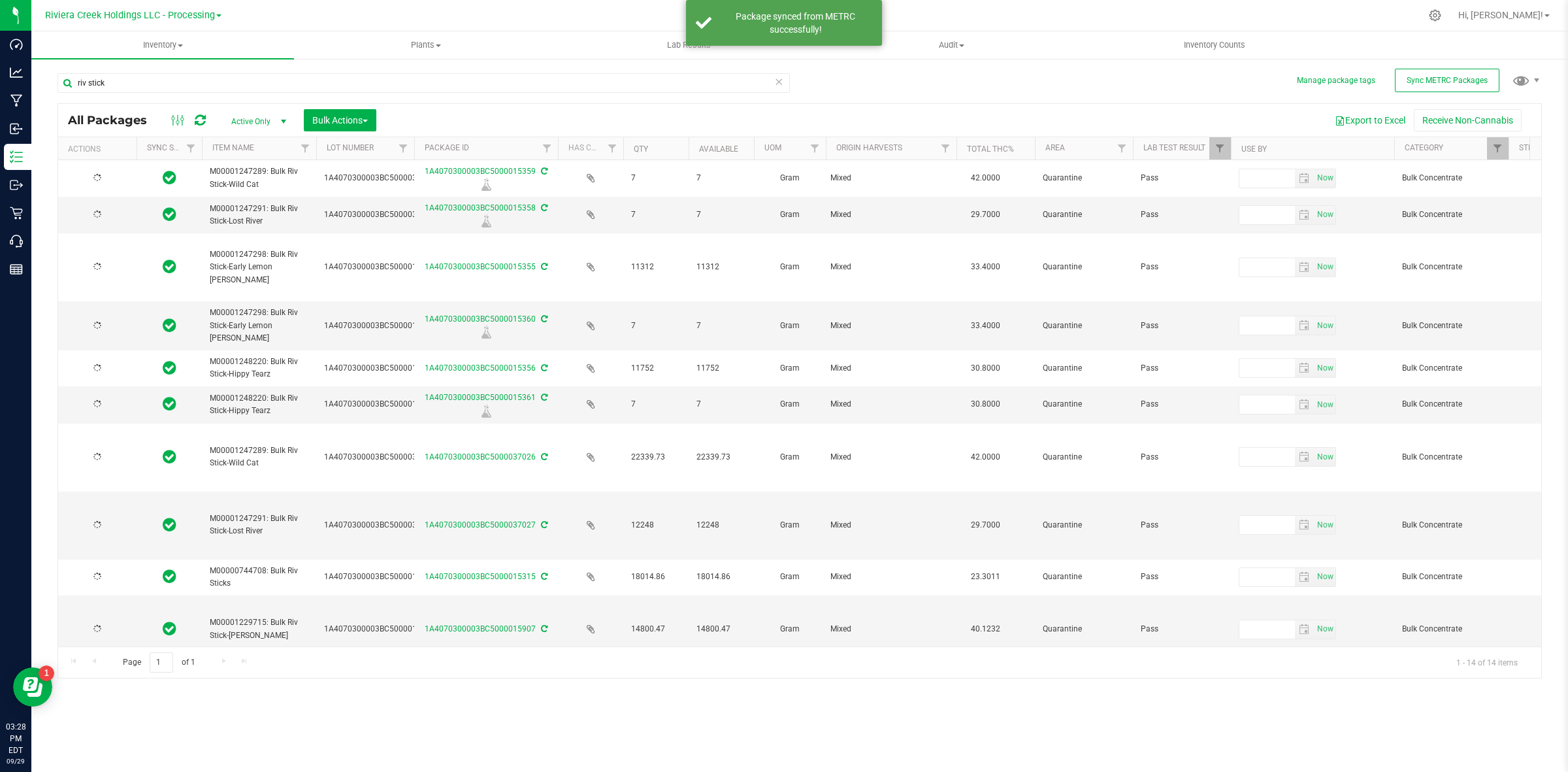
type input "[DATE]"
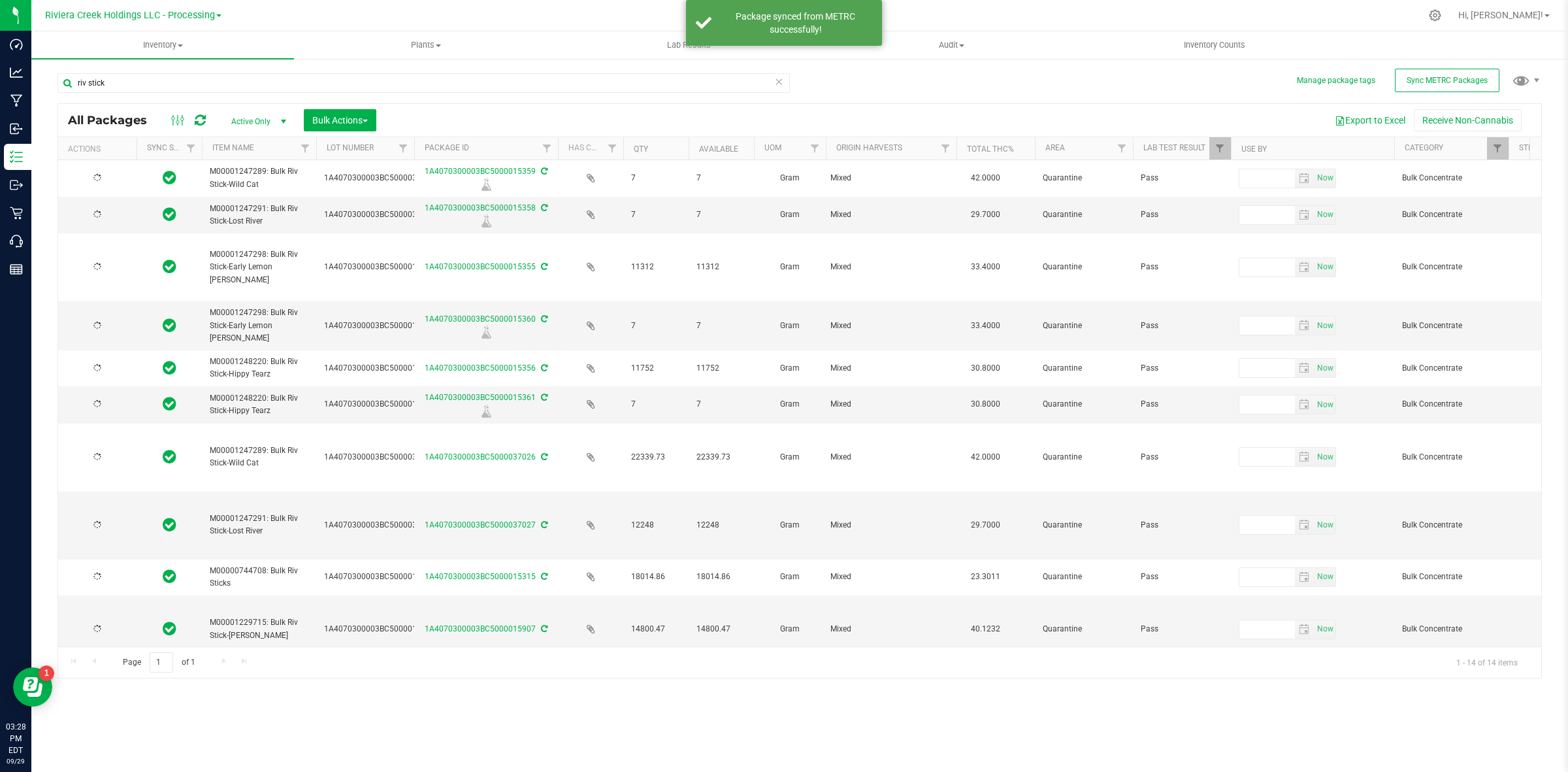
type input "[DATE]"
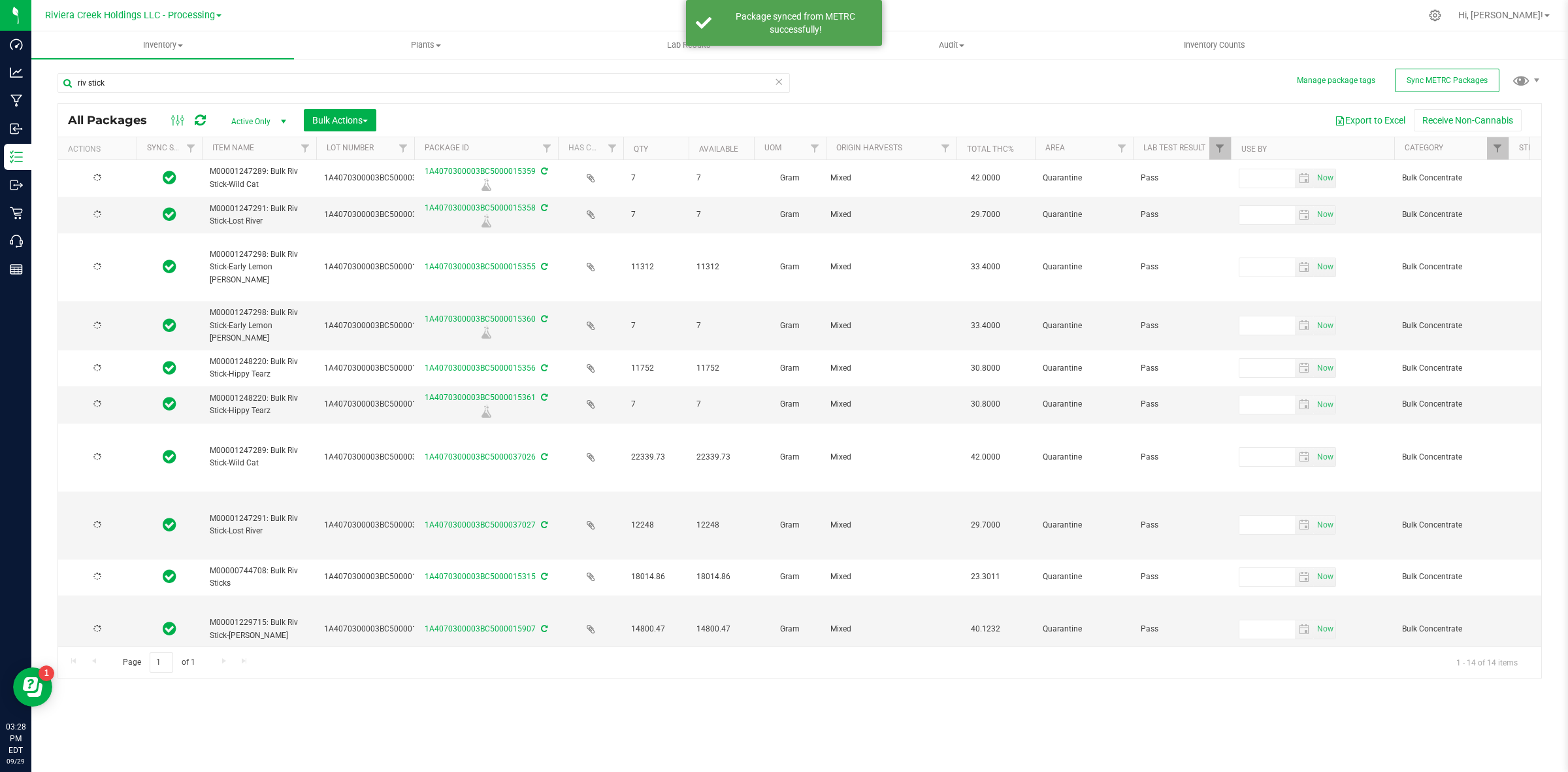
type input "[DATE]"
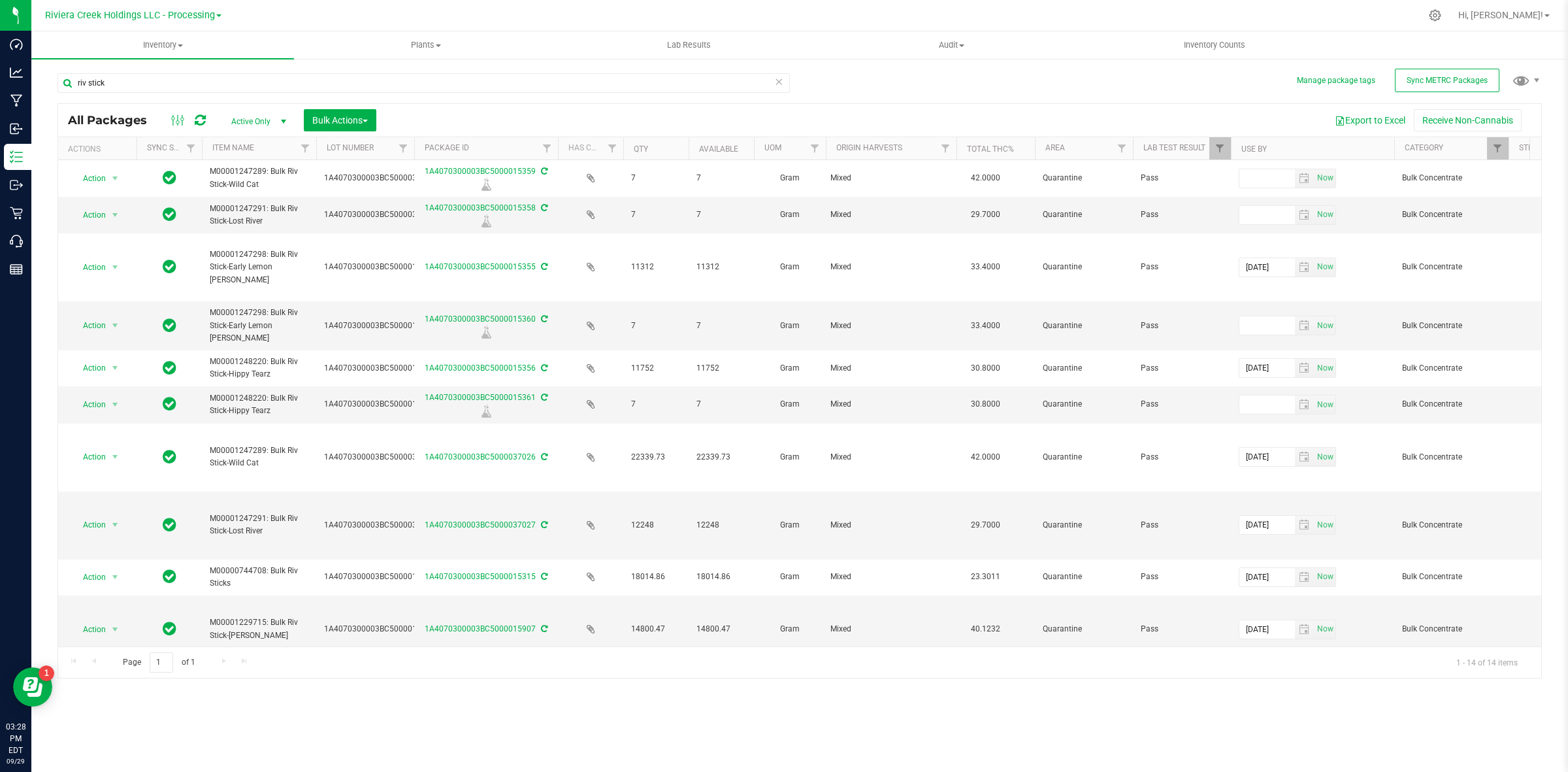
click at [662, 148] on th "Qty" at bounding box center [656, 148] width 66 height 23
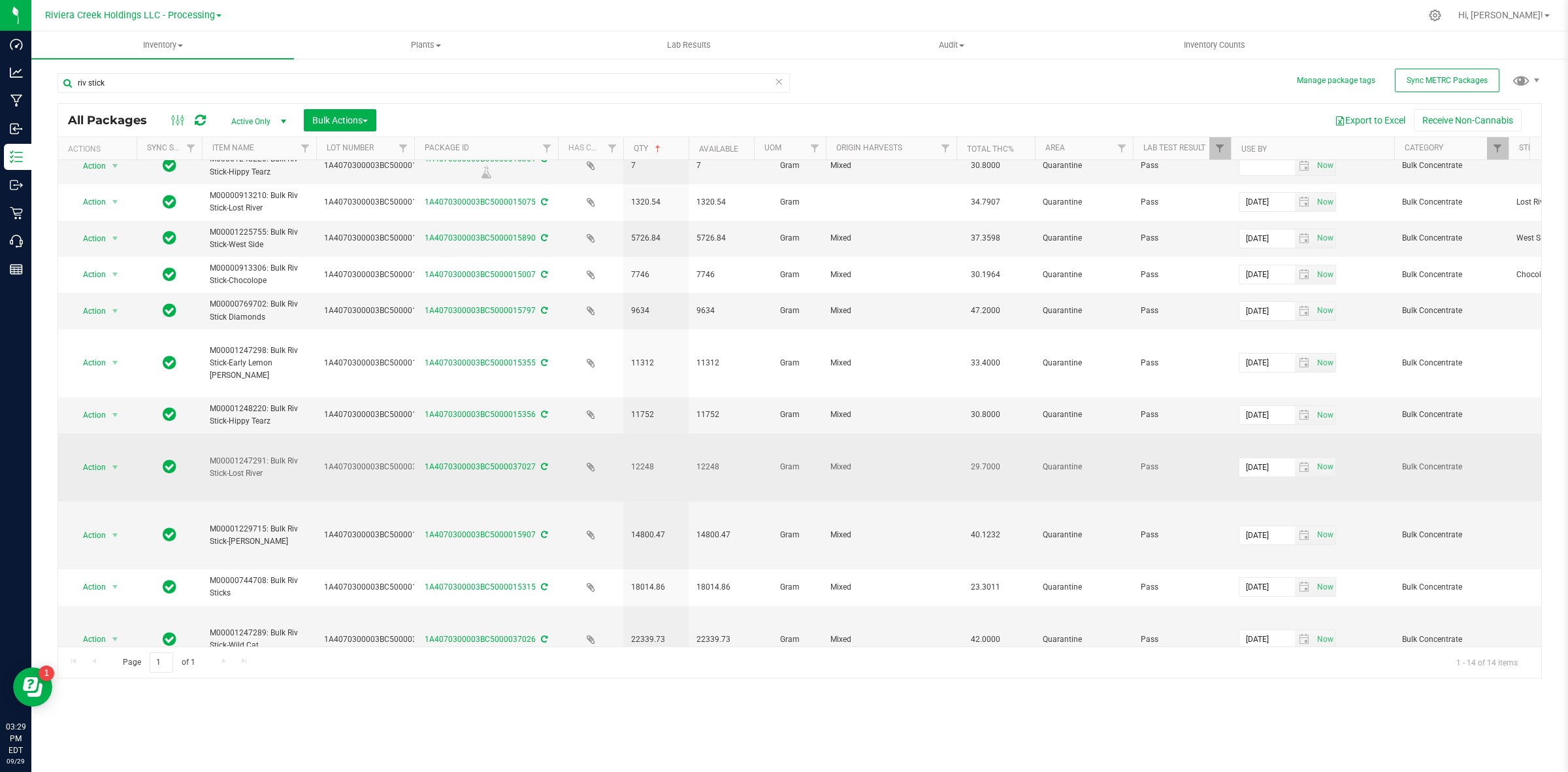
scroll to position [163, 0]
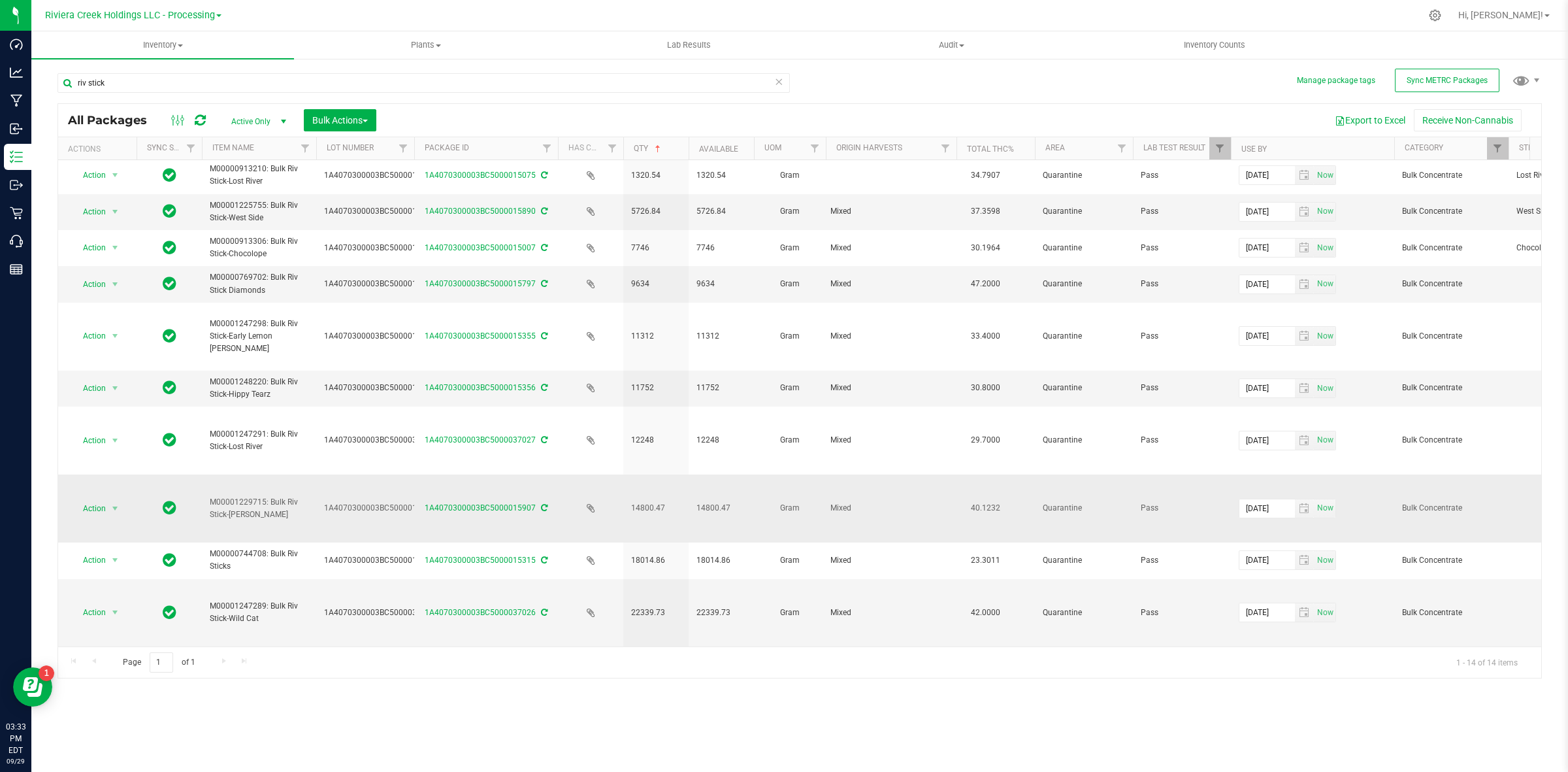
drag, startPoint x: 1011, startPoint y: 497, endPoint x: 949, endPoint y: 495, distance: 62.0
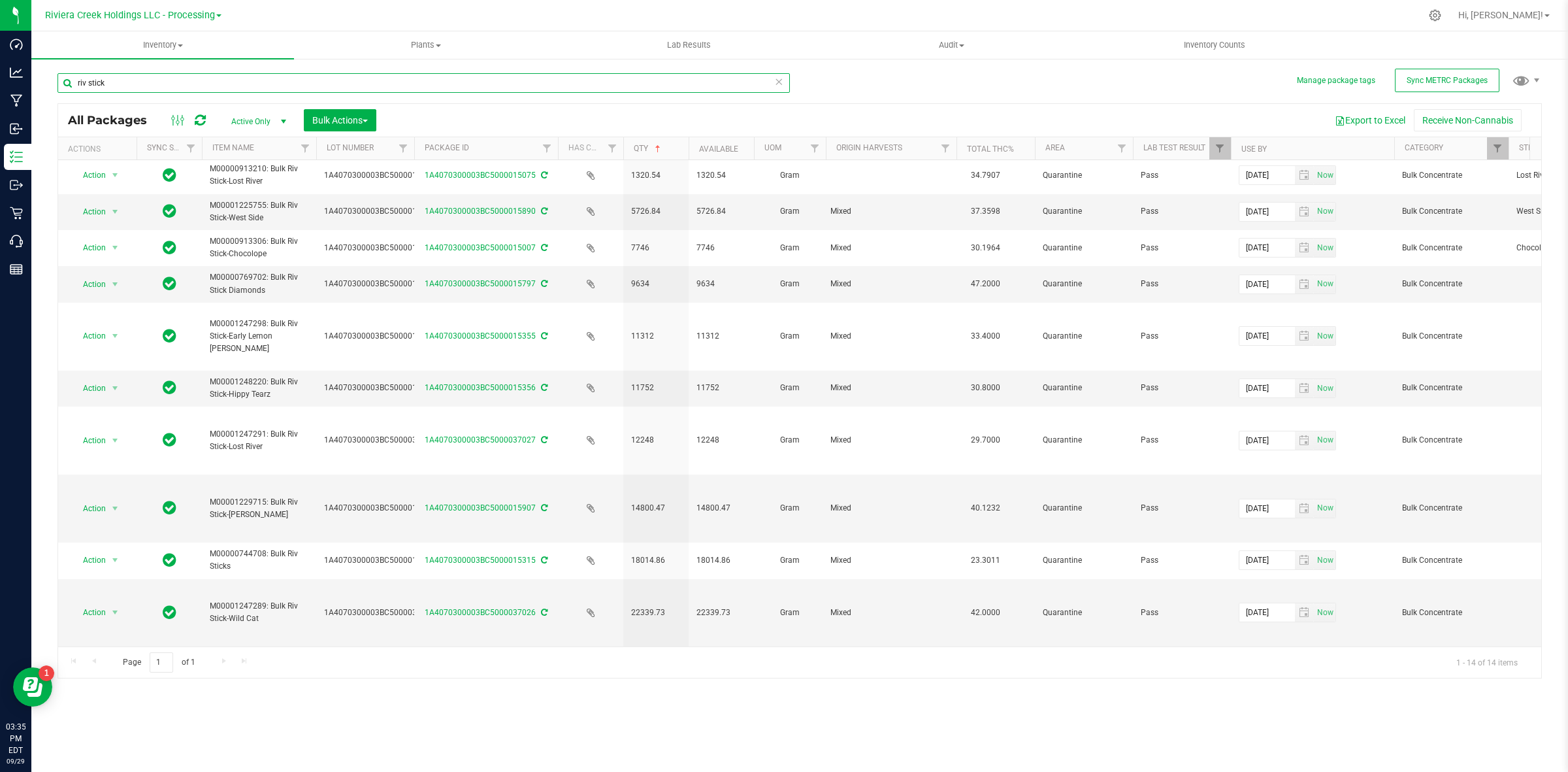
drag, startPoint x: 144, startPoint y: 79, endPoint x: 57, endPoint y: 83, distance: 87.1
click at [58, 83] on input "riv stick" at bounding box center [424, 83] width 733 height 20
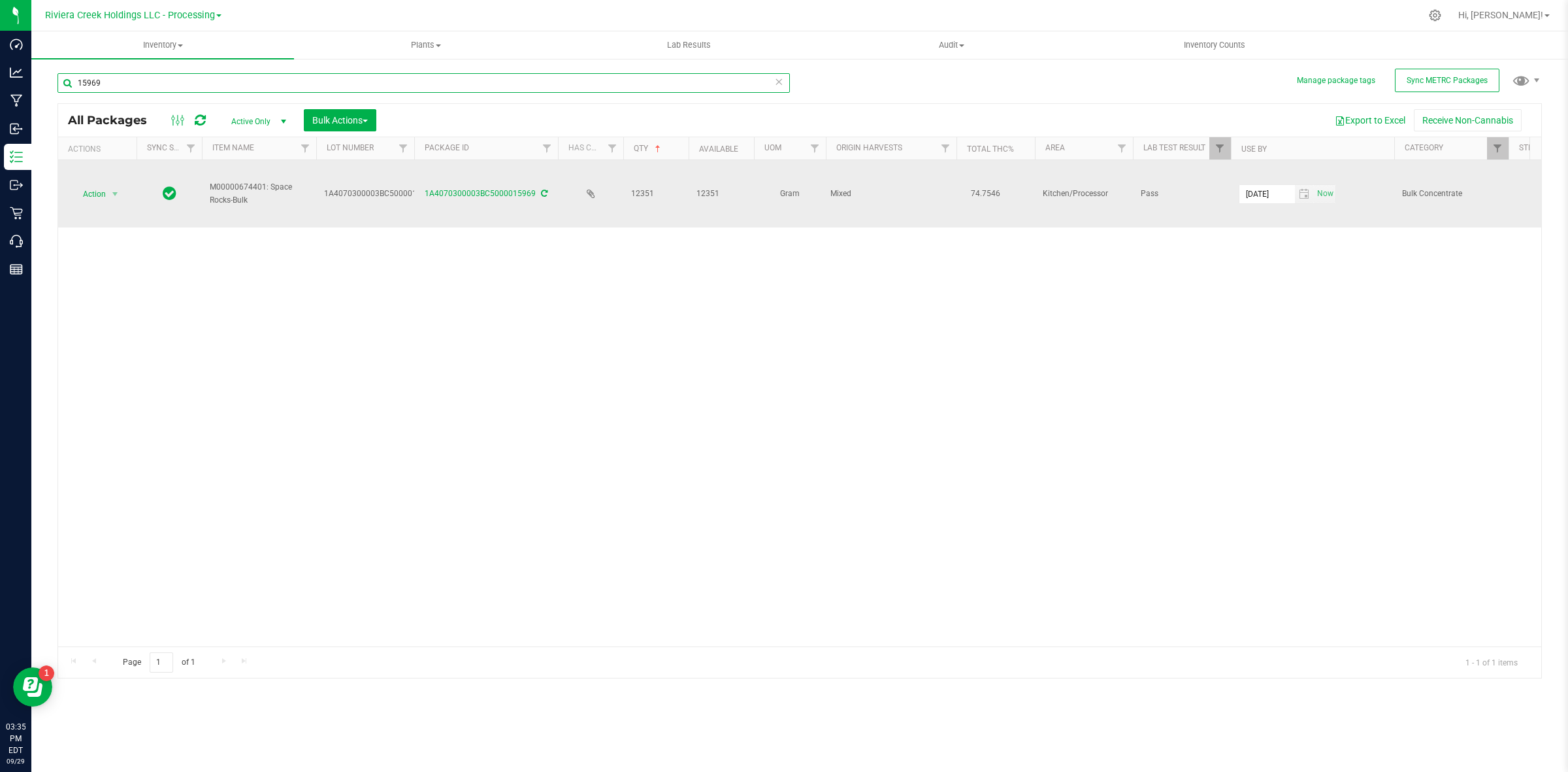
type input "15969"
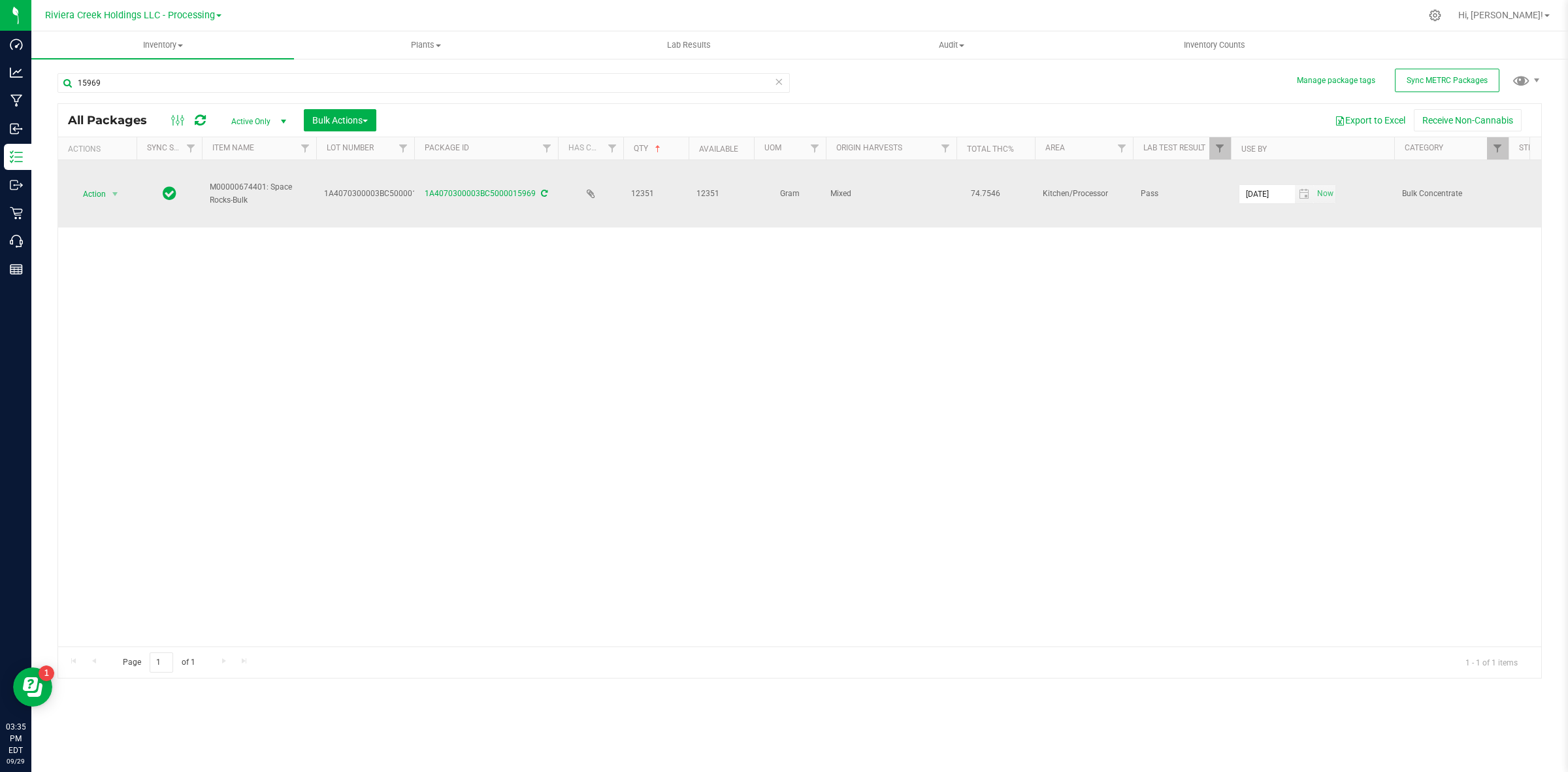
drag, startPoint x: 677, startPoint y: 191, endPoint x: 585, endPoint y: 195, distance: 92.1
